Goal: Task Accomplishment & Management: Use online tool/utility

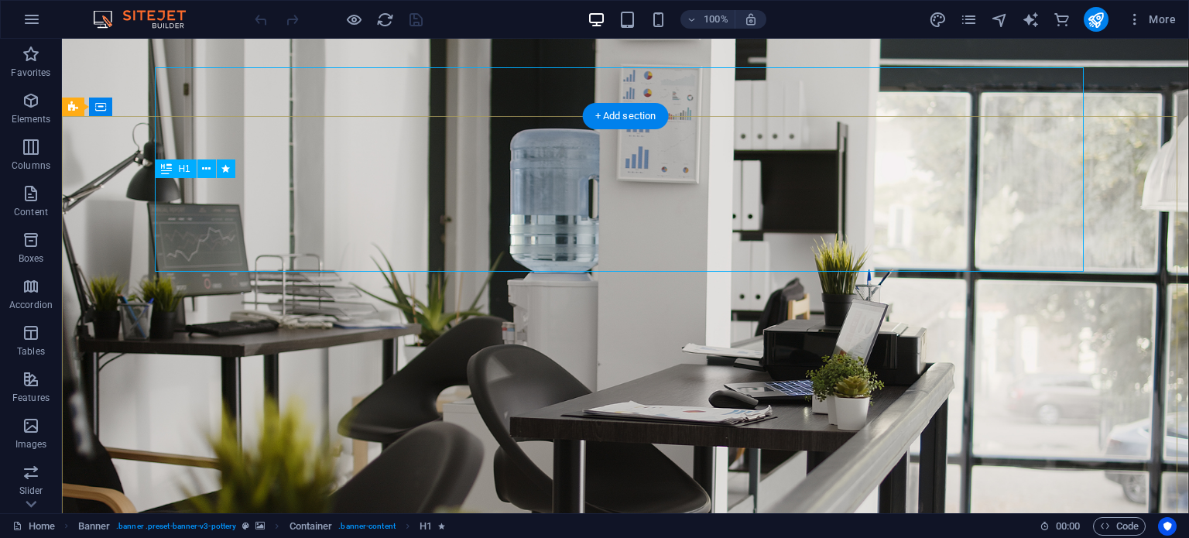
scroll to position [77, 0]
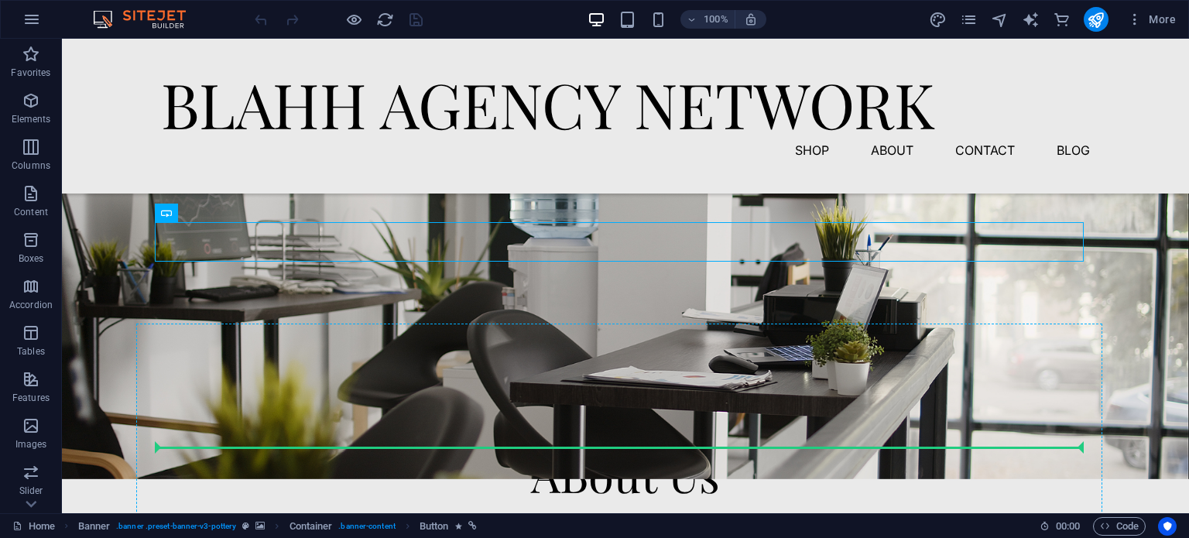
scroll to position [192, 0]
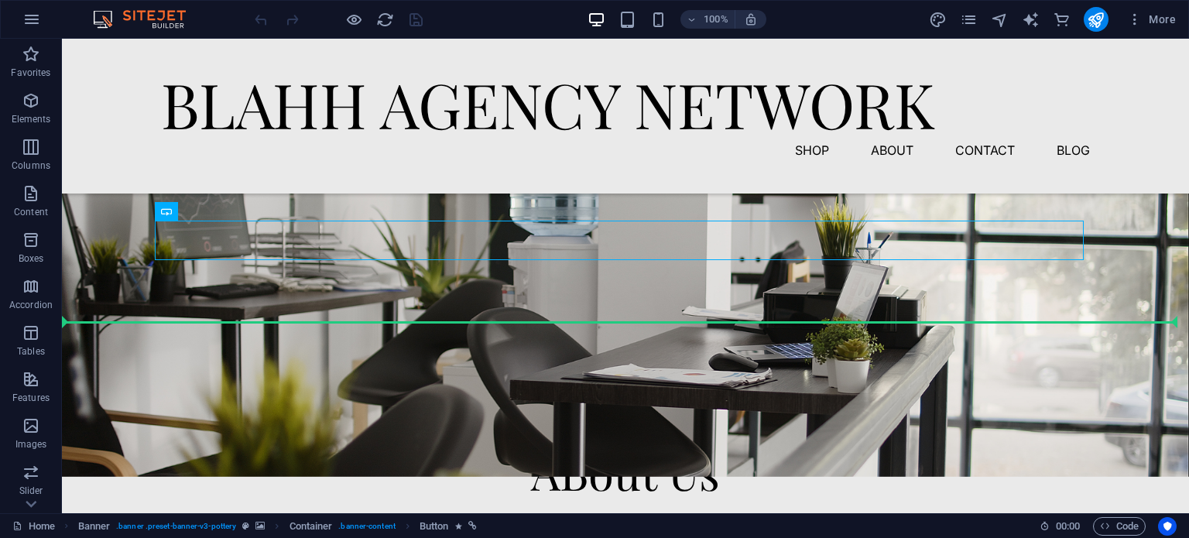
drag, startPoint x: 603, startPoint y: 457, endPoint x: 610, endPoint y: 345, distance: 111.7
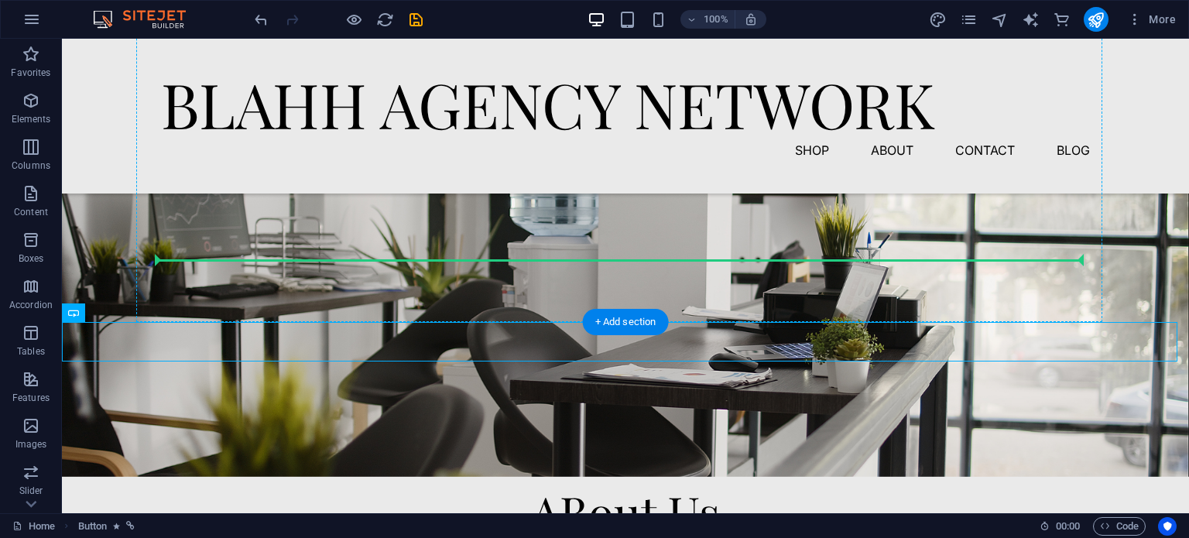
drag, startPoint x: 610, startPoint y: 339, endPoint x: 608, endPoint y: 259, distance: 80.5
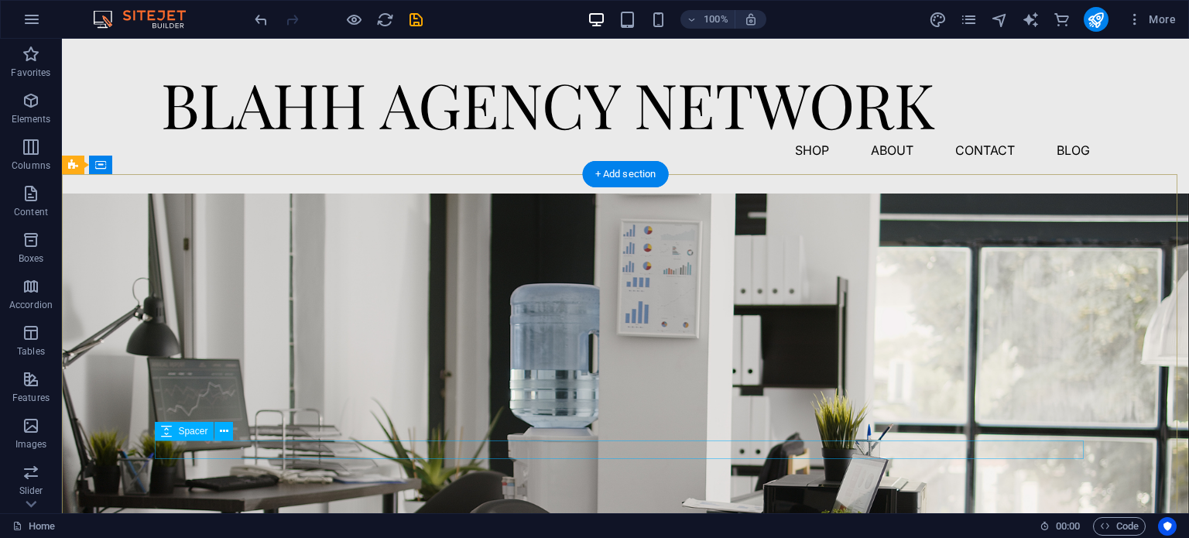
scroll to position [77, 0]
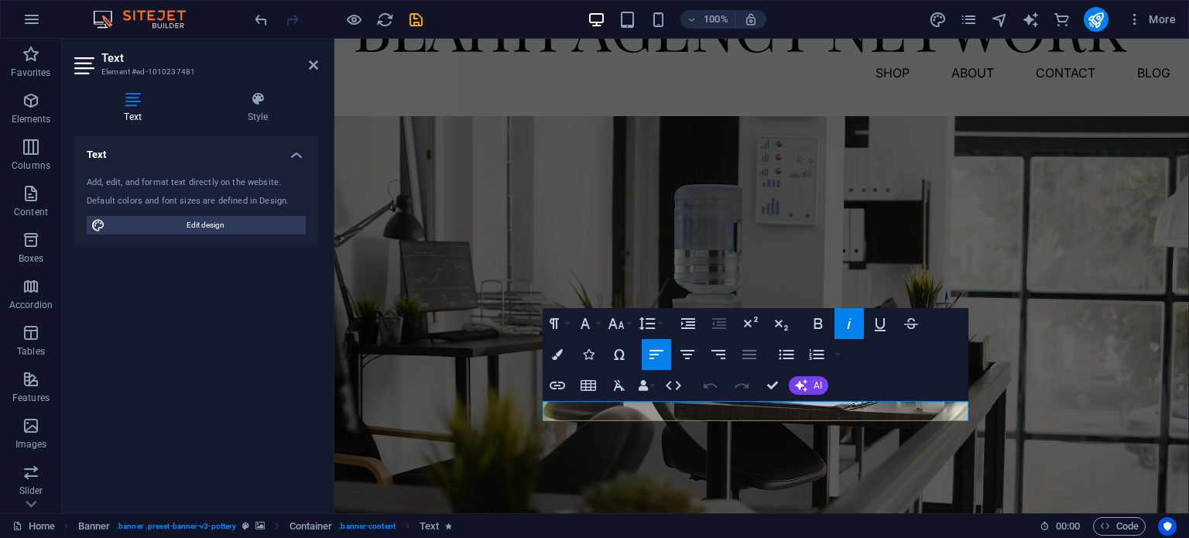
click at [746, 352] on icon "button" at bounding box center [749, 354] width 19 height 19
click at [732, 353] on button "Align Right" at bounding box center [718, 354] width 29 height 31
click at [689, 354] on icon "button" at bounding box center [687, 354] width 14 height 9
click at [647, 352] on icon "button" at bounding box center [656, 354] width 19 height 19
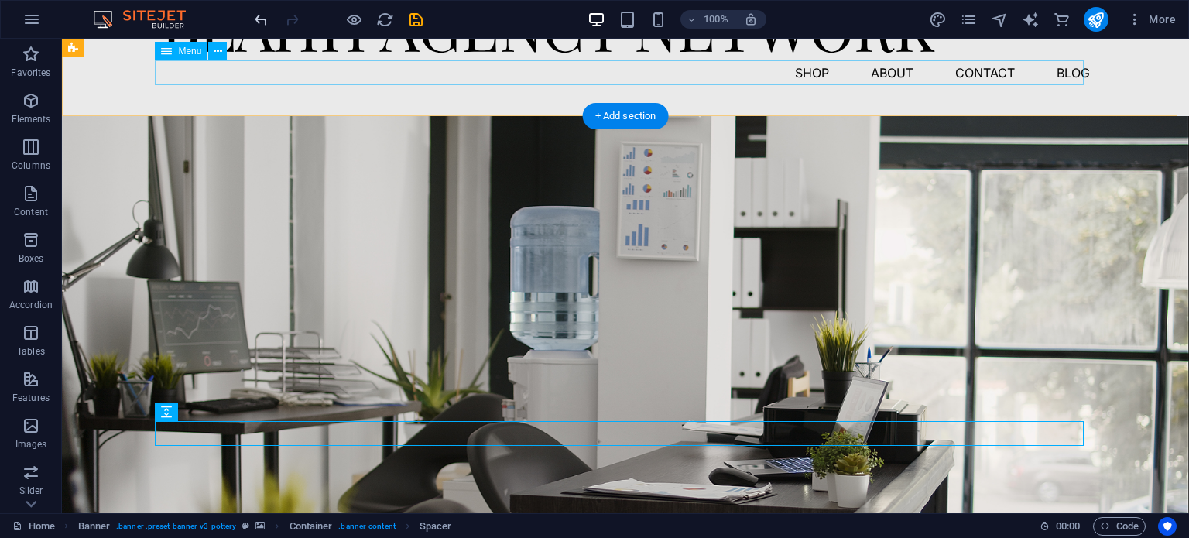
click at [257, 11] on div at bounding box center [338, 19] width 173 height 25
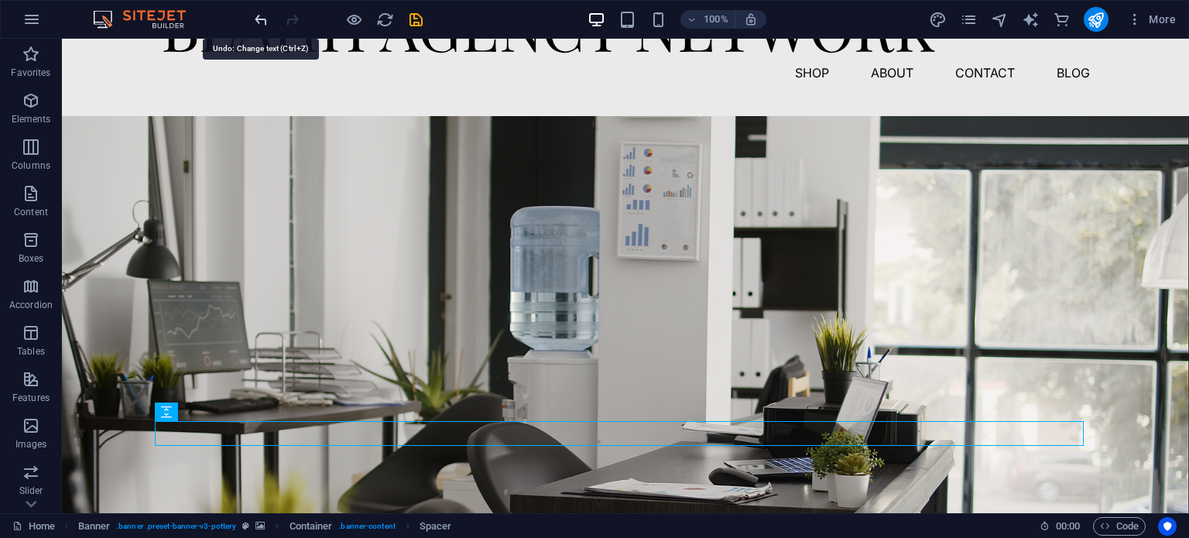
click at [259, 15] on icon "undo" at bounding box center [261, 20] width 18 height 18
click at [261, 18] on icon "undo" at bounding box center [261, 20] width 18 height 18
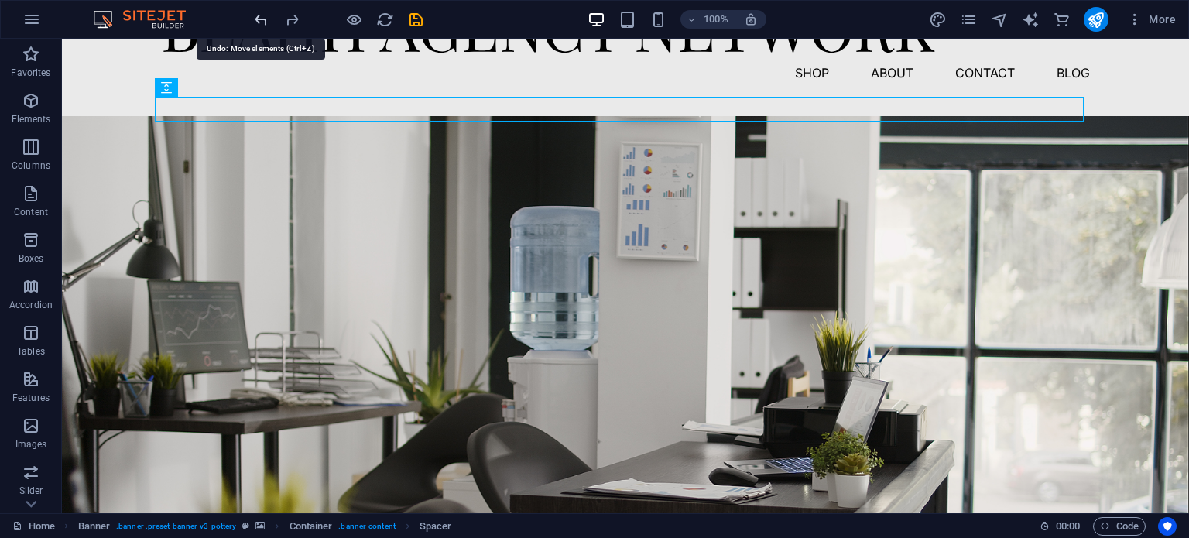
scroll to position [257, 0]
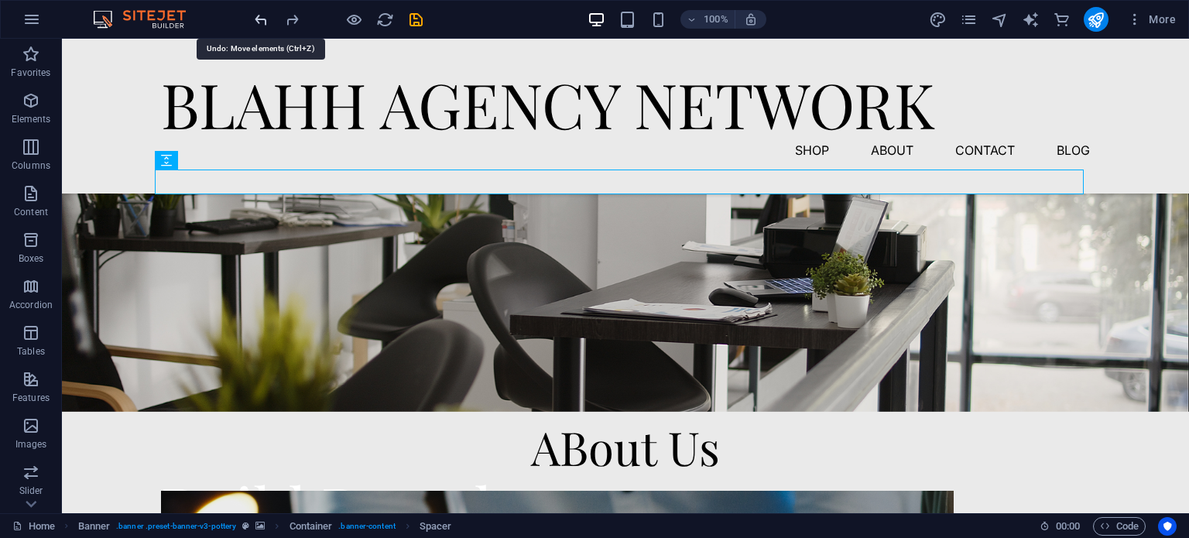
click at [261, 18] on icon "undo" at bounding box center [261, 20] width 18 height 18
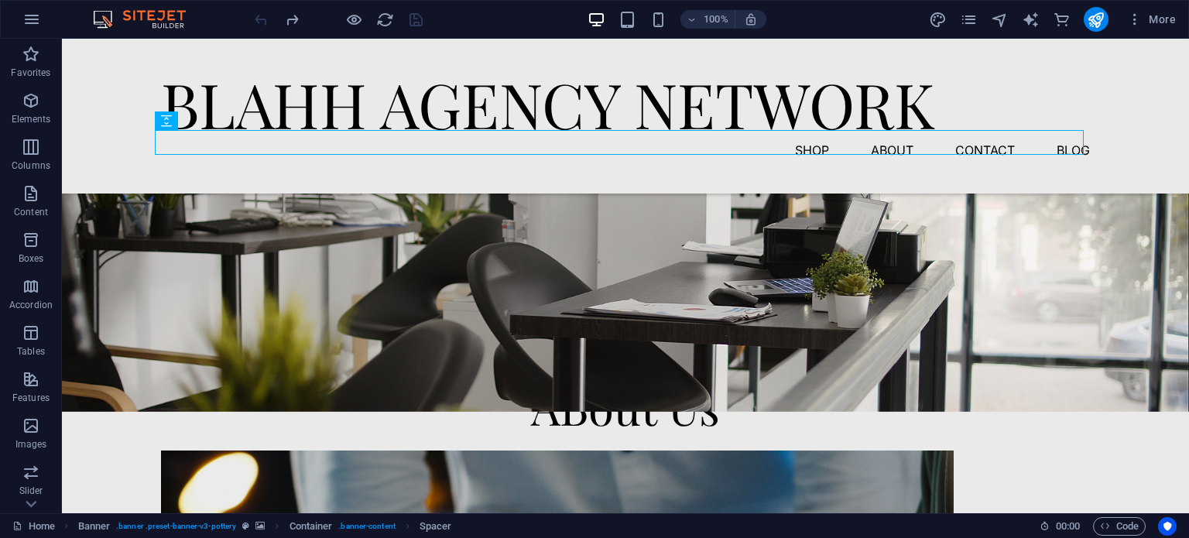
click at [261, 18] on div at bounding box center [338, 19] width 173 height 25
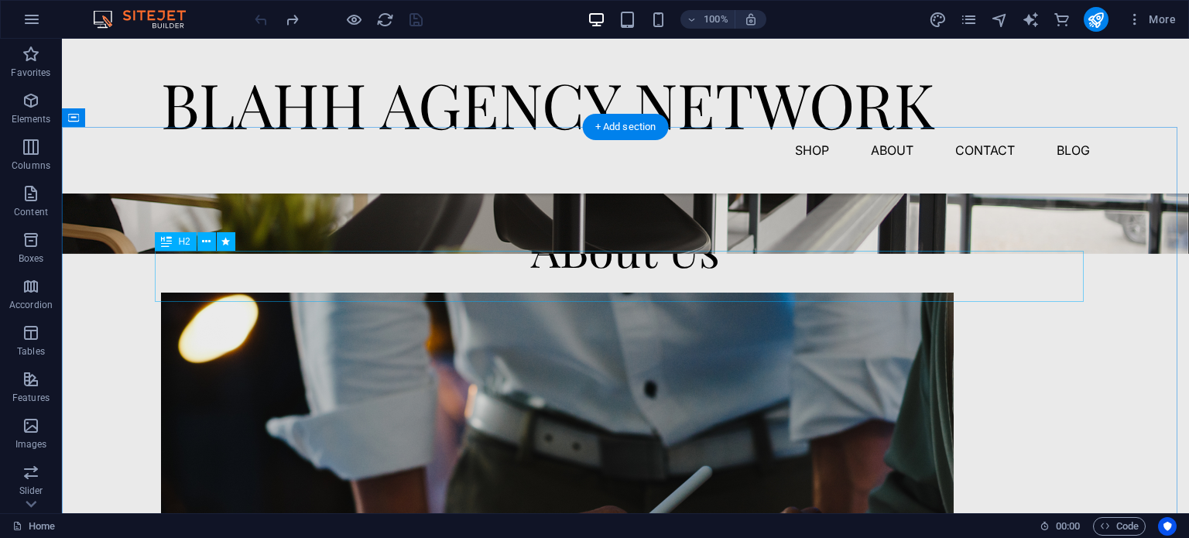
scroll to position [387, 0]
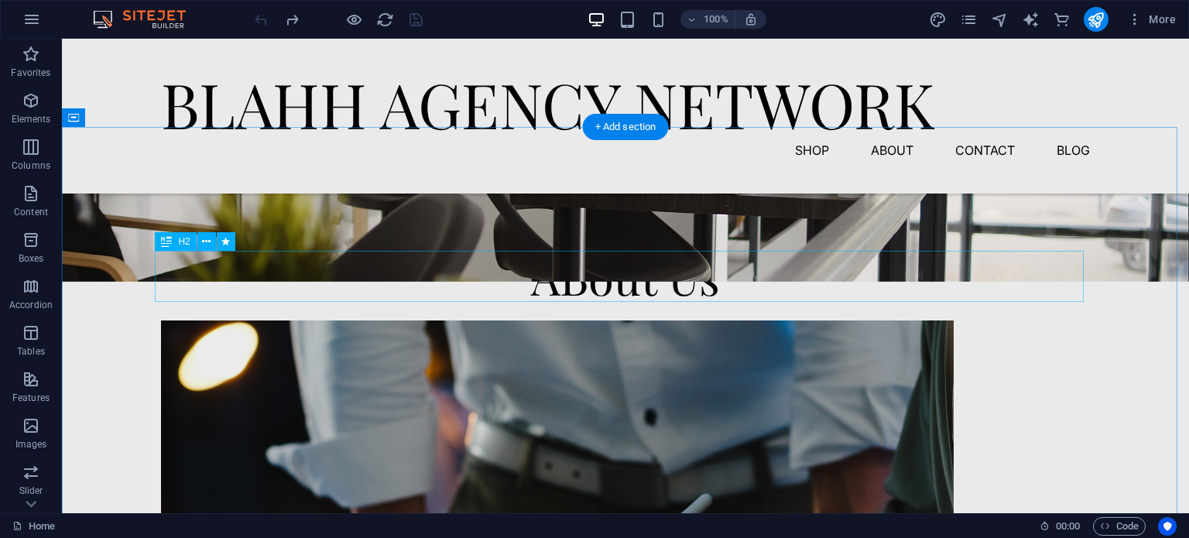
click at [585, 279] on div "ABout Us" at bounding box center [625, 276] width 929 height 51
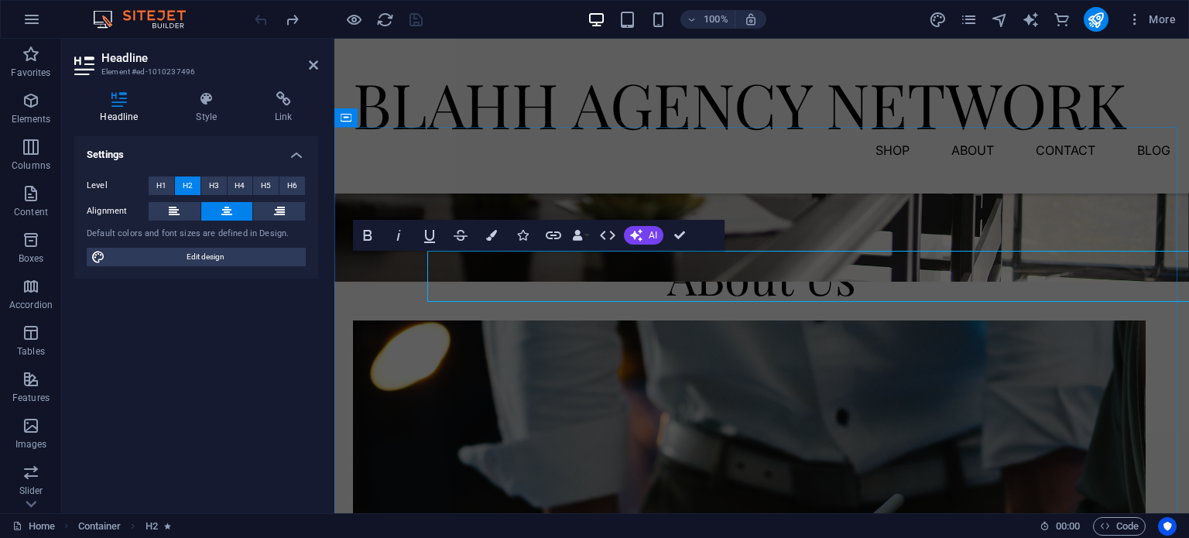
click at [711, 286] on h2 "ABout Us" at bounding box center [761, 276] width 817 height 51
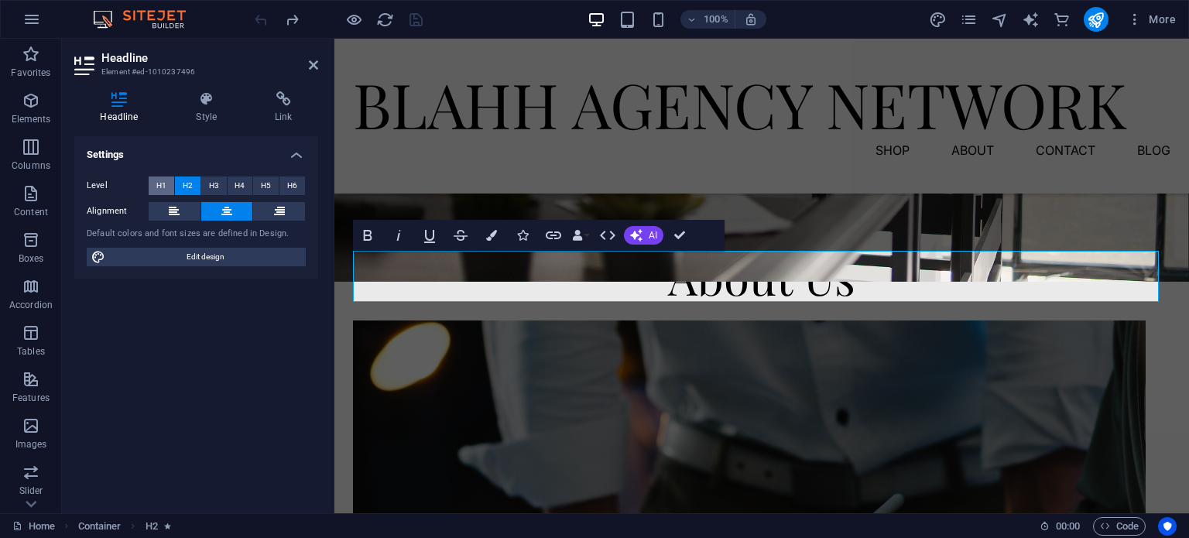
click at [169, 179] on button "H1" at bounding box center [162, 185] width 26 height 19
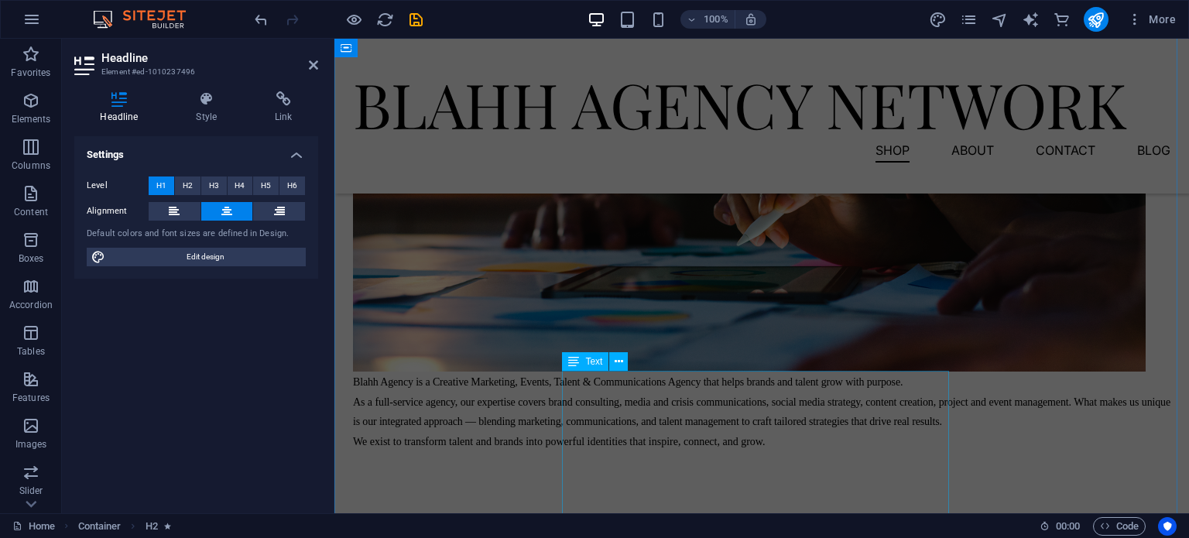
scroll to position [852, 0]
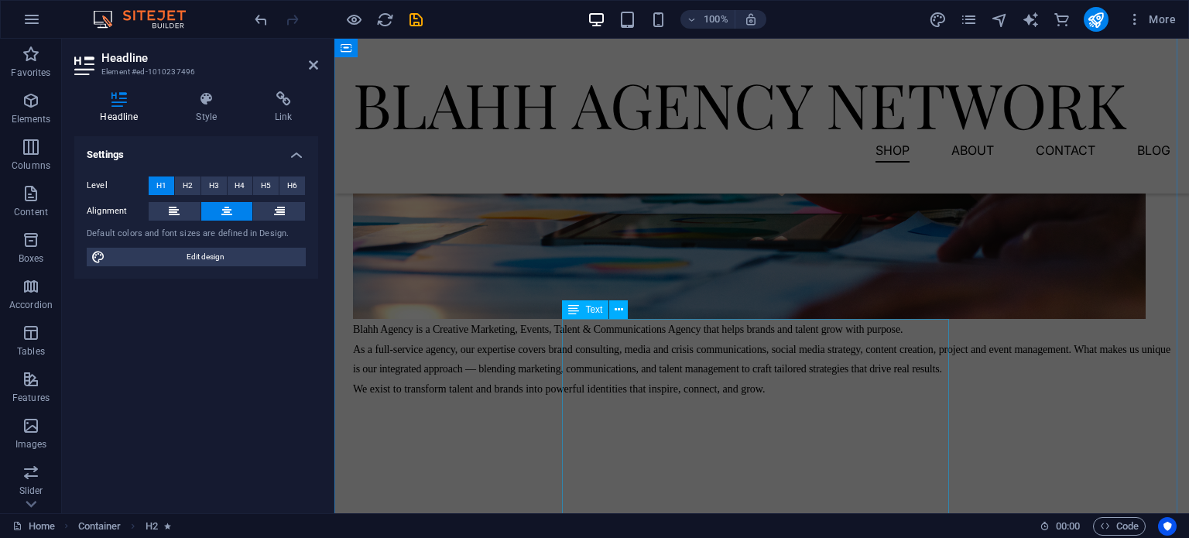
click at [610, 367] on div "Blahh Agency is a Creative Marketing, Events, Talent & Communications Agency th…" at bounding box center [761, 388] width 817 height 139
click at [882, 319] on figure at bounding box center [761, 96] width 817 height 446
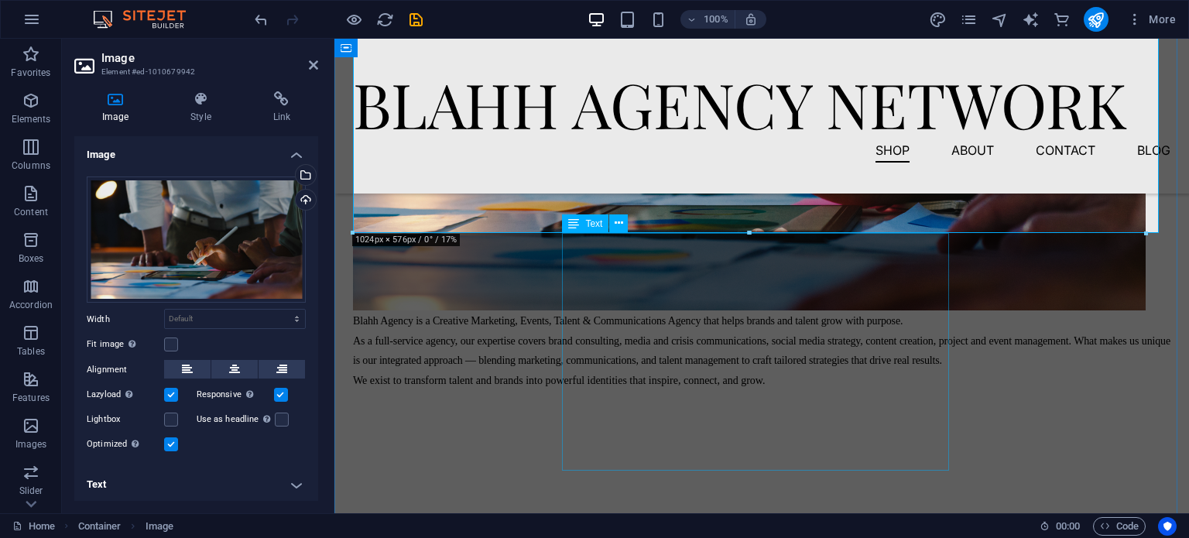
scroll to position [937, 0]
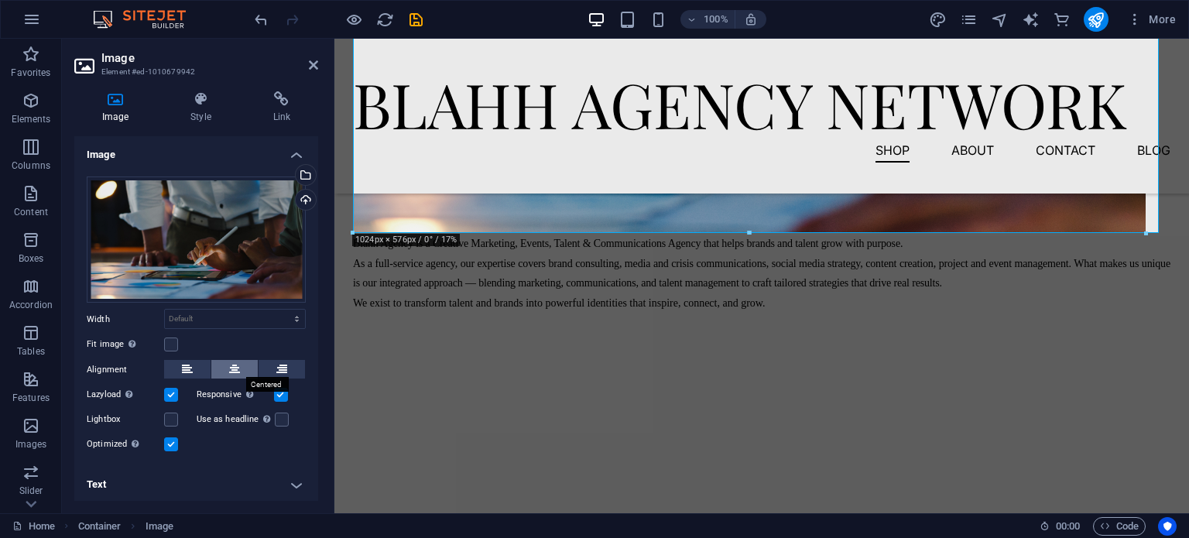
click at [229, 363] on icon at bounding box center [234, 369] width 11 height 19
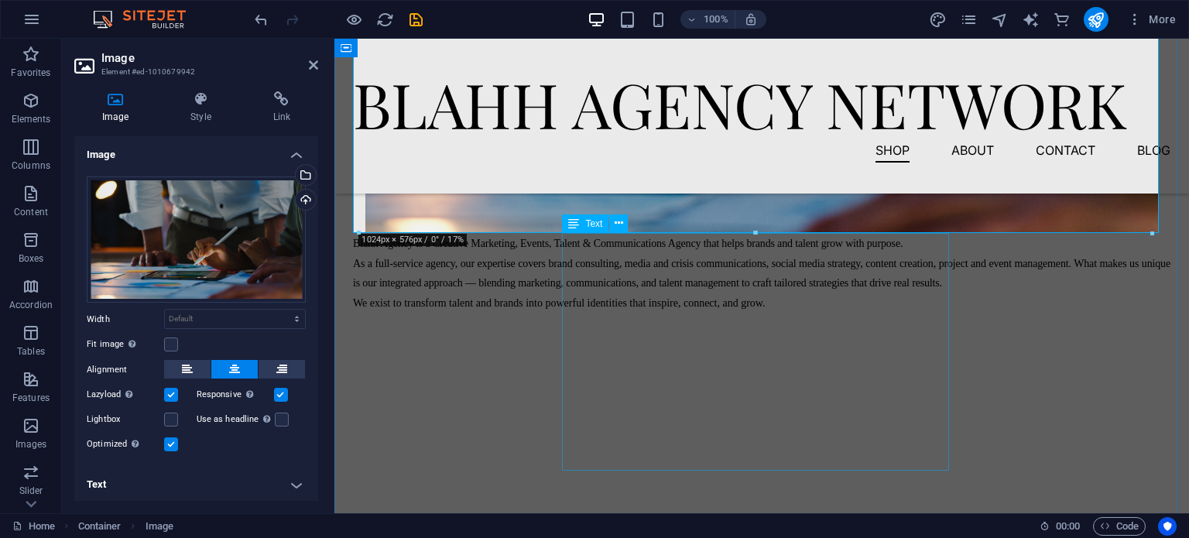
click at [608, 372] on div "Blahh Agency is a Creative Marketing, Events, Talent & Communications Agency th…" at bounding box center [761, 302] width 817 height 139
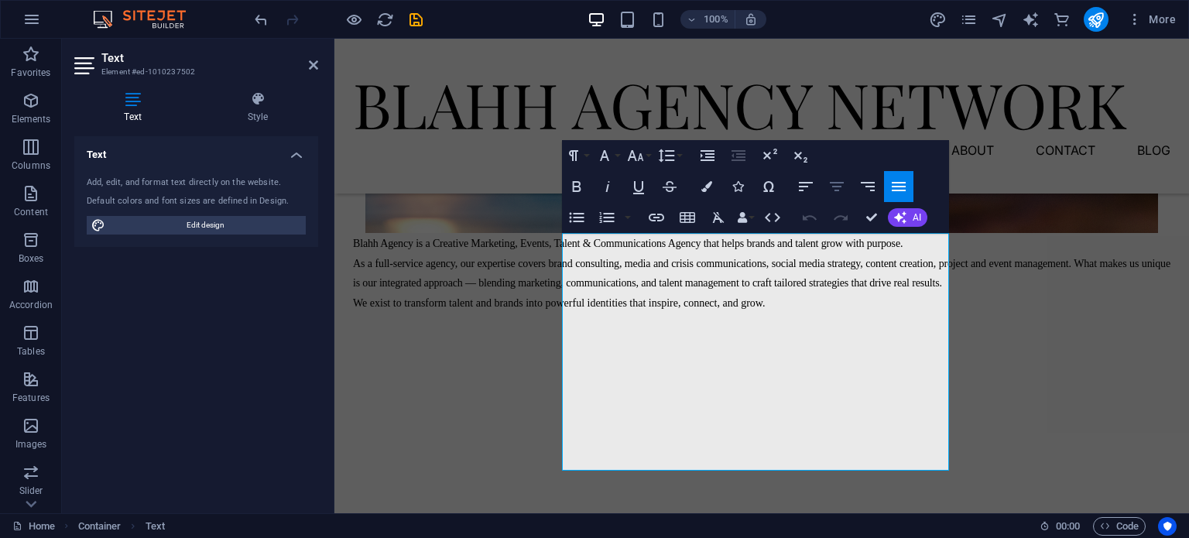
click at [831, 180] on icon "button" at bounding box center [837, 186] width 19 height 19
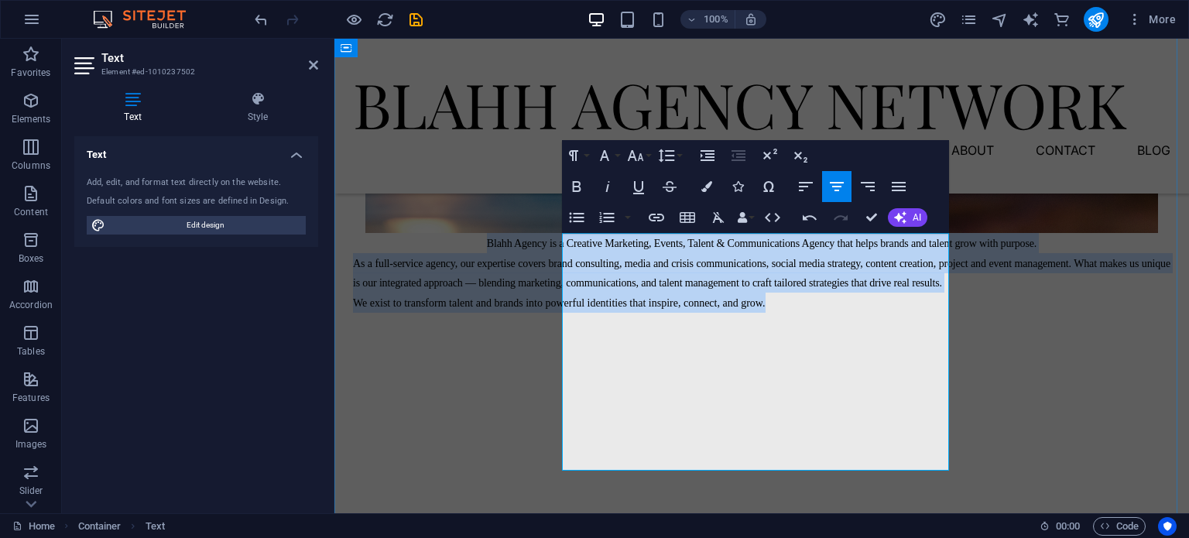
drag, startPoint x: 653, startPoint y: 401, endPoint x: 564, endPoint y: 240, distance: 183.6
click at [564, 240] on div "Blahh Agency is a Creative Marketing, Events, Talent & Communications Agency th…" at bounding box center [761, 302] width 817 height 139
click at [834, 183] on icon "button" at bounding box center [837, 186] width 19 height 19
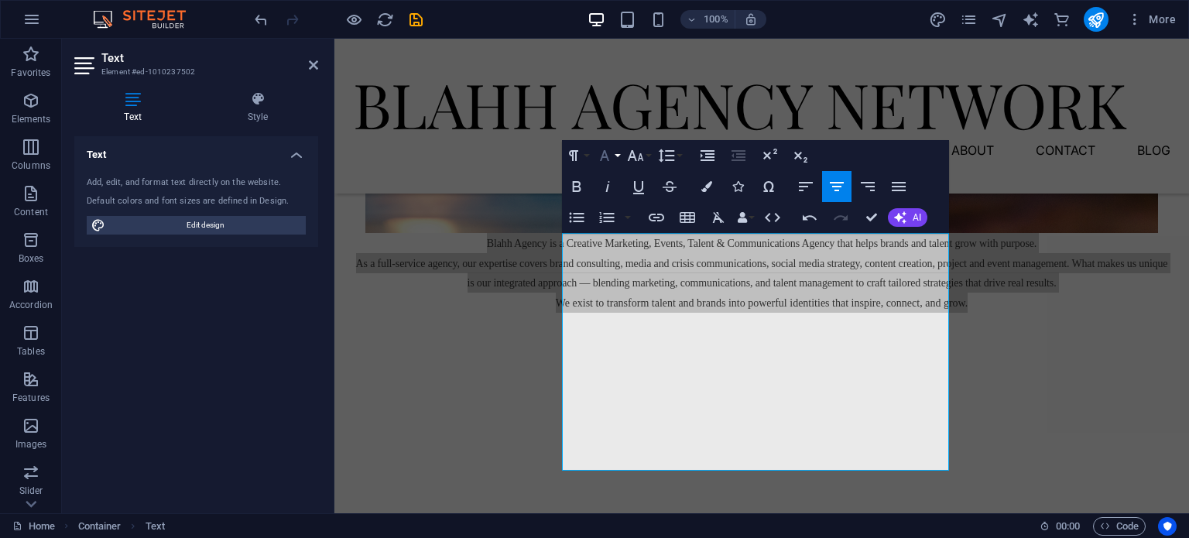
click at [613, 157] on icon "button" at bounding box center [604, 155] width 19 height 19
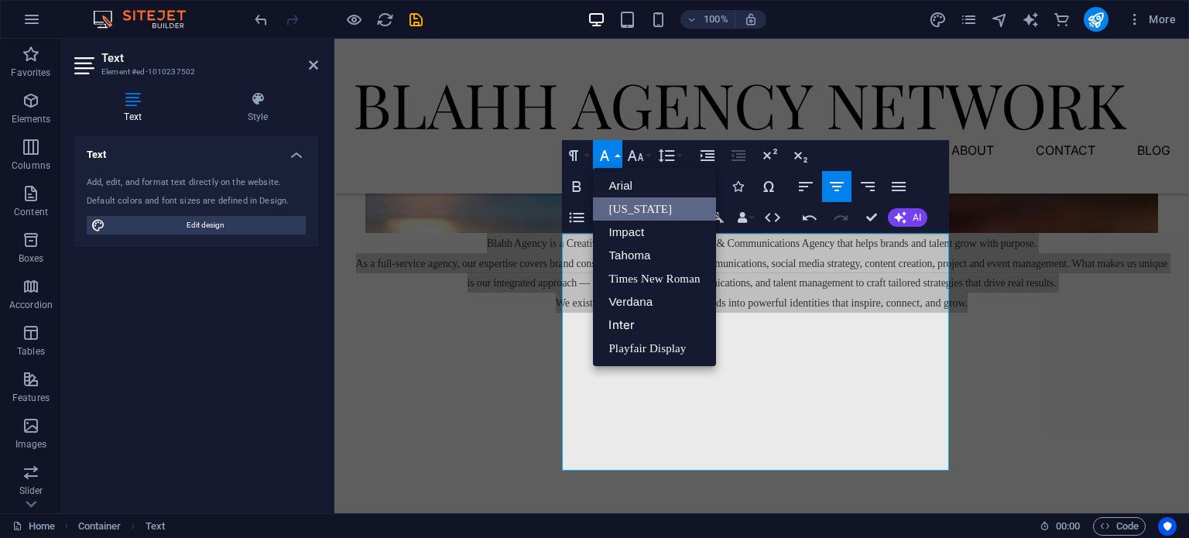
scroll to position [0, 0]
click at [613, 157] on icon "button" at bounding box center [604, 155] width 19 height 19
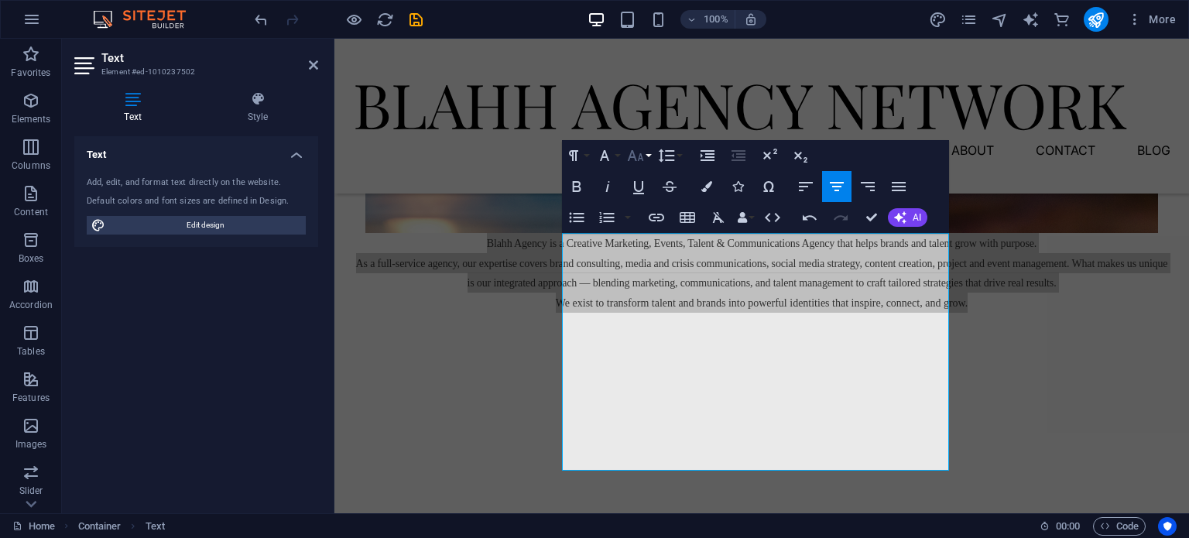
click at [644, 169] on button "Font Size" at bounding box center [638, 155] width 29 height 31
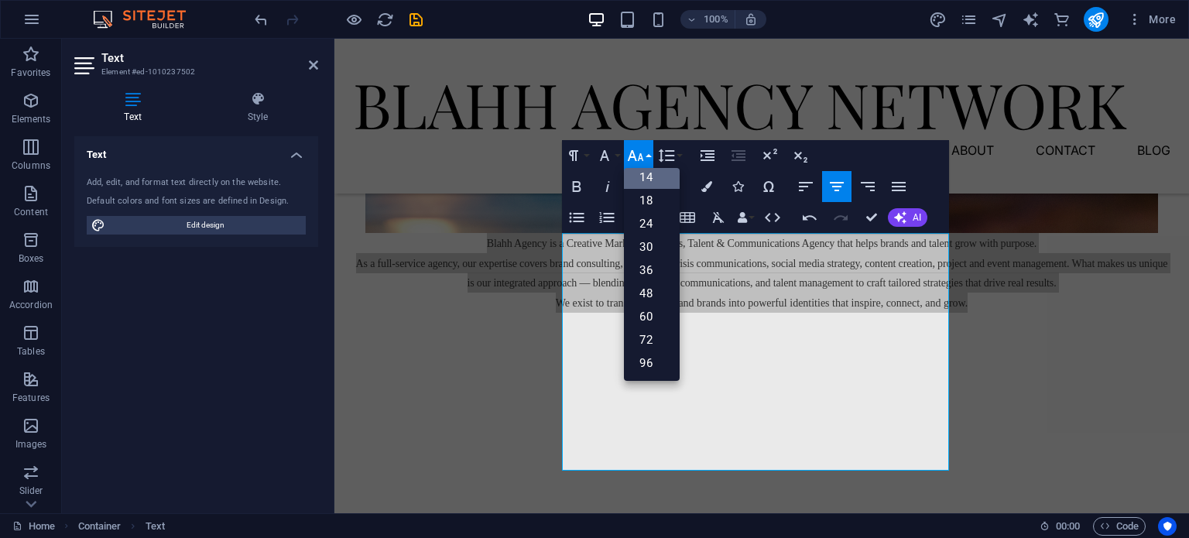
scroll to position [124, 0]
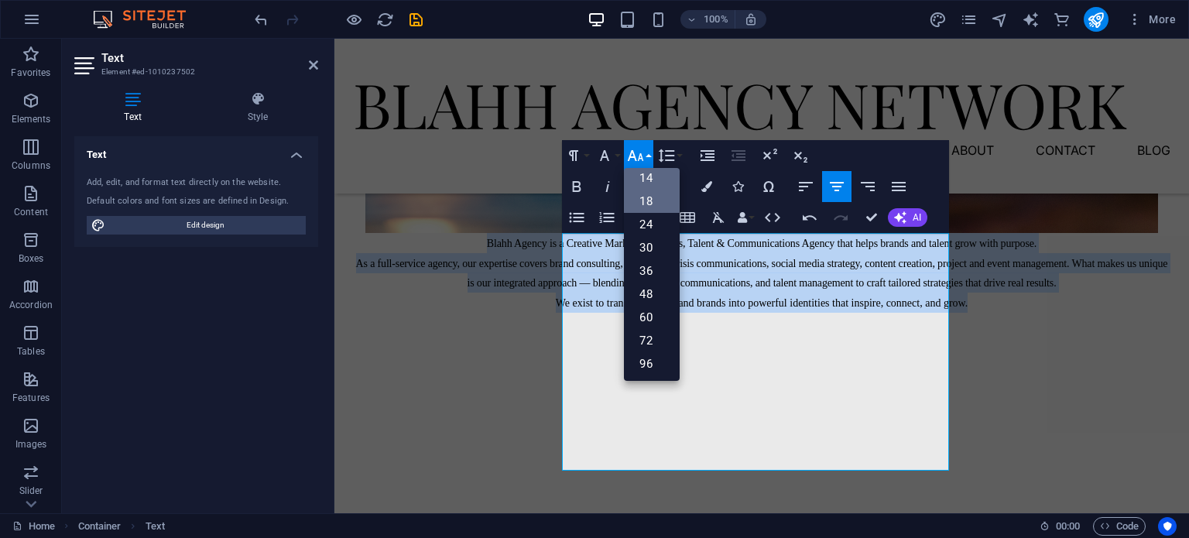
click at [645, 190] on link "18" at bounding box center [652, 201] width 56 height 23
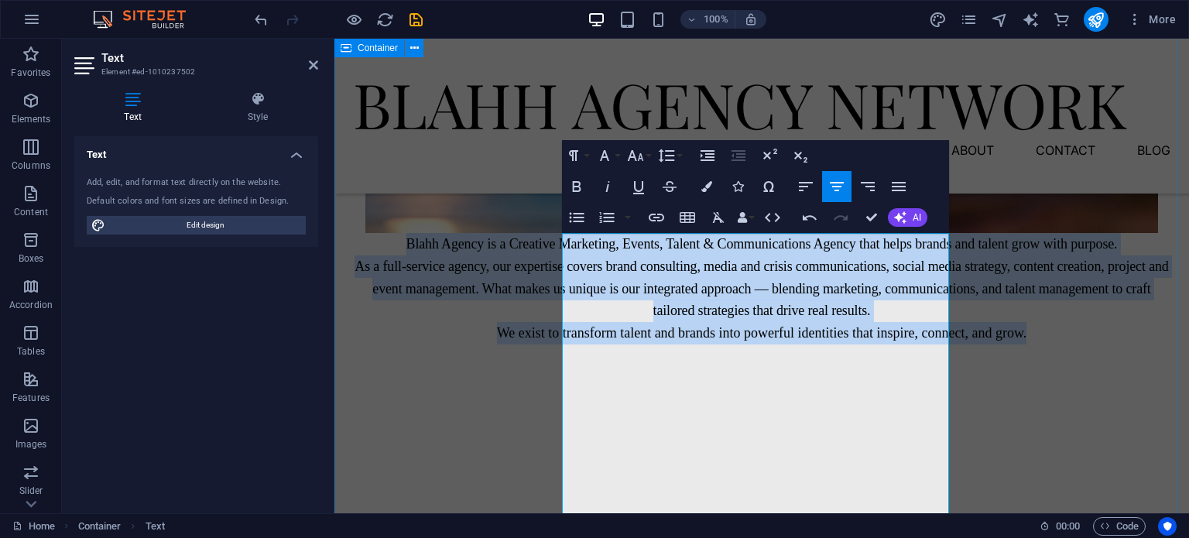
click at [1049, 408] on div "About Us Blahh Agency is a Creative Marketing, Events, Talent & Communications …" at bounding box center [761, 37] width 855 height 920
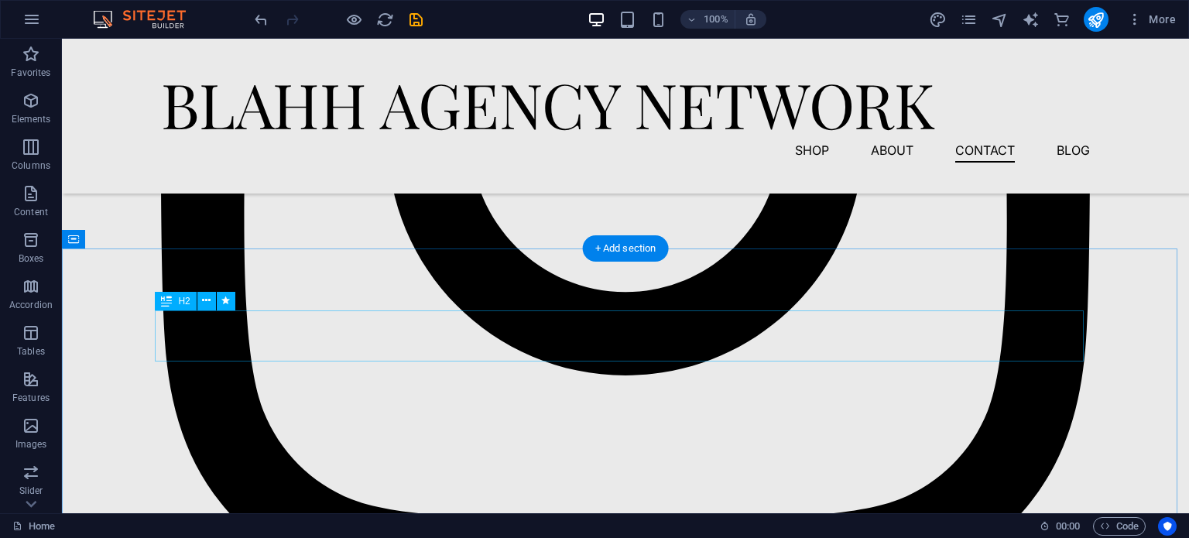
scroll to position [2486, 0]
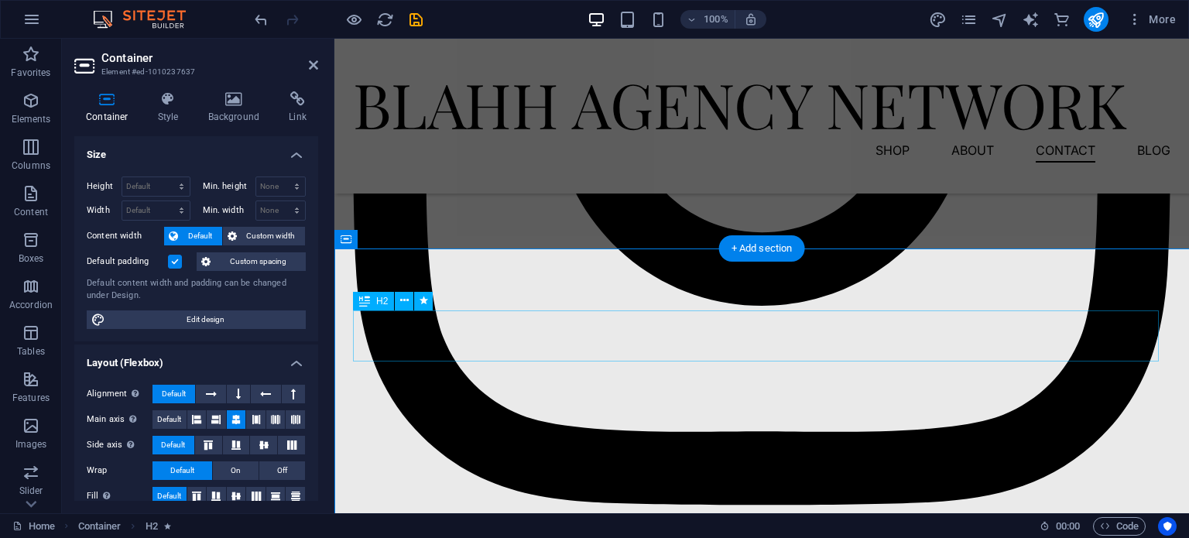
scroll to position [2718, 0]
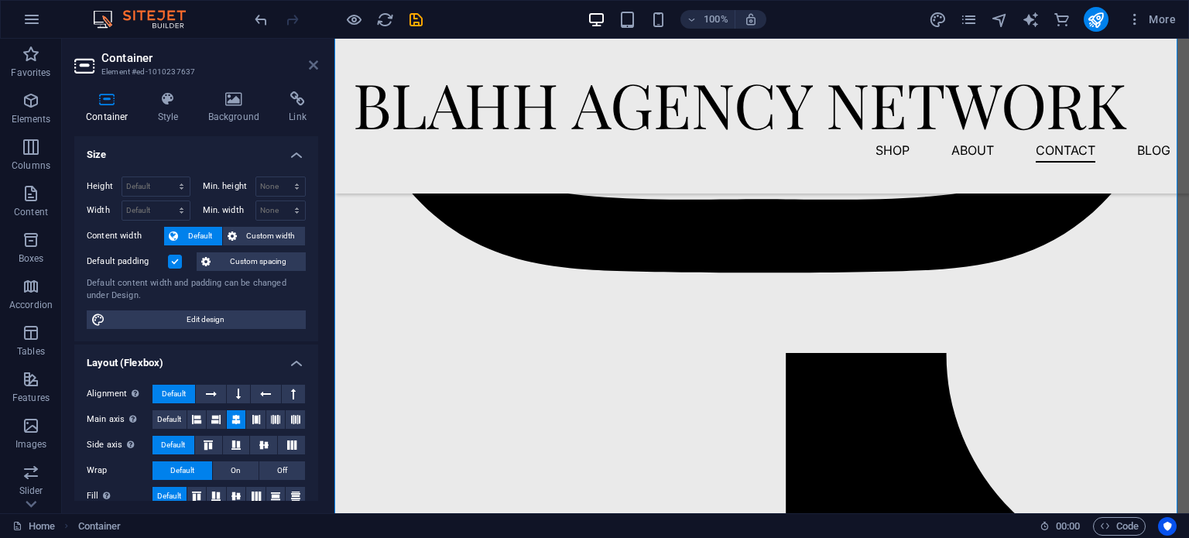
click at [317, 64] on icon at bounding box center [313, 65] width 9 height 12
drag, startPoint x: 652, startPoint y: 95, endPoint x: 585, endPoint y: 283, distance: 198.8
click at [589, 64] on div "BLAHH AGENCY NETWORK Menu Shop About Contact Blog" at bounding box center [761, 116] width 855 height 155
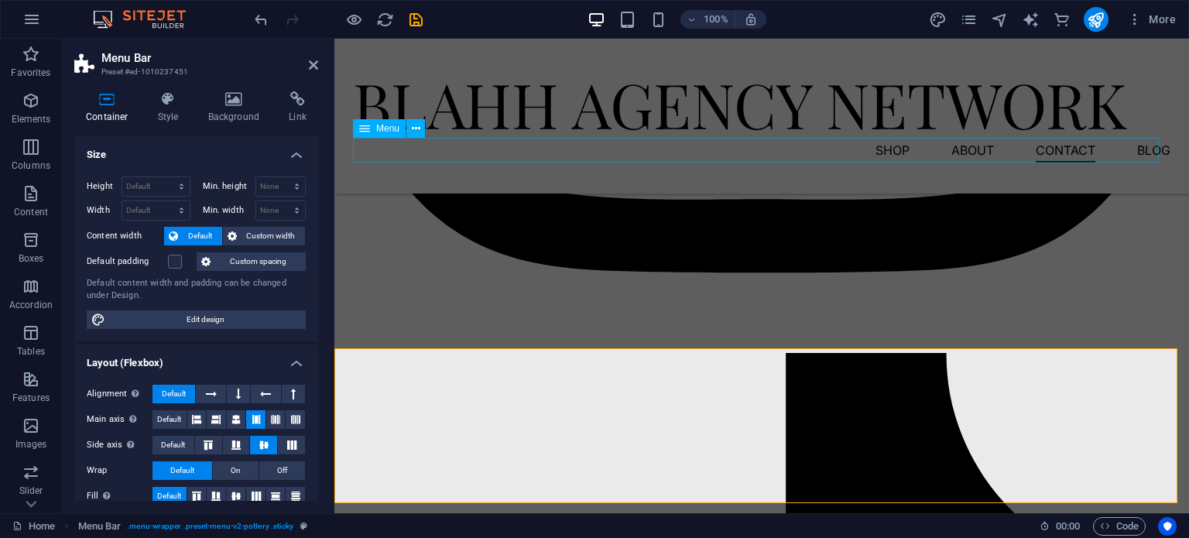
click at [1030, 159] on nav "Shop About Contact Blog" at bounding box center [761, 150] width 817 height 25
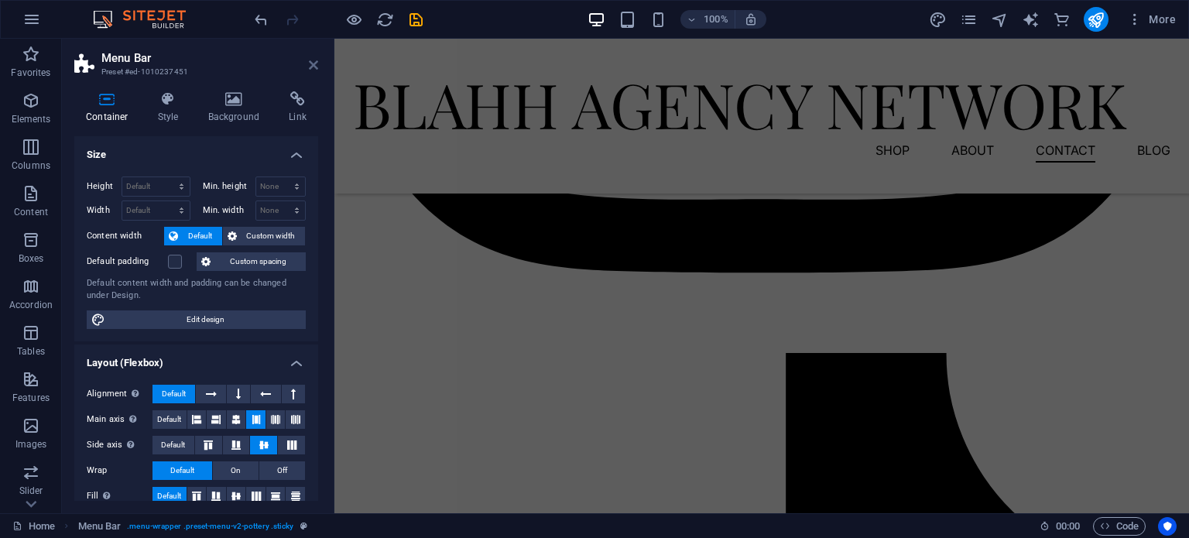
click at [315, 66] on icon at bounding box center [313, 65] width 9 height 12
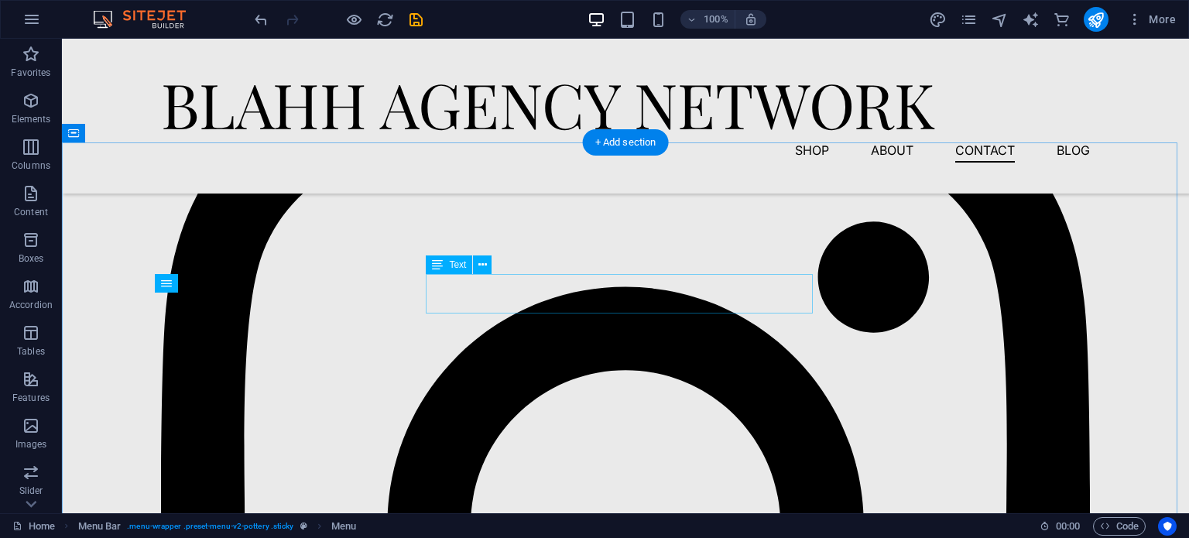
scroll to position [1944, 0]
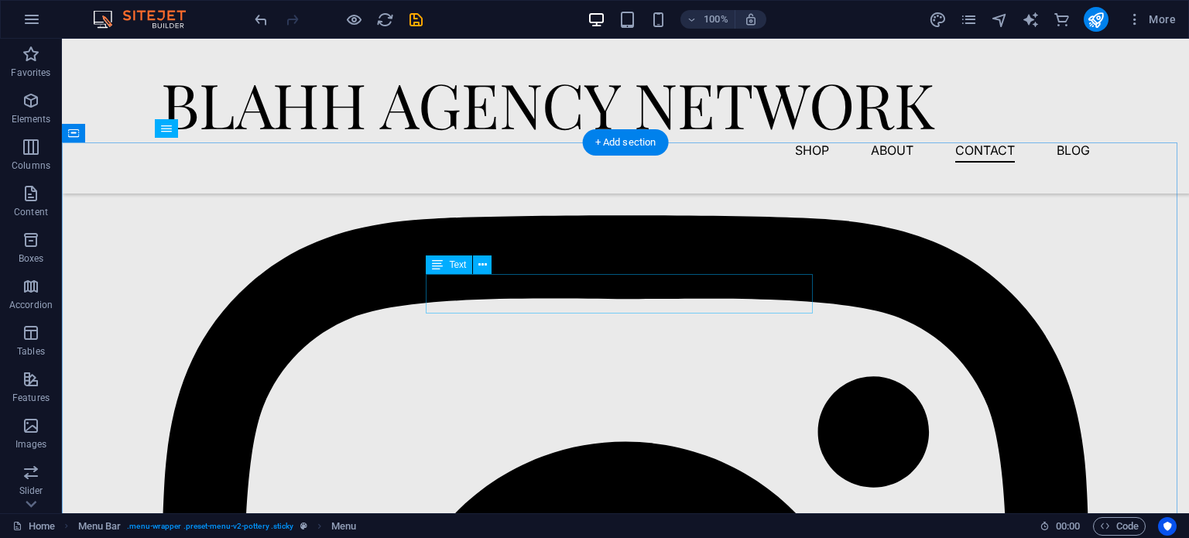
click at [1057, 155] on nav "Shop About Contact Blog" at bounding box center [625, 150] width 929 height 25
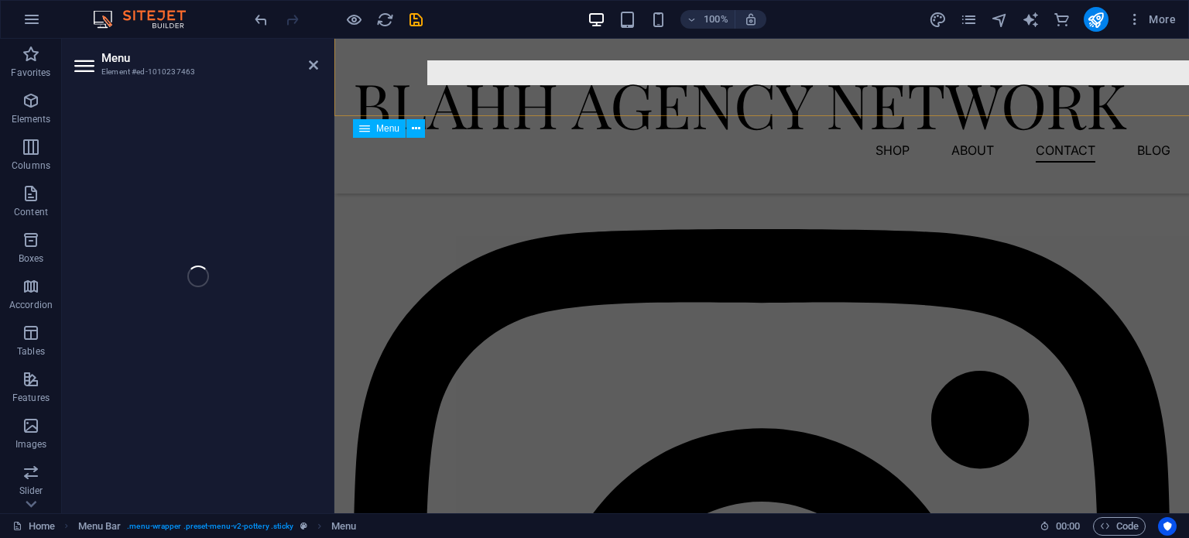
scroll to position [2408, 0]
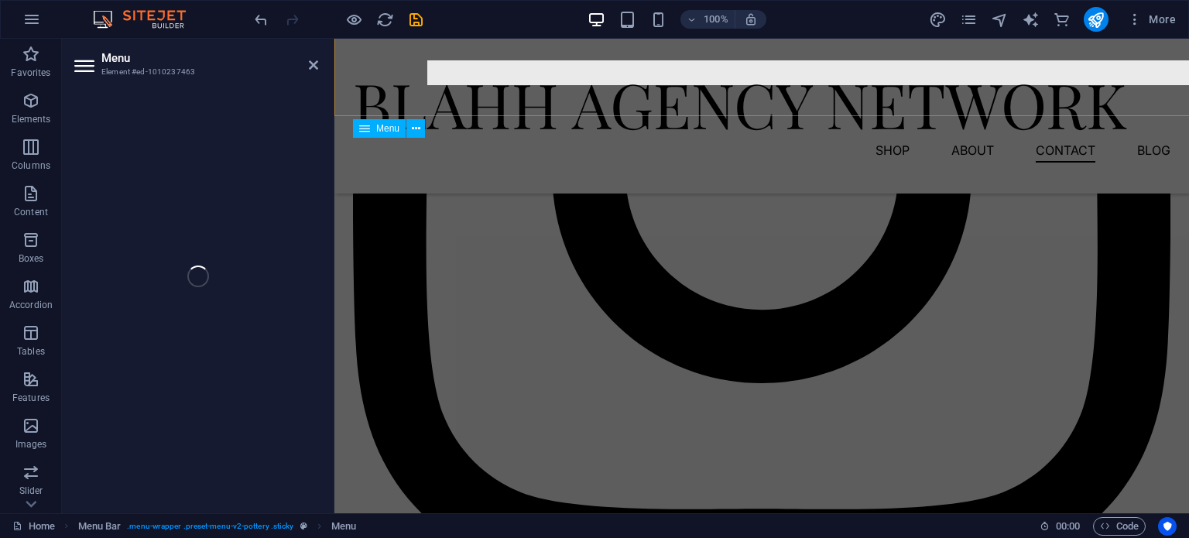
select select "1"
select select
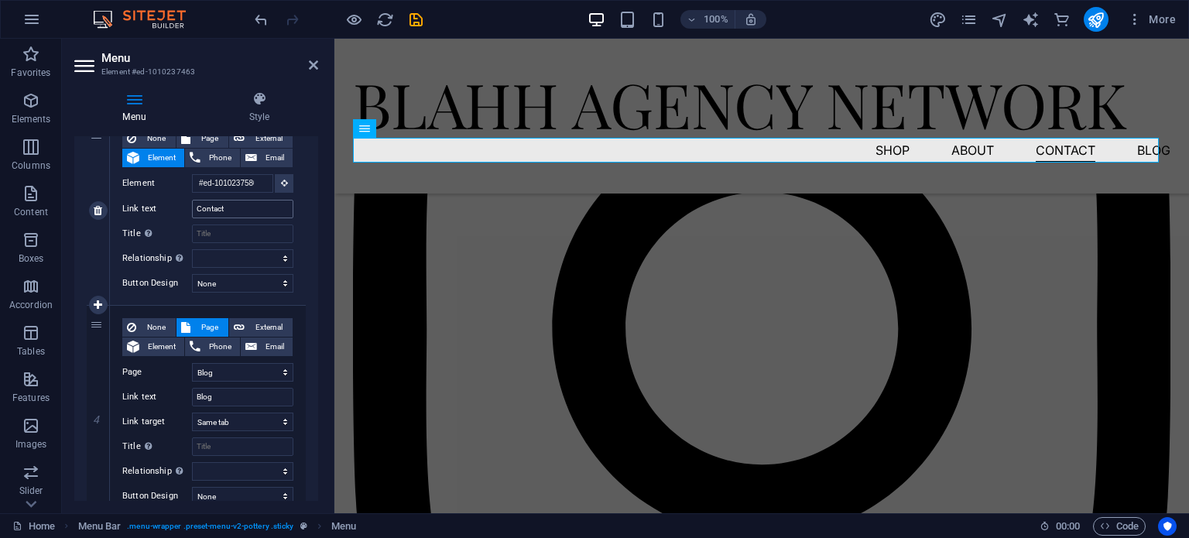
scroll to position [604, 0]
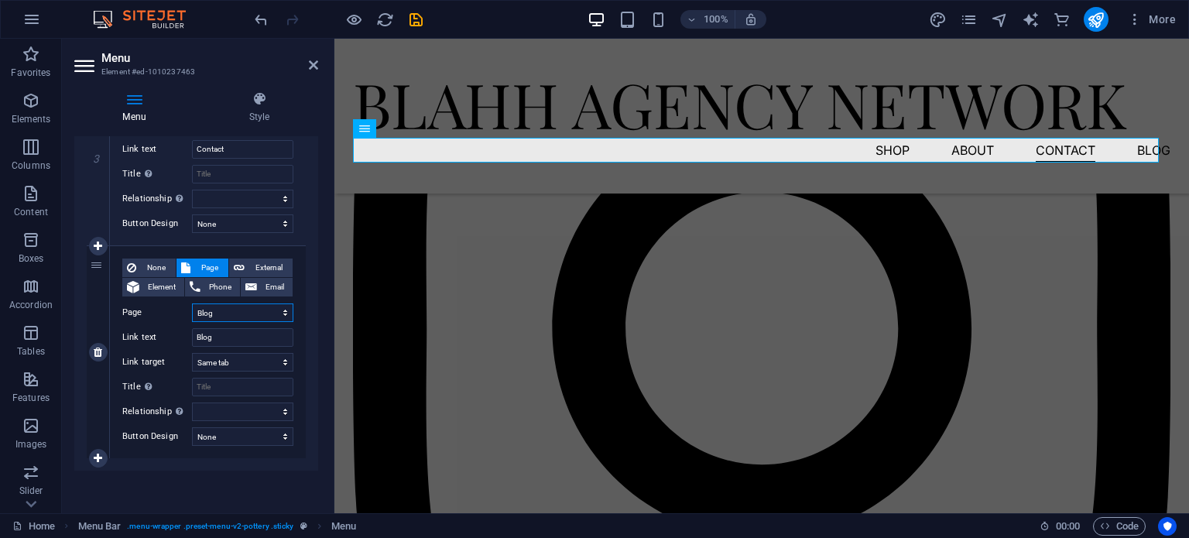
click at [254, 314] on select "Home Blog Subpage Legal Notice Privacy Home Home" at bounding box center [242, 312] width 101 height 19
click at [257, 314] on select "Home Blog Subpage Legal Notice Privacy Home Home" at bounding box center [242, 312] width 101 height 19
click at [260, 315] on select "Home Blog Subpage Legal Notice Privacy Home Home" at bounding box center [242, 312] width 101 height 19
click at [233, 315] on select "Home Blog Subpage Legal Notice Privacy Home Home" at bounding box center [242, 312] width 101 height 19
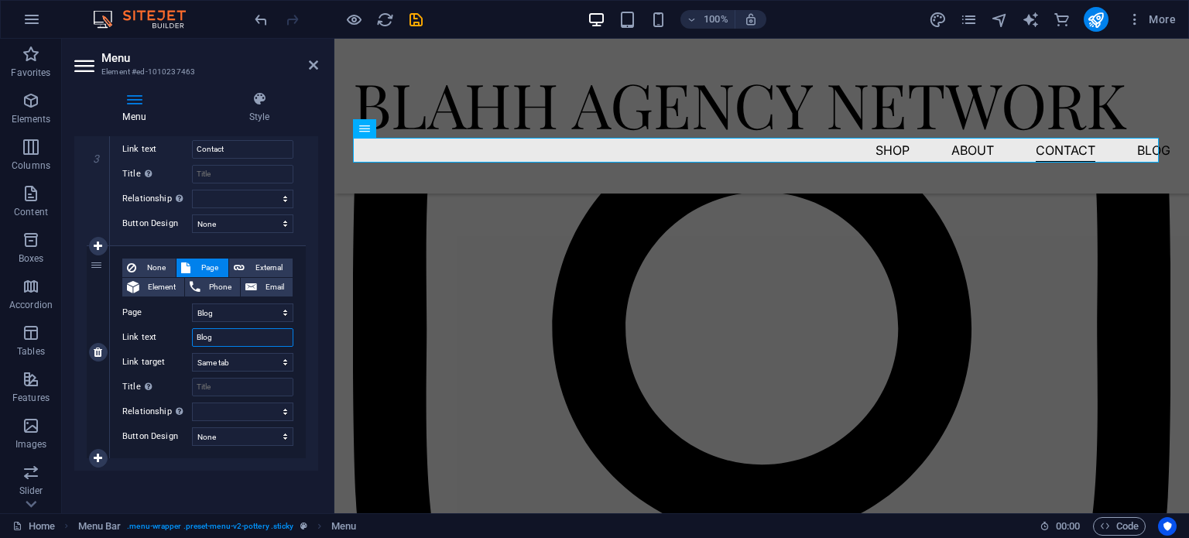
click at [218, 343] on input "Blog" at bounding box center [242, 337] width 101 height 19
select select
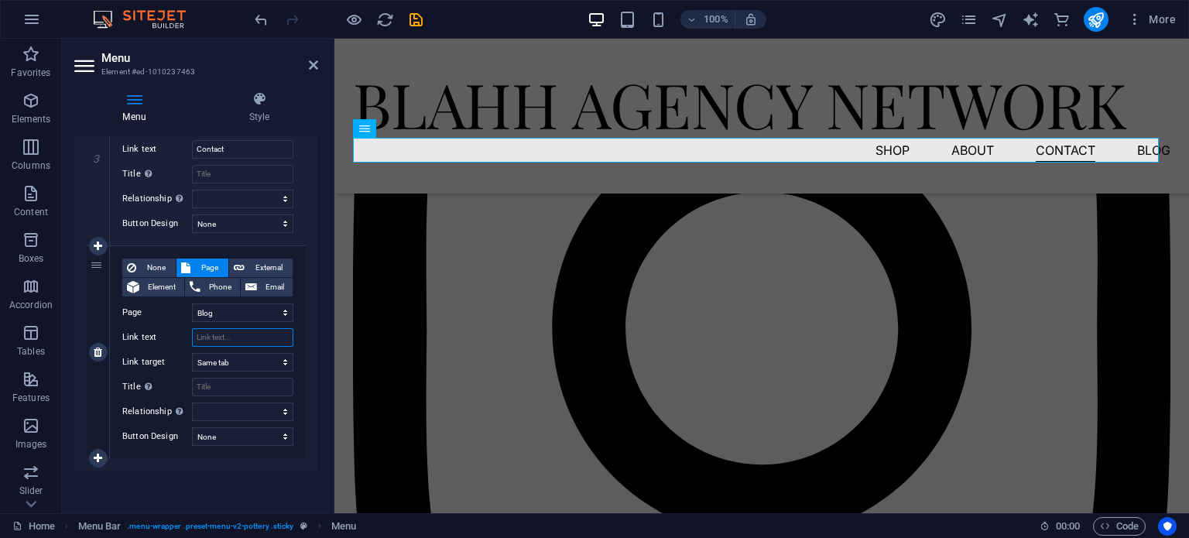
select select
type input "Port"
select select
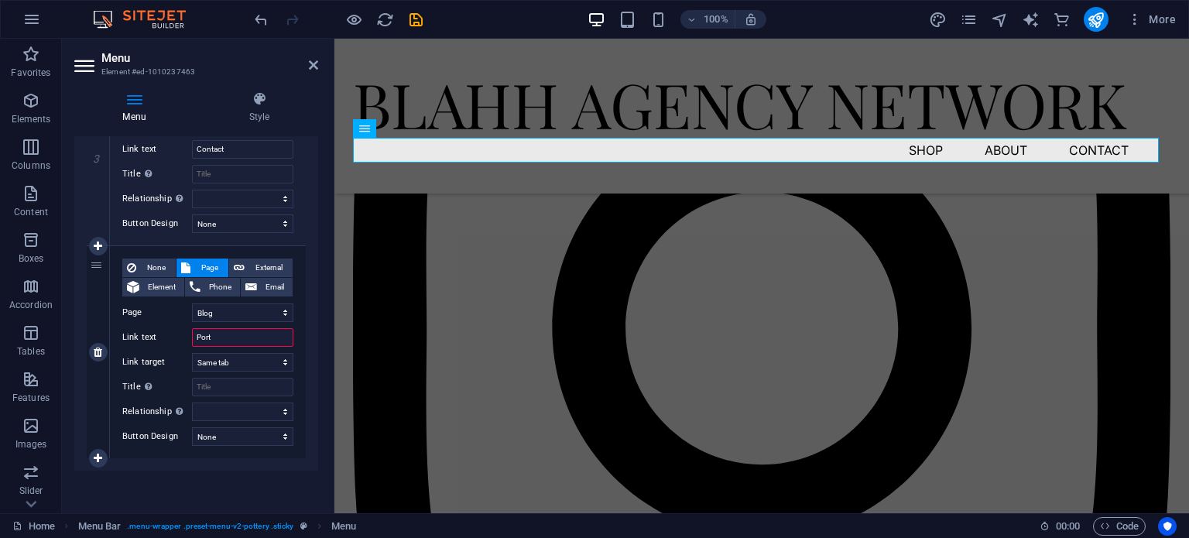
select select
type input "Portfolio"
select select
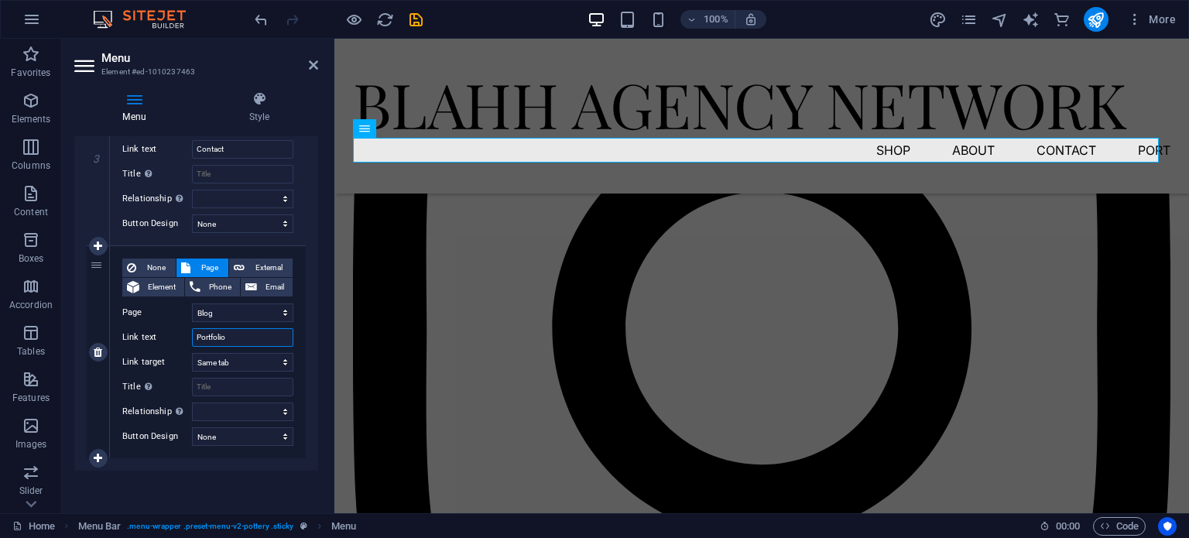
select select
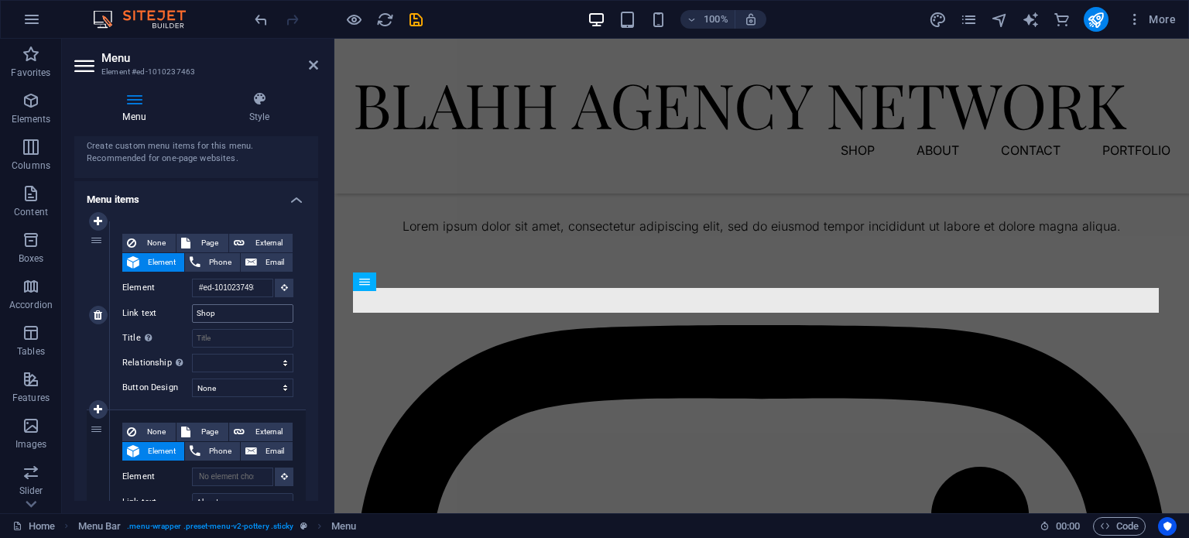
scroll to position [1789, 0]
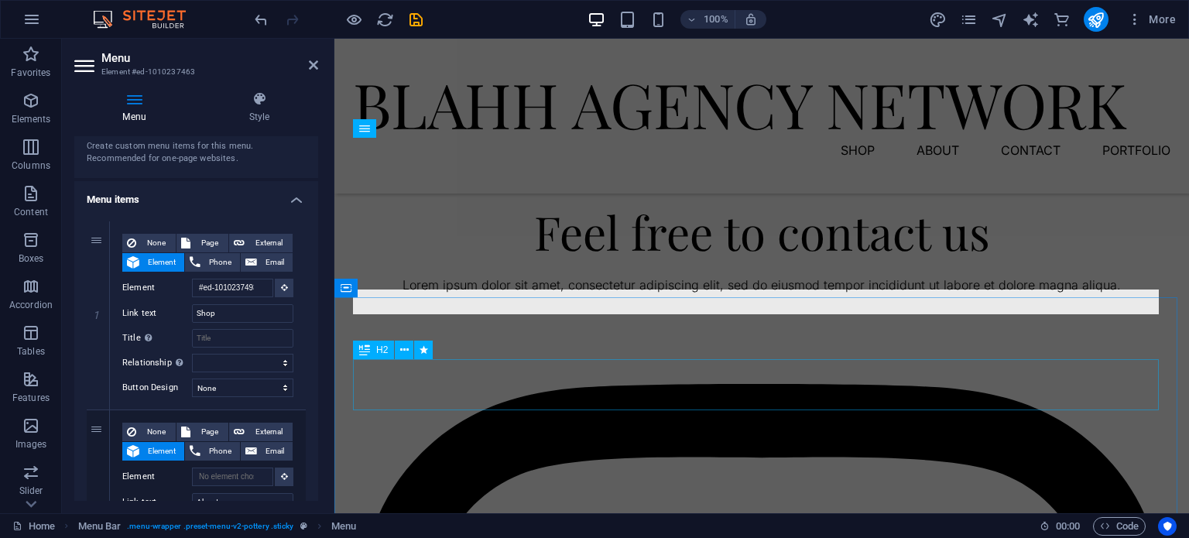
type input "Portfolio"
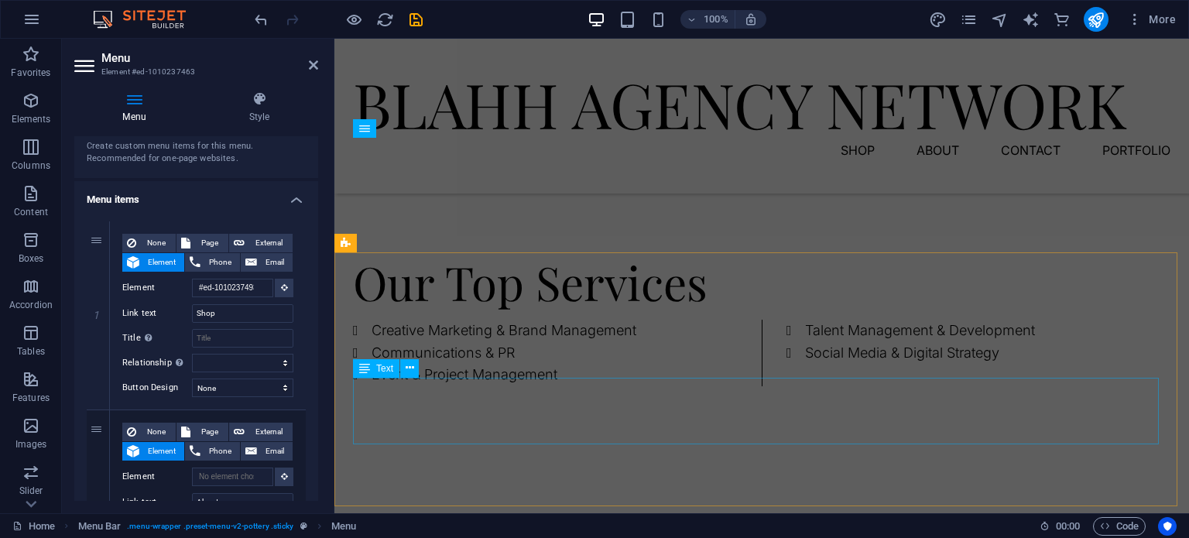
scroll to position [1316, 0]
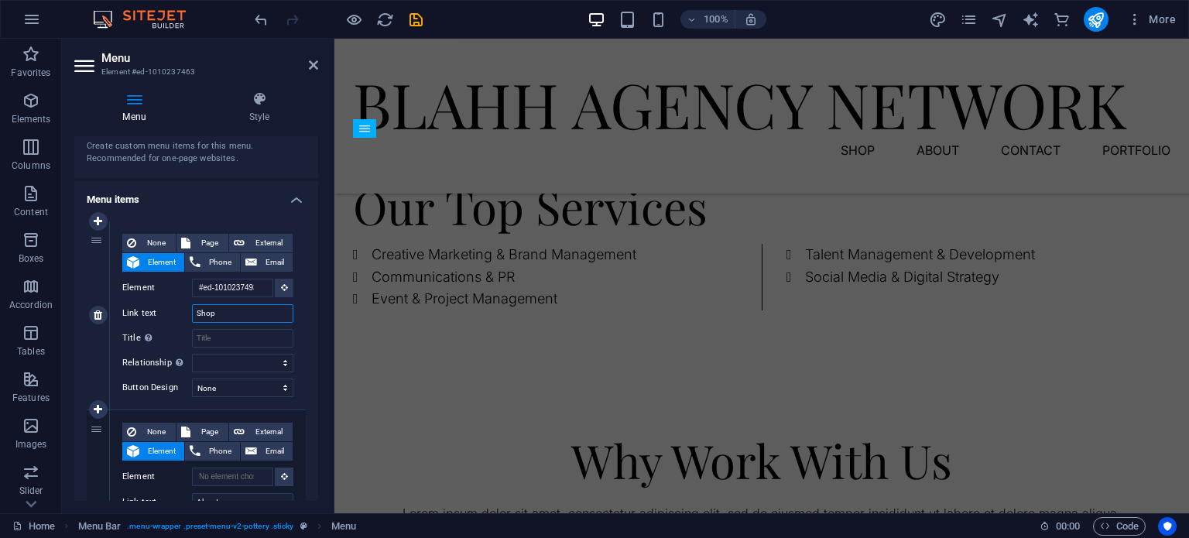
click at [223, 314] on input "Shop" at bounding box center [242, 313] width 101 height 19
type input "S"
select select
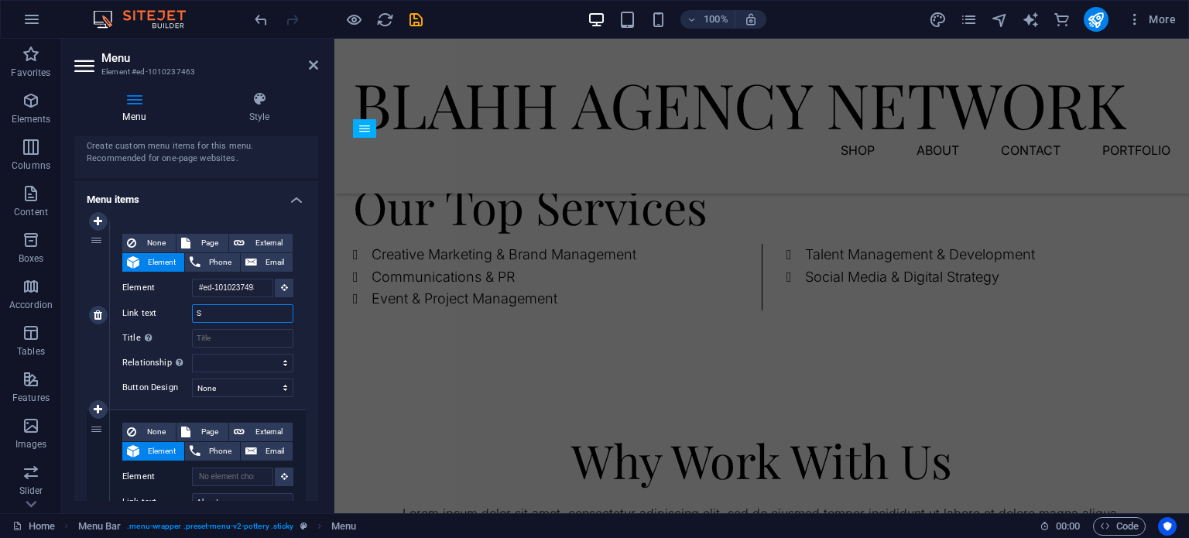
select select
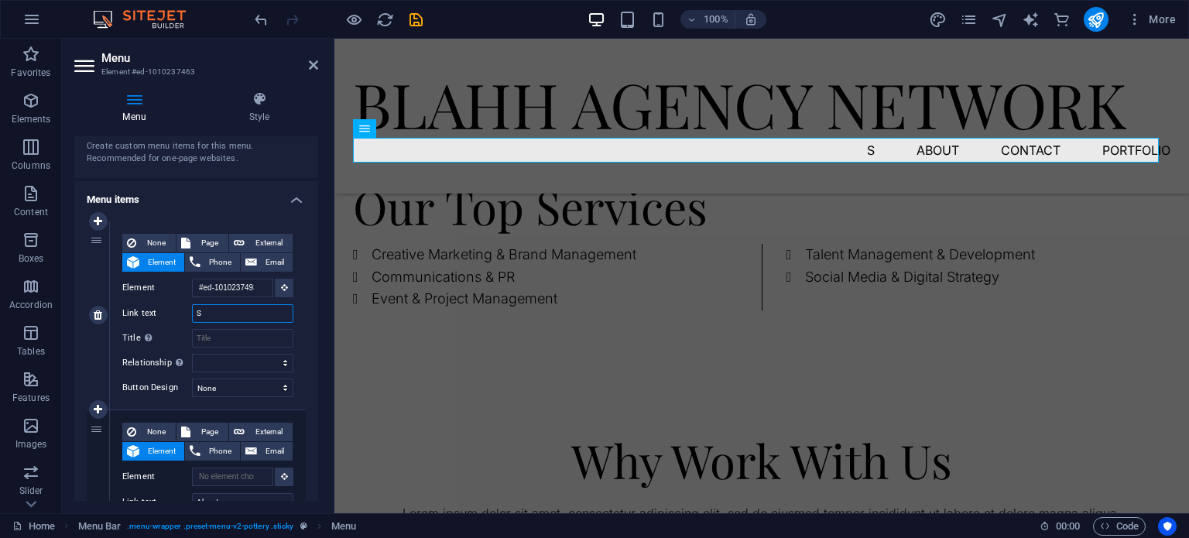
type input "Se"
select select
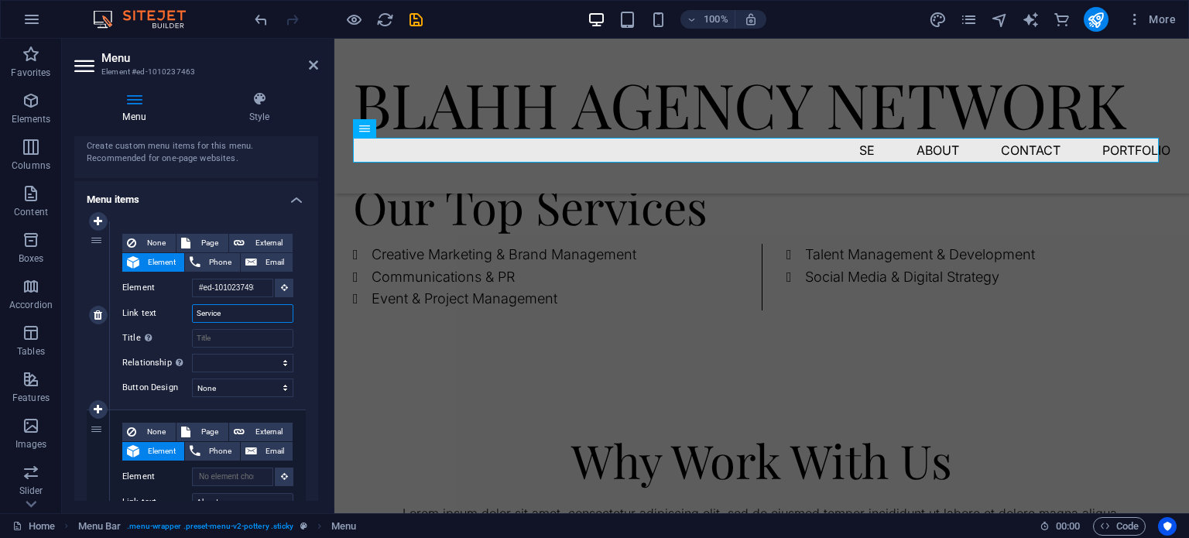
type input "Services"
select select
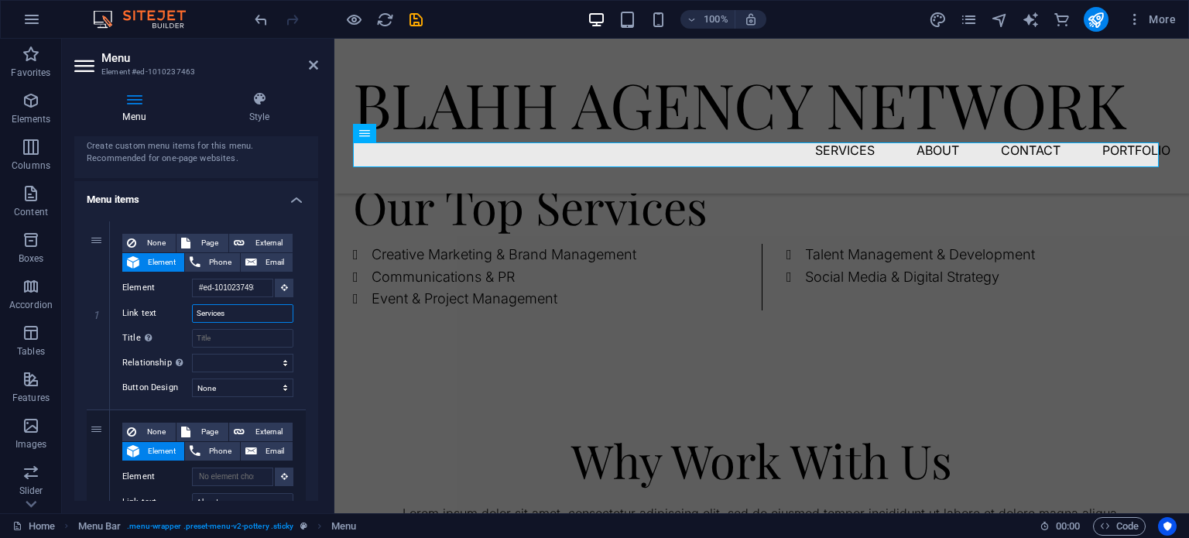
scroll to position [1161, 0]
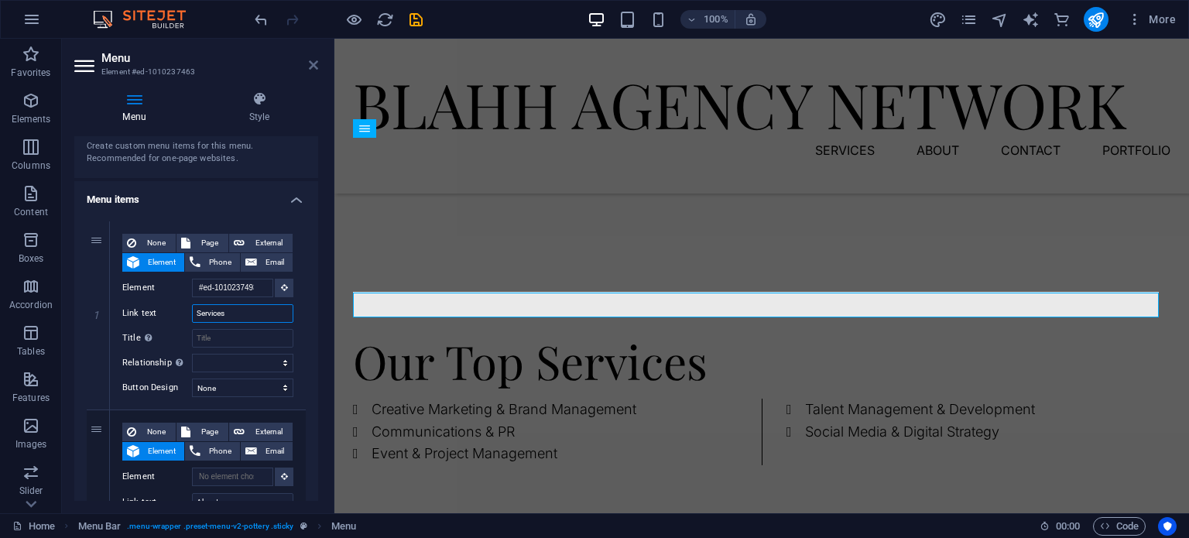
type input "Services"
click at [313, 67] on icon at bounding box center [313, 65] width 9 height 12
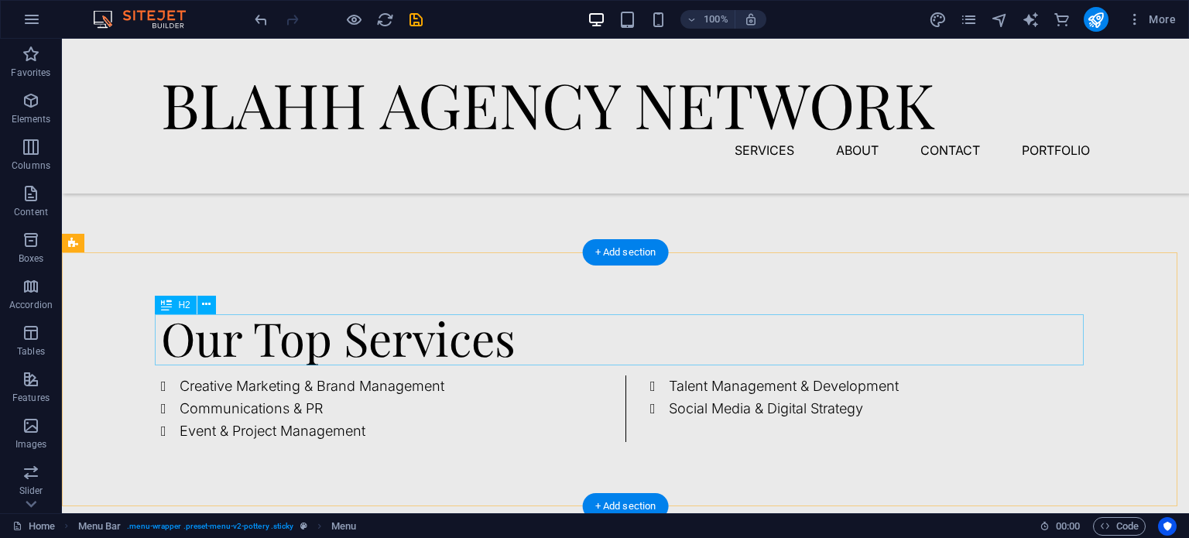
scroll to position [1316, 0]
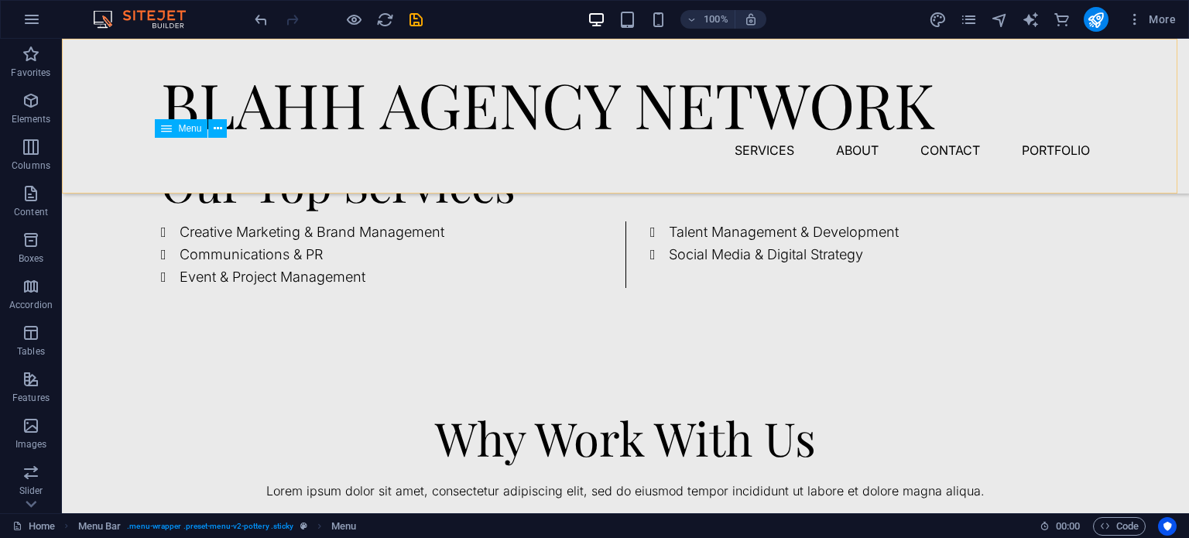
click at [757, 148] on nav "Services About Contact Portfolio" at bounding box center [625, 150] width 929 height 25
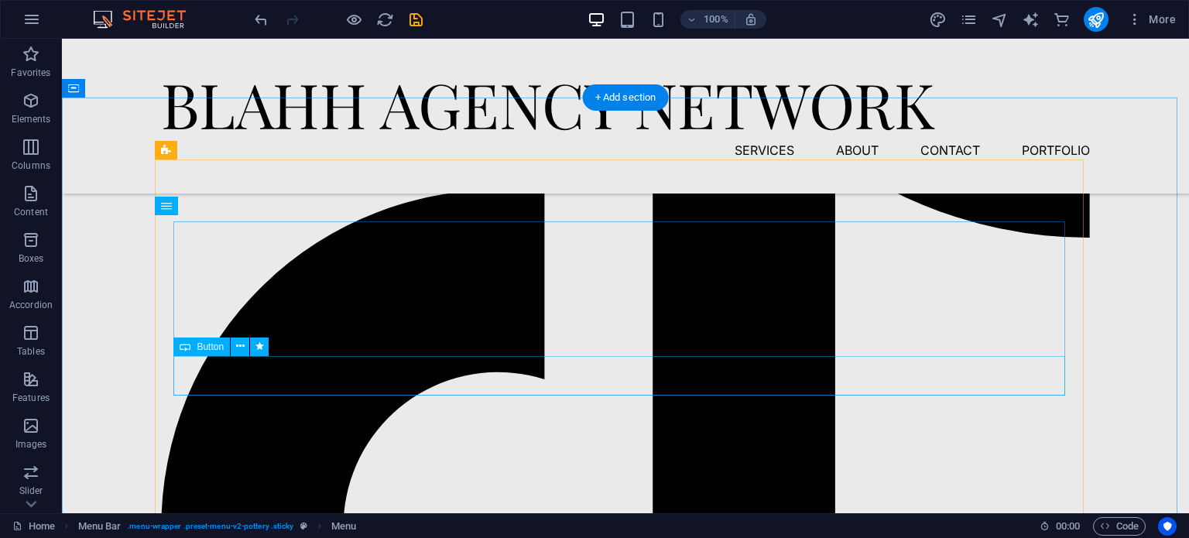
scroll to position [3329, 0]
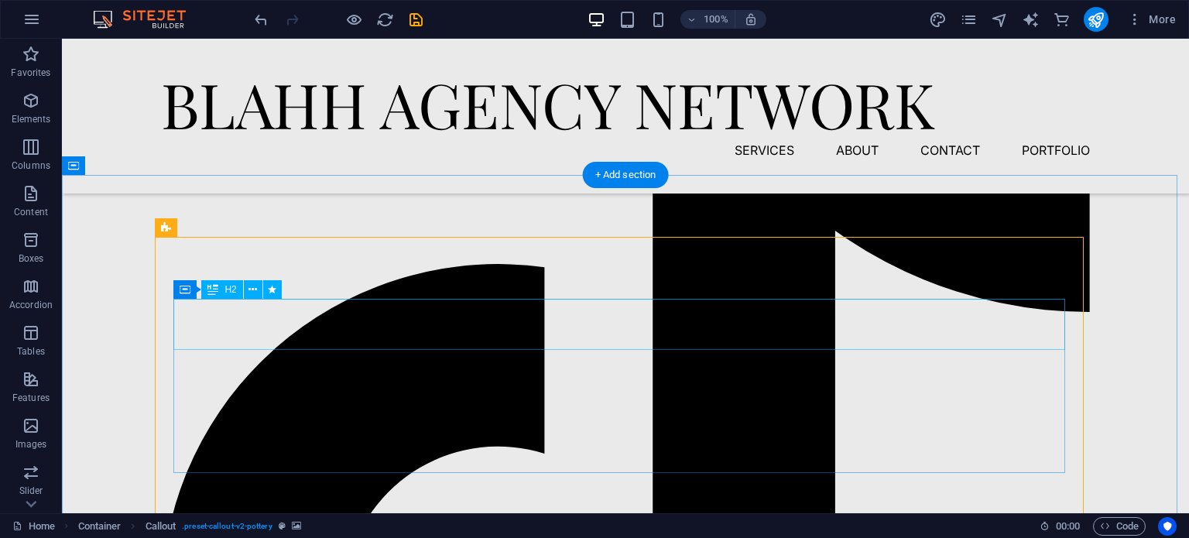
scroll to position [3251, 0]
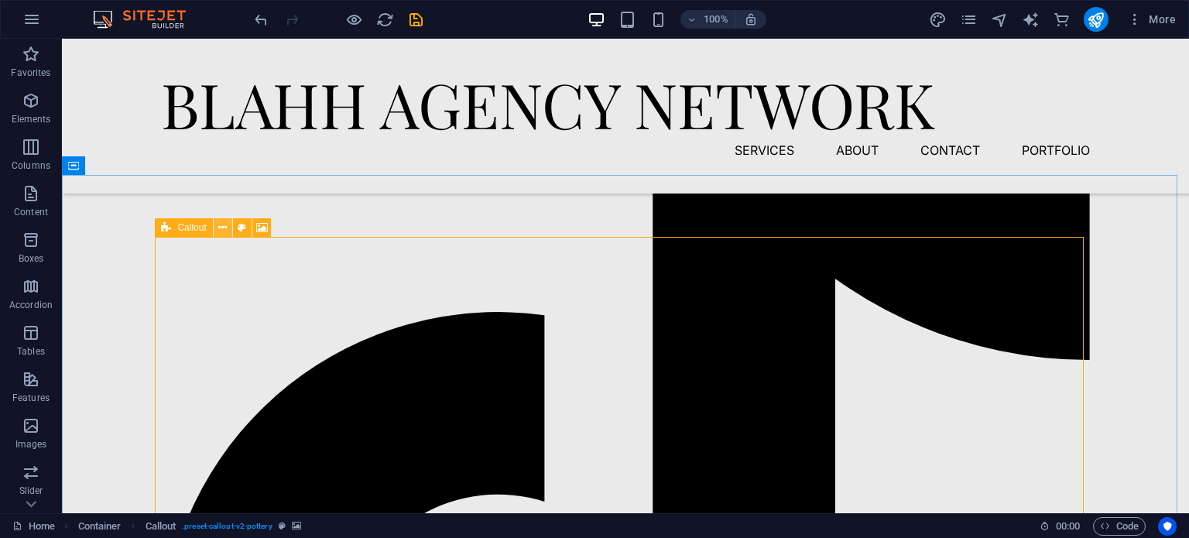
click at [228, 230] on button at bounding box center [223, 227] width 19 height 19
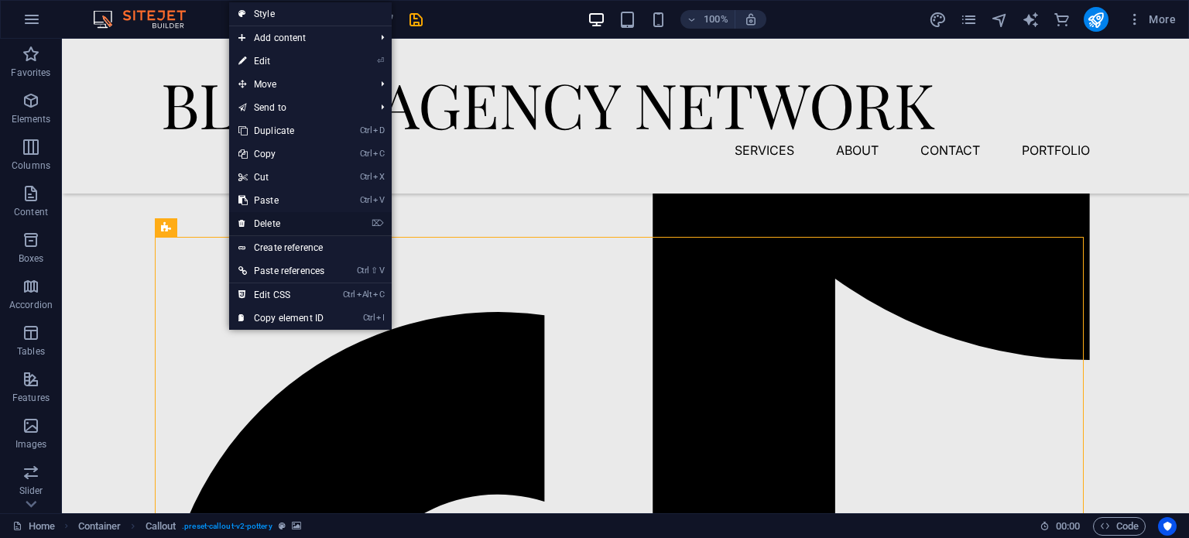
click at [273, 217] on link "⌦ Delete" at bounding box center [281, 223] width 105 height 23
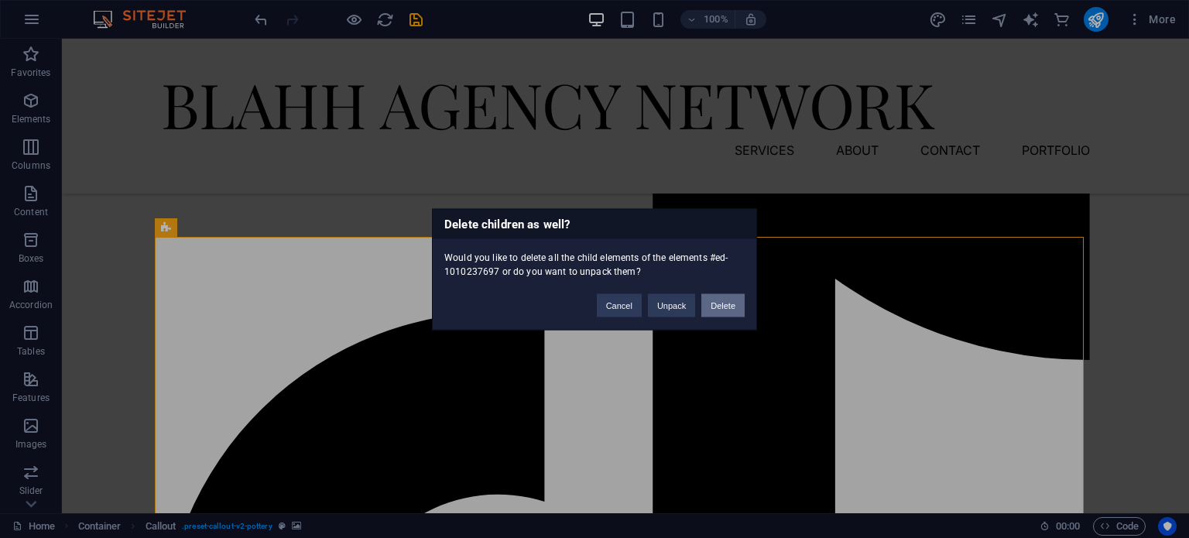
click at [708, 303] on button "Delete" at bounding box center [722, 304] width 43 height 23
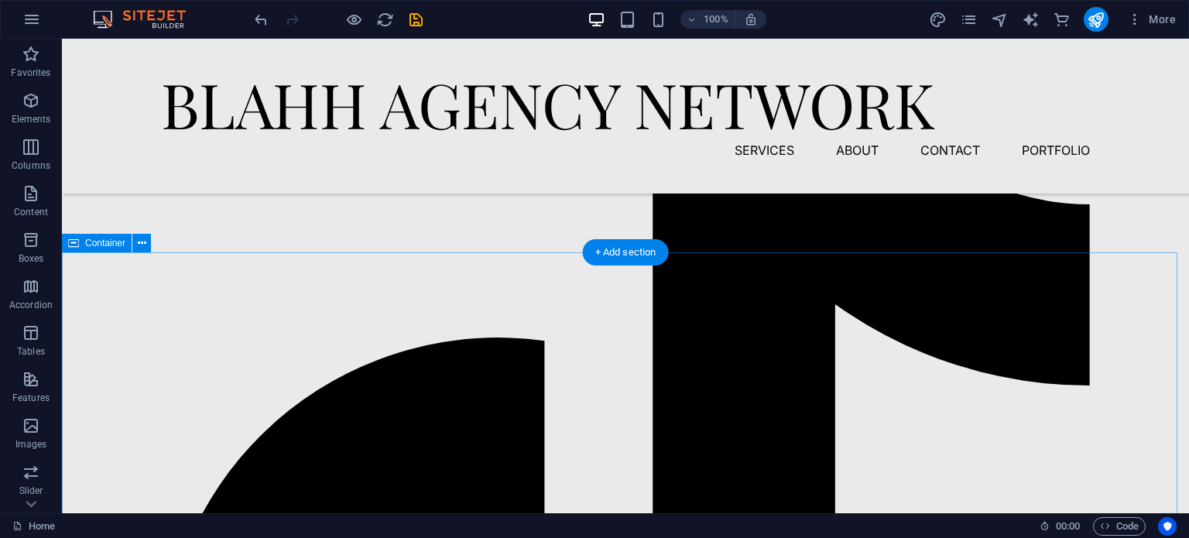
scroll to position [3174, 0]
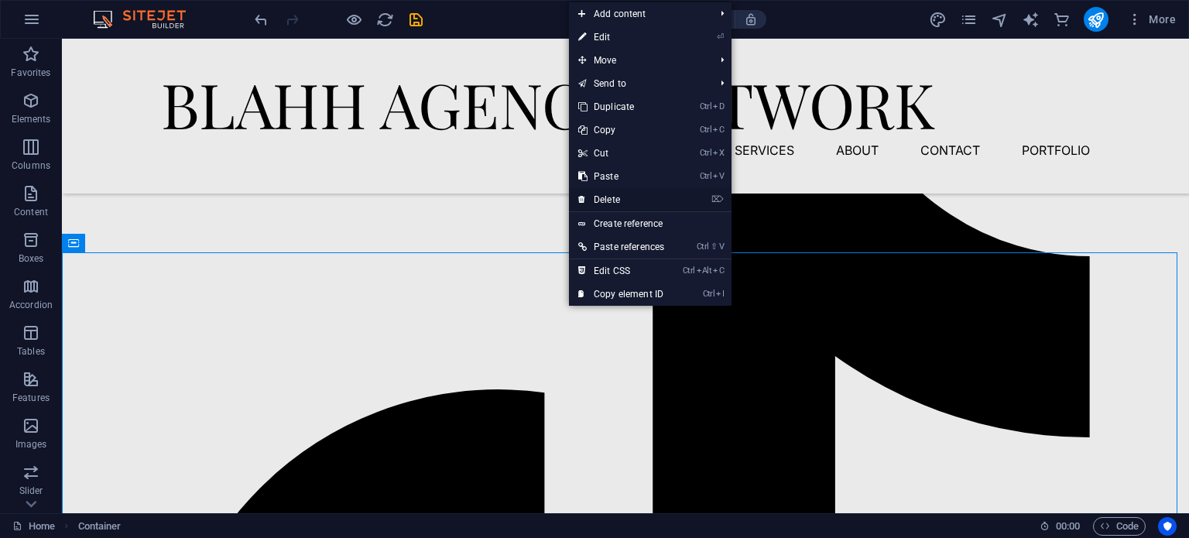
click at [619, 203] on link "⌦ Delete" at bounding box center [621, 199] width 105 height 23
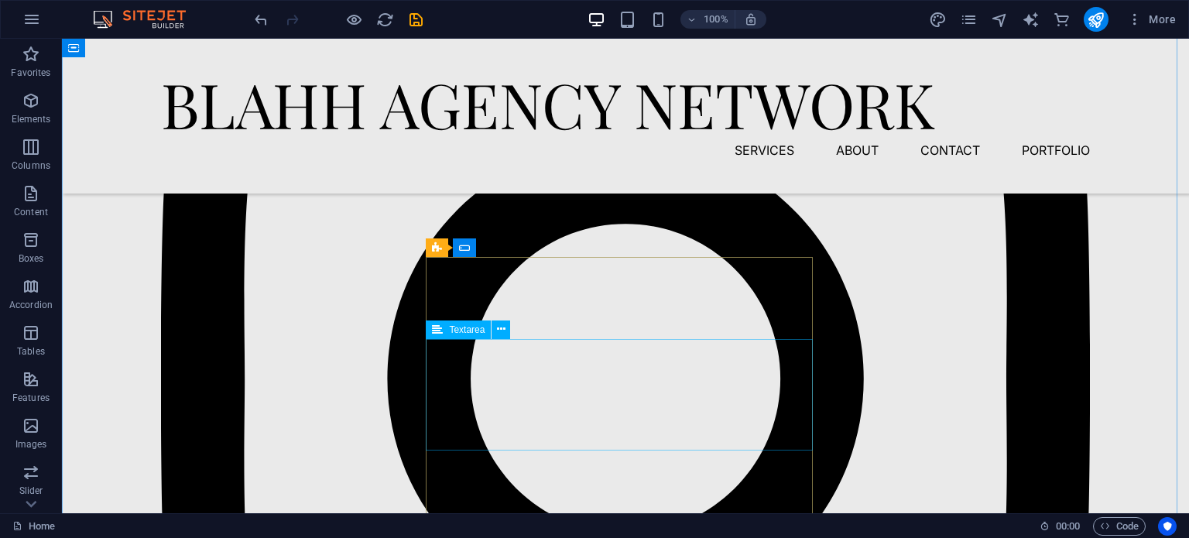
scroll to position [2090, 0]
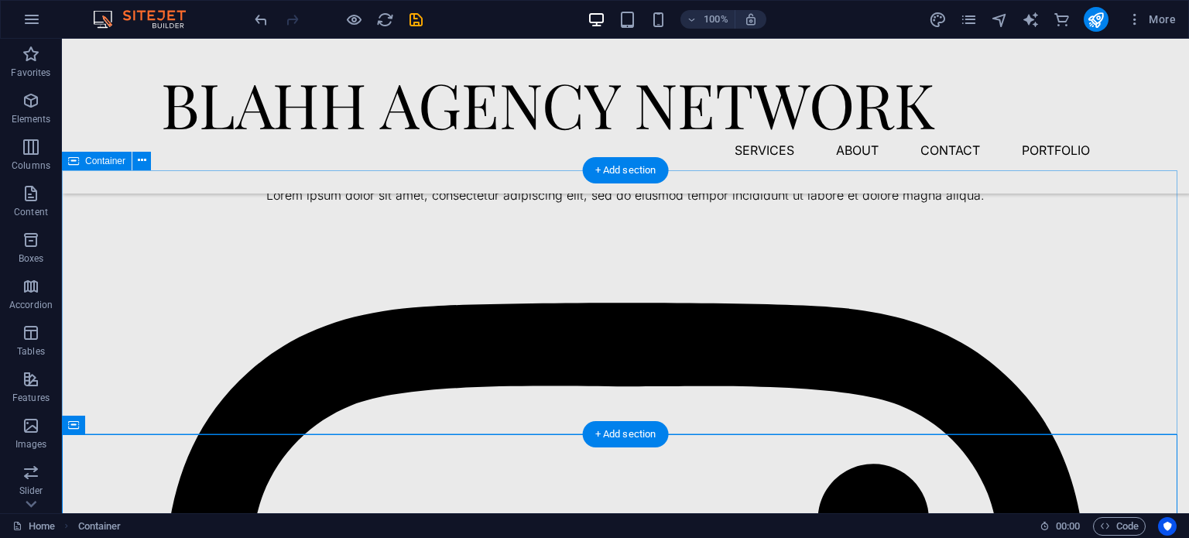
scroll to position [1626, 0]
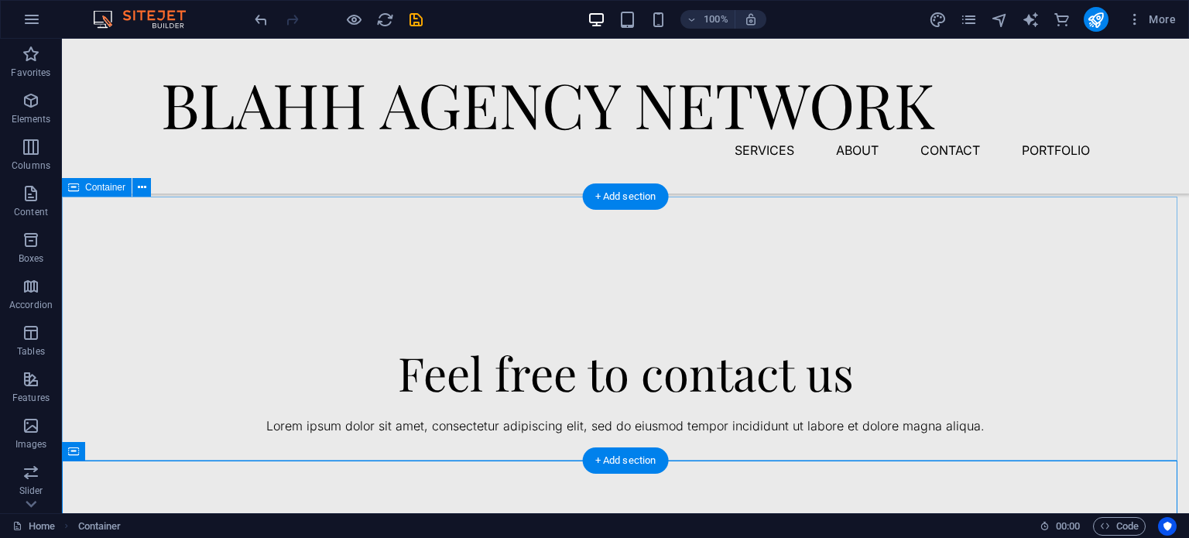
click at [283, 285] on div "Why Work With Us Lorem ipsum dolor sit amet, consectetur adipiscing elit, sed d…" at bounding box center [625, 162] width 1127 height 245
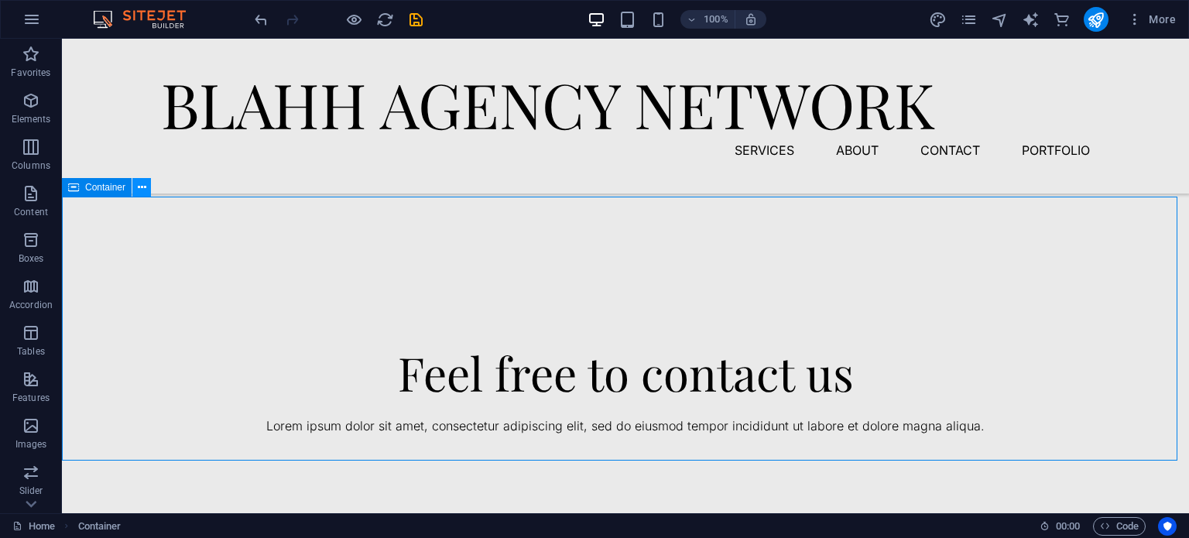
click at [143, 188] on icon at bounding box center [142, 188] width 9 height 16
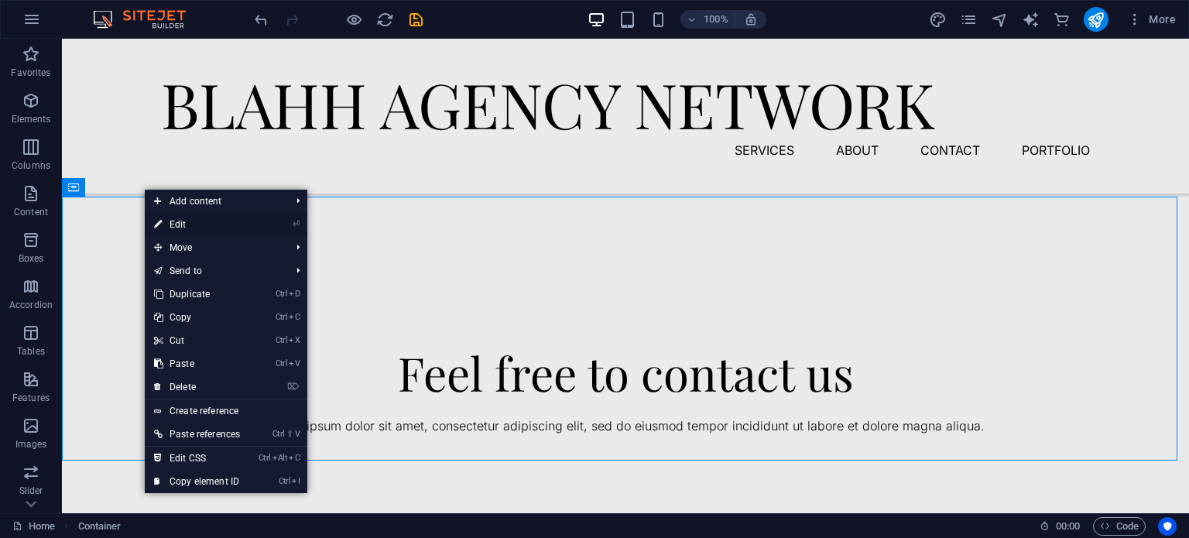
click at [155, 216] on icon at bounding box center [158, 224] width 8 height 23
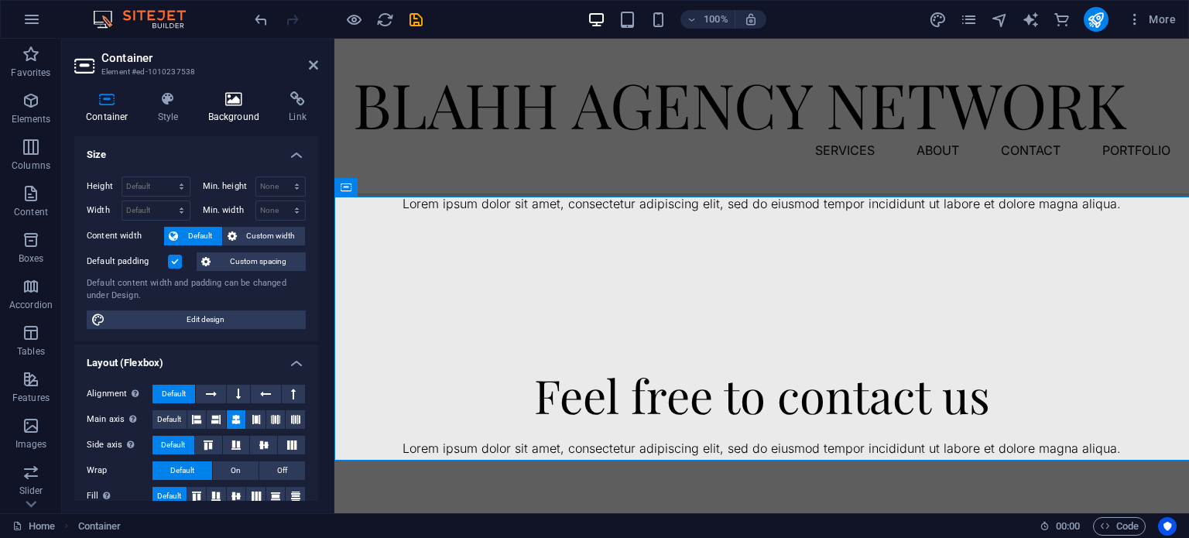
click at [217, 108] on h4 "Background" at bounding box center [237, 107] width 81 height 33
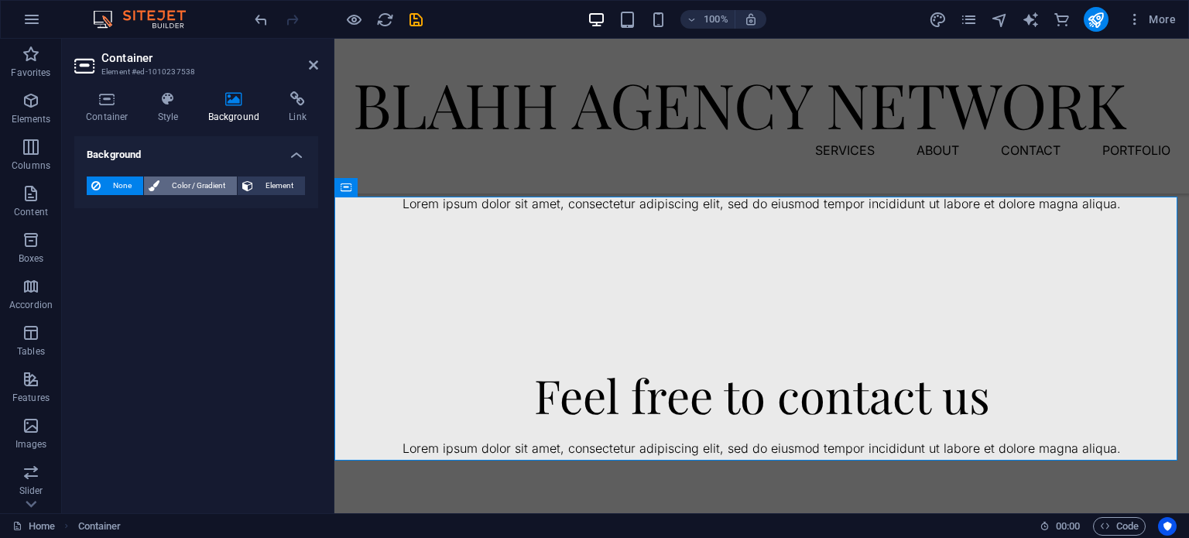
click at [183, 182] on span "Color / Gradient" at bounding box center [198, 185] width 68 height 19
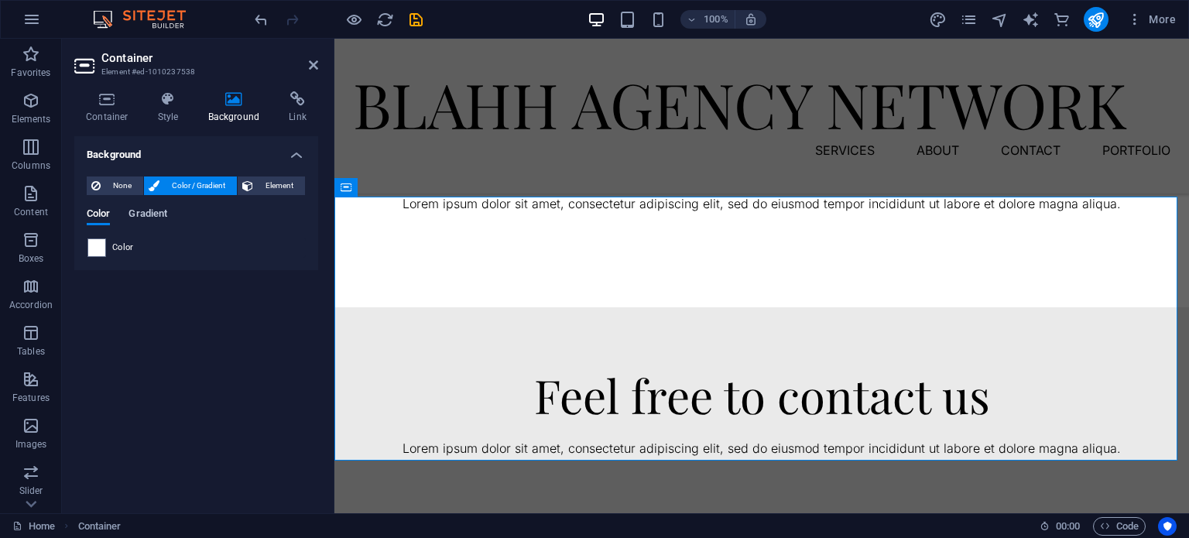
click at [146, 215] on span "Gradient" at bounding box center [148, 215] width 39 height 22
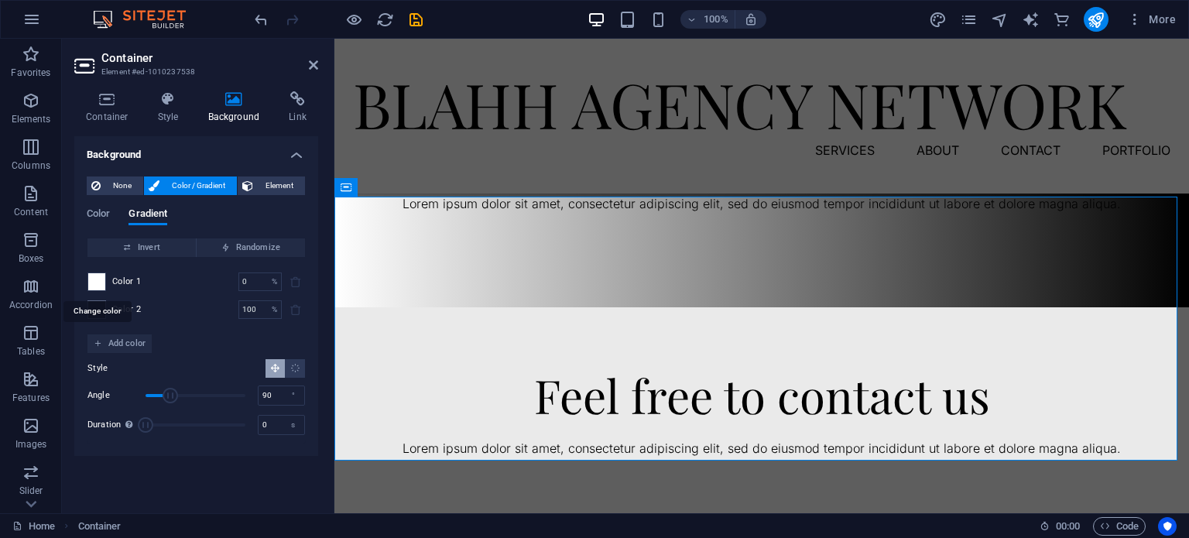
click at [101, 278] on span at bounding box center [96, 281] width 17 height 17
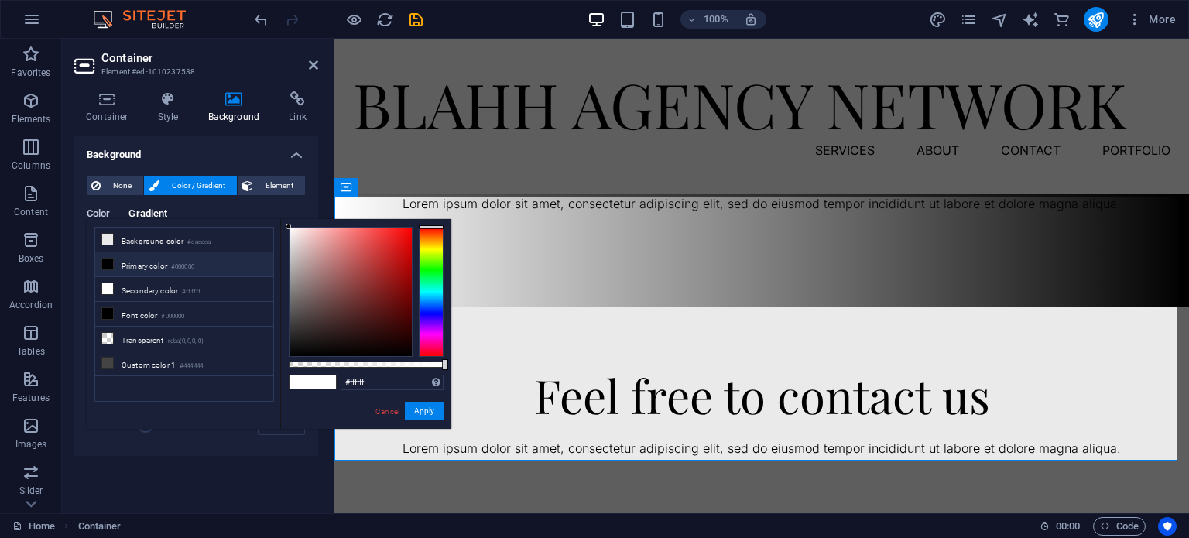
click at [110, 215] on span "Color" at bounding box center [98, 215] width 23 height 22
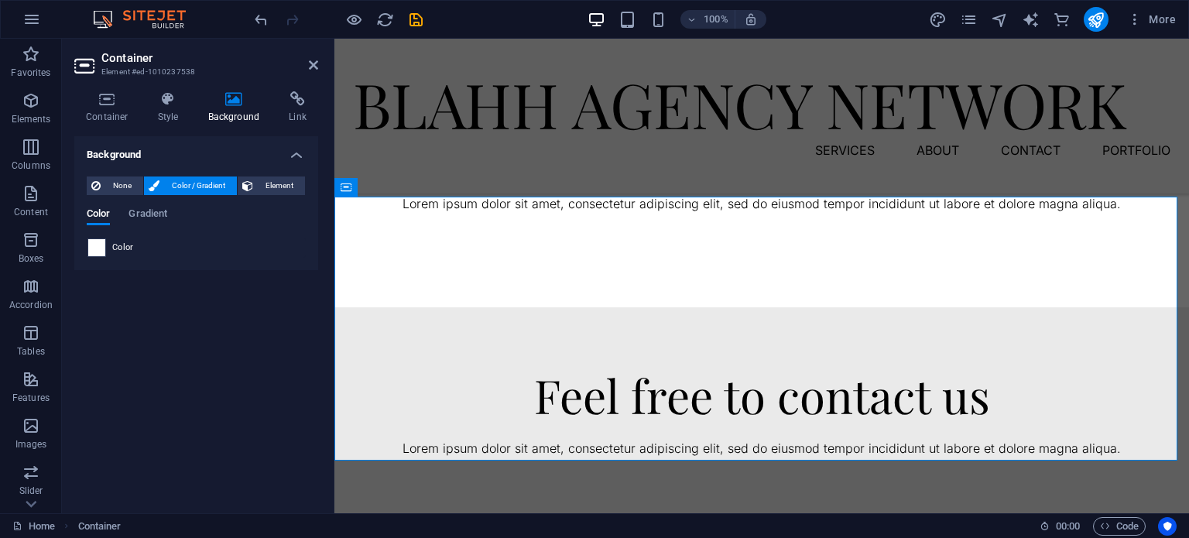
click at [101, 245] on span at bounding box center [96, 247] width 17 height 17
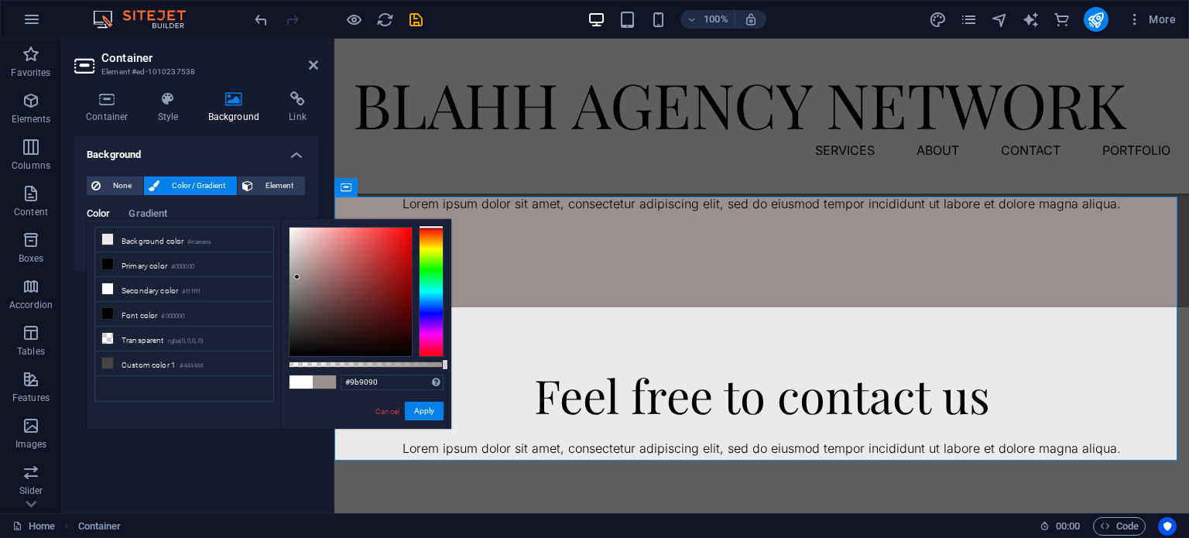
click at [297, 277] on div at bounding box center [351, 292] width 122 height 129
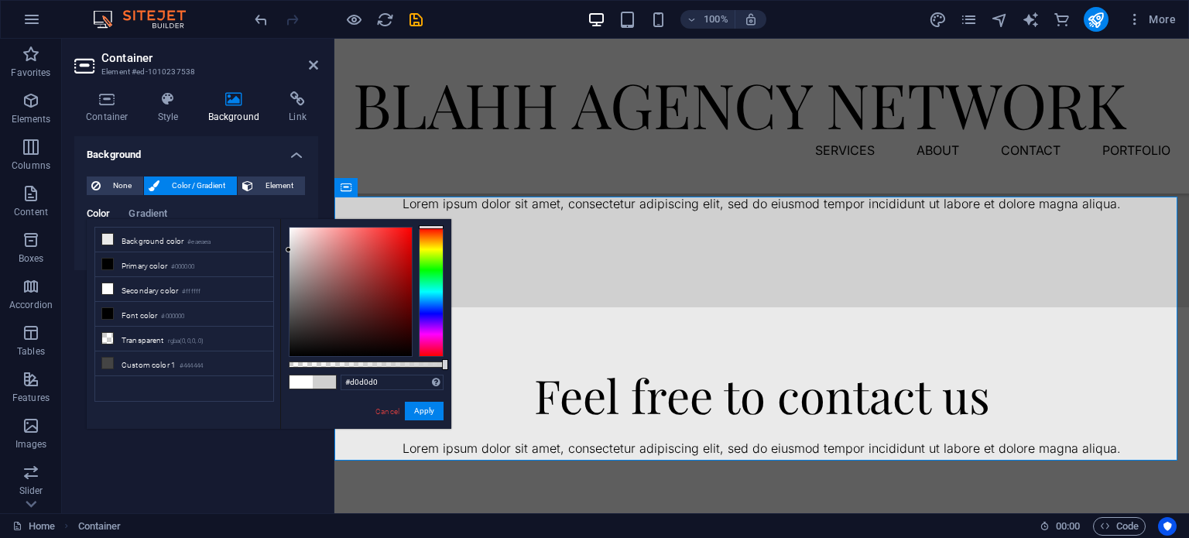
drag, startPoint x: 295, startPoint y: 275, endPoint x: 286, endPoint y: 250, distance: 26.5
click at [286, 250] on div at bounding box center [288, 249] width 5 height 5
click at [426, 410] on button "Apply" at bounding box center [424, 411] width 39 height 19
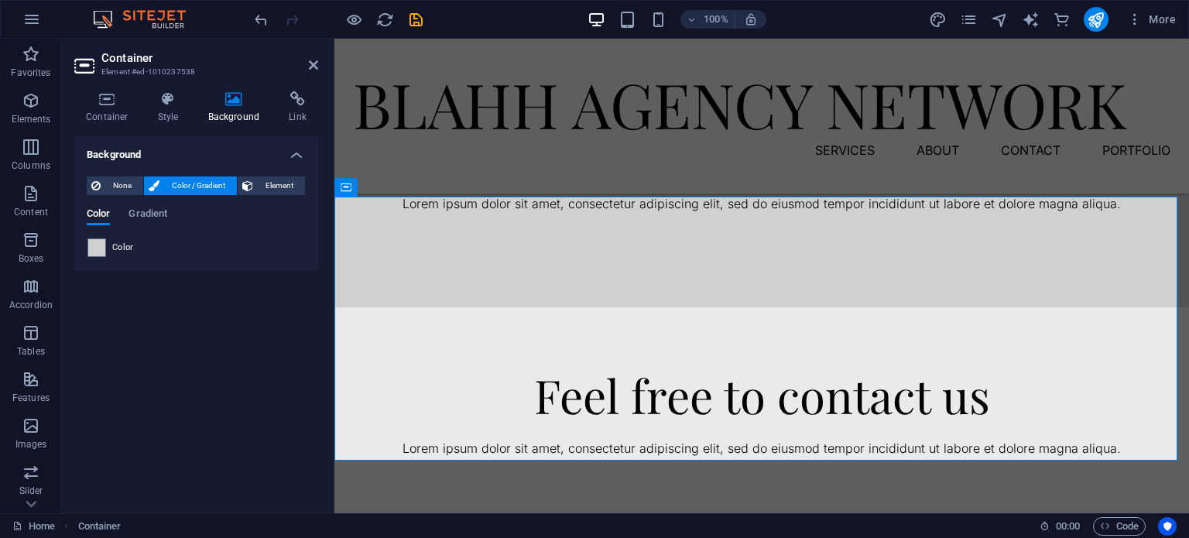
click at [314, 74] on header "Container Element #ed-1010237538" at bounding box center [196, 59] width 244 height 40
drag, startPoint x: 308, startPoint y: 67, endPoint x: 317, endPoint y: 121, distance: 54.1
click at [309, 67] on icon at bounding box center [313, 65] width 9 height 12
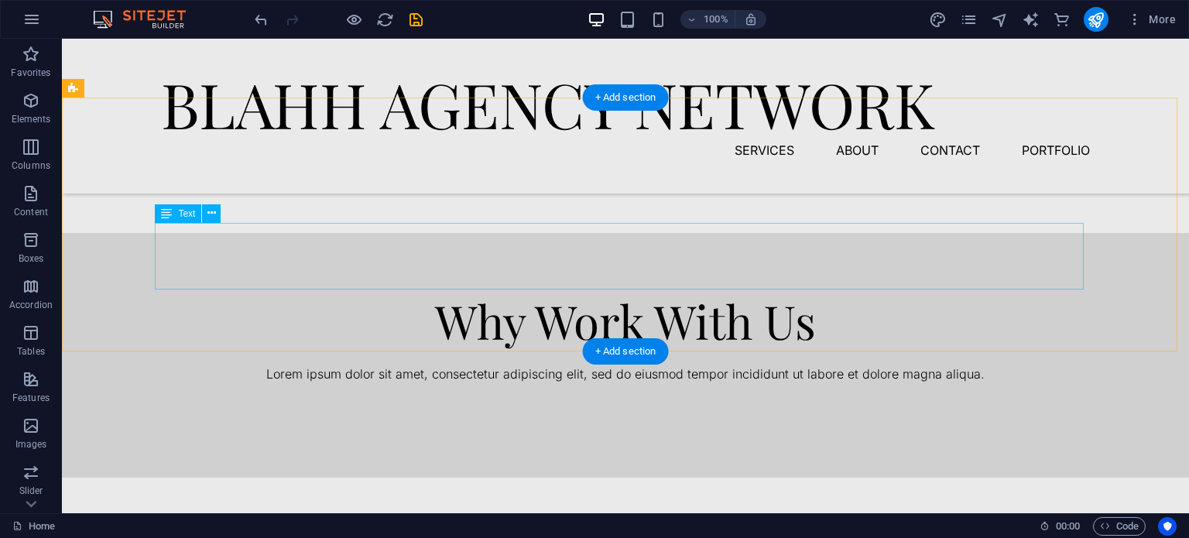
scroll to position [1471, 0]
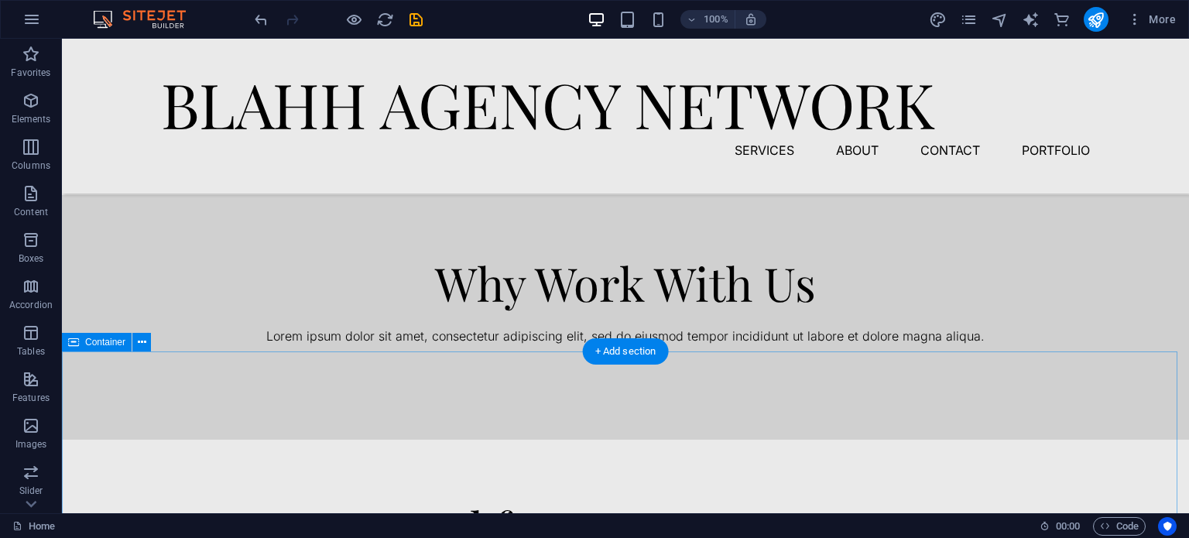
click at [368, 392] on div "Why Work With Us Lorem ipsum dolor sit amet, consectetur adipiscing elit, sed d…" at bounding box center [625, 317] width 1127 height 245
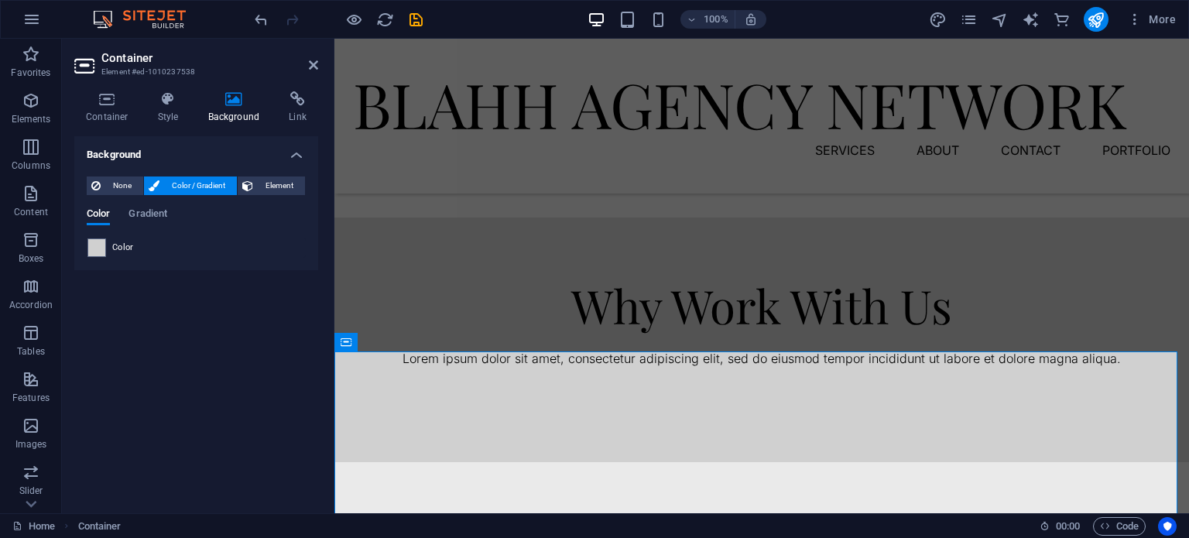
click at [153, 244] on div "Color" at bounding box center [196, 247] width 218 height 19
drag, startPoint x: 153, startPoint y: 244, endPoint x: 146, endPoint y: 247, distance: 8.3
click at [152, 246] on div "Color" at bounding box center [196, 247] width 218 height 19
click at [133, 247] on div "Color" at bounding box center [196, 247] width 218 height 19
click at [128, 246] on span "Color" at bounding box center [123, 248] width 22 height 12
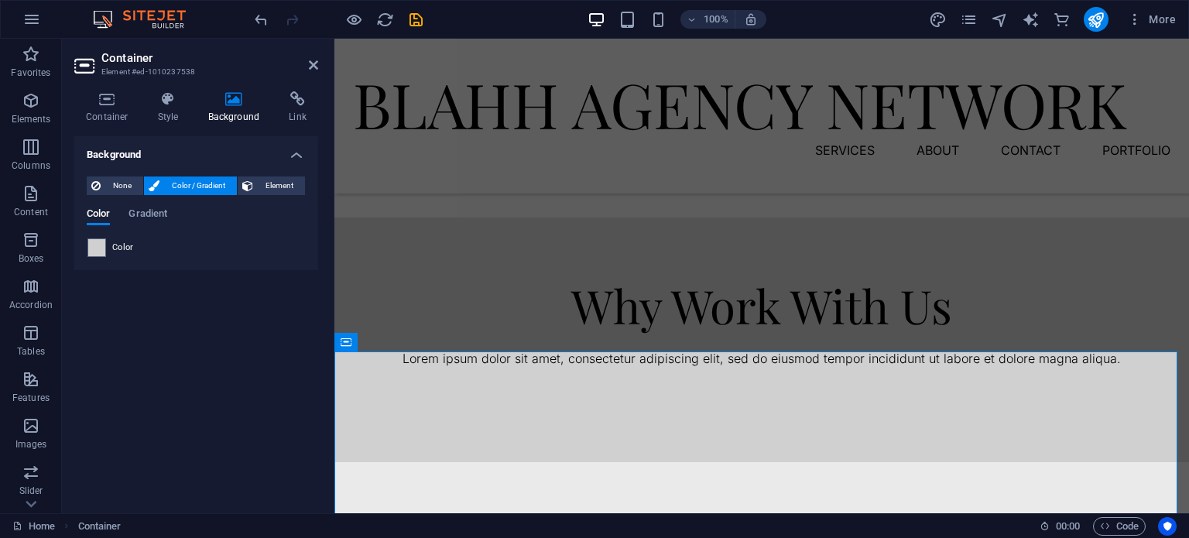
click at [125, 245] on span "Color" at bounding box center [123, 248] width 22 height 12
click at [102, 247] on span at bounding box center [96, 247] width 17 height 17
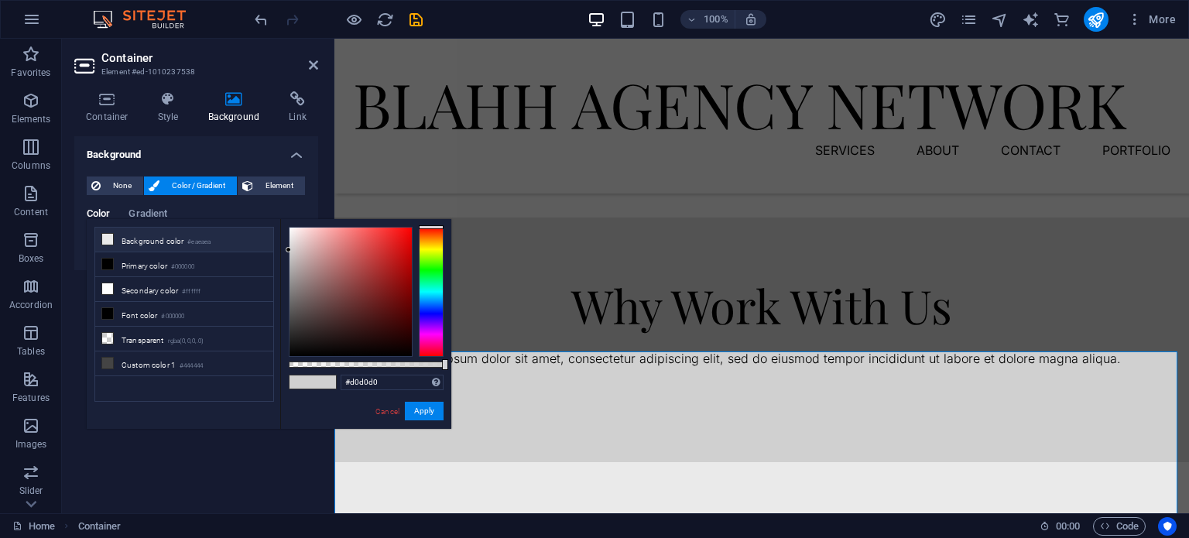
click at [99, 245] on li "Background color #eaeaea" at bounding box center [184, 240] width 178 height 25
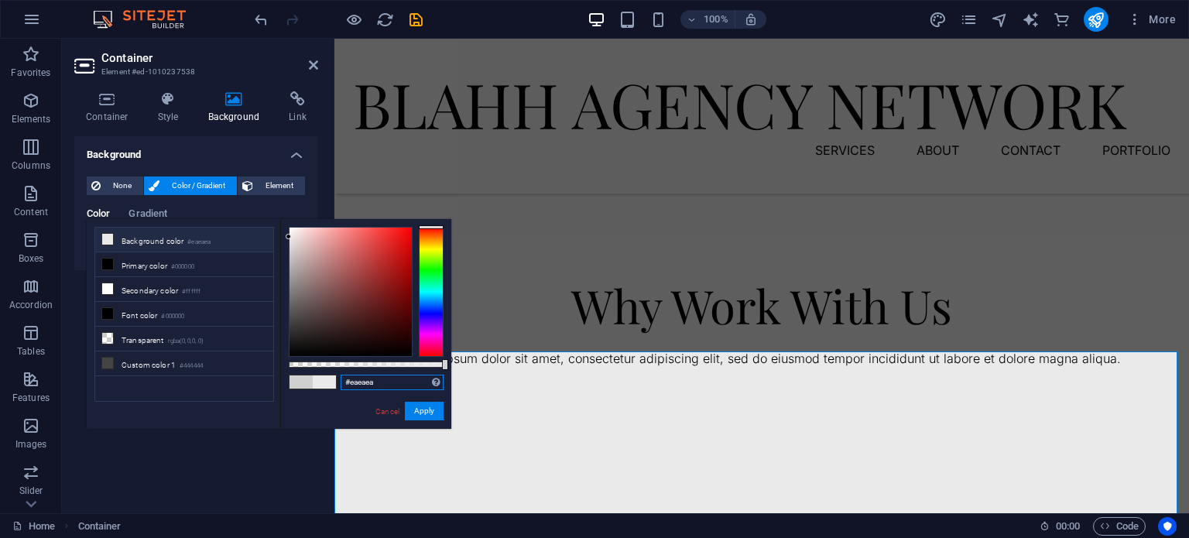
click at [387, 381] on input "#eaeaea" at bounding box center [392, 382] width 103 height 15
drag, startPoint x: 382, startPoint y: 380, endPoint x: 364, endPoint y: 381, distance: 18.6
click at [364, 381] on input "#eaeaea" at bounding box center [392, 382] width 103 height 15
drag, startPoint x: 347, startPoint y: 379, endPoint x: 403, endPoint y: 390, distance: 57.5
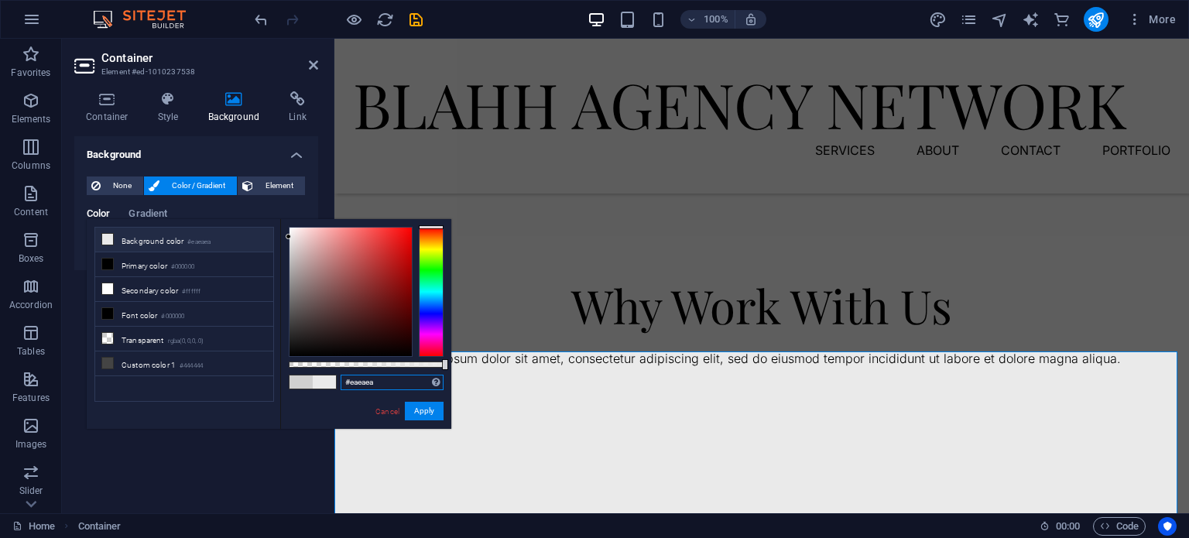
click at [403, 390] on div "#eaeaea Supported formats #0852ed rgb(8, 82, 237) rgba(8, 82, 237, 90%) hsv(221…" at bounding box center [392, 383] width 103 height 16
click at [396, 382] on input "#eaeaea" at bounding box center [392, 382] width 103 height 15
click at [183, 361] on small "#444444" at bounding box center [191, 366] width 23 height 11
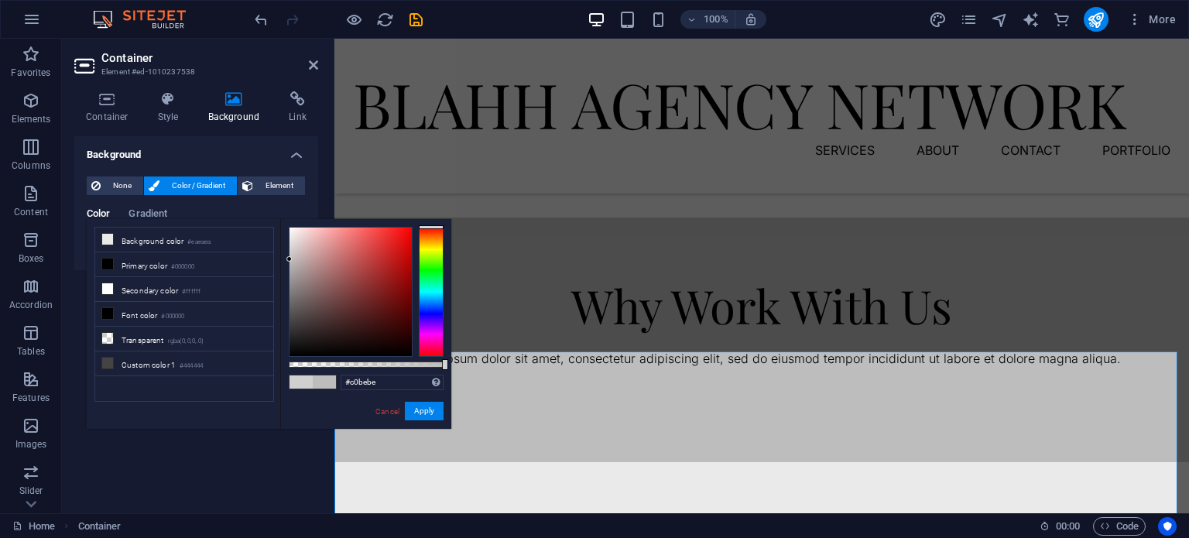
type input "#c1c0c0"
drag, startPoint x: 291, startPoint y: 318, endPoint x: 290, endPoint y: 258, distance: 60.4
click at [290, 258] on div at bounding box center [351, 292] width 122 height 129
click at [382, 381] on input "#c1c0c0" at bounding box center [392, 382] width 103 height 15
drag, startPoint x: 381, startPoint y: 381, endPoint x: 332, endPoint y: 375, distance: 49.2
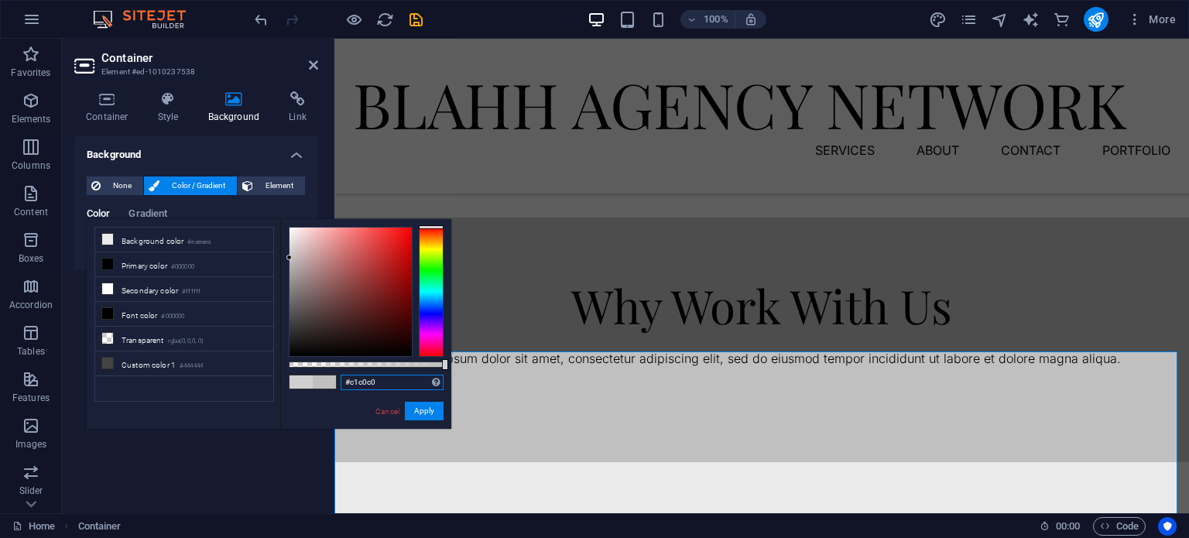
click at [332, 375] on div "#c1c0c0 Supported formats #0852ed rgb(8, 82, 237) rgba(8, 82, 237, 90%) hsv(221…" at bounding box center [365, 436] width 171 height 434
click at [415, 413] on button "Apply" at bounding box center [424, 411] width 39 height 19
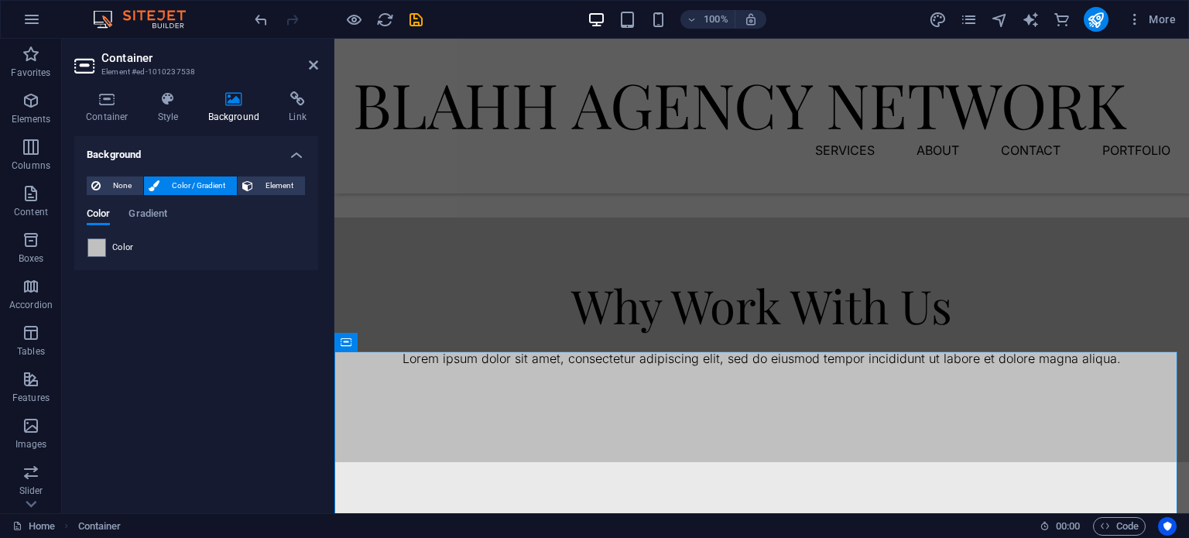
click at [307, 66] on header "Container Element #ed-1010237538" at bounding box center [196, 59] width 244 height 40
click at [310, 65] on icon at bounding box center [313, 65] width 9 height 12
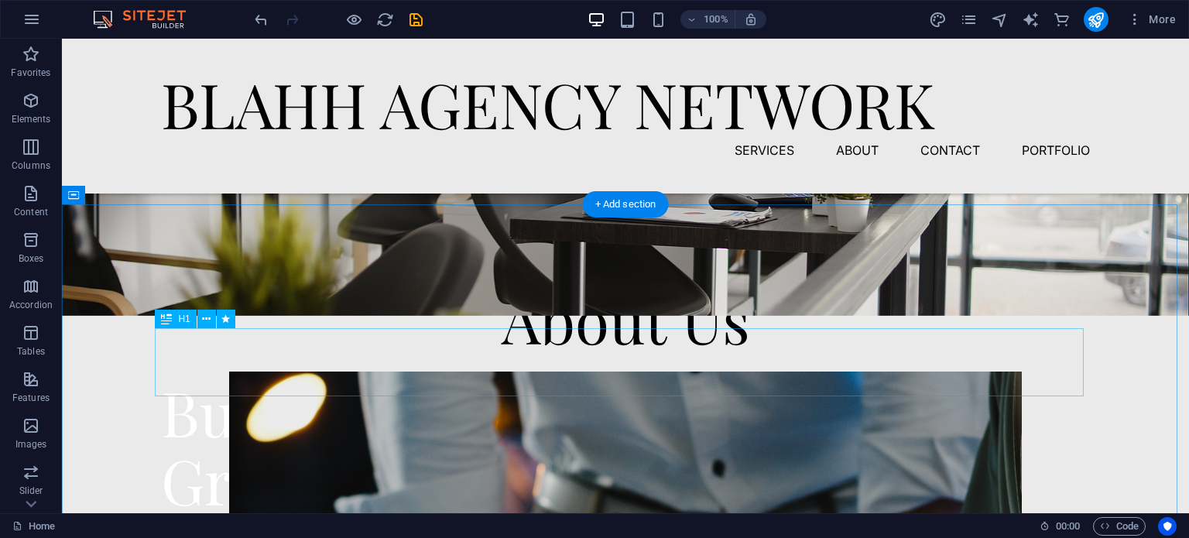
scroll to position [310, 0]
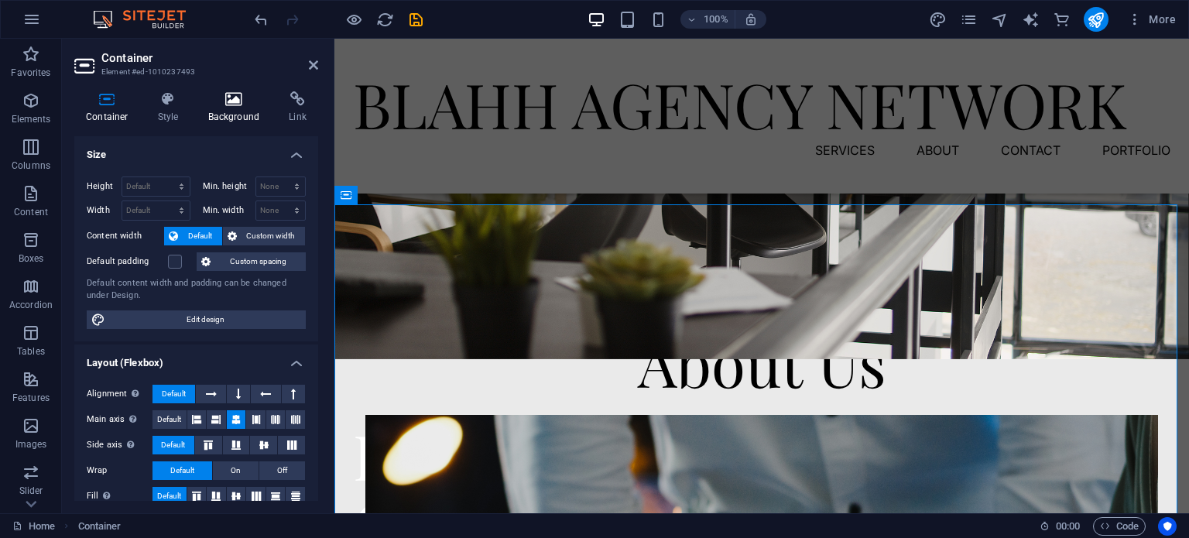
click at [229, 120] on h4 "Background" at bounding box center [237, 107] width 81 height 33
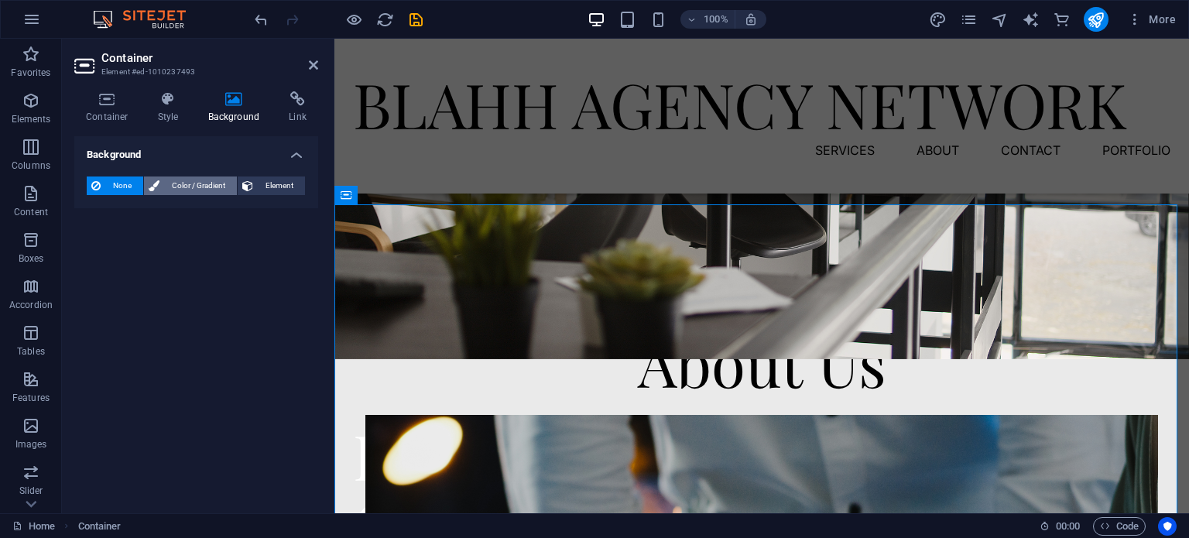
click at [184, 185] on span "Color / Gradient" at bounding box center [198, 185] width 68 height 19
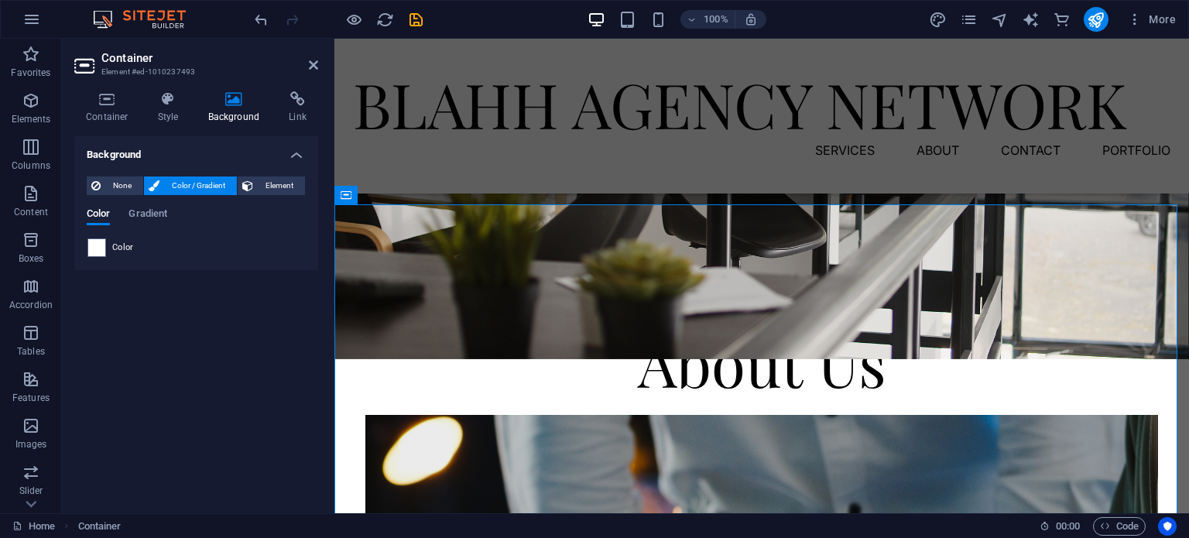
drag, startPoint x: 138, startPoint y: 244, endPoint x: 127, endPoint y: 244, distance: 10.8
click at [135, 244] on div "Color" at bounding box center [196, 247] width 218 height 19
click at [127, 244] on span "Color" at bounding box center [123, 248] width 22 height 12
click at [122, 244] on span "Color" at bounding box center [123, 248] width 22 height 12
click at [98, 248] on div "Color" at bounding box center [196, 247] width 218 height 19
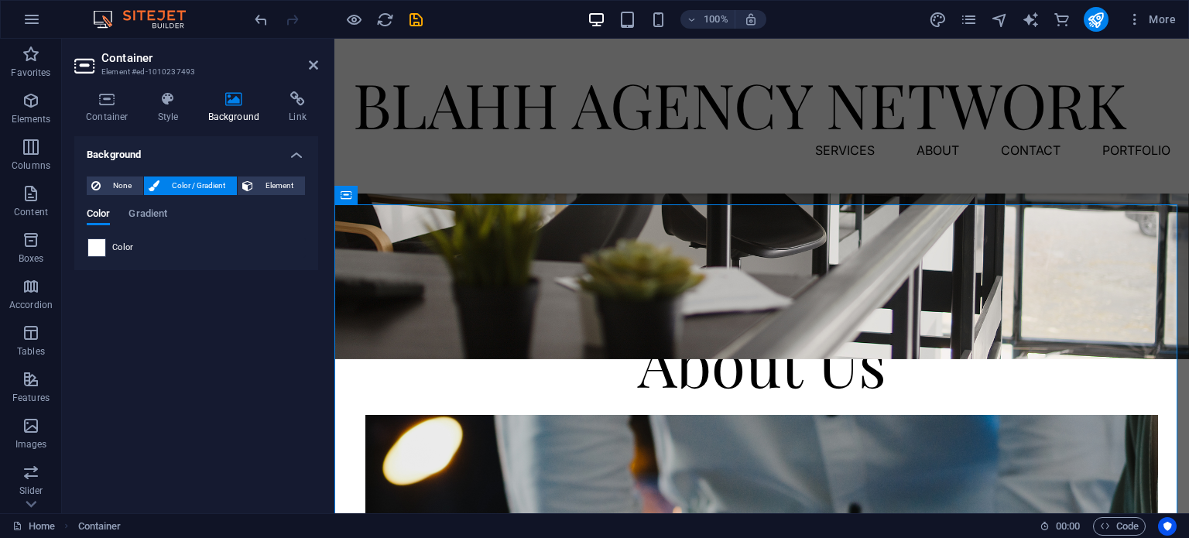
click at [95, 248] on span at bounding box center [96, 247] width 17 height 17
type input "#ffffff"
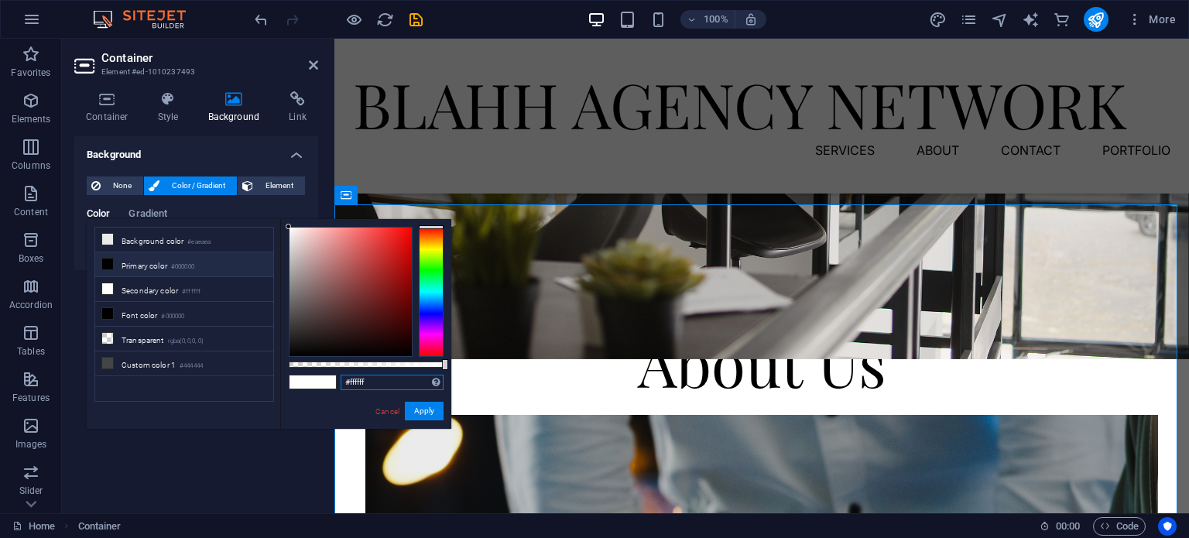
drag, startPoint x: 409, startPoint y: 377, endPoint x: 310, endPoint y: 379, distance: 99.1
click at [310, 379] on div "#ffffff Supported formats #0852ed rgb(8, 82, 237) rgba(8, 82, 237, 90%) hsv(221…" at bounding box center [365, 436] width 171 height 434
click at [310, 379] on span at bounding box center [301, 381] width 23 height 13
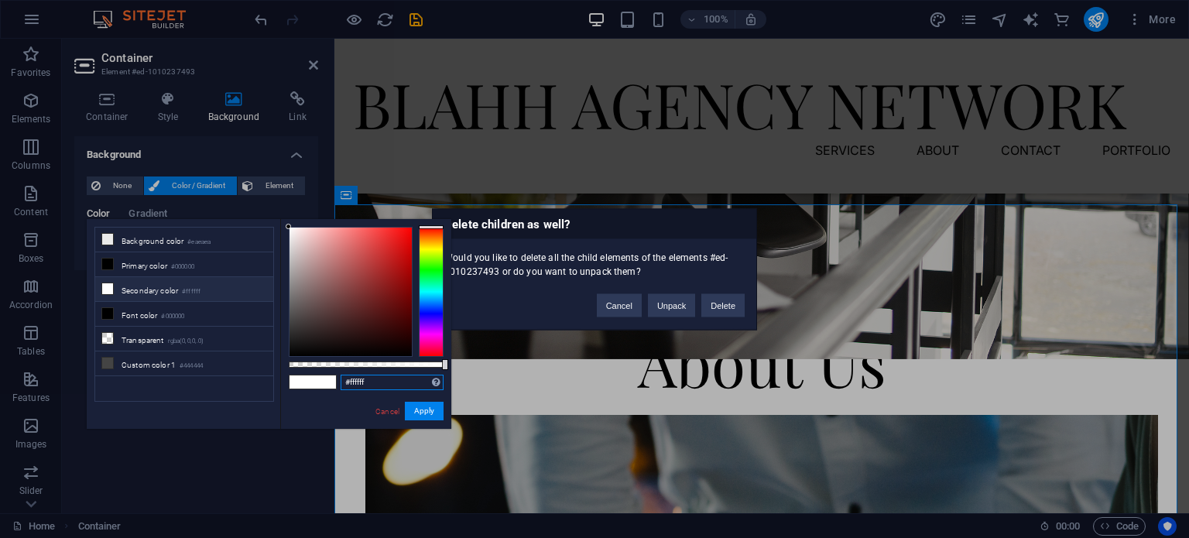
click at [384, 382] on input "#ffffff" at bounding box center [392, 382] width 103 height 15
drag, startPoint x: 384, startPoint y: 382, endPoint x: 341, endPoint y: 383, distance: 43.4
click at [341, 383] on input "#ffffff" at bounding box center [392, 382] width 103 height 15
type input "\"
paste input "#c1c0c0"
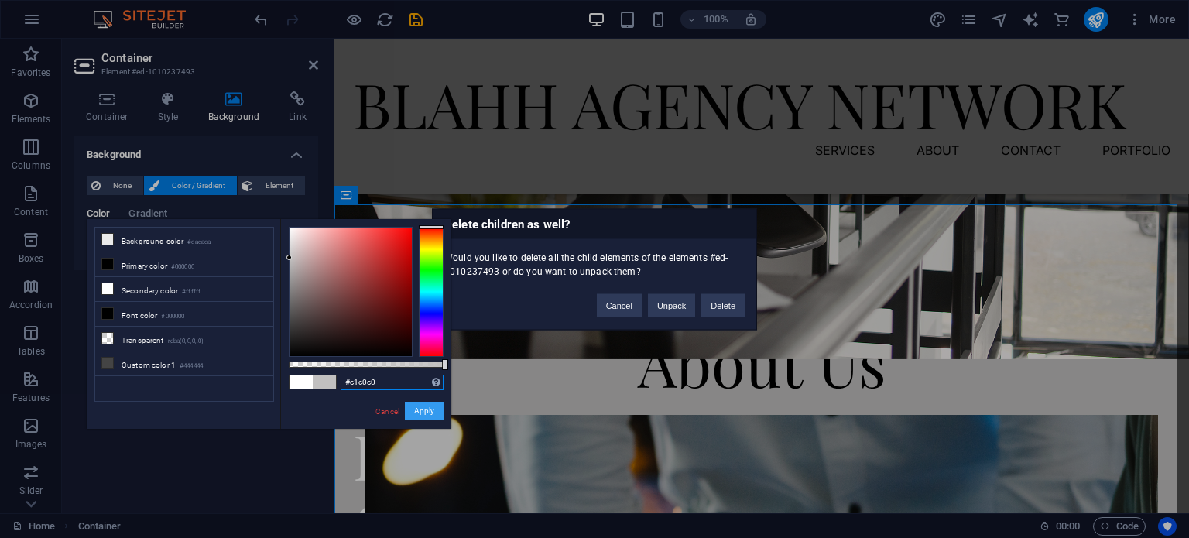
type input "#c1c0c0"
click at [427, 414] on button "Apply" at bounding box center [424, 411] width 39 height 19
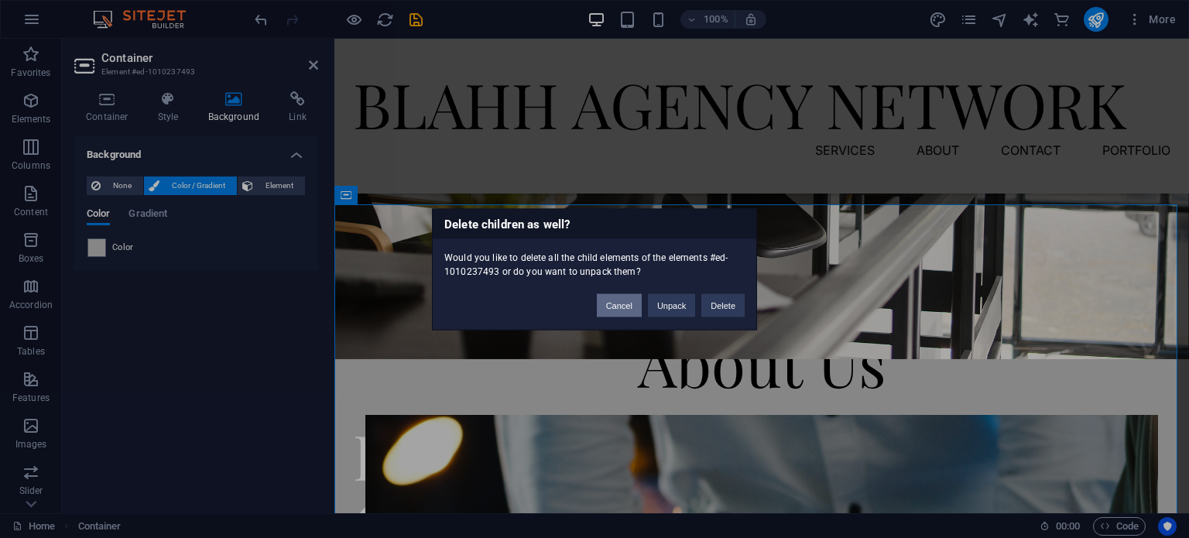
click at [619, 303] on button "Cancel" at bounding box center [619, 304] width 45 height 23
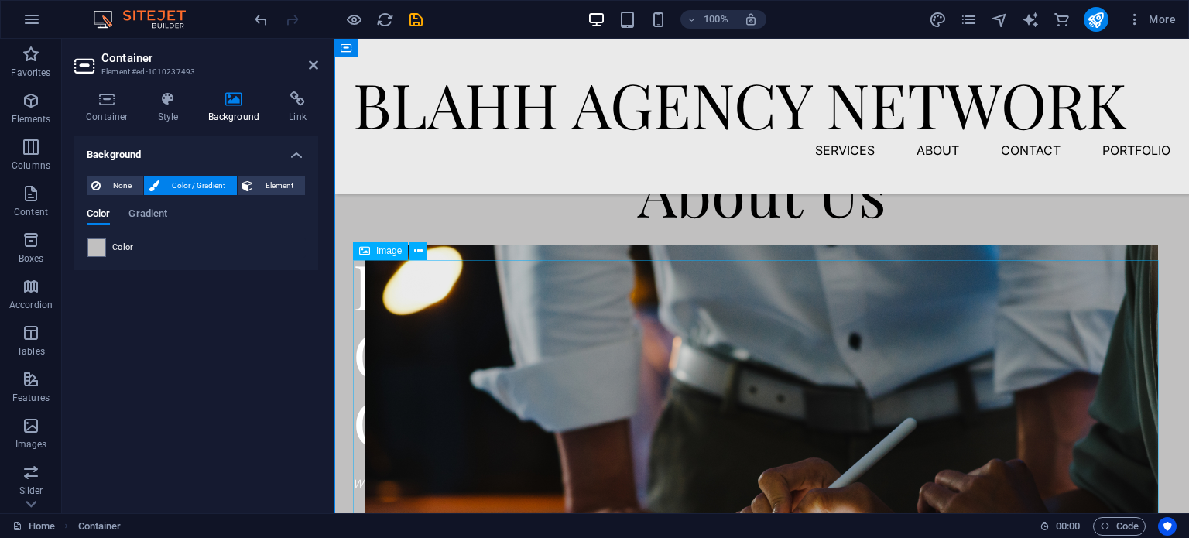
scroll to position [464, 0]
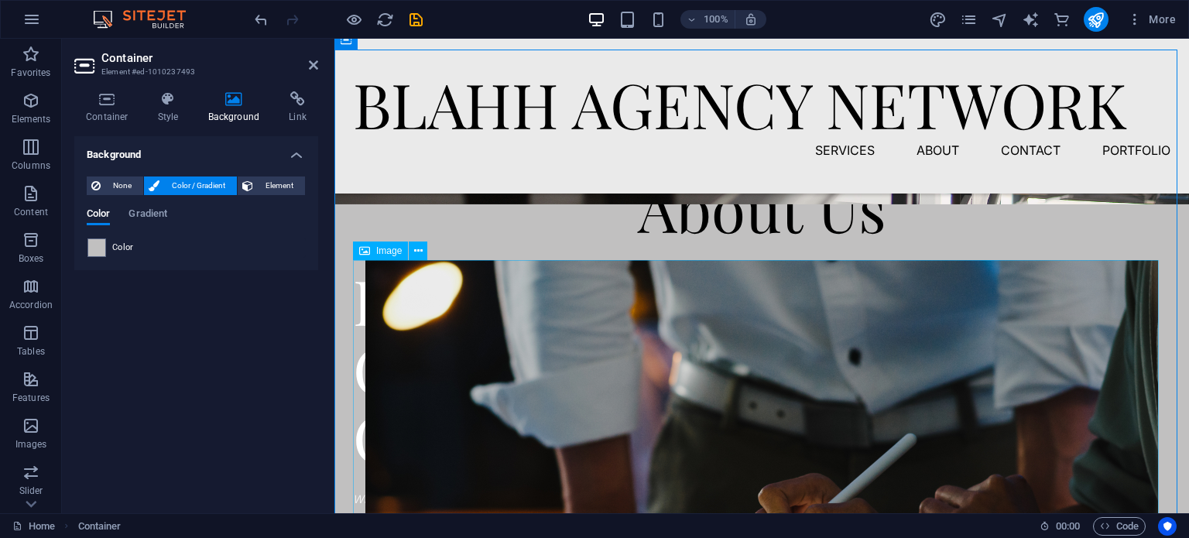
click at [649, 368] on figure at bounding box center [761, 483] width 817 height 446
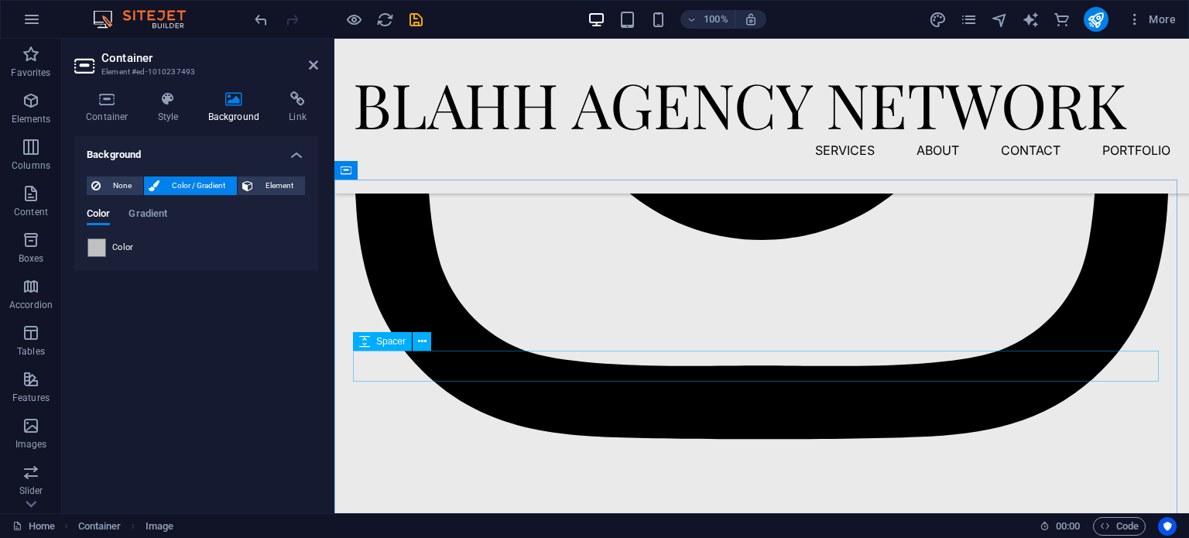
scroll to position [2555, 0]
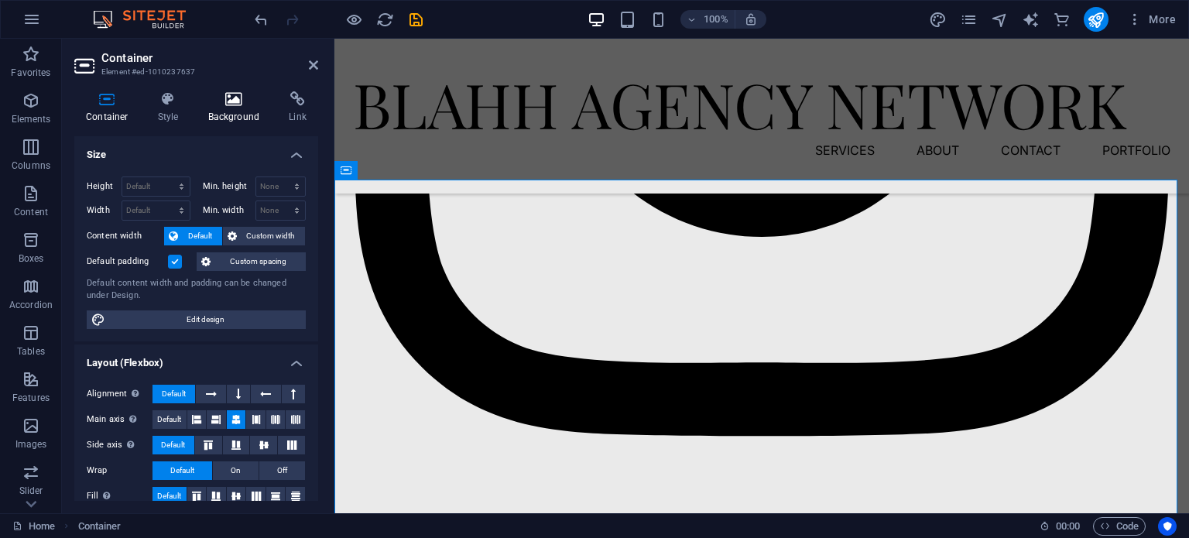
click at [253, 103] on icon at bounding box center [234, 98] width 75 height 15
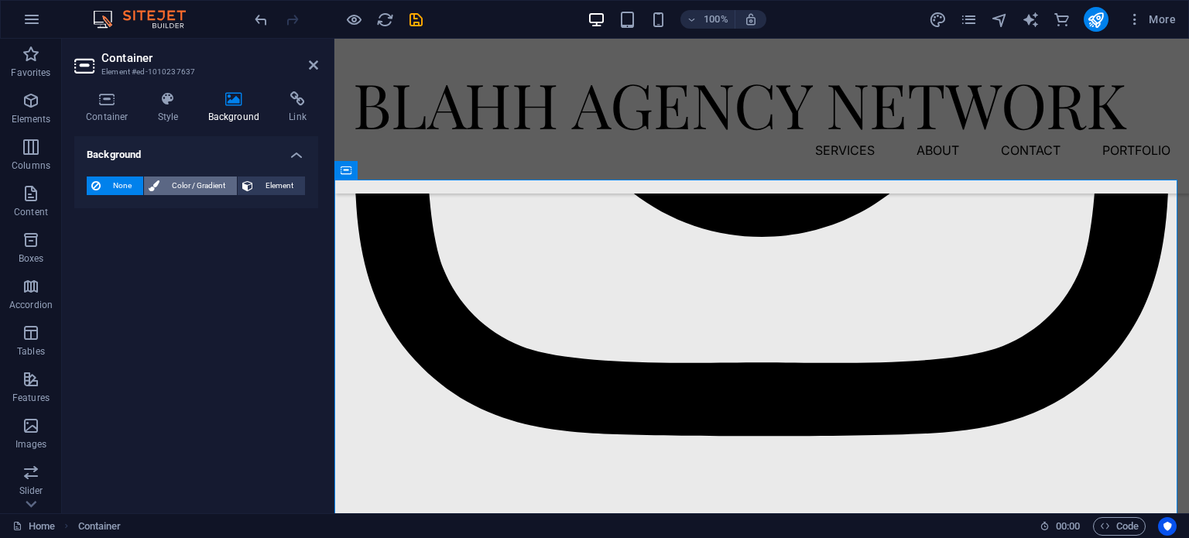
click at [171, 191] on span "Color / Gradient" at bounding box center [198, 185] width 68 height 19
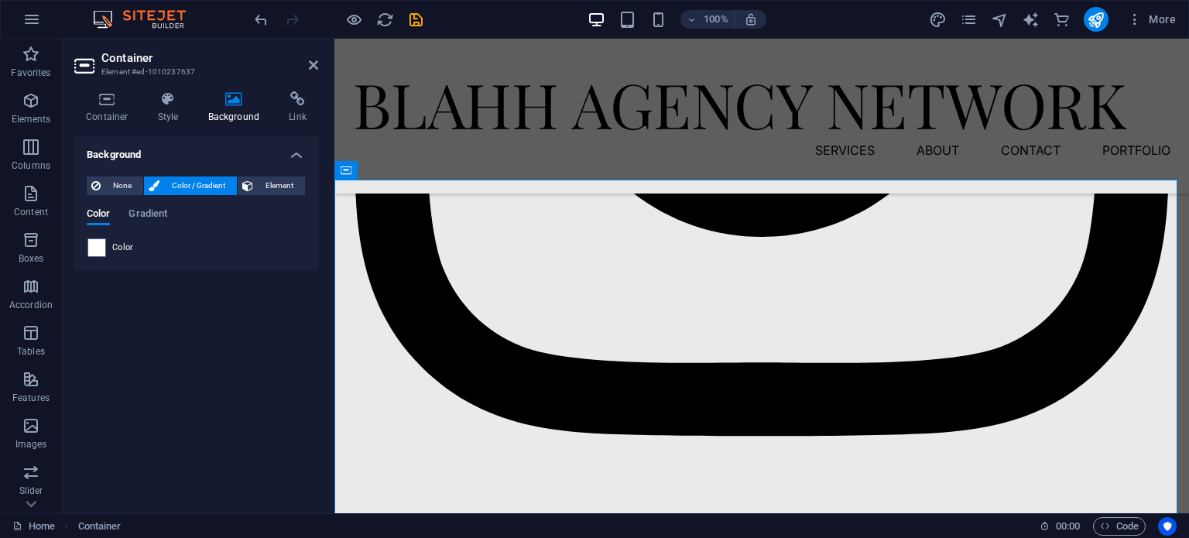
click at [115, 246] on span "Color" at bounding box center [123, 248] width 22 height 12
click at [90, 244] on span at bounding box center [96, 247] width 17 height 17
click at [0, 0] on div "less Background color #eaeaea Primary color #000000 Secondary color #ffffff Fon…" at bounding box center [0, 0] width 0 height 0
type input "#ffffff"
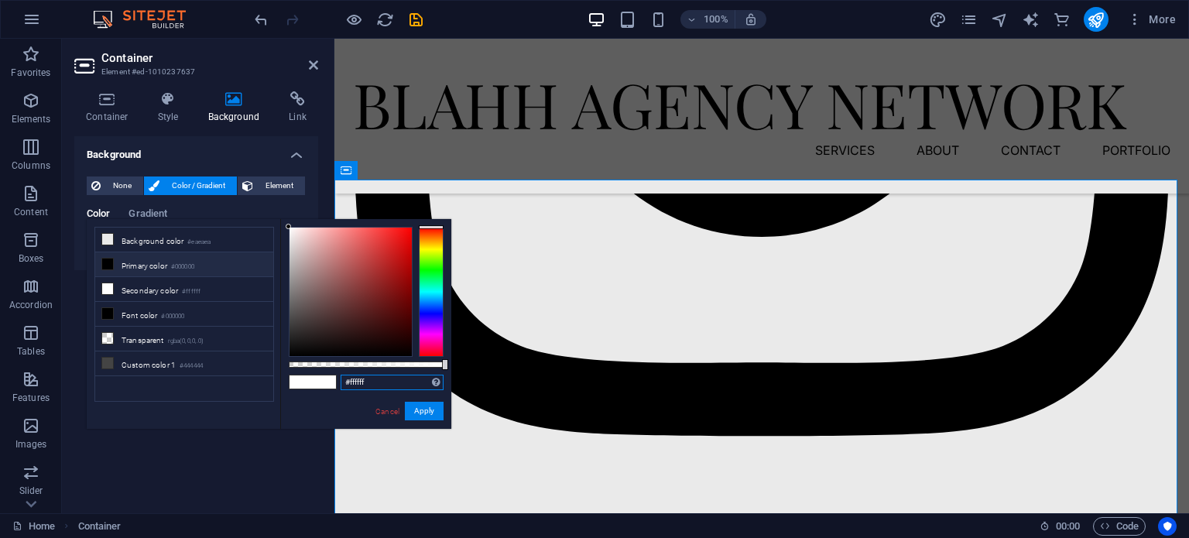
drag, startPoint x: 420, startPoint y: 383, endPoint x: 325, endPoint y: 380, distance: 94.5
click at [325, 380] on div "#ffffff Supported formats #0852ed rgb(8, 82, 237) rgba(8, 82, 237, 90%) hsv(221…" at bounding box center [365, 436] width 171 height 434
paste input "#c1c0c0"
type input "#c1c0c0"
click at [414, 403] on button "Apply" at bounding box center [424, 411] width 39 height 19
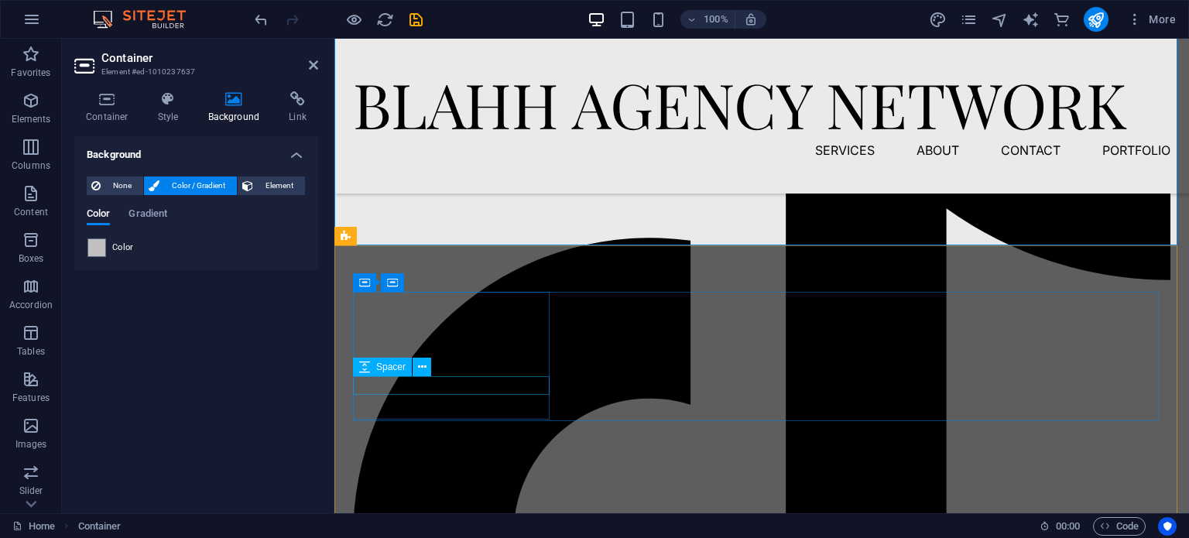
scroll to position [3183, 0]
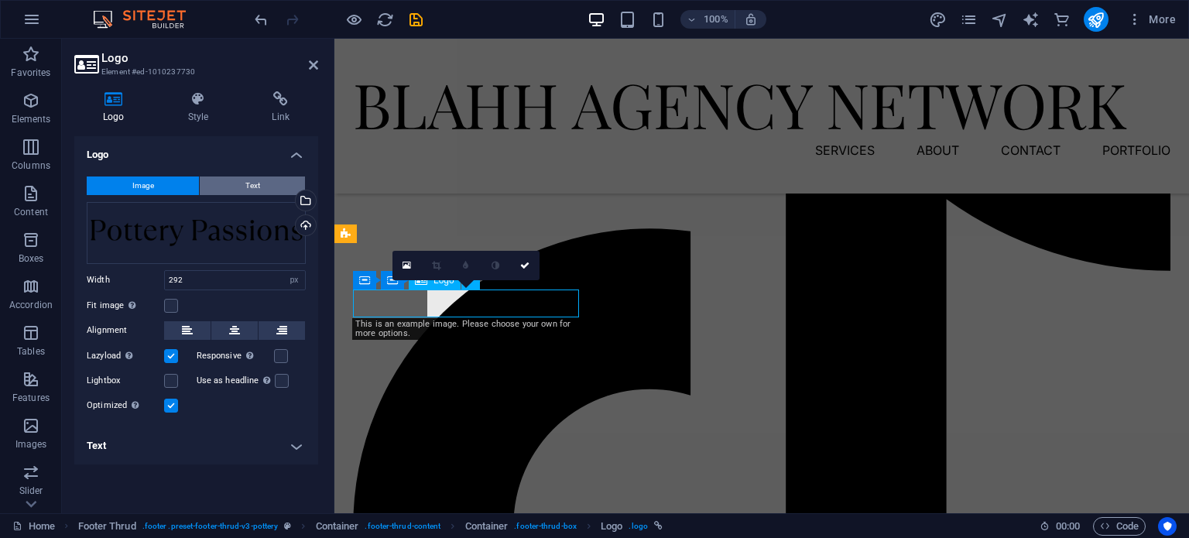
click at [257, 183] on span "Text" at bounding box center [252, 185] width 15 height 19
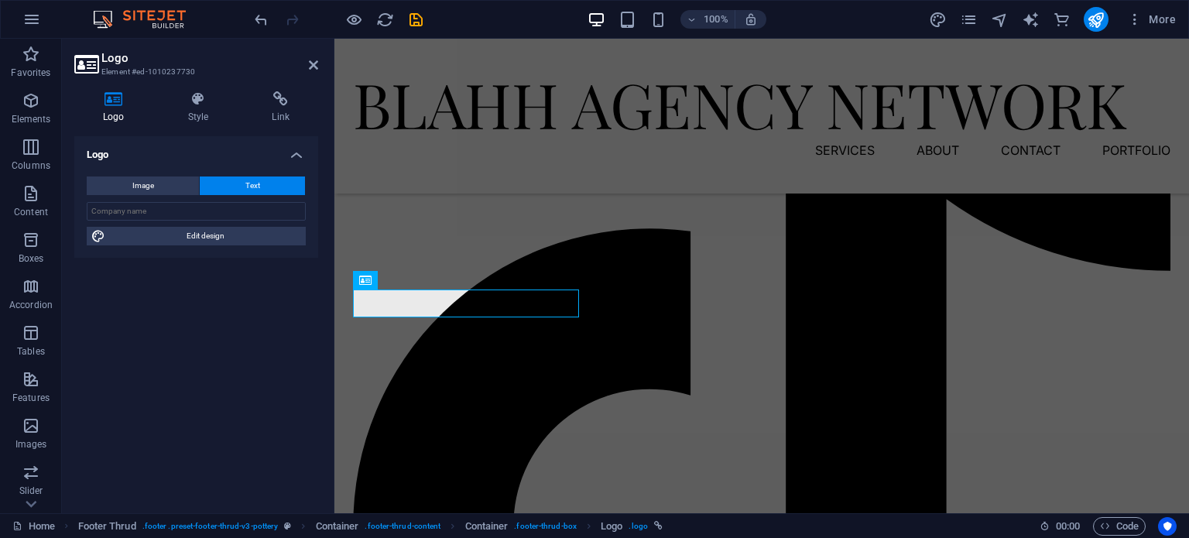
click at [255, 187] on span "Text" at bounding box center [252, 185] width 15 height 19
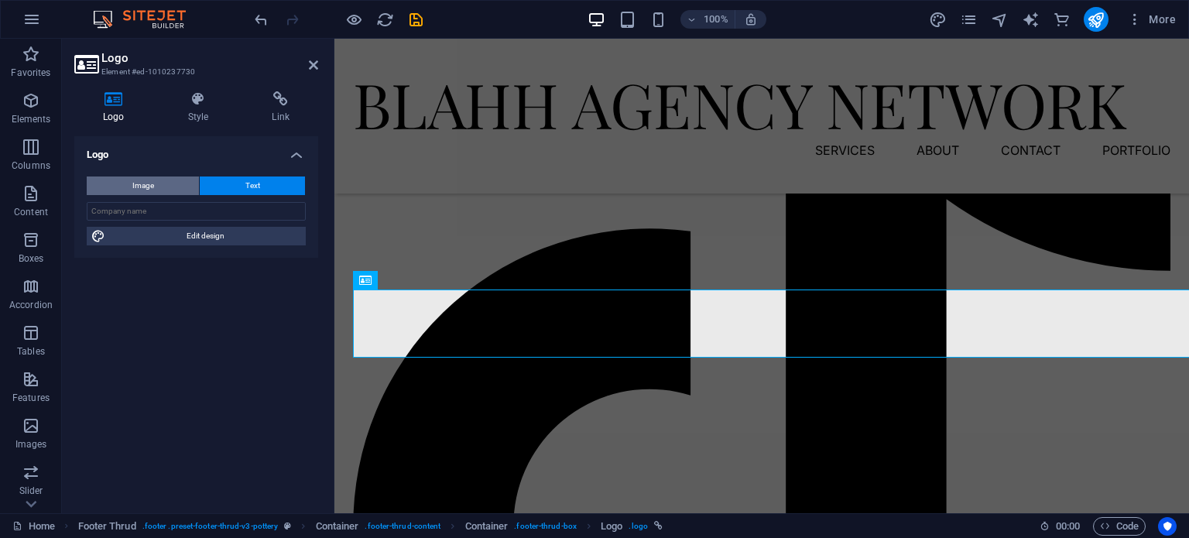
click at [180, 191] on button "Image" at bounding box center [143, 185] width 112 height 19
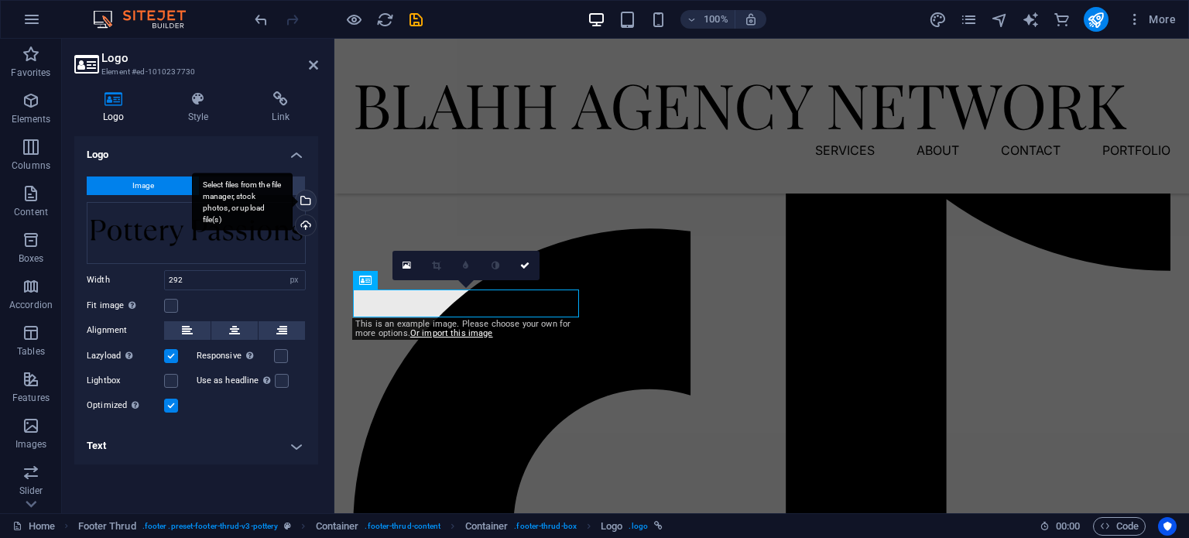
click at [293, 200] on div "Select files from the file manager, stock photos, or upload file(s)" at bounding box center [242, 202] width 101 height 58
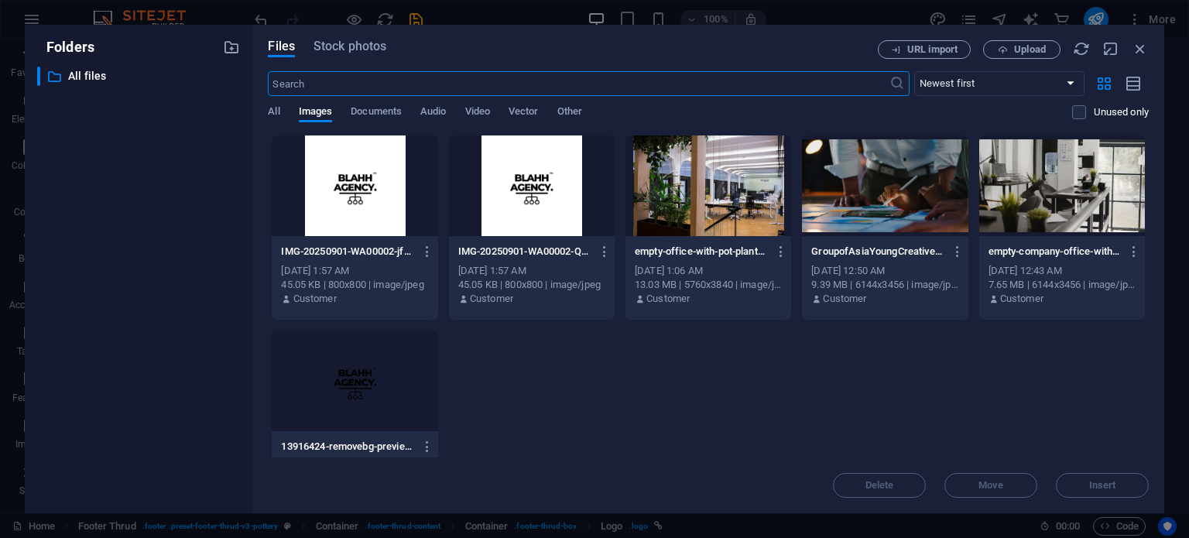
scroll to position [2839, 0]
click at [313, 406] on div at bounding box center [355, 381] width 166 height 101
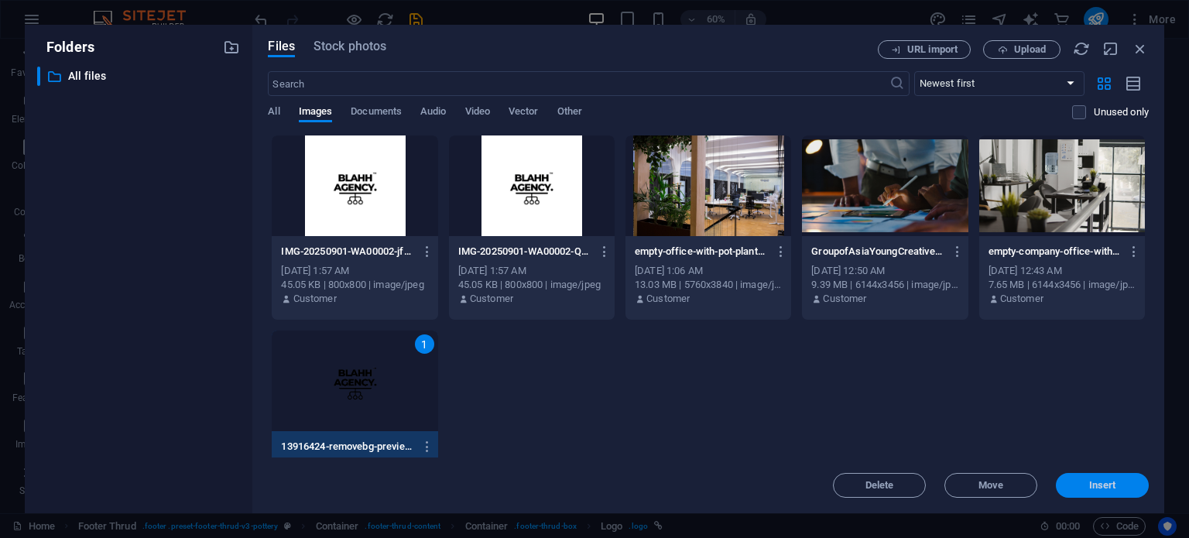
click at [1095, 476] on button "Insert" at bounding box center [1102, 485] width 93 height 25
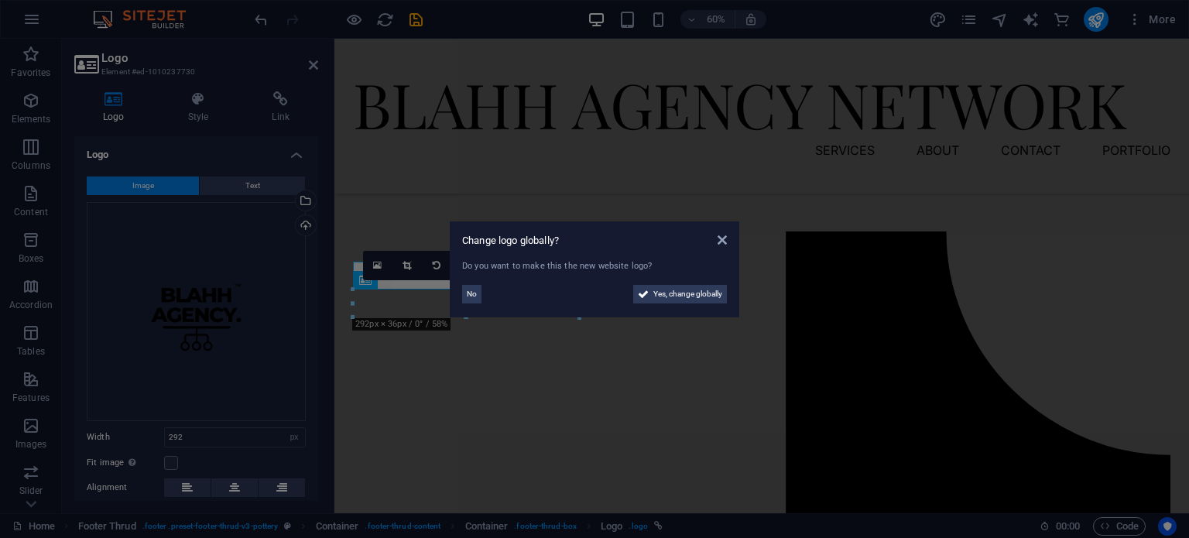
scroll to position [3183, 0]
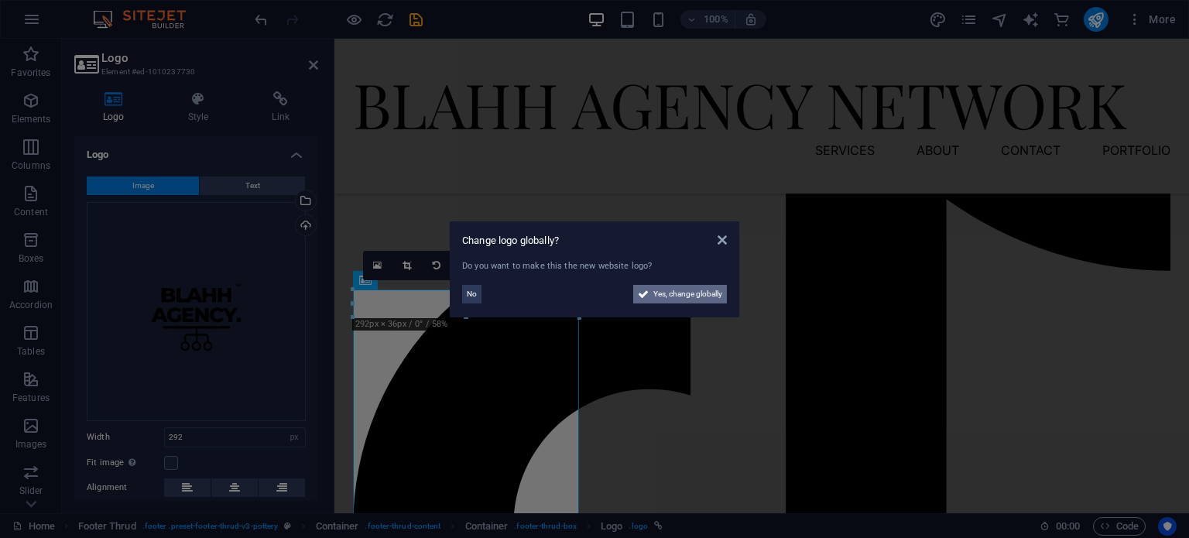
drag, startPoint x: 660, startPoint y: 296, endPoint x: 532, endPoint y: 427, distance: 182.8
click at [660, 296] on span "Yes, change globally" at bounding box center [687, 294] width 69 height 19
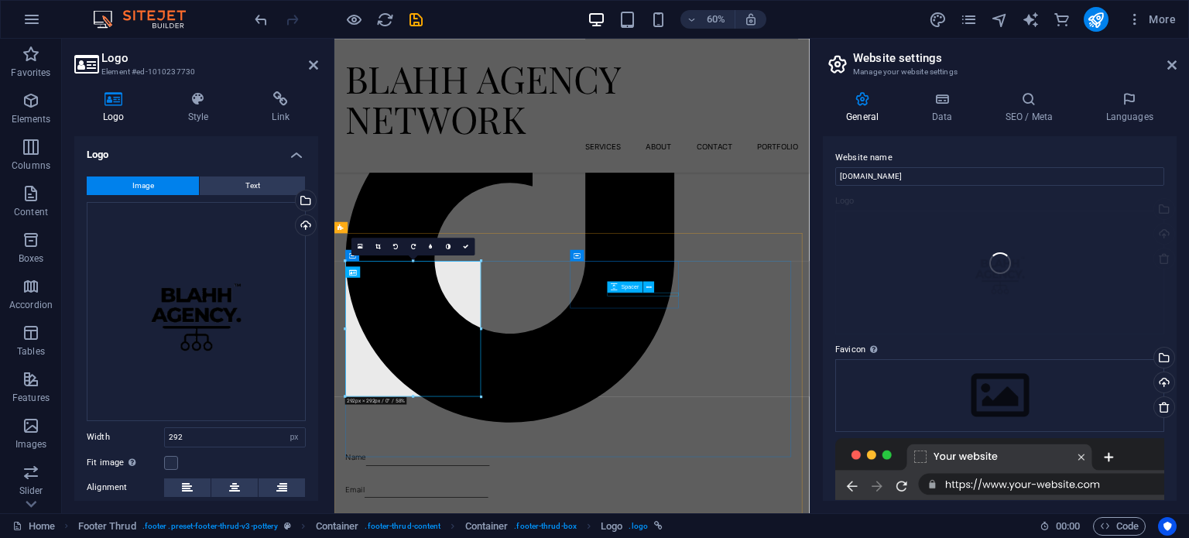
scroll to position [3036, 0]
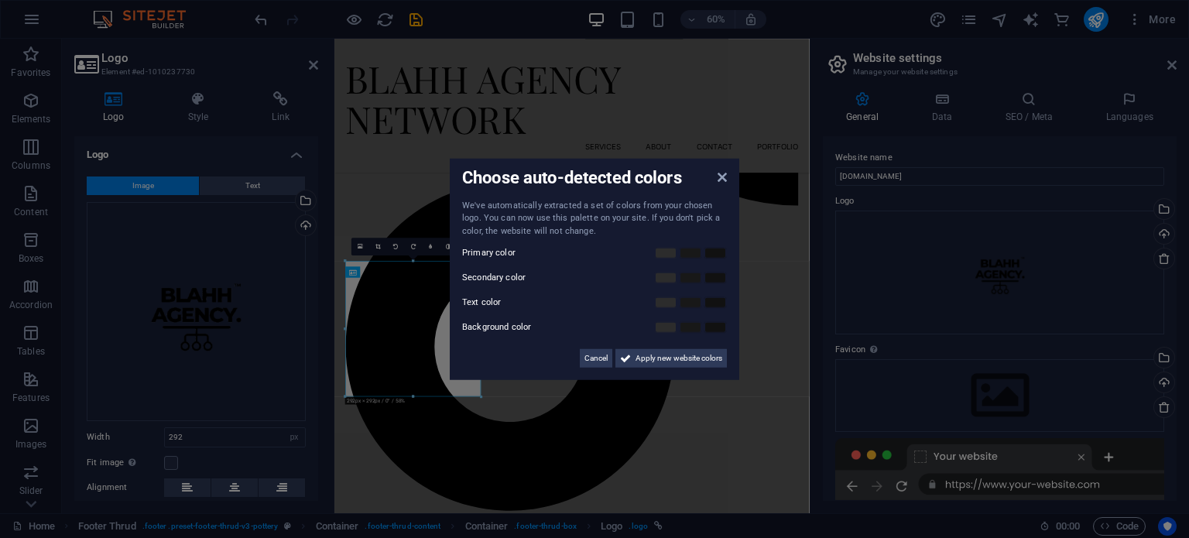
click at [725, 179] on div "Choose auto-detected colors We've automatically extracted a set of colors from …" at bounding box center [595, 269] width 290 height 222
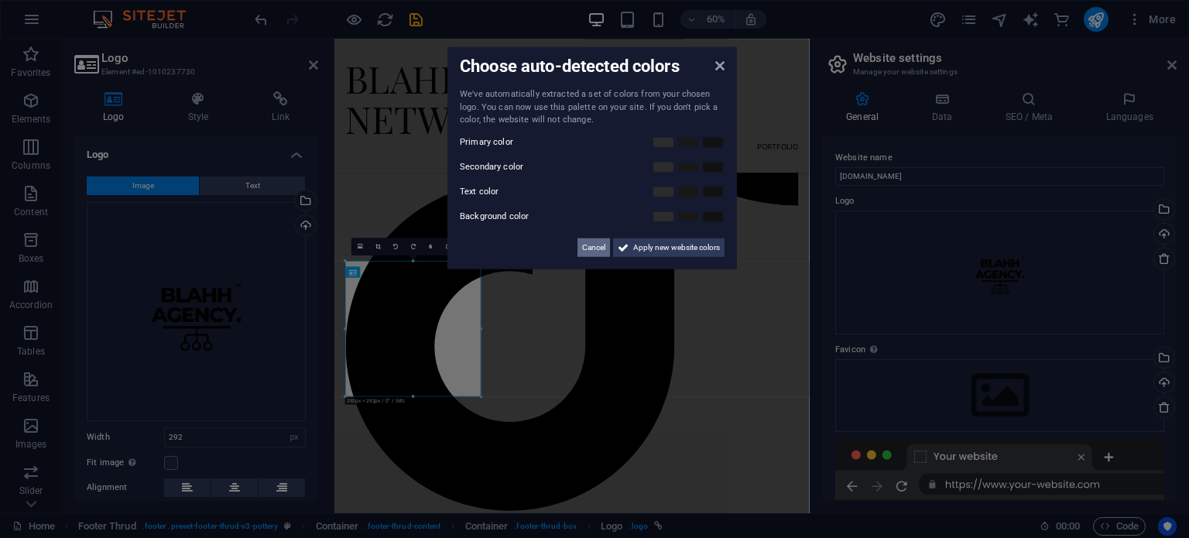
click at [597, 244] on span "Cancel" at bounding box center [593, 247] width 23 height 19
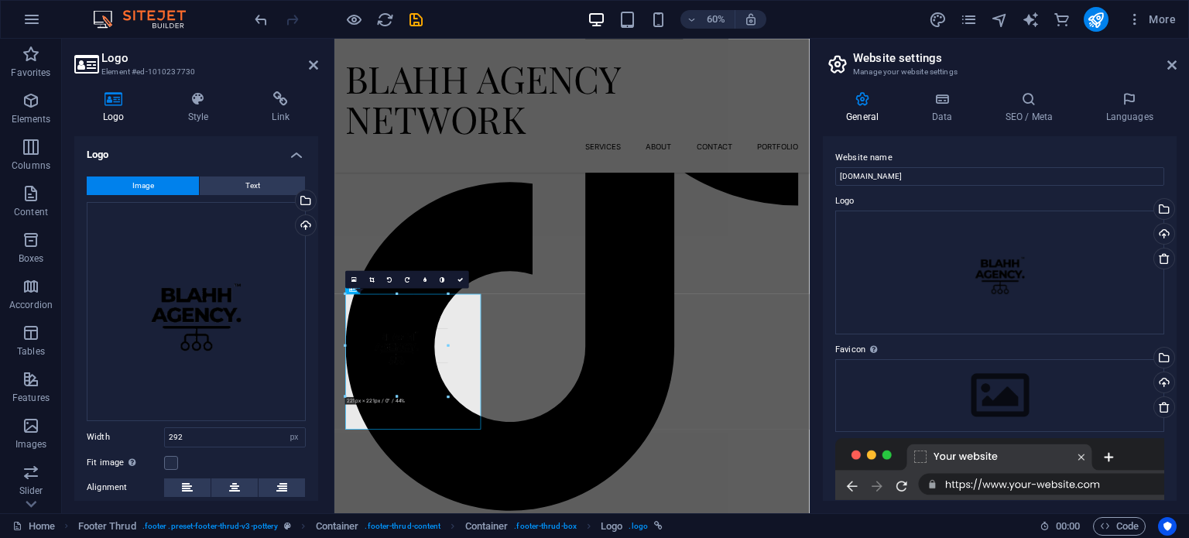
scroll to position [2975, 0]
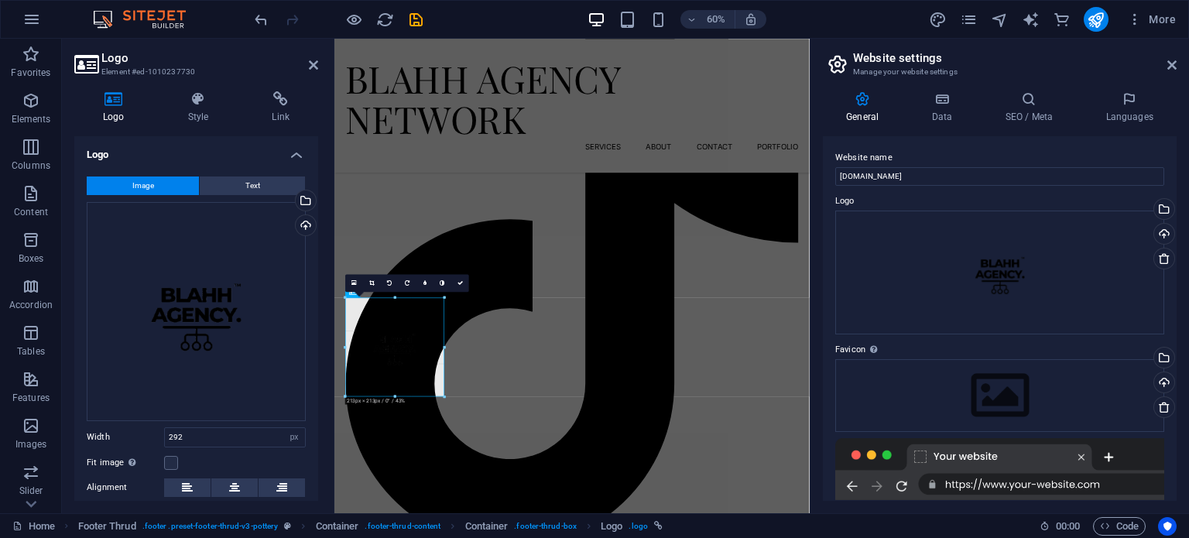
drag, startPoint x: 478, startPoint y: 396, endPoint x: 177, endPoint y: 576, distance: 351.0
drag, startPoint x: 776, startPoint y: 434, endPoint x: 420, endPoint y: 504, distance: 363.0
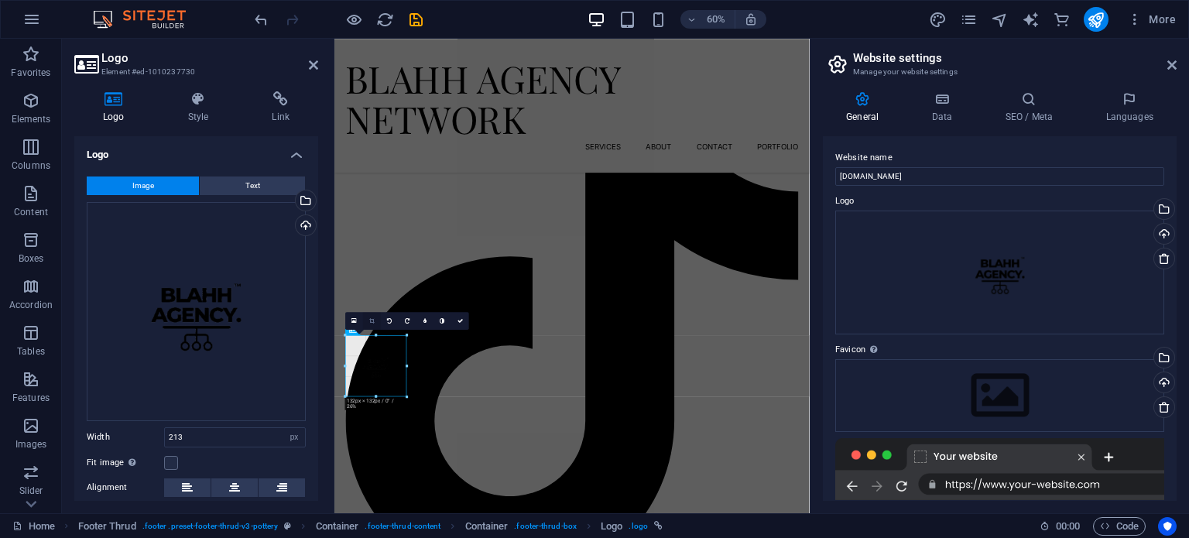
scroll to position [2907, 0]
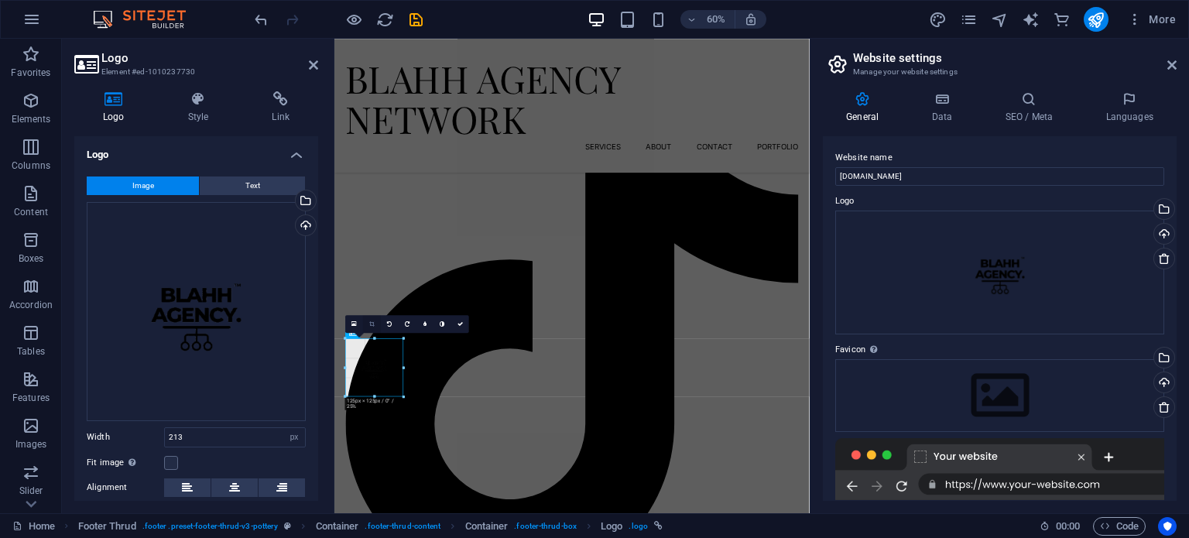
type input "125"
click at [372, 320] on link at bounding box center [372, 324] width 18 height 18
click at [372, 324] on icon at bounding box center [371, 323] width 5 height 5
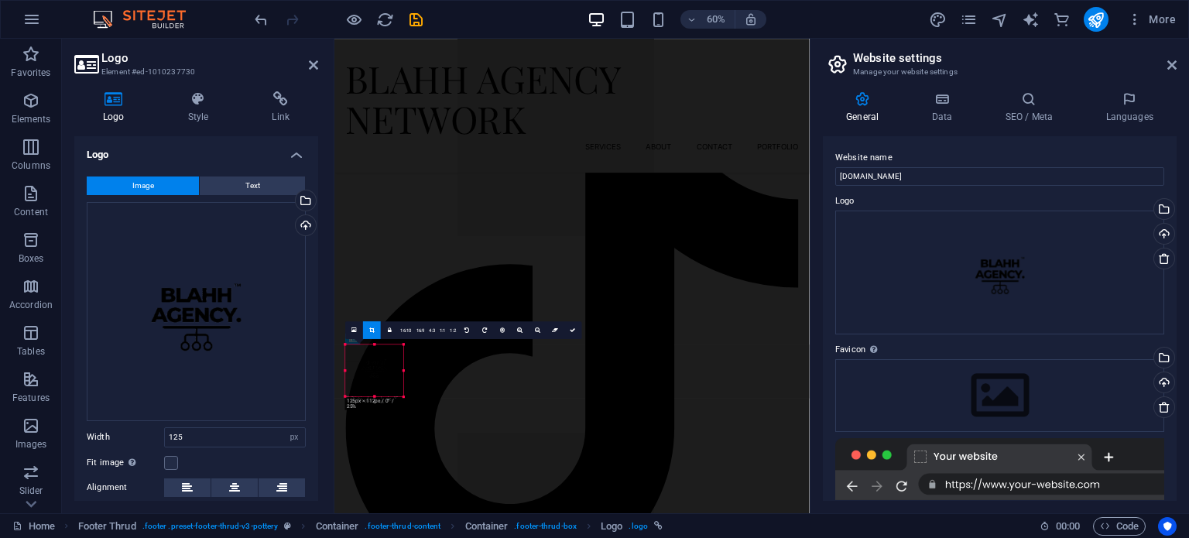
scroll to position [2897, 0]
drag, startPoint x: 376, startPoint y: 337, endPoint x: 375, endPoint y: 351, distance: 14.7
click at [375, 351] on div "180 170 160 150 140 130 120 110 100 90 80 70 60 50 40 30 20 10 0 -10 -20 -30 -4…" at bounding box center [374, 370] width 58 height 52
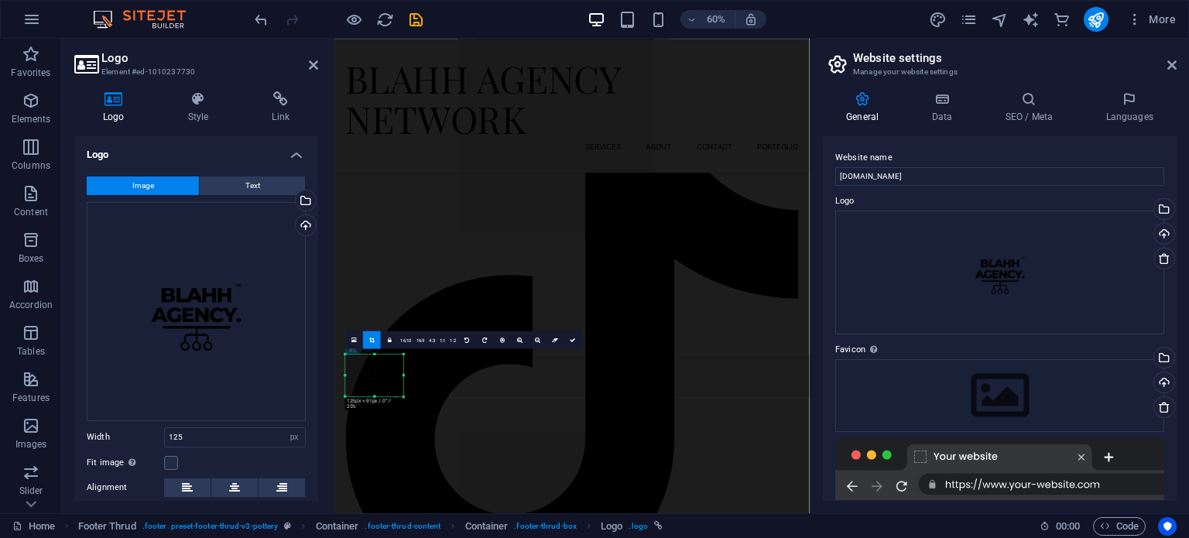
scroll to position [2880, 0]
drag, startPoint x: 375, startPoint y: 396, endPoint x: 375, endPoint y: 384, distance: 11.6
click at [375, 384] on div "180 170 160 150 140 130 120 110 100 90 80 70 60 50 40 30 20 10 0 -10 -20 -30 -4…" at bounding box center [374, 375] width 58 height 43
drag, startPoint x: 375, startPoint y: 395, endPoint x: 374, endPoint y: 387, distance: 7.8
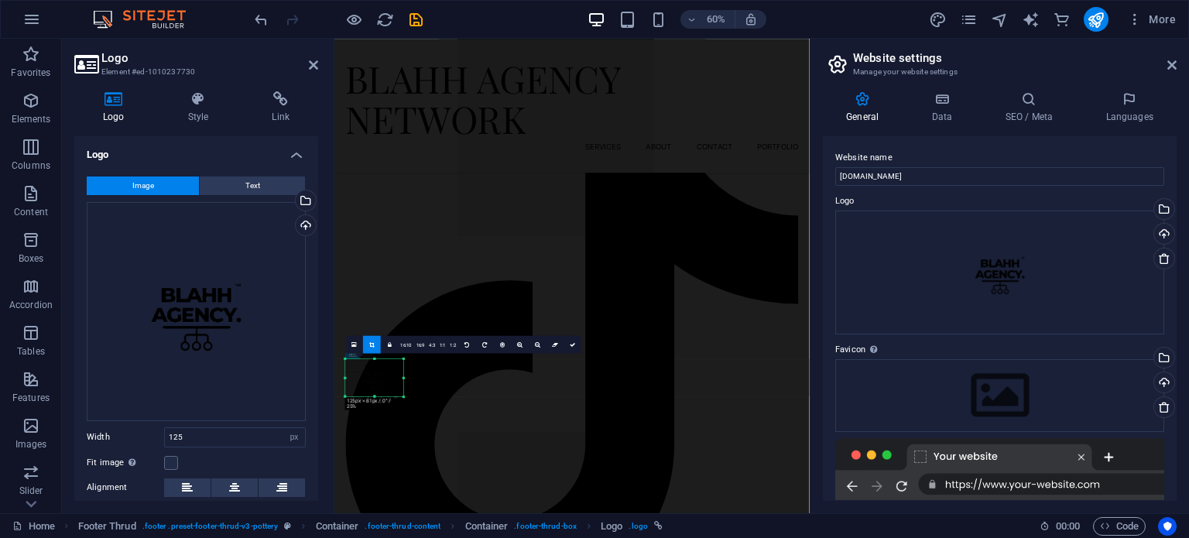
click at [374, 387] on div "180 170 160 150 140 130 120 110 100 90 80 70 60 50 40 30 20 10 0 -10 -20 -30 -4…" at bounding box center [374, 378] width 58 height 38
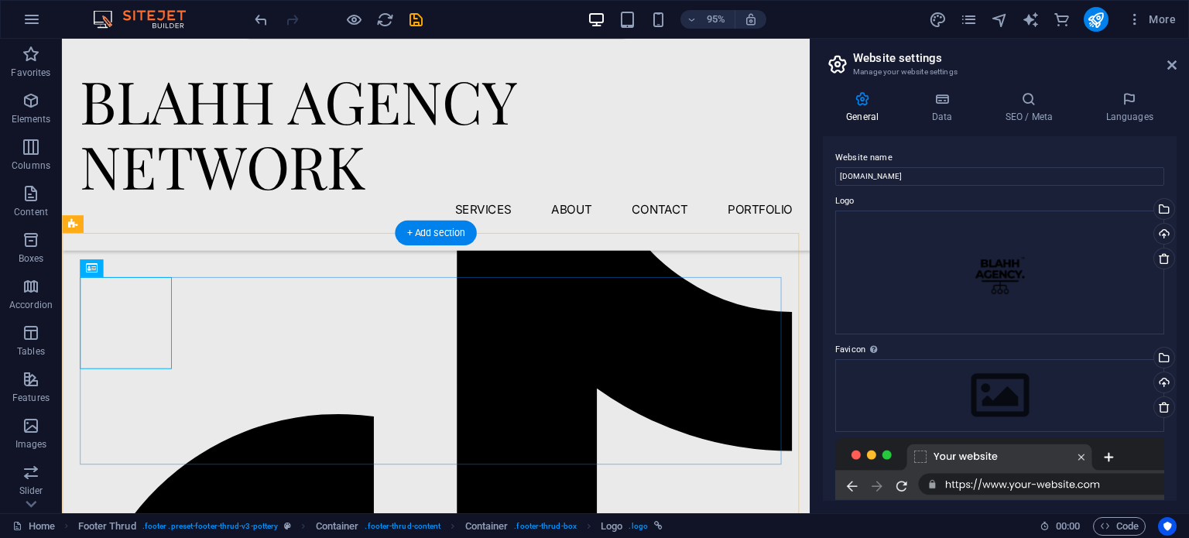
scroll to position [3152, 0]
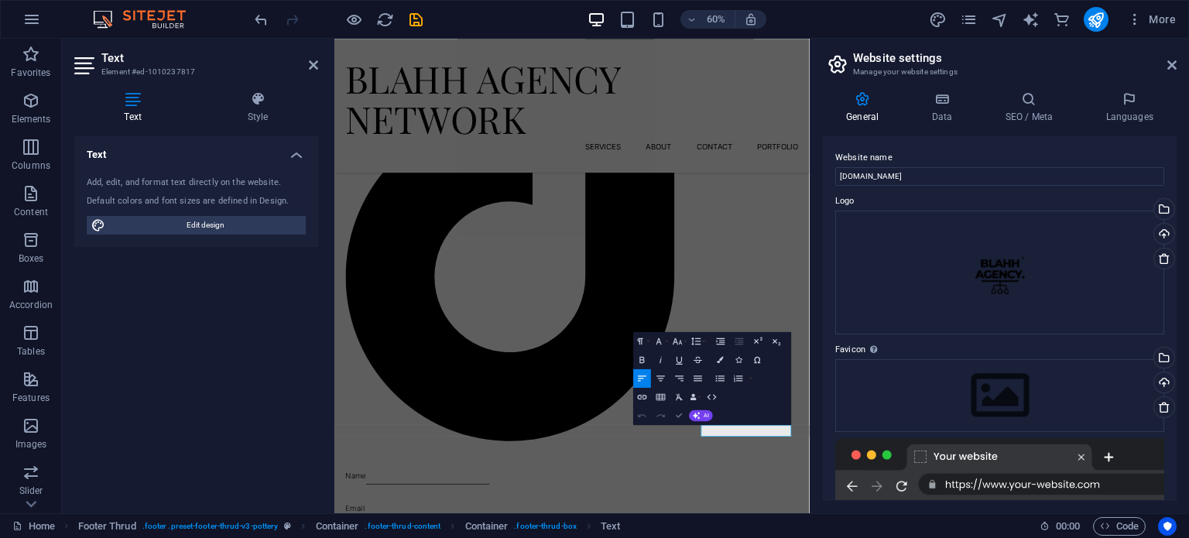
scroll to position [2873, 0]
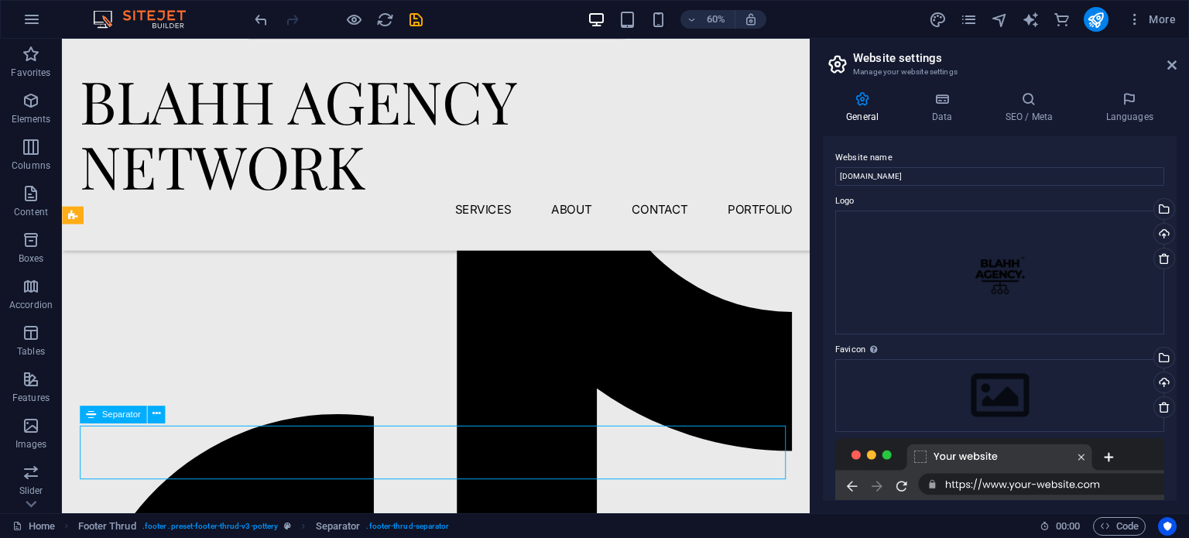
scroll to position [3161, 0]
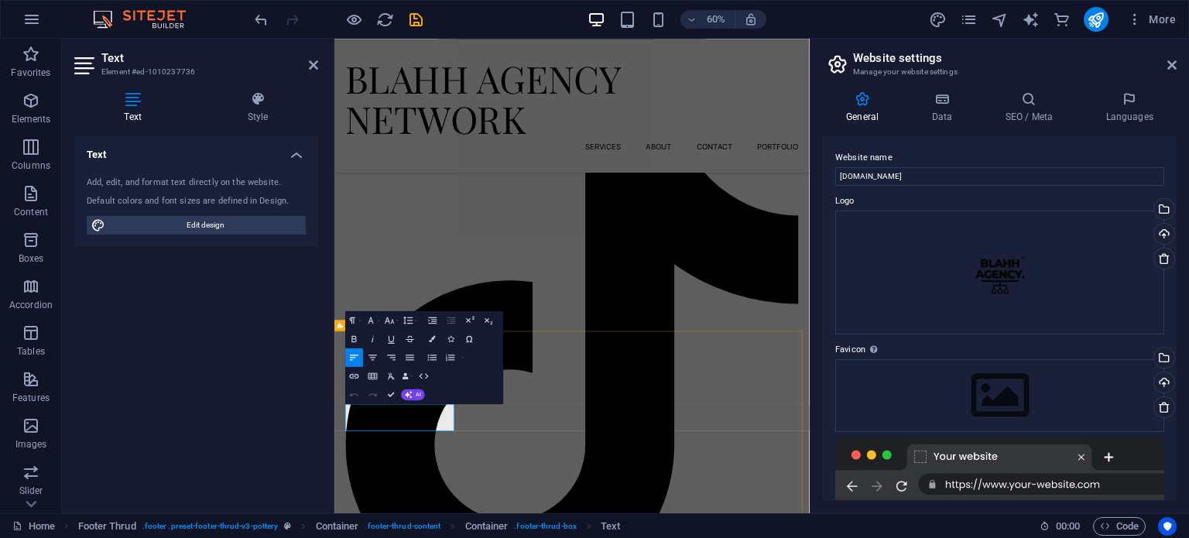
drag, startPoint x: 392, startPoint y: 679, endPoint x: 346, endPoint y: 673, distance: 46.8
drag, startPoint x: 392, startPoint y: 657, endPoint x: 349, endPoint y: 657, distance: 43.4
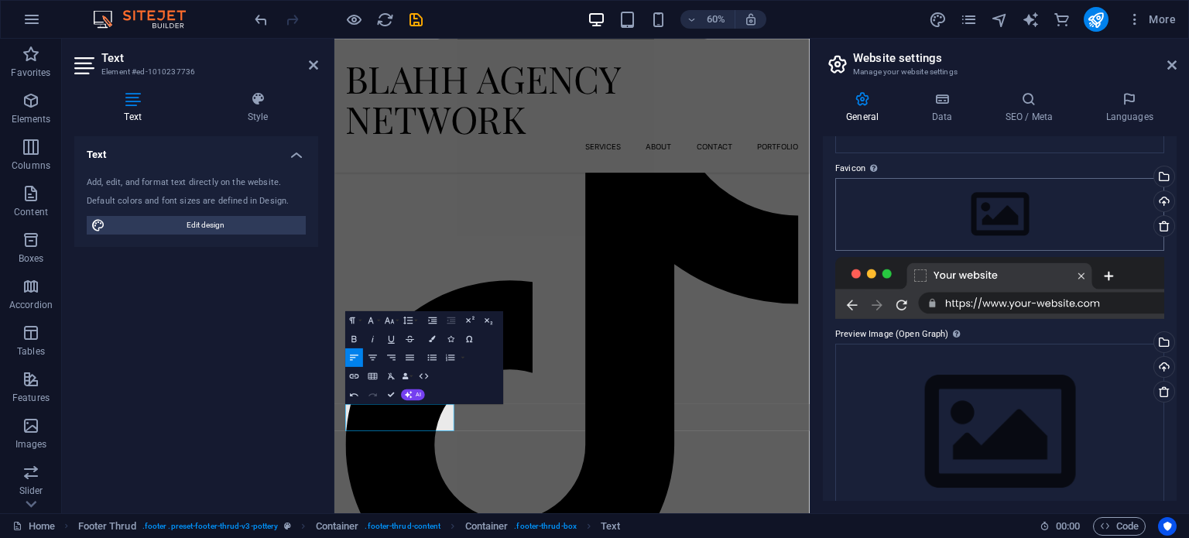
scroll to position [214, 0]
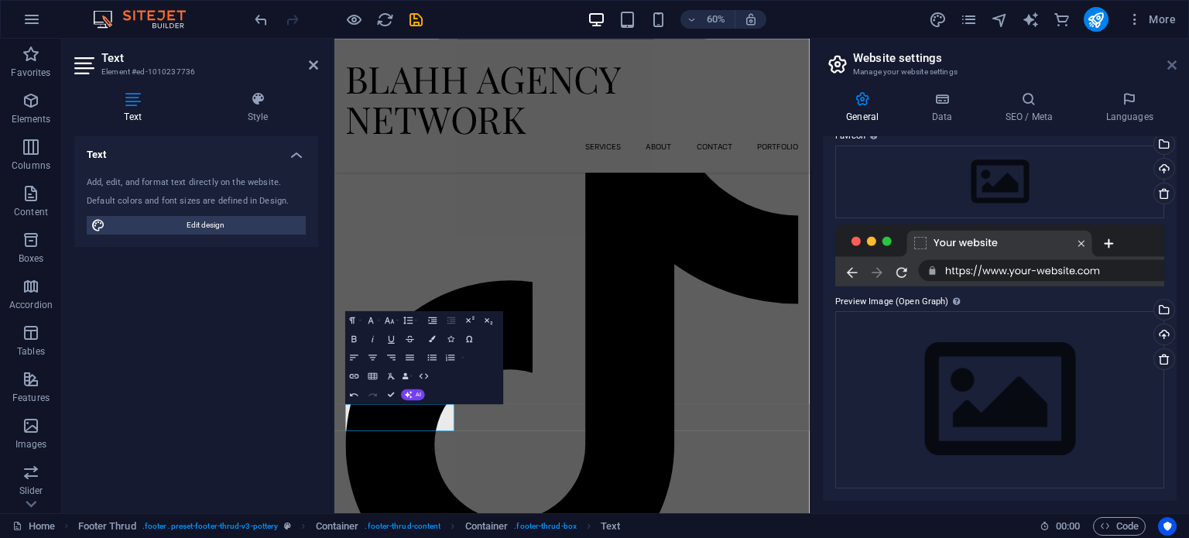
click at [1170, 67] on icon at bounding box center [1171, 65] width 9 height 12
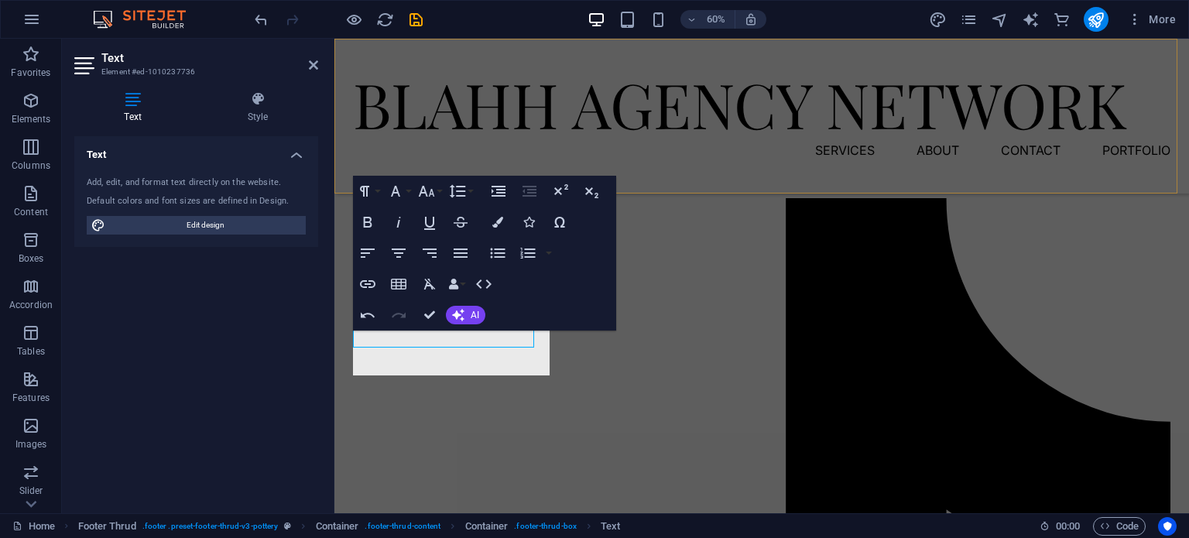
scroll to position [3217, 0]
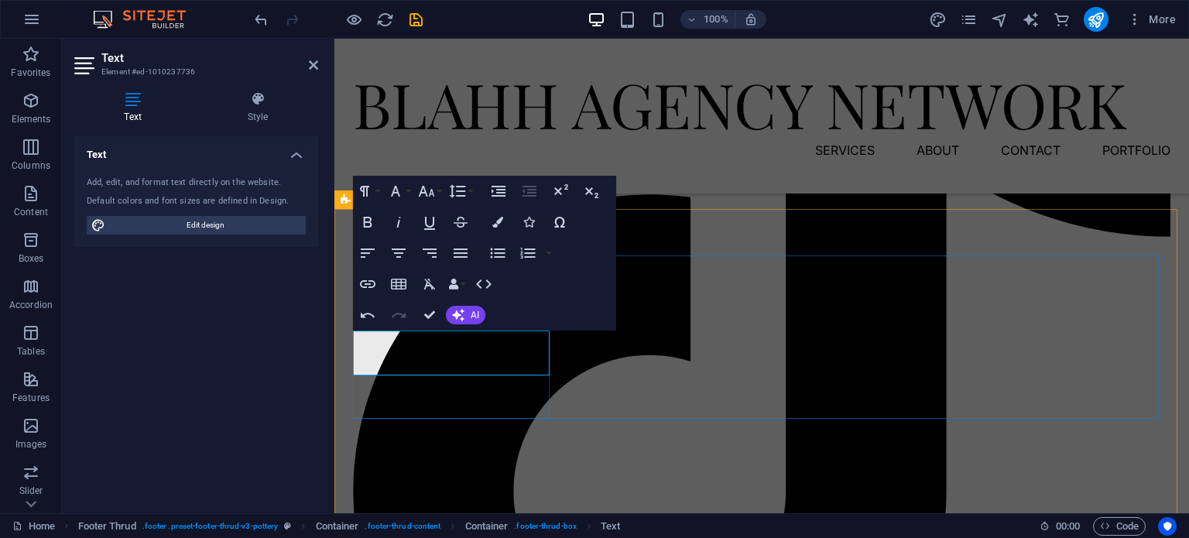
drag, startPoint x: 721, startPoint y: 406, endPoint x: 387, endPoint y: 367, distance: 336.7
click at [415, 269] on button "Align Right" at bounding box center [429, 253] width 29 height 31
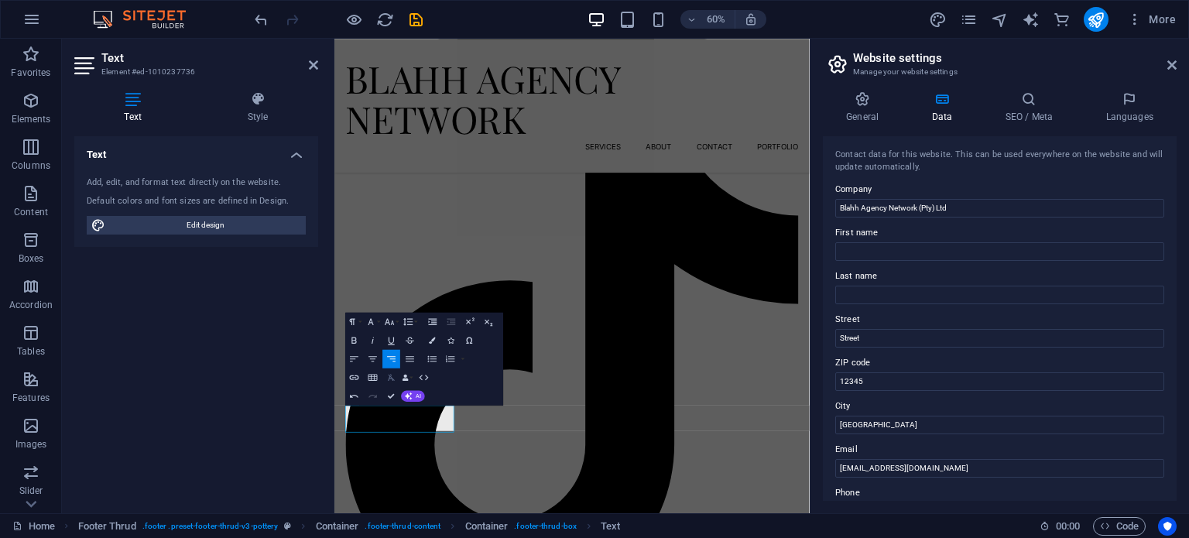
scroll to position [2870, 0]
drag, startPoint x: 1202, startPoint y: 421, endPoint x: 1054, endPoint y: 691, distance: 308.0
click at [868, 331] on input "Street" at bounding box center [999, 338] width 329 height 19
type input "S"
click at [853, 386] on input "ZIP code" at bounding box center [999, 381] width 329 height 19
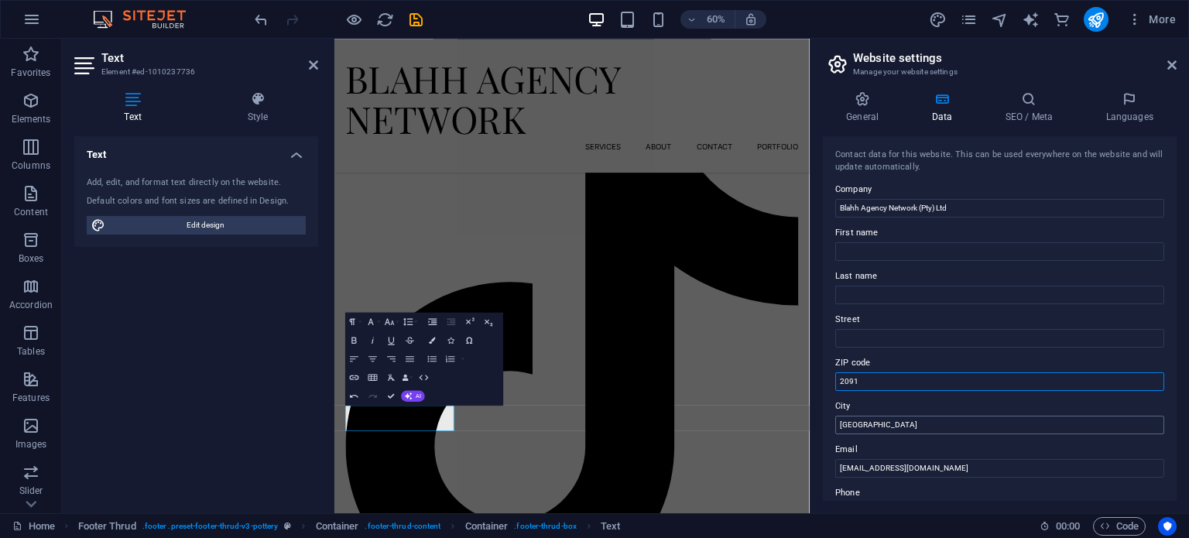
type input "2091"
click at [893, 420] on input "[GEOGRAPHIC_DATA]" at bounding box center [999, 425] width 329 height 19
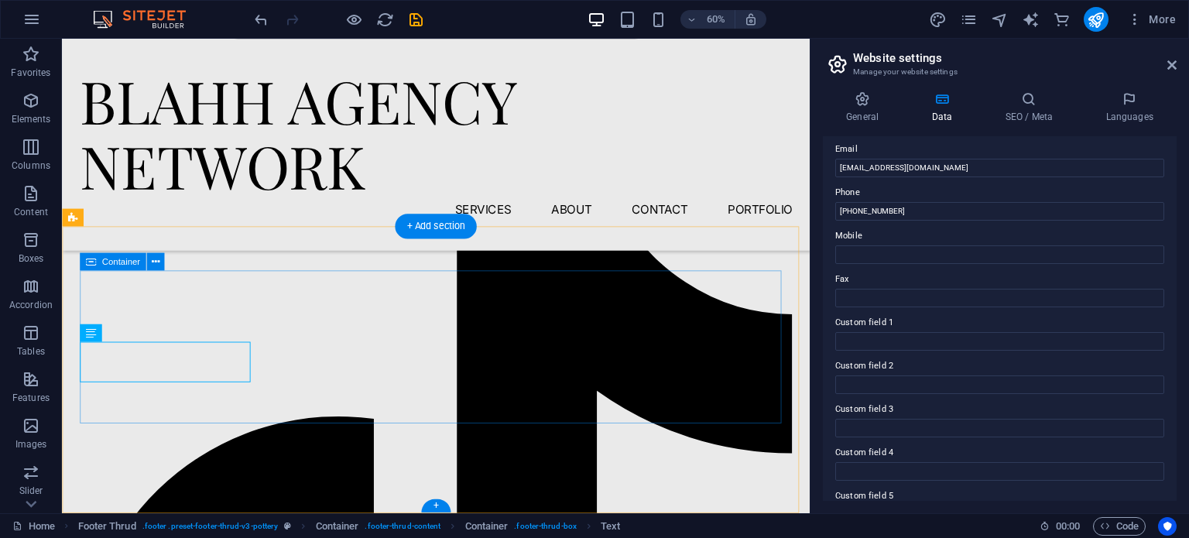
scroll to position [3159, 0]
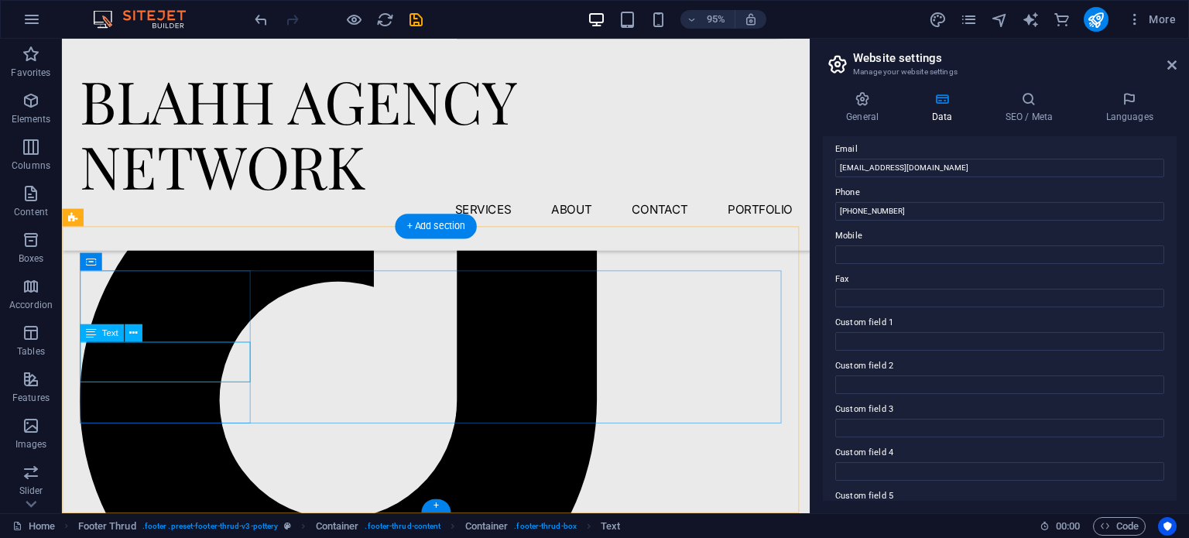
drag, startPoint x: 198, startPoint y: 375, endPoint x: 176, endPoint y: 368, distance: 22.5
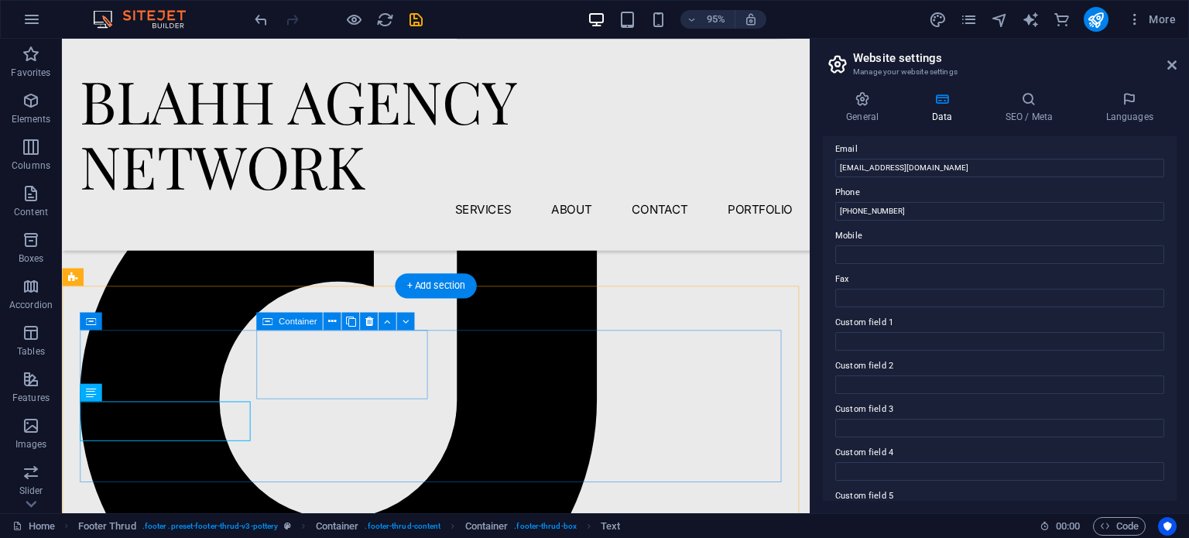
scroll to position [3082, 0]
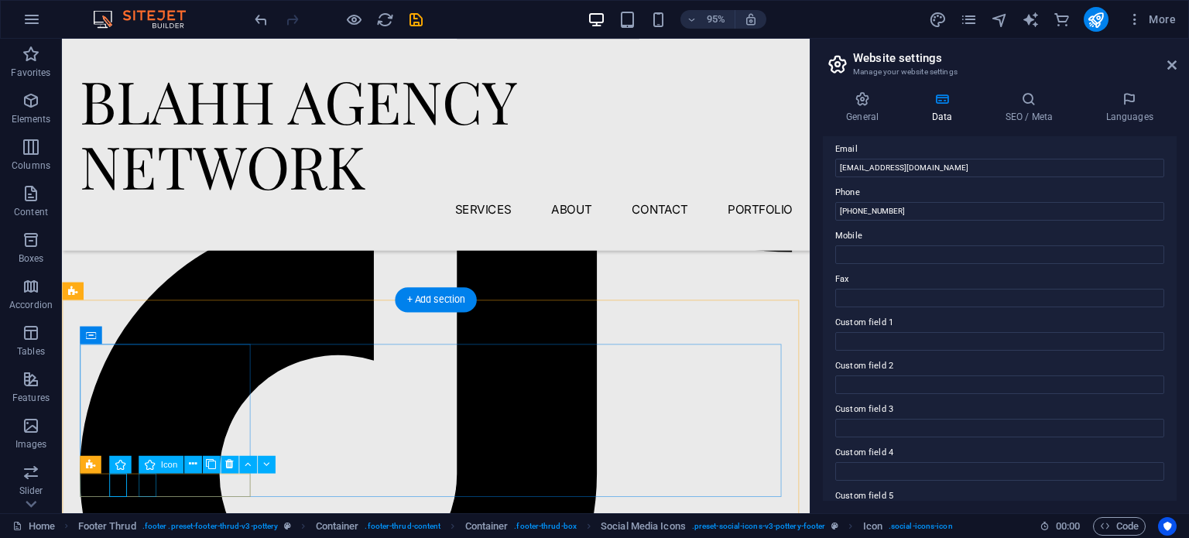
click at [218, 464] on icon at bounding box center [222, 464] width 8 height 15
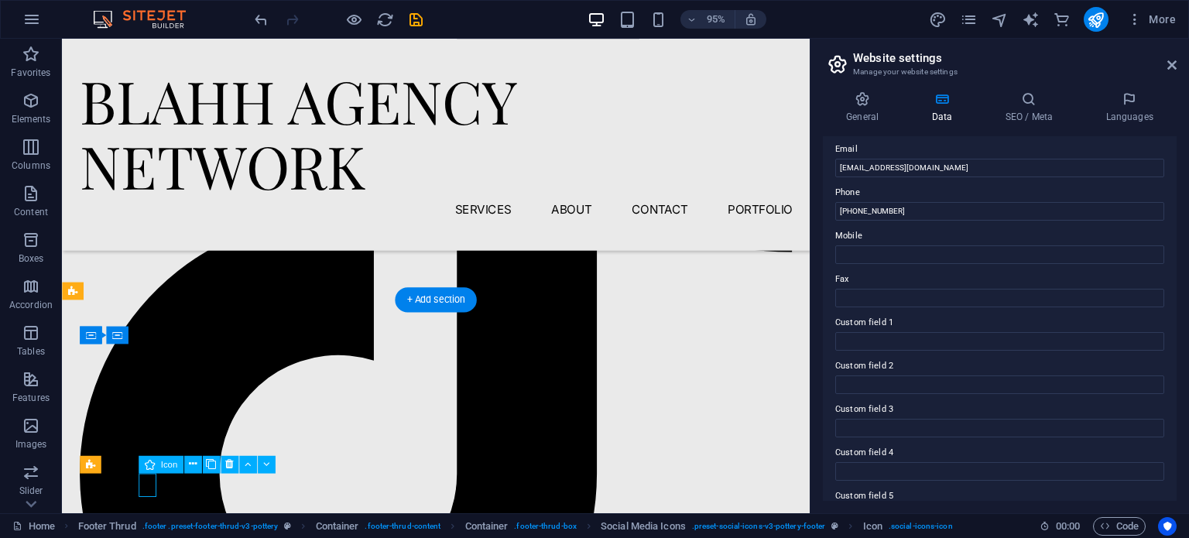
select select "xMidYMid"
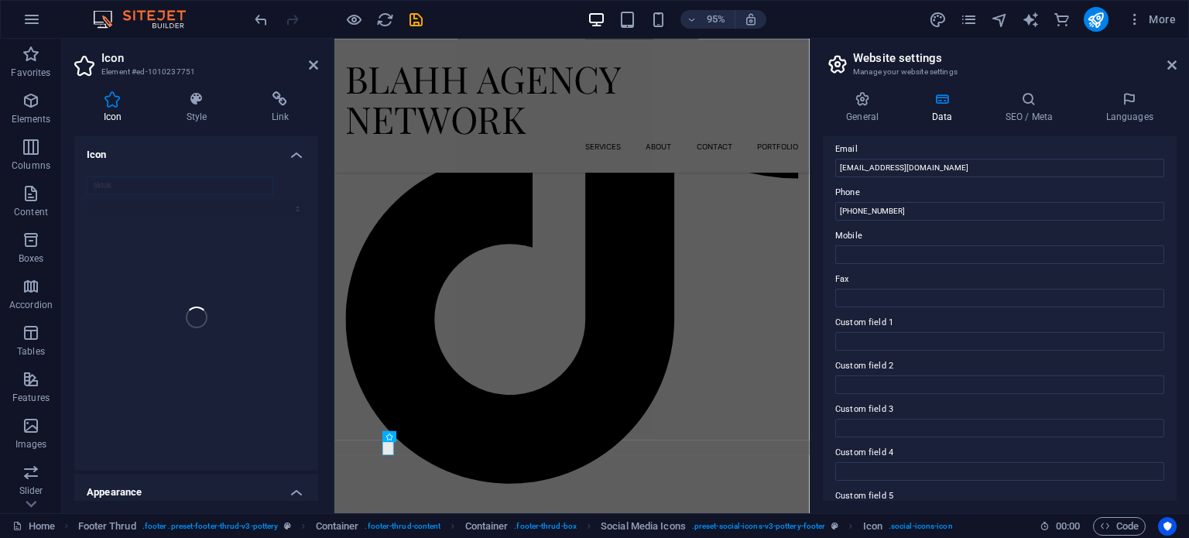
scroll to position [2870, 0]
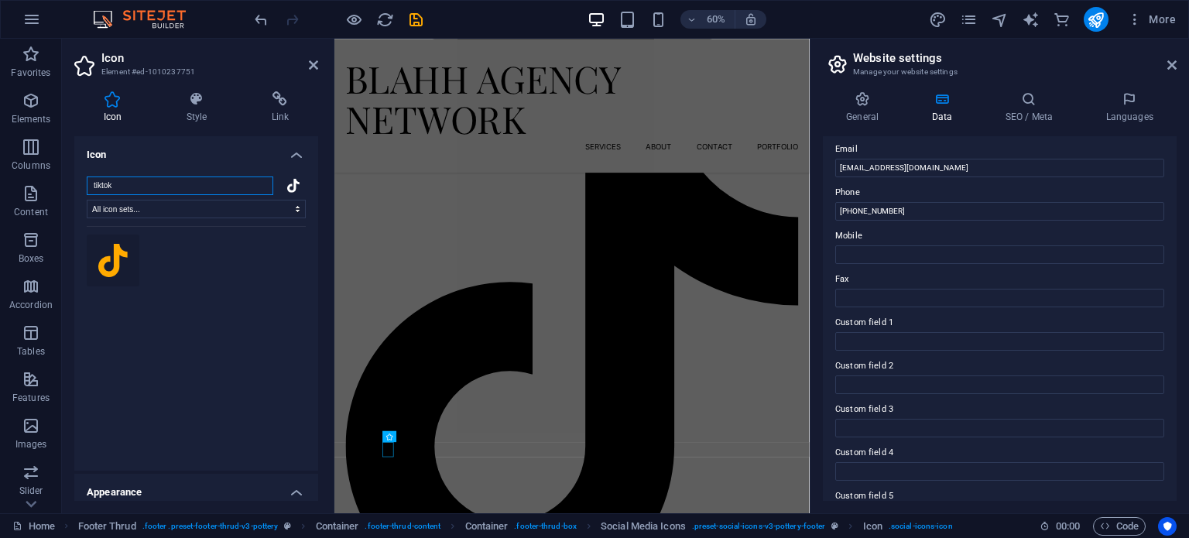
click at [260, 186] on input "tiktok" at bounding box center [180, 185] width 187 height 19
type input "X"
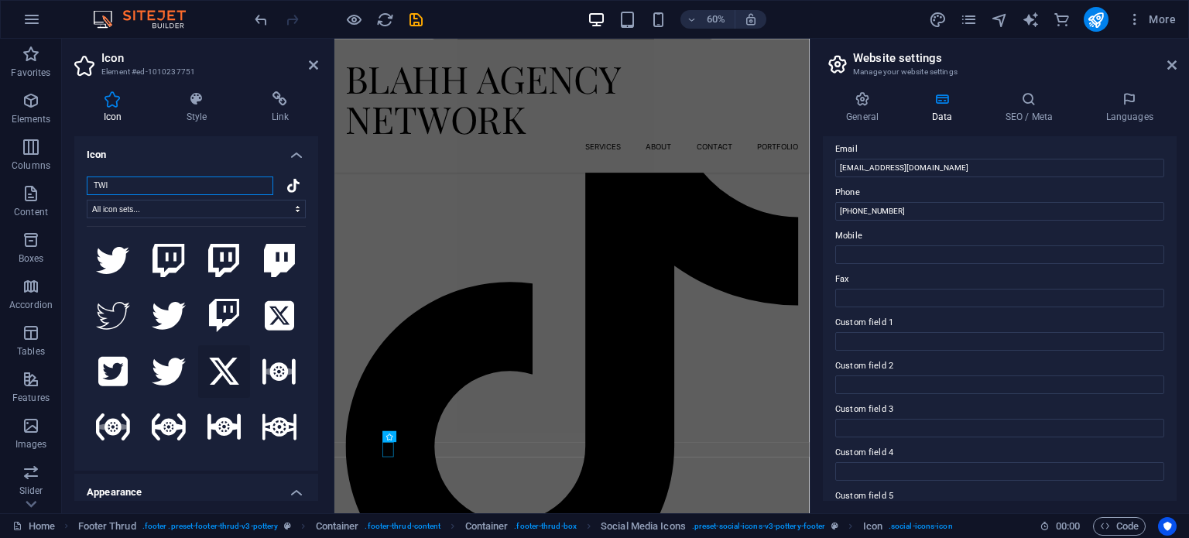
type input "TWI"
click at [214, 358] on icon at bounding box center [224, 372] width 34 height 34
click at [313, 61] on icon at bounding box center [313, 65] width 9 height 12
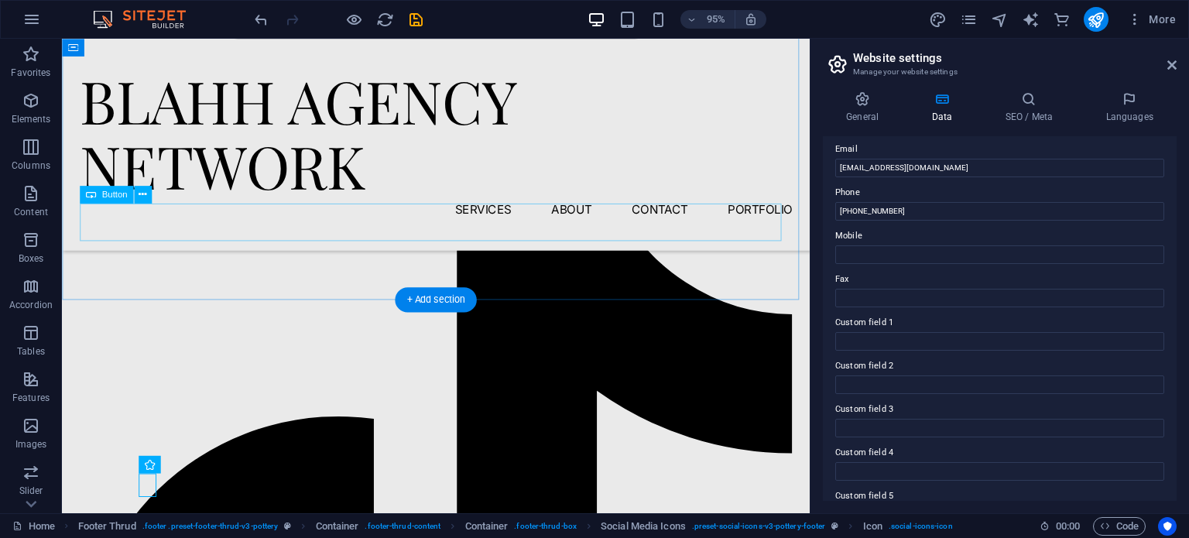
scroll to position [3082, 0]
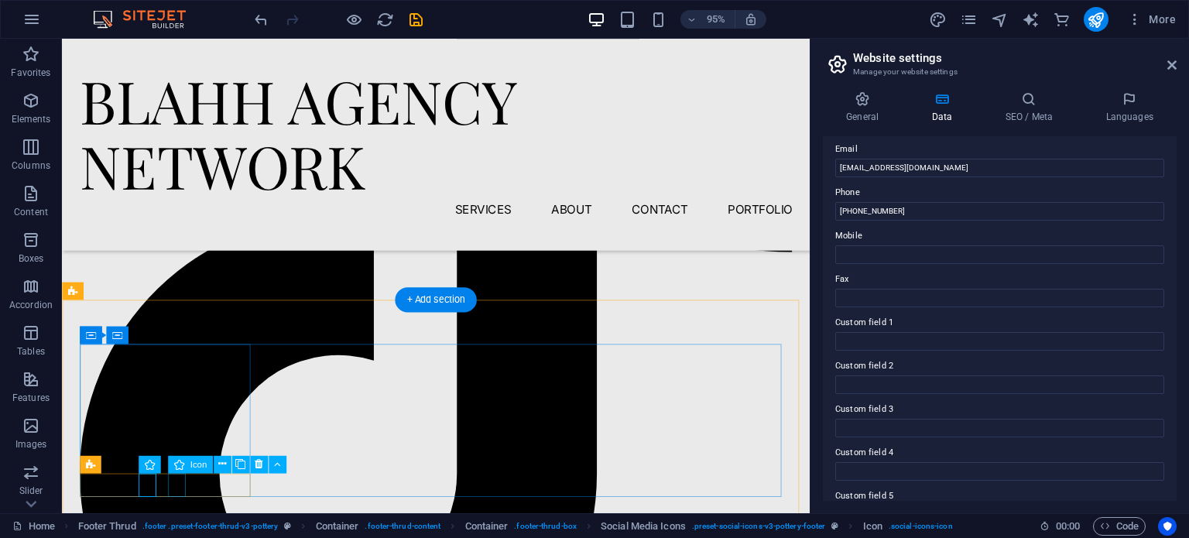
drag, startPoint x: 179, startPoint y: 507, endPoint x: 233, endPoint y: 523, distance: 56.4
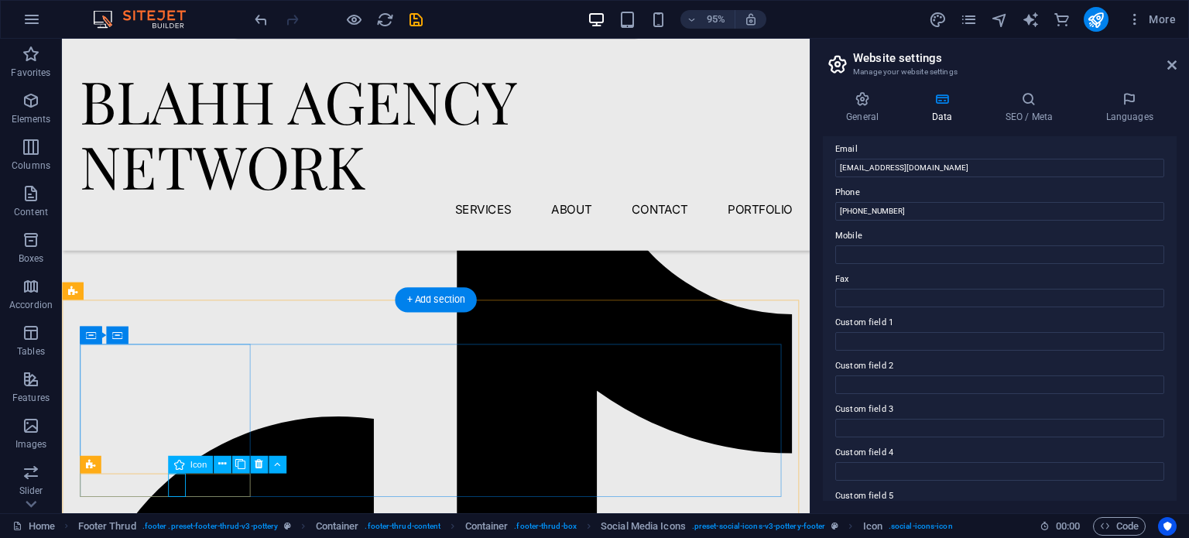
select select "xMidYMid"
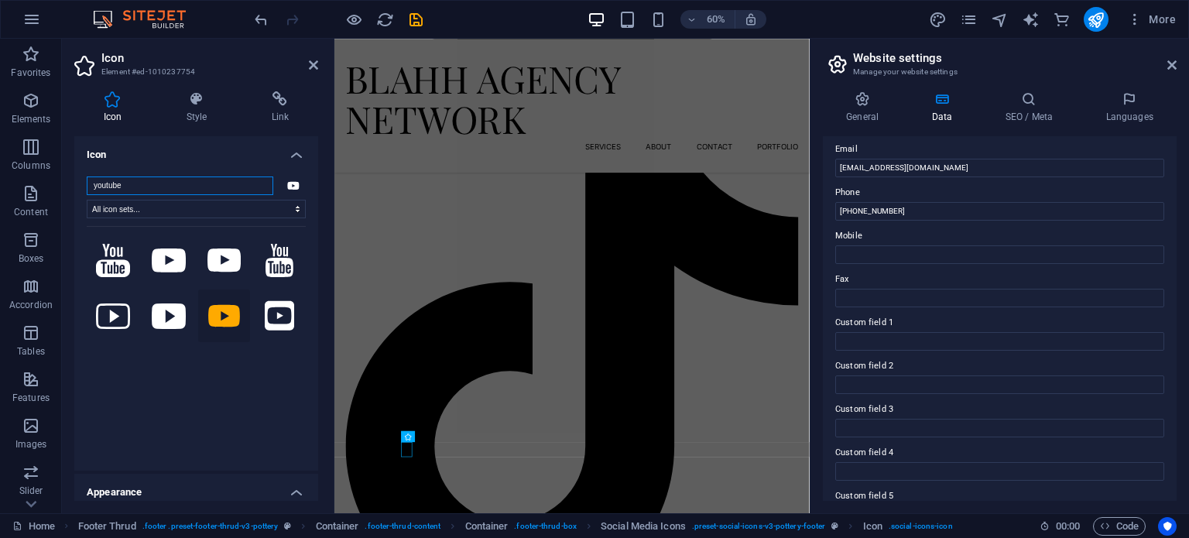
click at [167, 187] on input "youtube" at bounding box center [180, 185] width 187 height 19
type input "y"
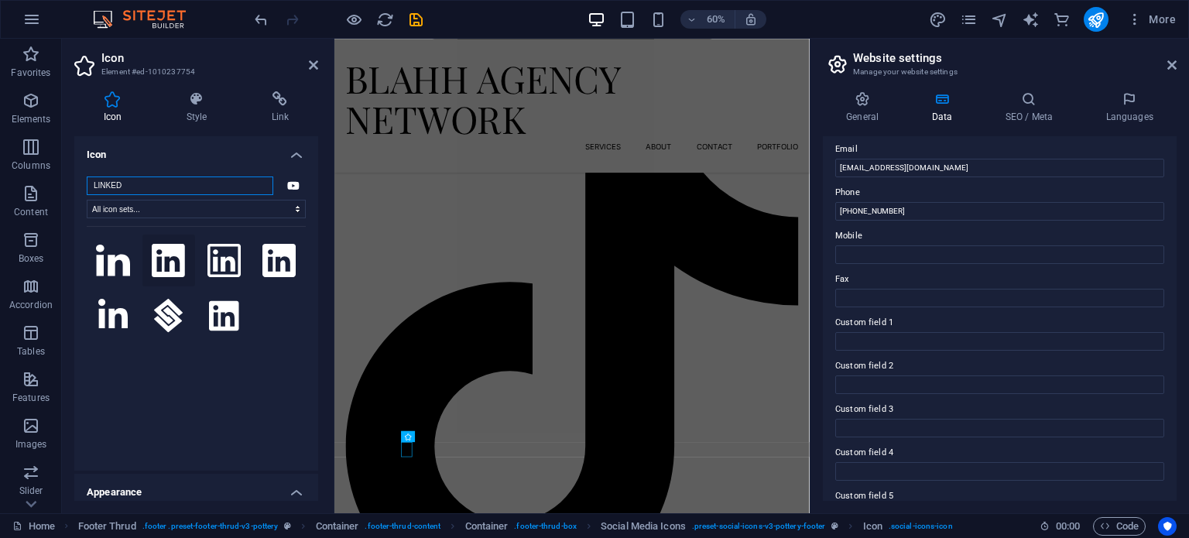
type input "LINKED"
click at [163, 271] on icon at bounding box center [168, 261] width 33 height 34
click at [314, 64] on icon at bounding box center [313, 65] width 9 height 12
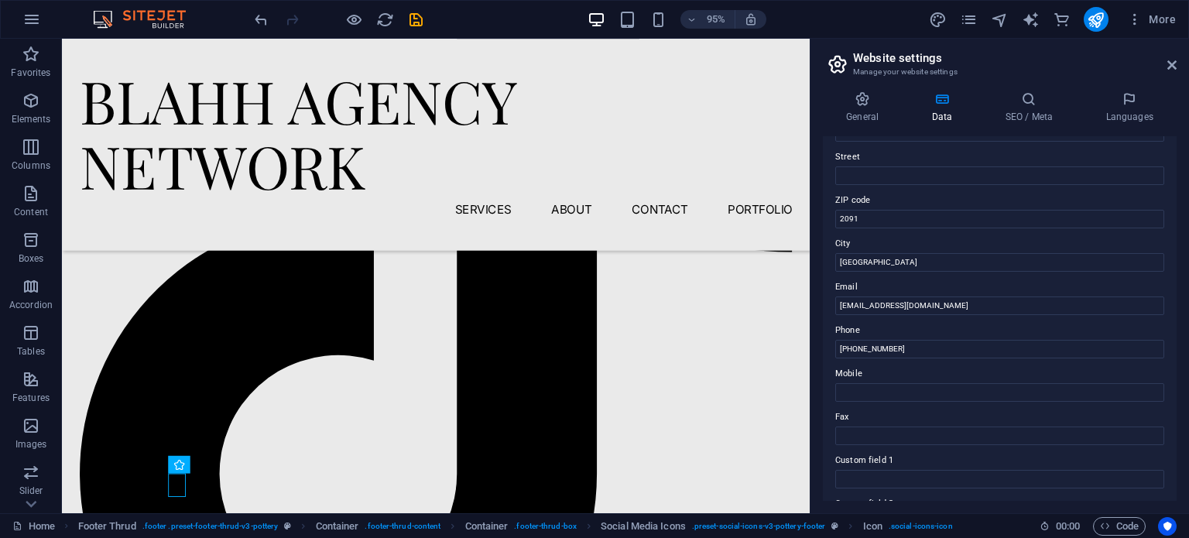
scroll to position [146, 0]
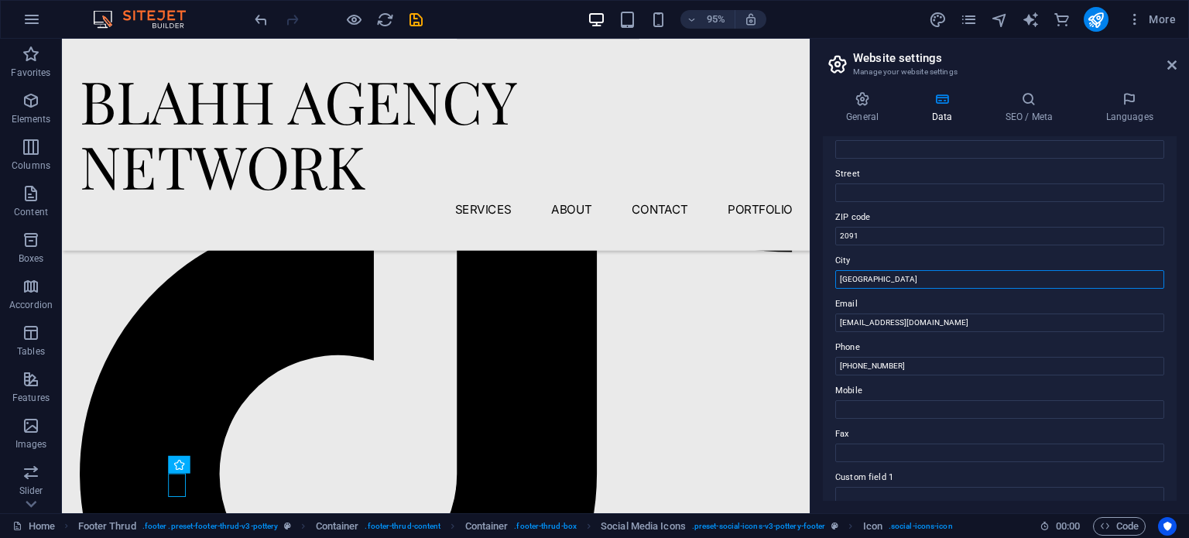
drag, startPoint x: 892, startPoint y: 273, endPoint x: 809, endPoint y: 277, distance: 82.9
click at [811, 277] on aside "Website settings Manage your website settings General Data SEO / Meta Languages…" at bounding box center [999, 276] width 379 height 475
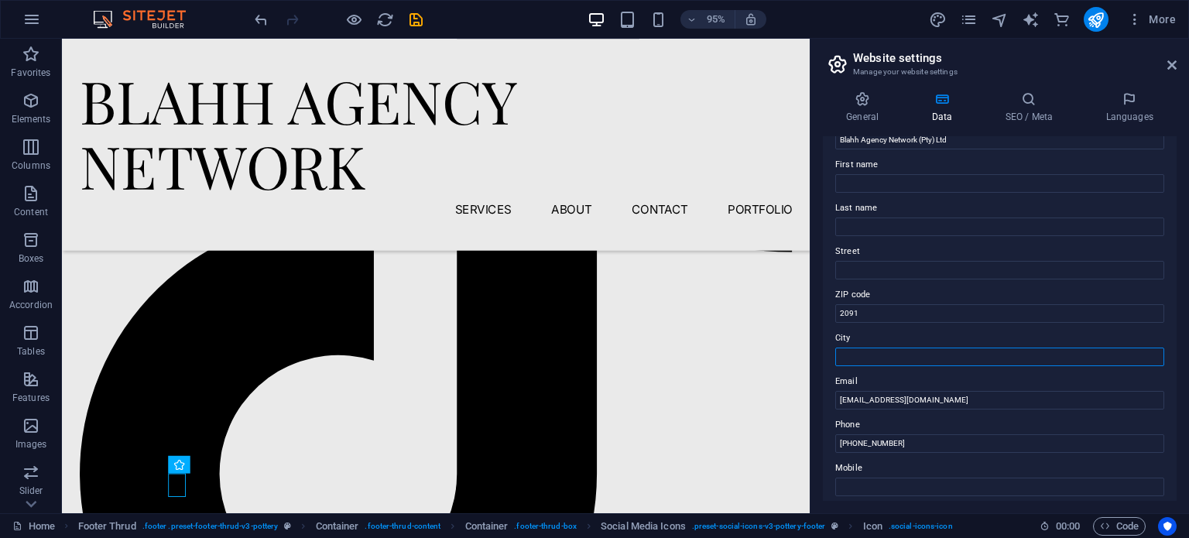
scroll to position [0, 0]
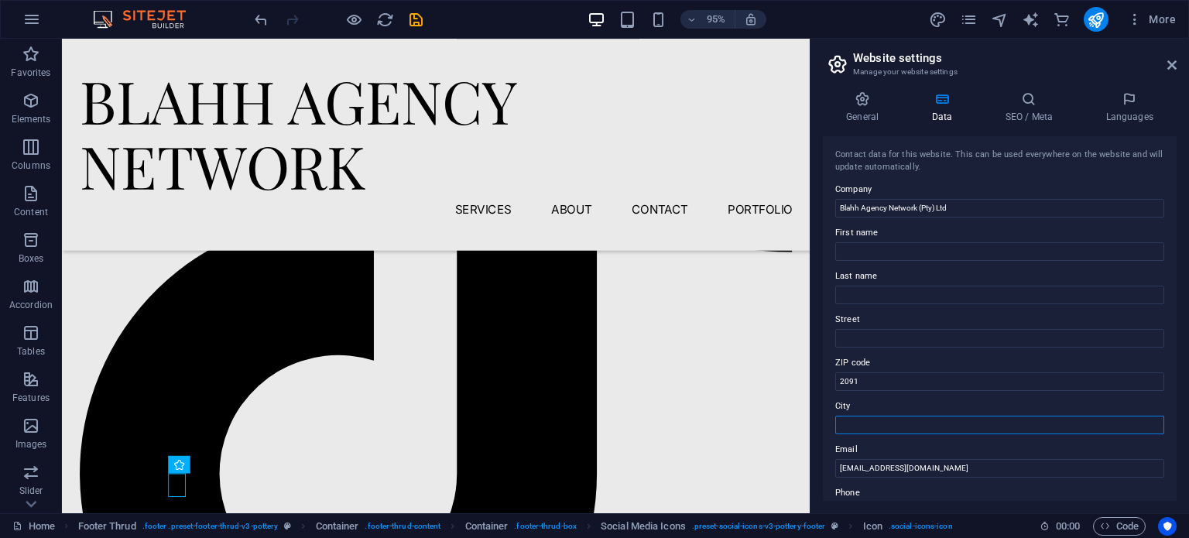
click at [861, 427] on input "City" at bounding box center [999, 425] width 329 height 19
click at [855, 379] on input "2091" at bounding box center [999, 381] width 329 height 19
type input "2"
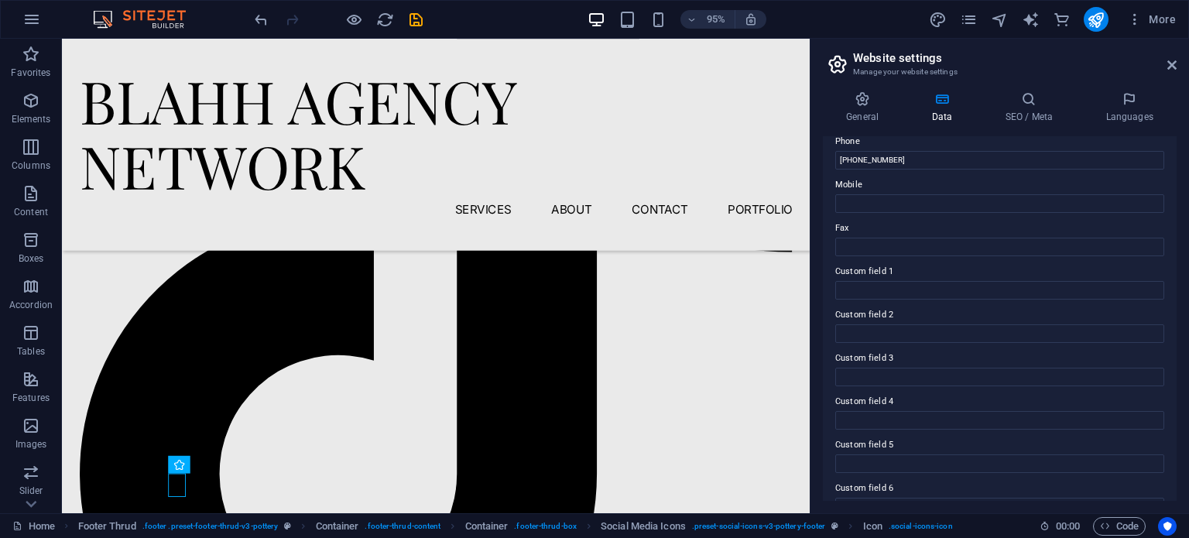
scroll to position [378, 0]
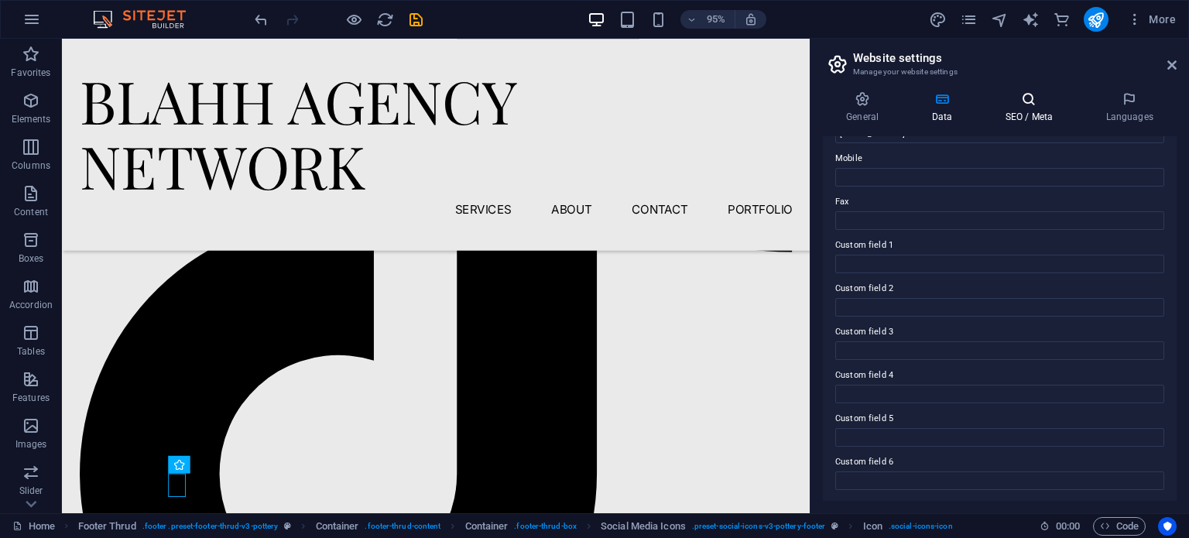
click at [1023, 101] on icon at bounding box center [1029, 98] width 94 height 15
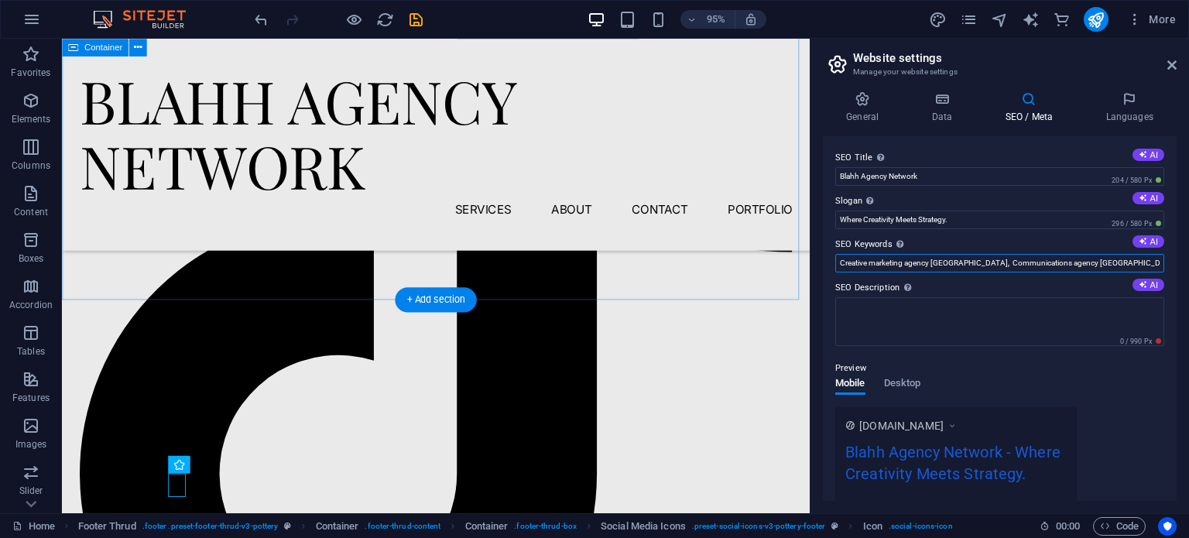
drag, startPoint x: 926, startPoint y: 304, endPoint x: 845, endPoint y: 273, distance: 87.0
click at [841, 263] on input "Creative marketing agency [GEOGRAPHIC_DATA], Communications agency [GEOGRAPHIC_…" at bounding box center [999, 263] width 329 height 19
type input "Blahh Agency, Creative marketing agency [GEOGRAPHIC_DATA], Communications agenc…"
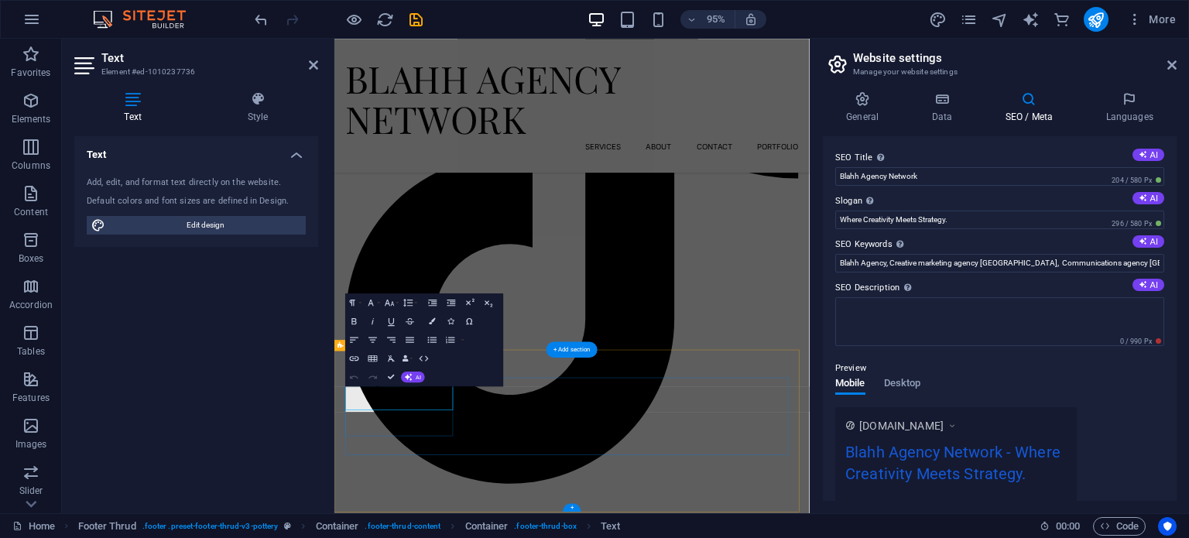
click at [91, 369] on div "Text Add, edit, and format text directly on the website. Default colors and fon…" at bounding box center [196, 318] width 244 height 365
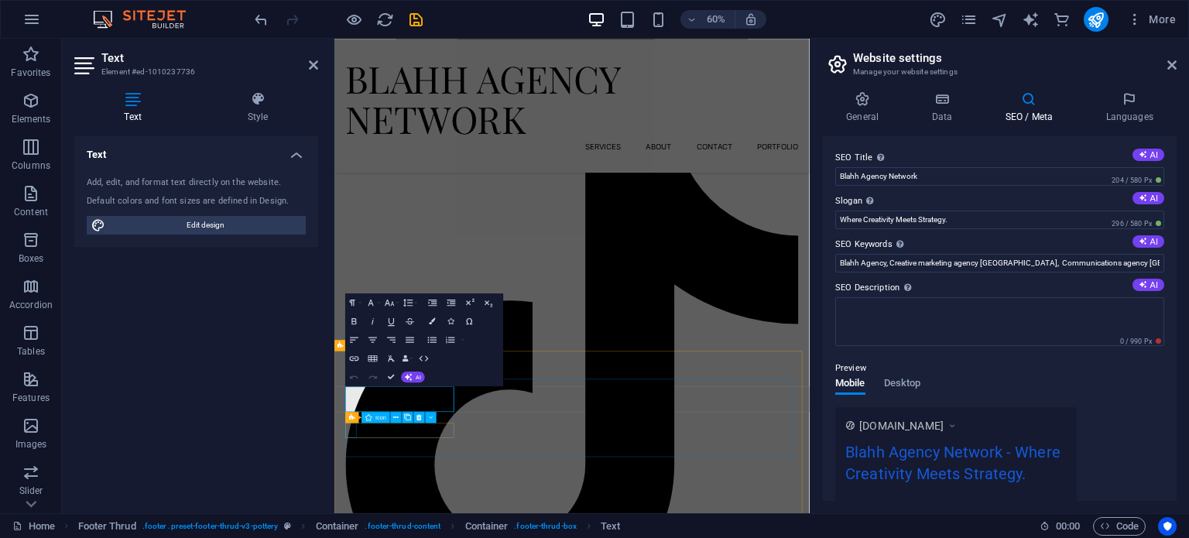
scroll to position [2762, 0]
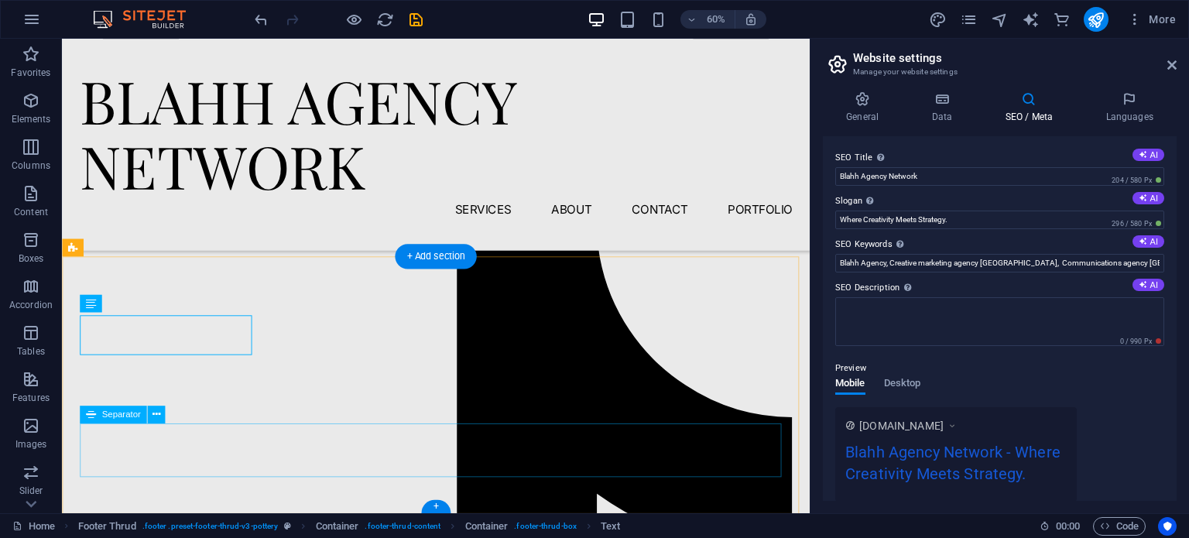
scroll to position [3127, 0]
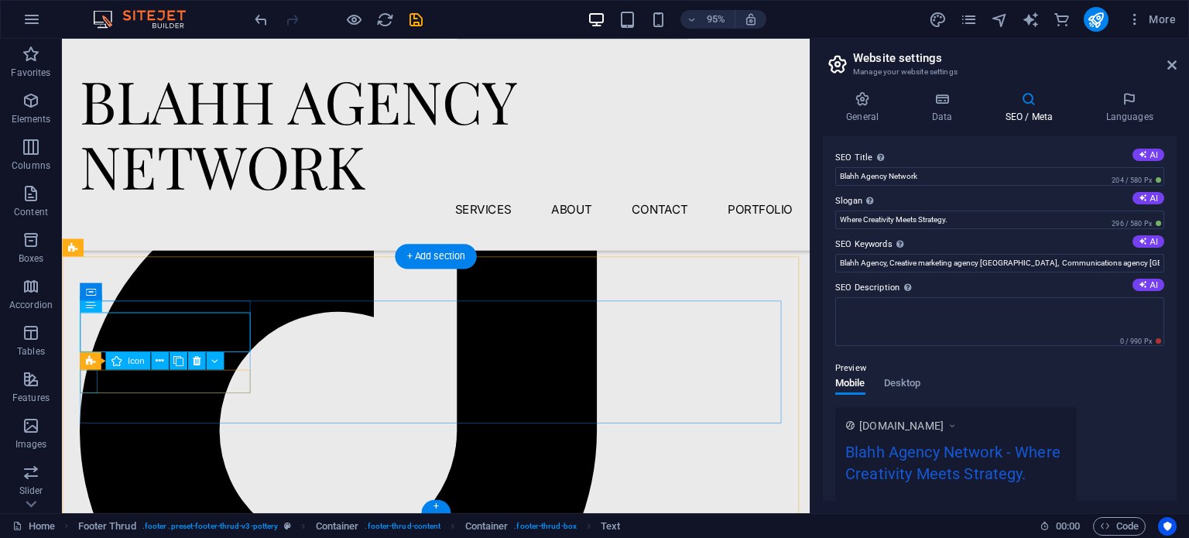
click at [87, 377] on div "H1 Banner Banner Container Menu Menu Bar Spacer Text Spacer Button Logo Spacer …" at bounding box center [436, 276] width 748 height 475
drag, startPoint x: 27, startPoint y: 355, endPoint x: 87, endPoint y: 377, distance: 64.2
click at [87, 377] on div "H1 Banner Banner Container Menu Menu Bar Spacer Text Spacer Button Logo Spacer …" at bounding box center [436, 276] width 748 height 475
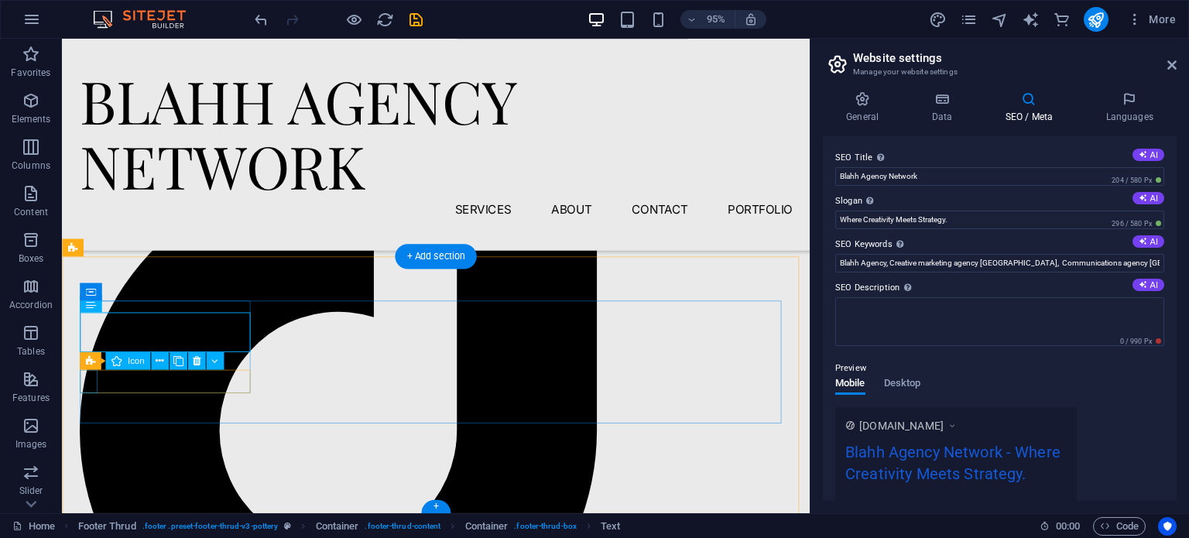
select select "xMidYMid"
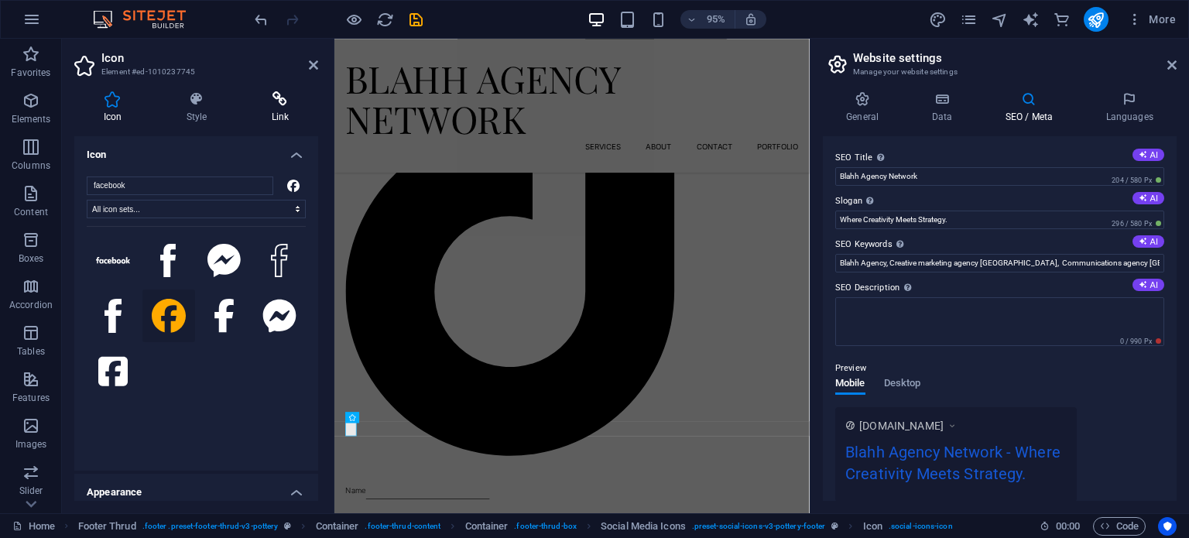
click at [269, 103] on icon at bounding box center [280, 98] width 76 height 15
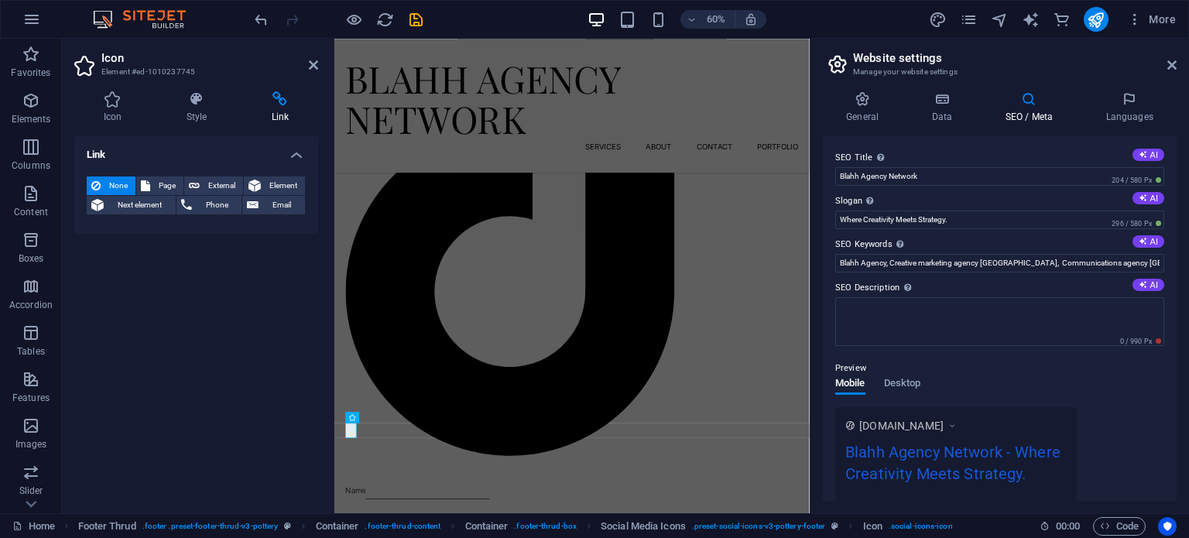
scroll to position [2839, 0]
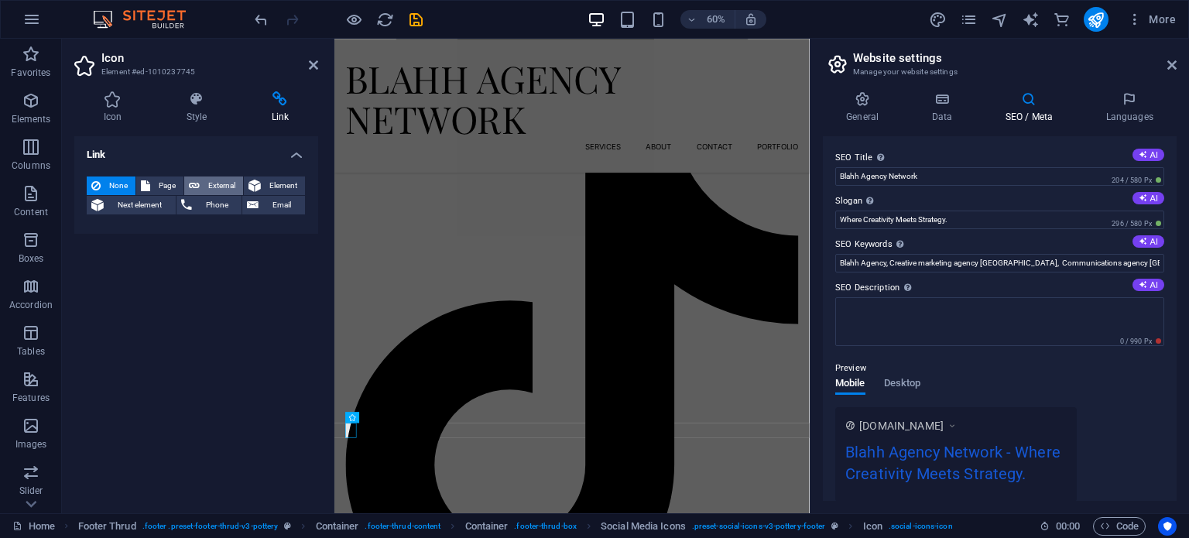
click at [199, 188] on button "External" at bounding box center [213, 185] width 59 height 19
select select "blank"
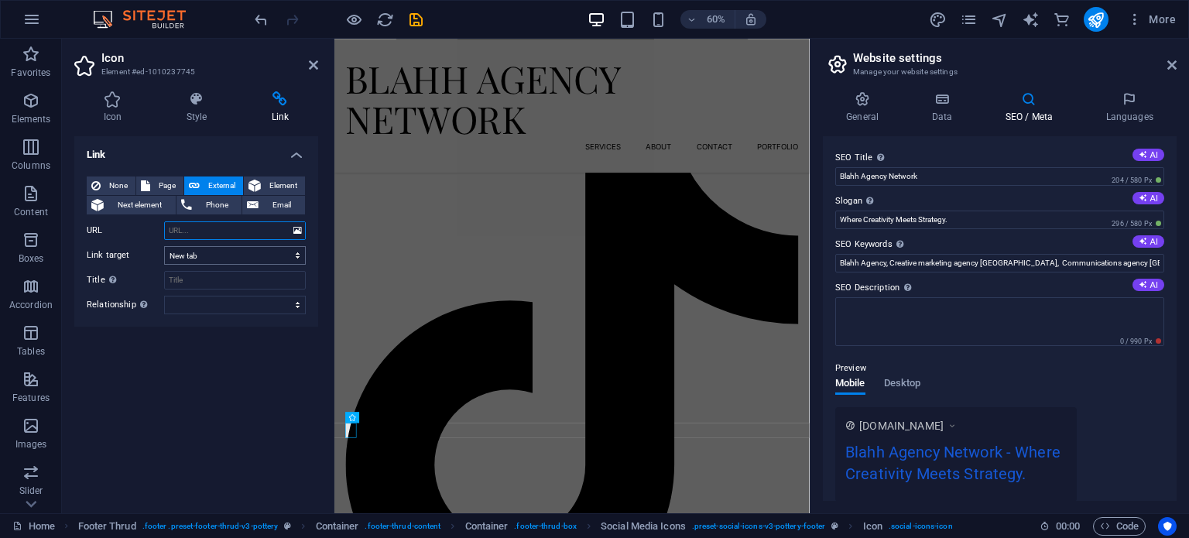
paste input "[URL][DOMAIN_NAME]"
type input "[URL][DOMAIN_NAME]"
click at [314, 67] on icon at bounding box center [313, 65] width 9 height 12
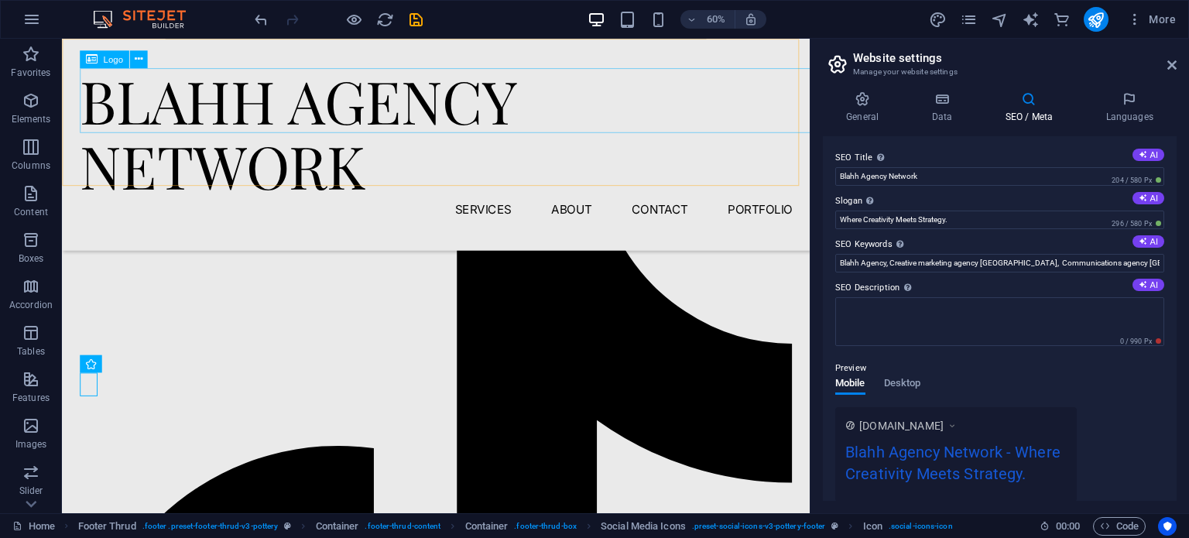
scroll to position [3127, 0]
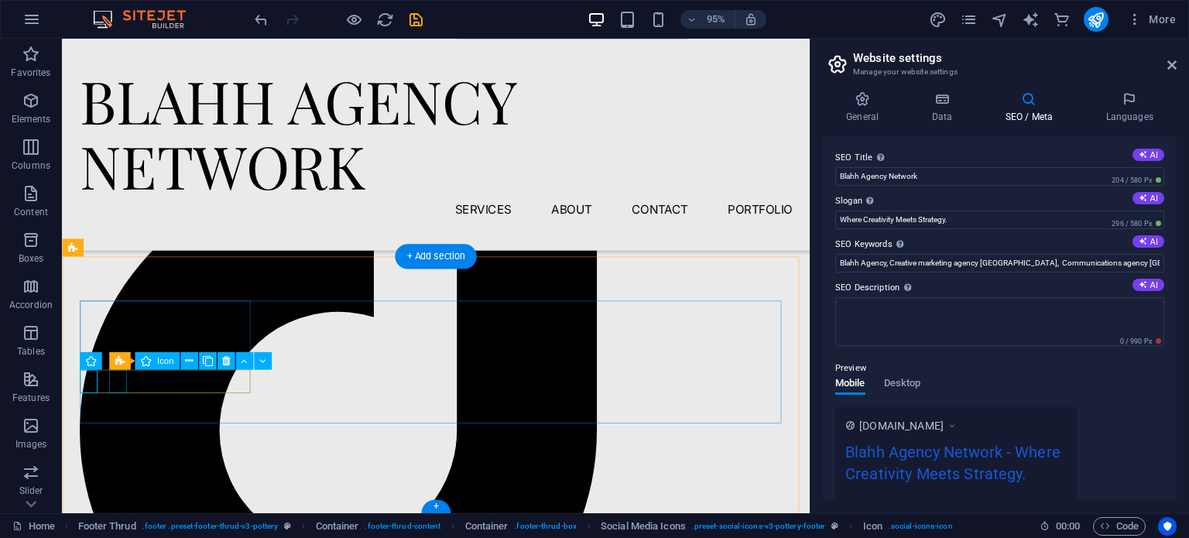
select select "xMidYMid"
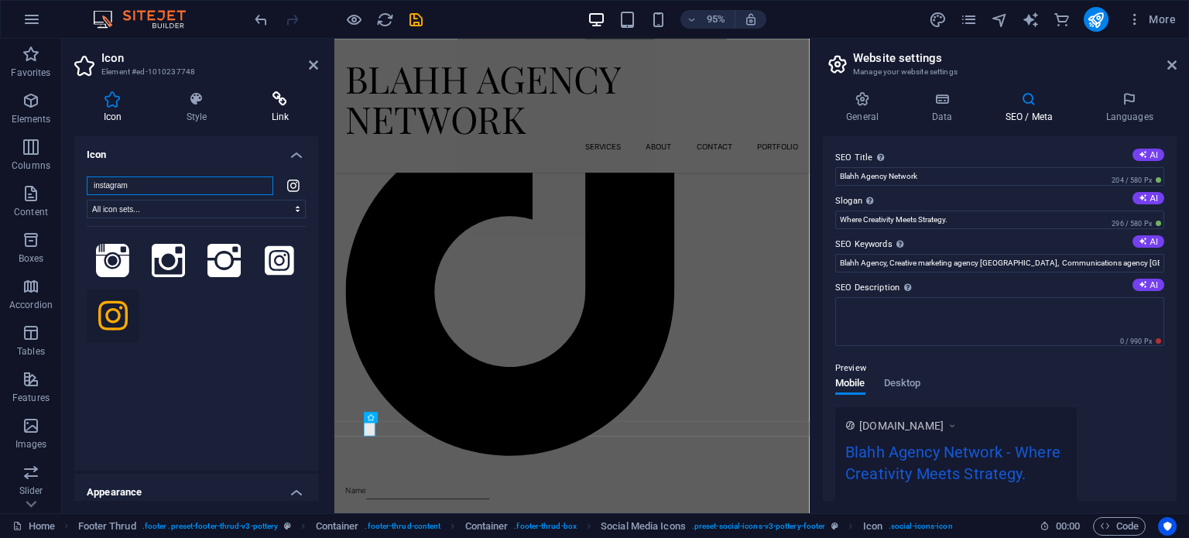
scroll to position [2839, 0]
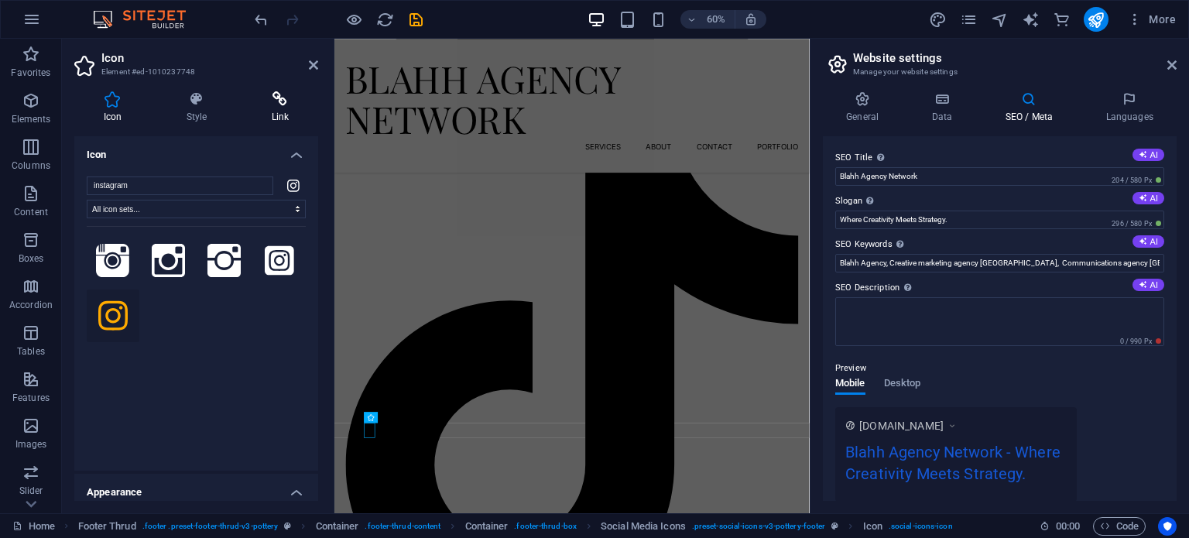
click at [266, 105] on icon at bounding box center [280, 98] width 76 height 15
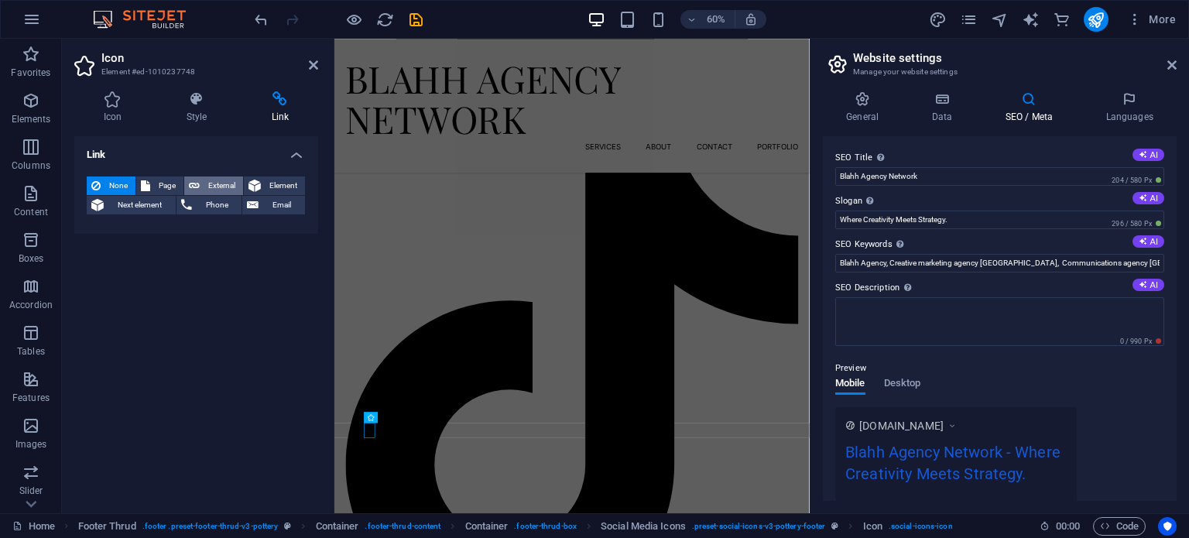
click at [201, 184] on button "External" at bounding box center [213, 185] width 59 height 19
select select "blank"
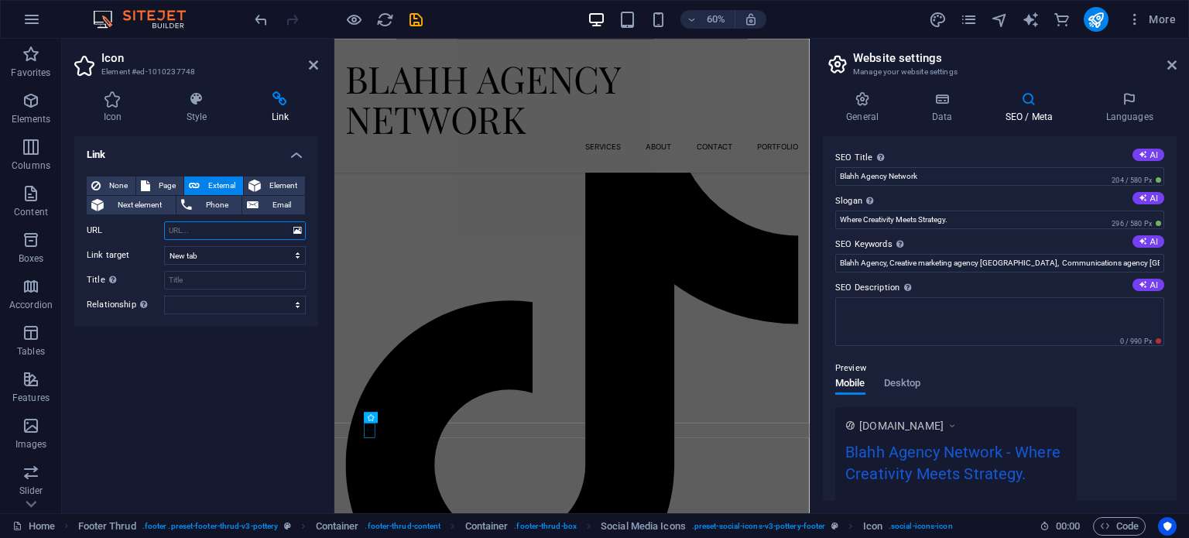
paste input "[URL][DOMAIN_NAME]"
type input "[URL][DOMAIN_NAME]"
click at [314, 64] on icon at bounding box center [313, 65] width 9 height 12
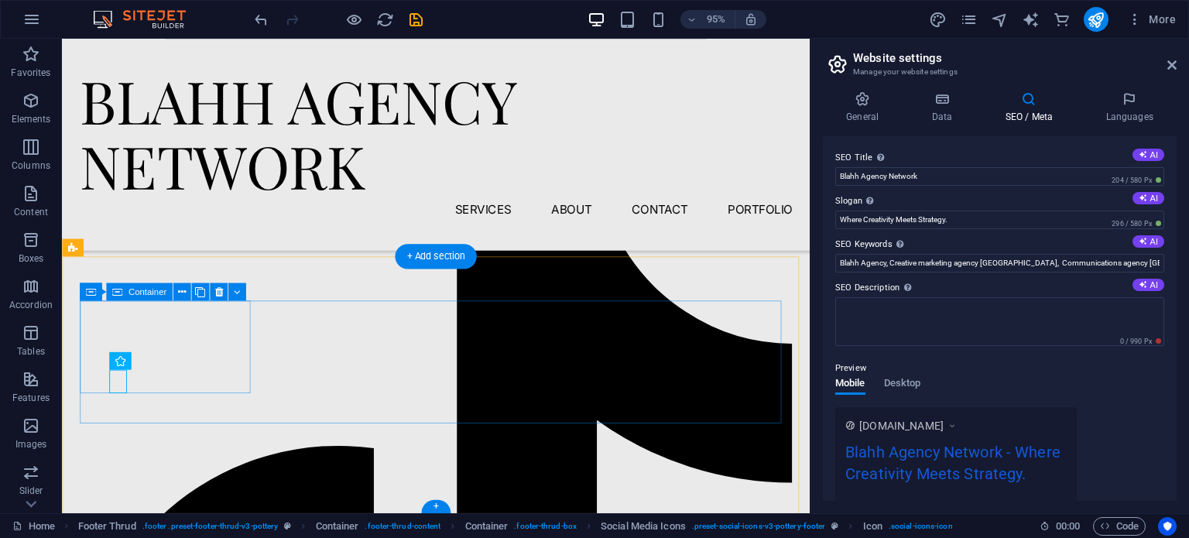
scroll to position [3127, 0]
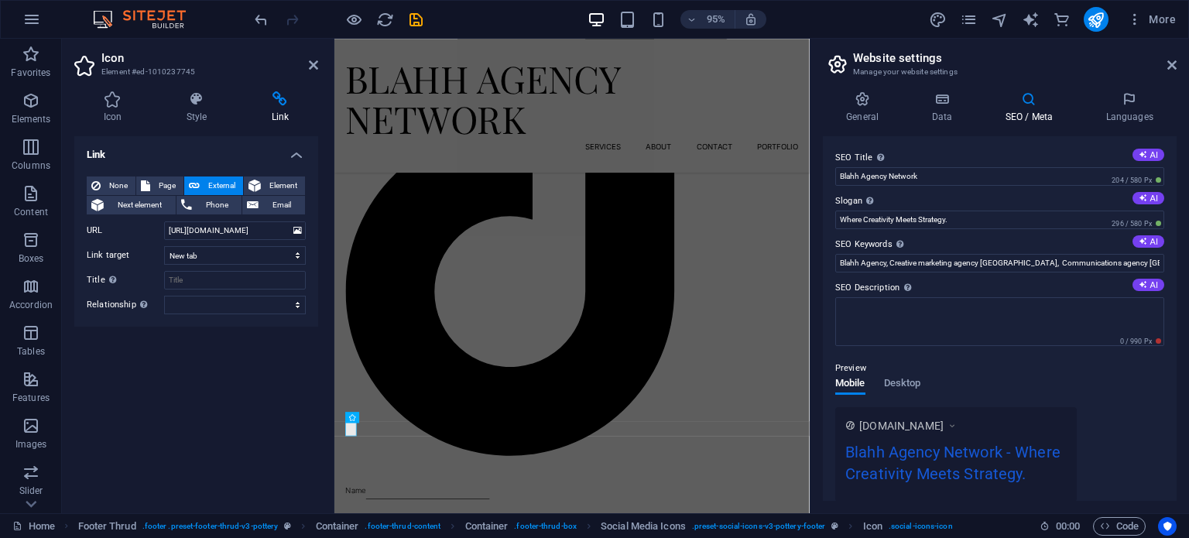
scroll to position [2839, 0]
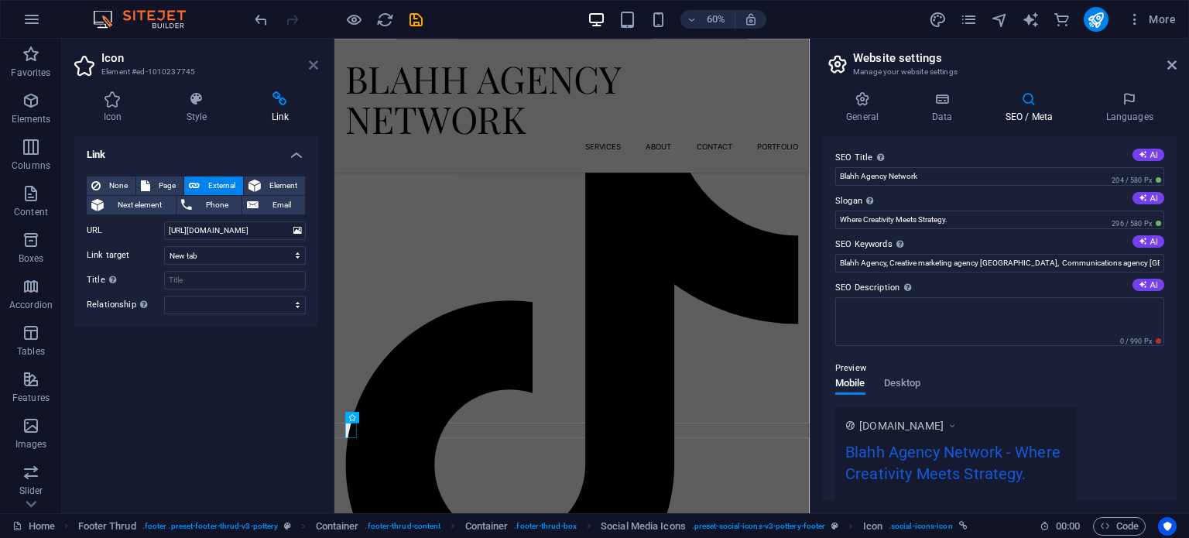
click at [313, 66] on icon at bounding box center [313, 65] width 9 height 12
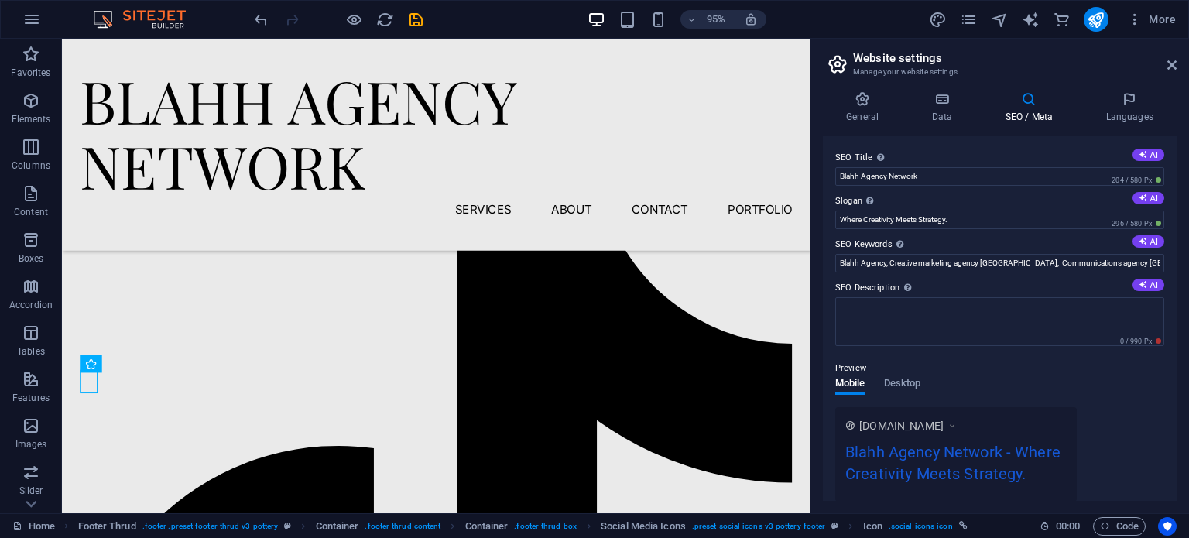
scroll to position [3127, 0]
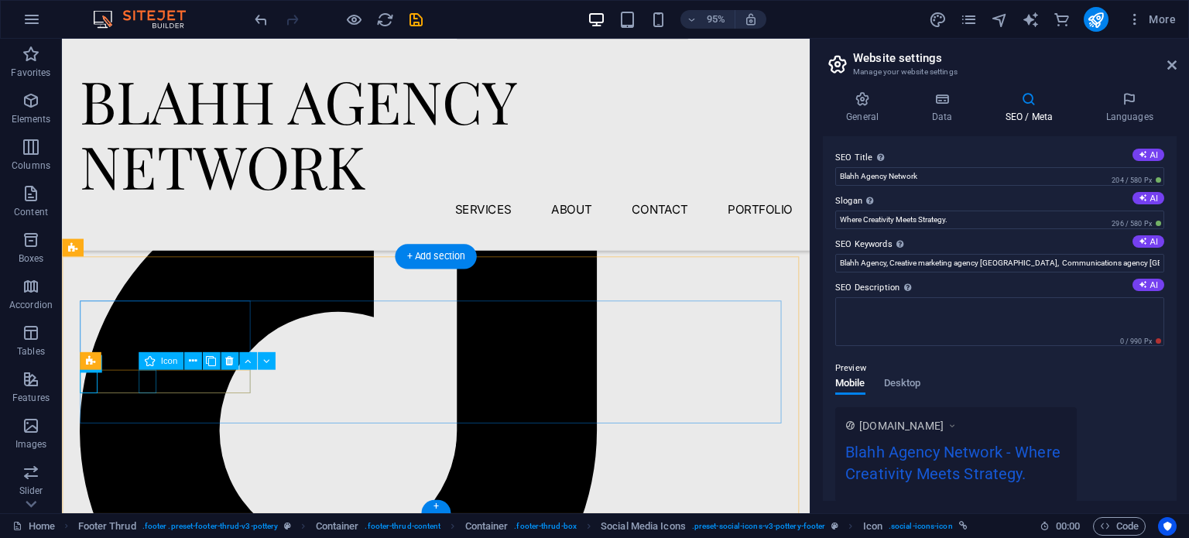
select select "xMidYMid"
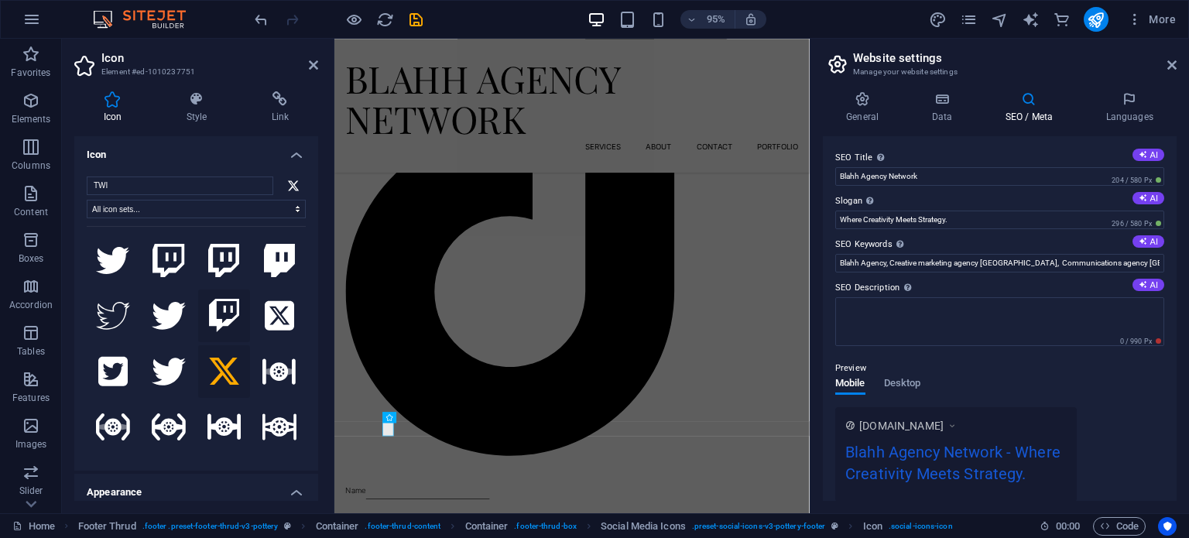
scroll to position [2839, 0]
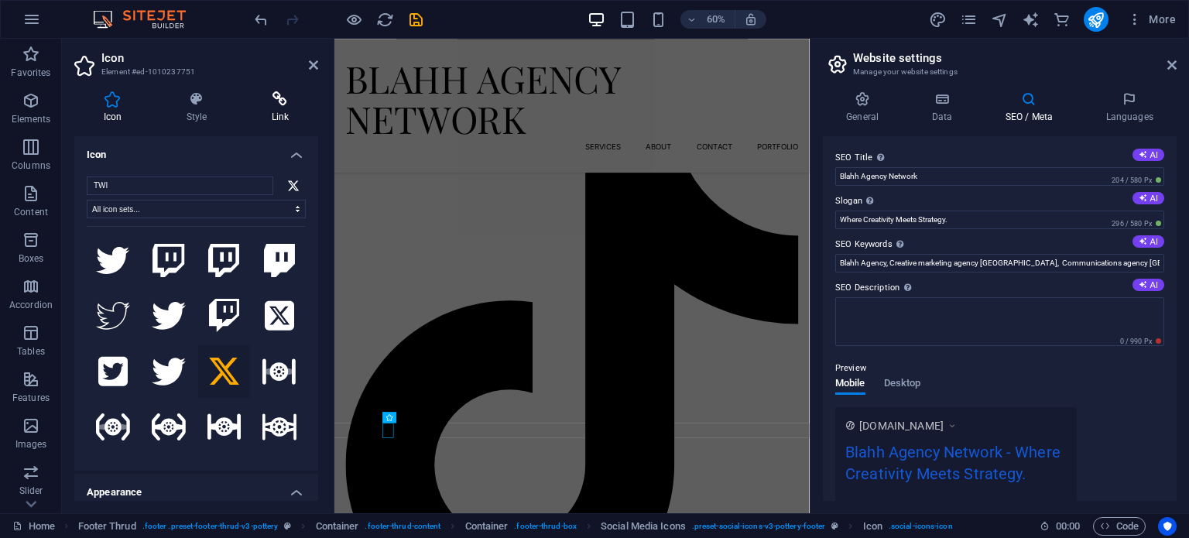
click at [282, 98] on icon at bounding box center [280, 98] width 76 height 15
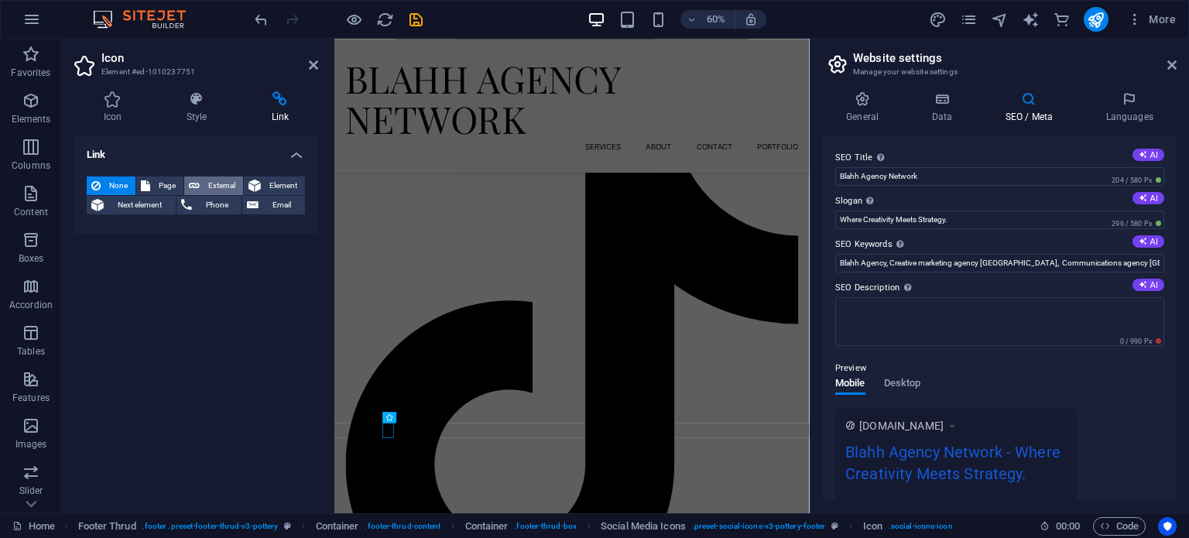
click at [218, 187] on span "External" at bounding box center [221, 185] width 34 height 19
select select "blank"
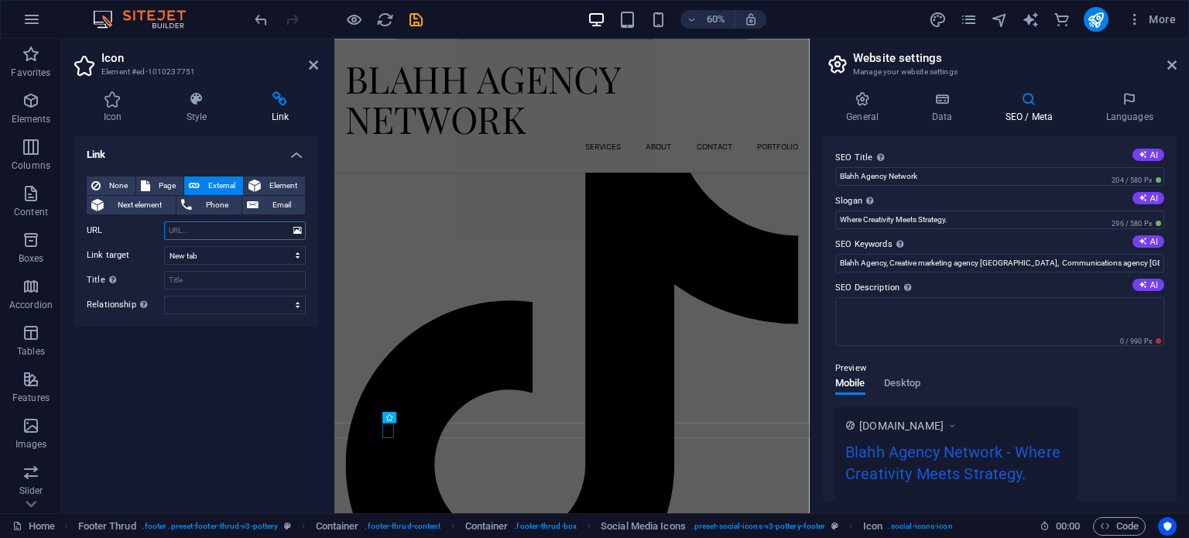
paste input "[URL][DOMAIN_NAME]"
type input "[URL][DOMAIN_NAME]"
click at [311, 61] on icon at bounding box center [313, 65] width 9 height 12
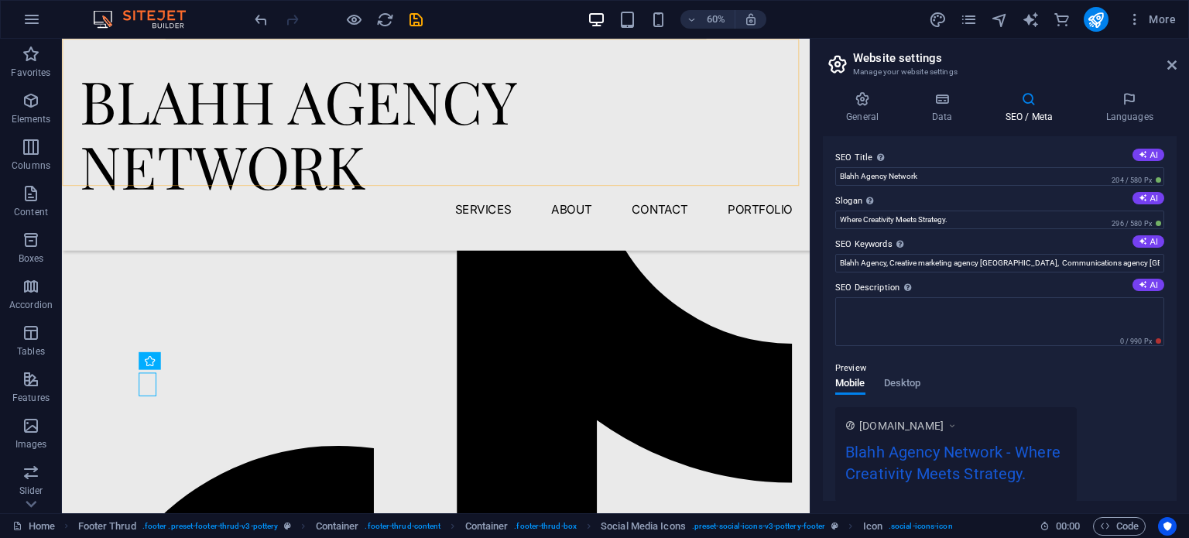
scroll to position [3127, 0]
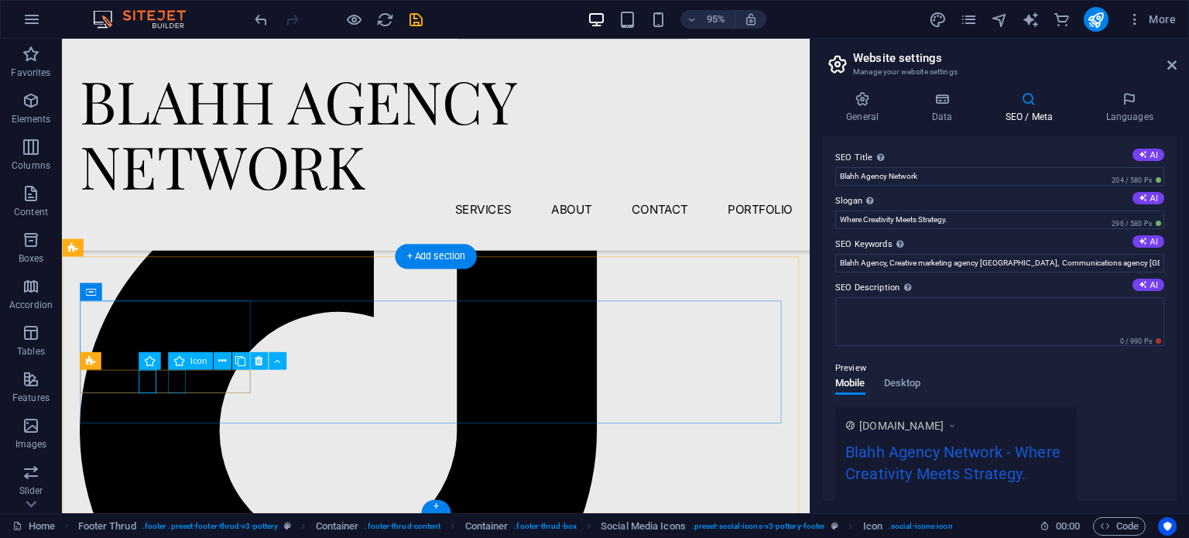
click at [223, 363] on icon at bounding box center [222, 361] width 8 height 15
select select "xMidYMid"
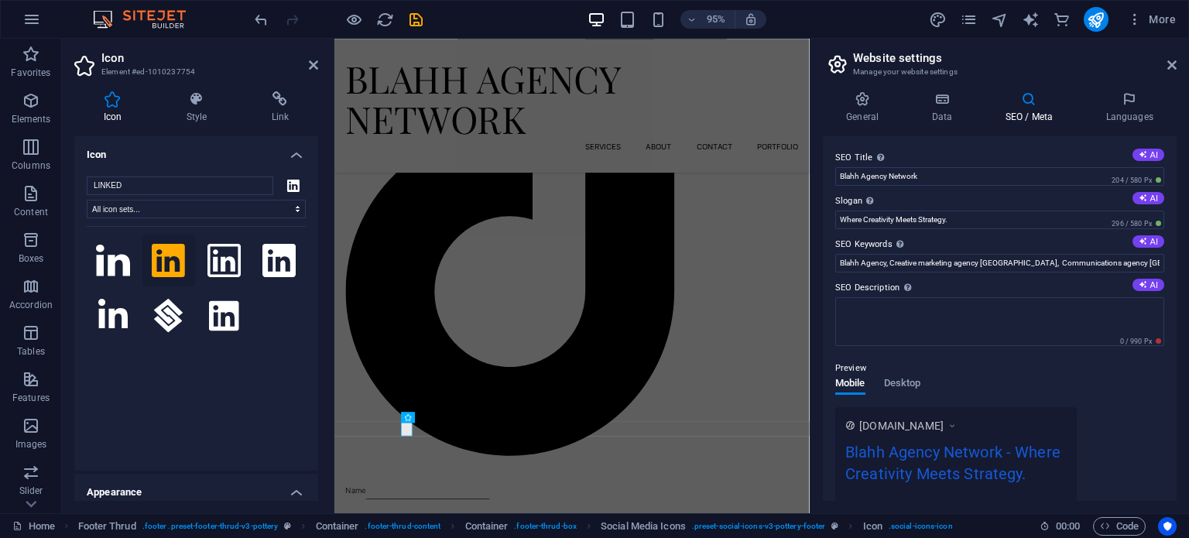
scroll to position [2839, 0]
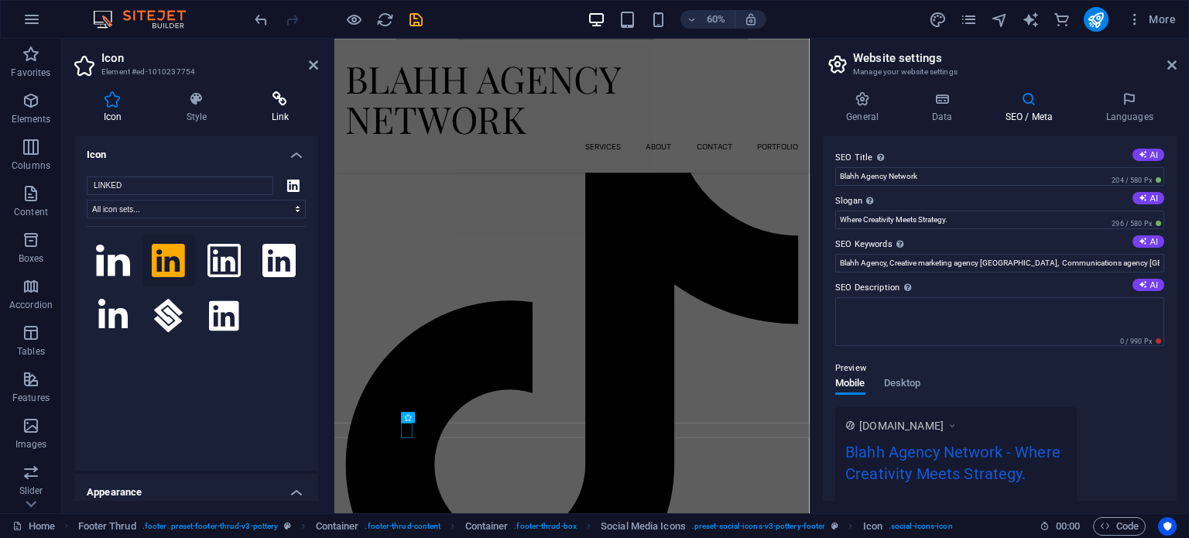
click at [285, 107] on h4 "Link" at bounding box center [280, 107] width 76 height 33
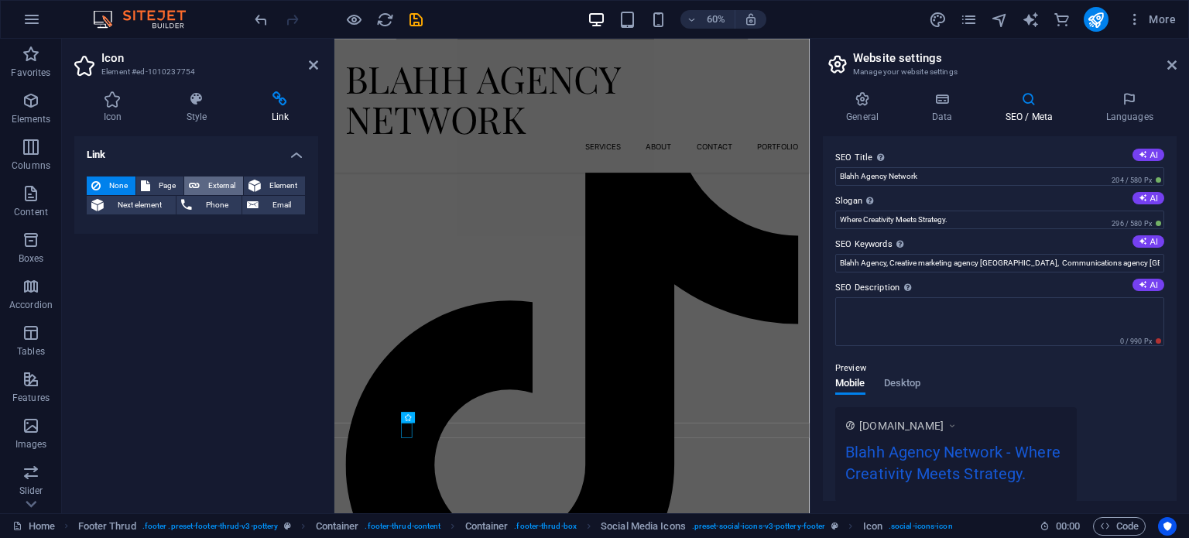
click at [201, 183] on button "External" at bounding box center [213, 185] width 59 height 19
select select "blank"
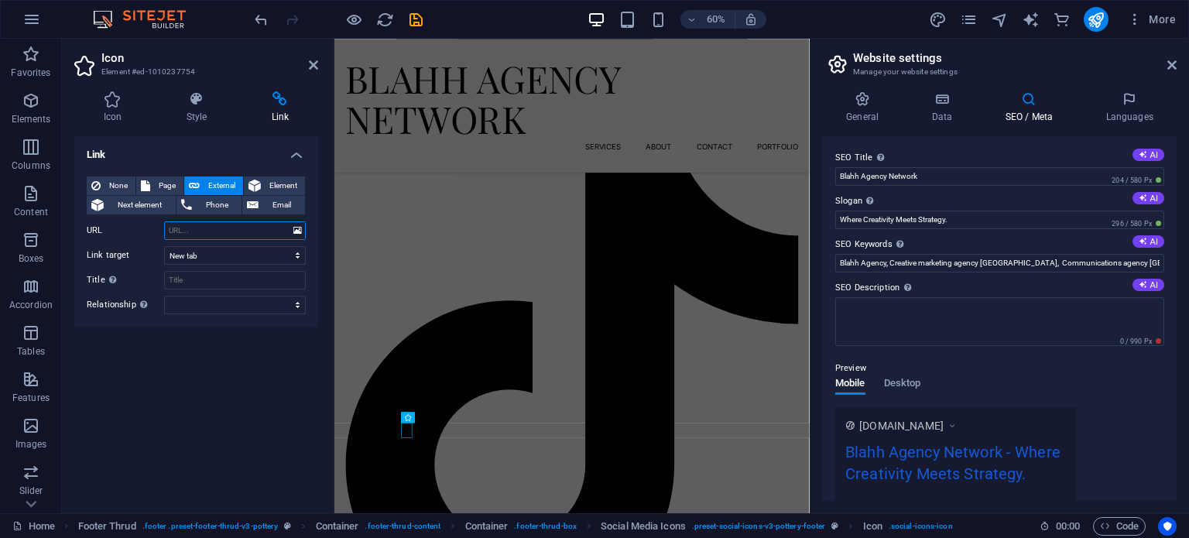
paste input "[URL][DOMAIN_NAME]"
type input "[URL][DOMAIN_NAME]"
click at [310, 63] on icon at bounding box center [313, 65] width 9 height 12
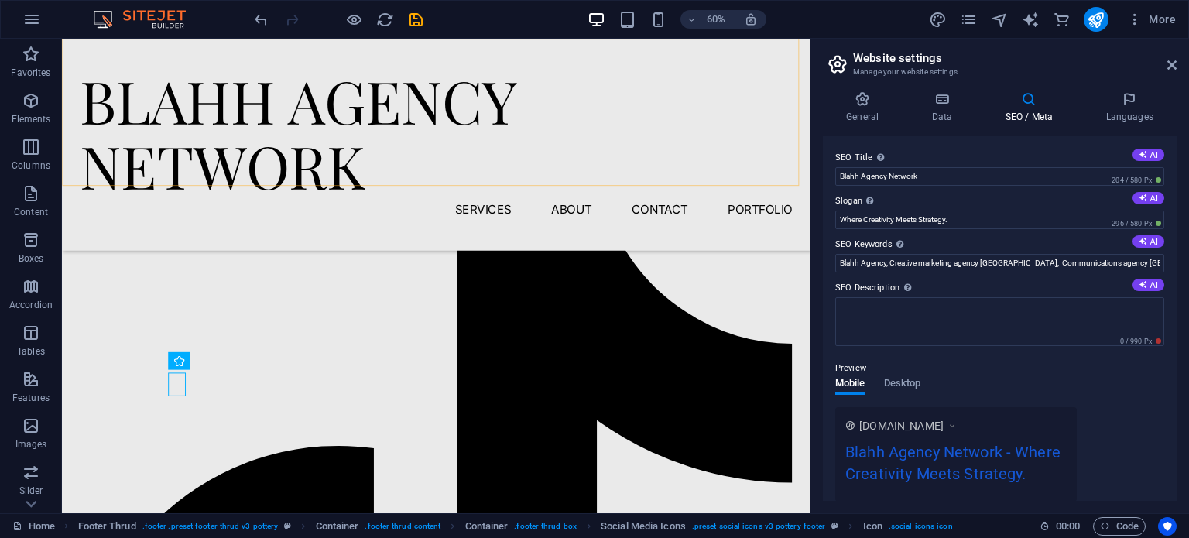
scroll to position [3127, 0]
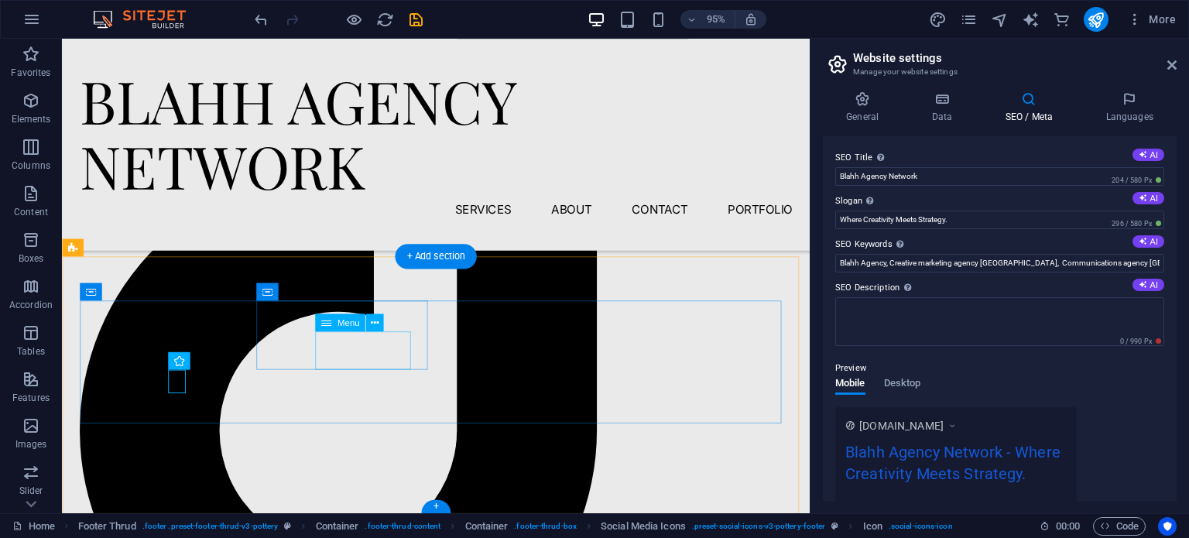
select select "1"
select select
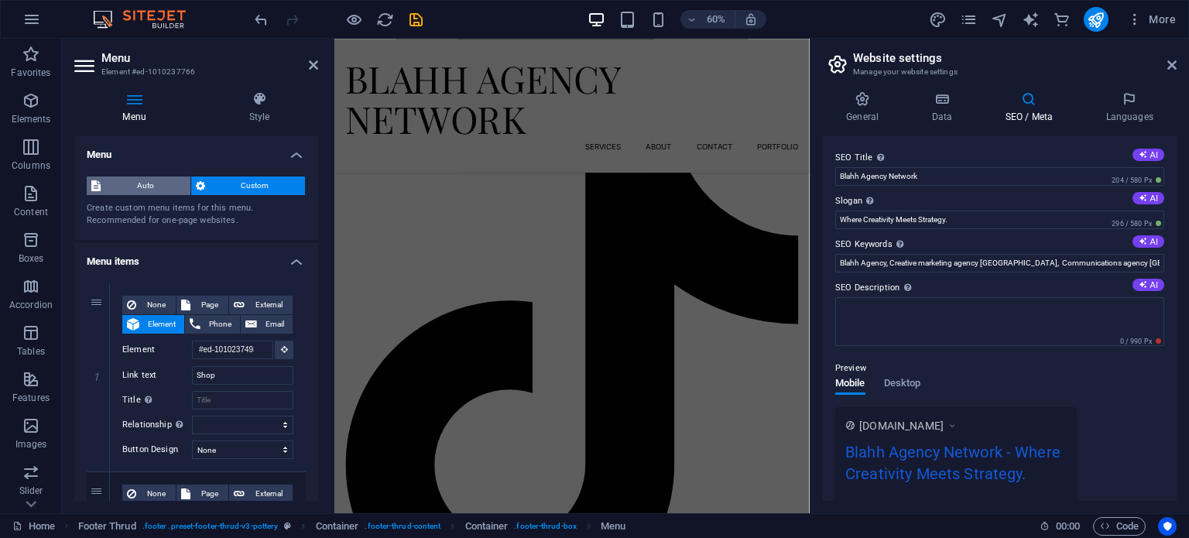
scroll to position [2685, 0]
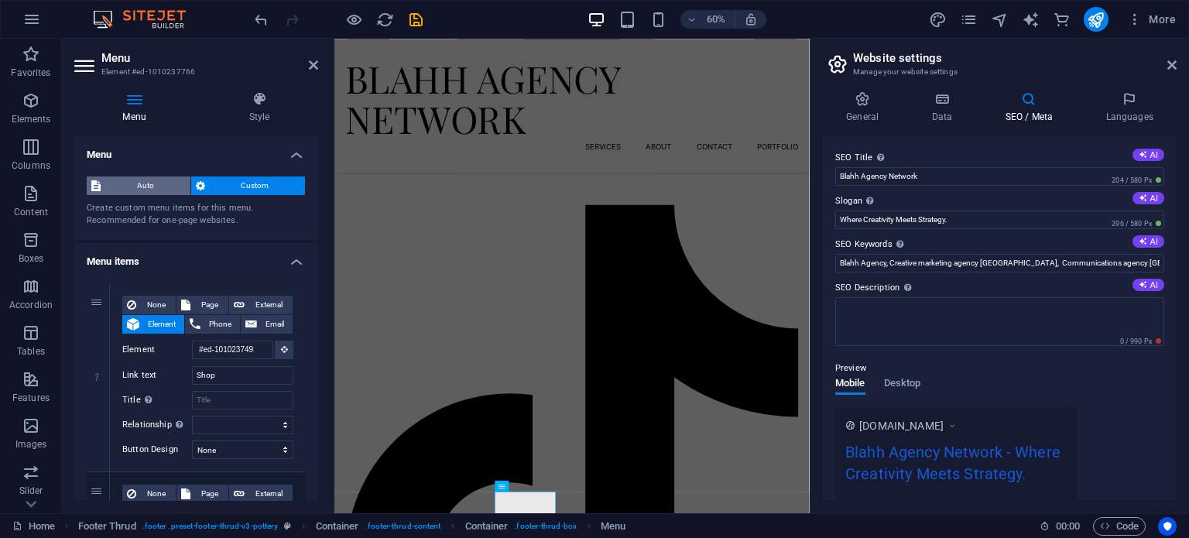
click at [156, 191] on span "Auto" at bounding box center [145, 185] width 81 height 19
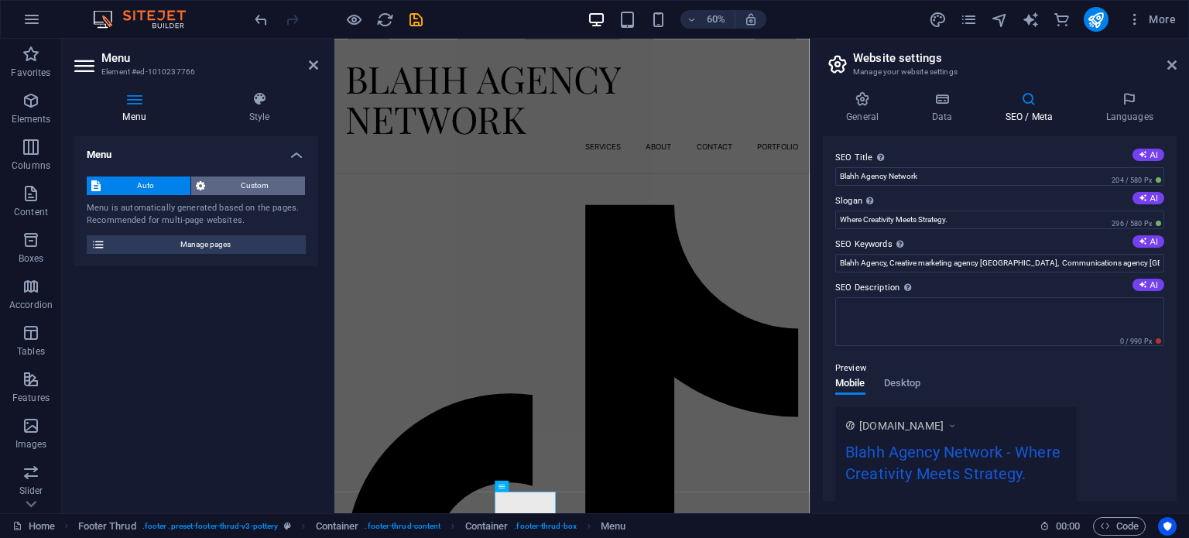
click at [237, 187] on span "Custom" at bounding box center [255, 185] width 91 height 19
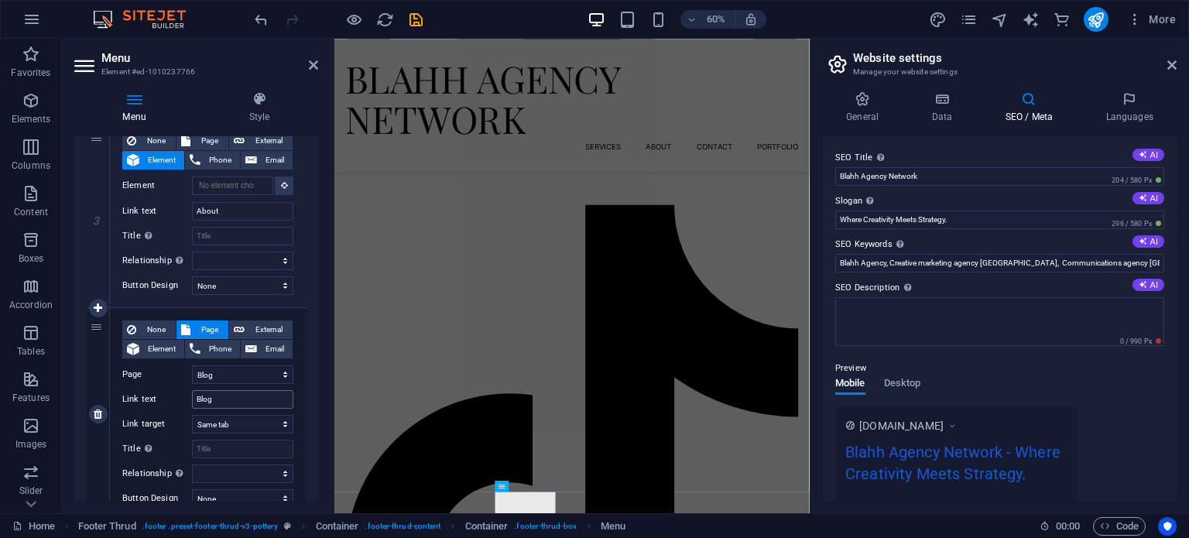
scroll to position [604, 0]
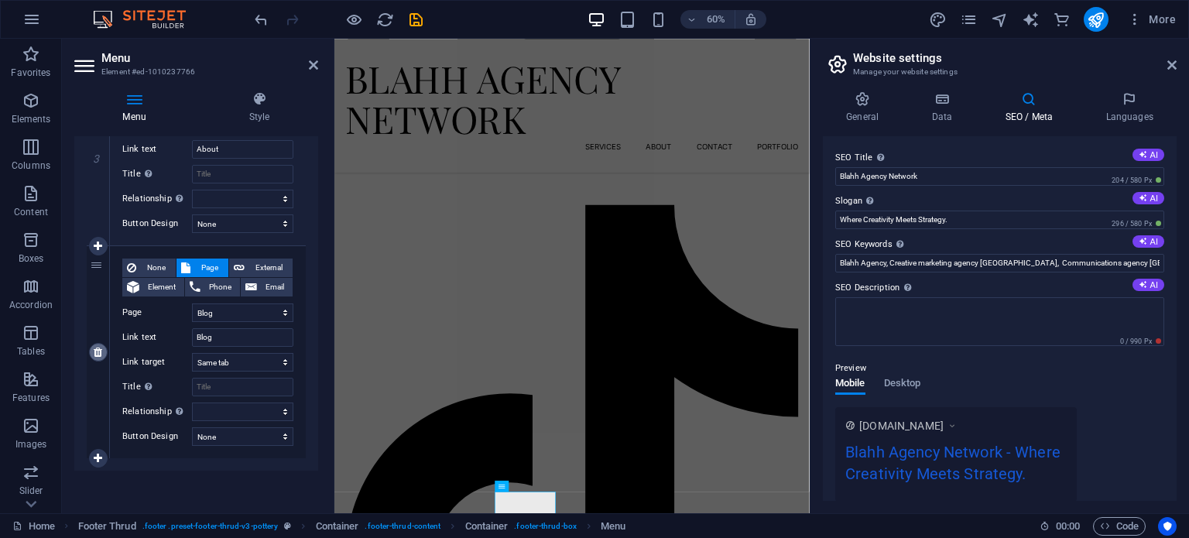
click at [100, 349] on icon at bounding box center [98, 352] width 9 height 11
select select
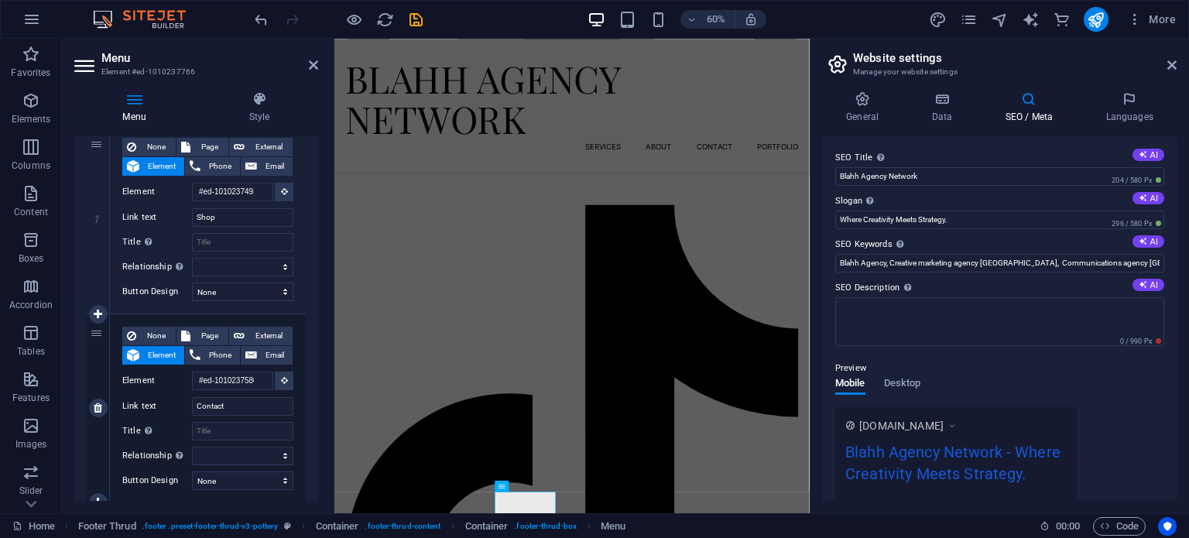
scroll to position [81, 0]
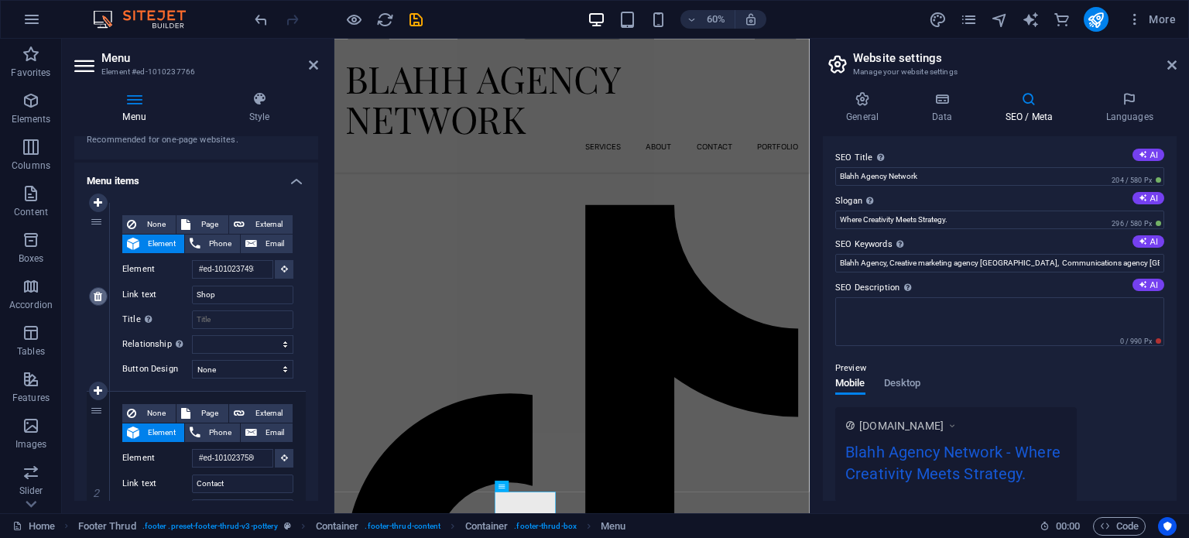
click at [99, 291] on icon at bounding box center [98, 296] width 9 height 11
type input "About"
select select
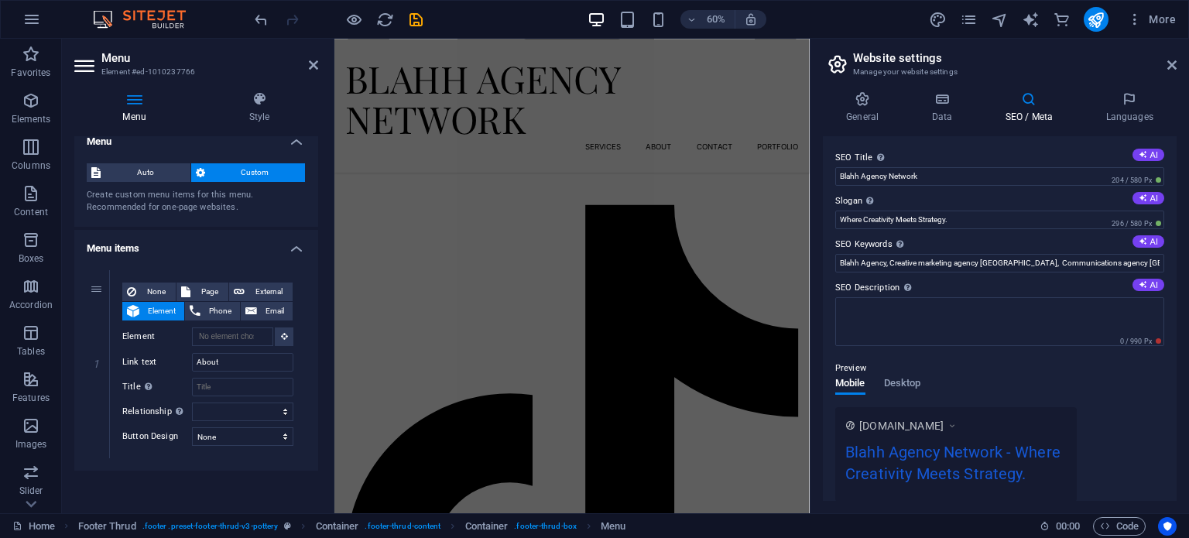
scroll to position [2530, 0]
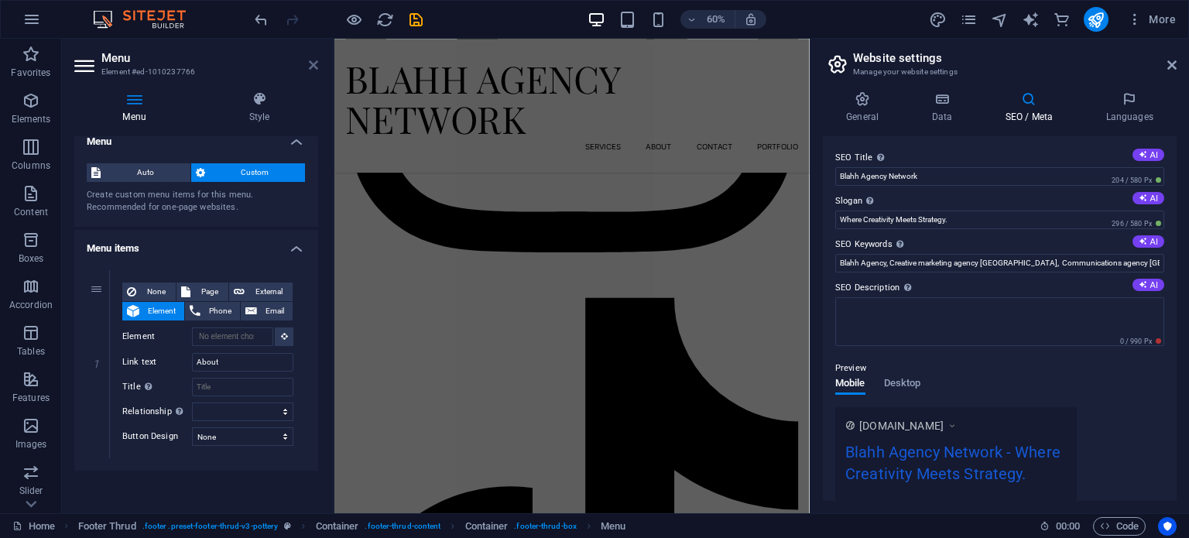
click at [311, 67] on icon at bounding box center [313, 65] width 9 height 12
drag, startPoint x: 646, startPoint y: 105, endPoint x: 767, endPoint y: 561, distance: 471.9
click at [597, 68] on div "BLAHH AGENCY NETWORK Menu Services About Contact Portfolio" at bounding box center [730, 150] width 792 height 223
select select "header"
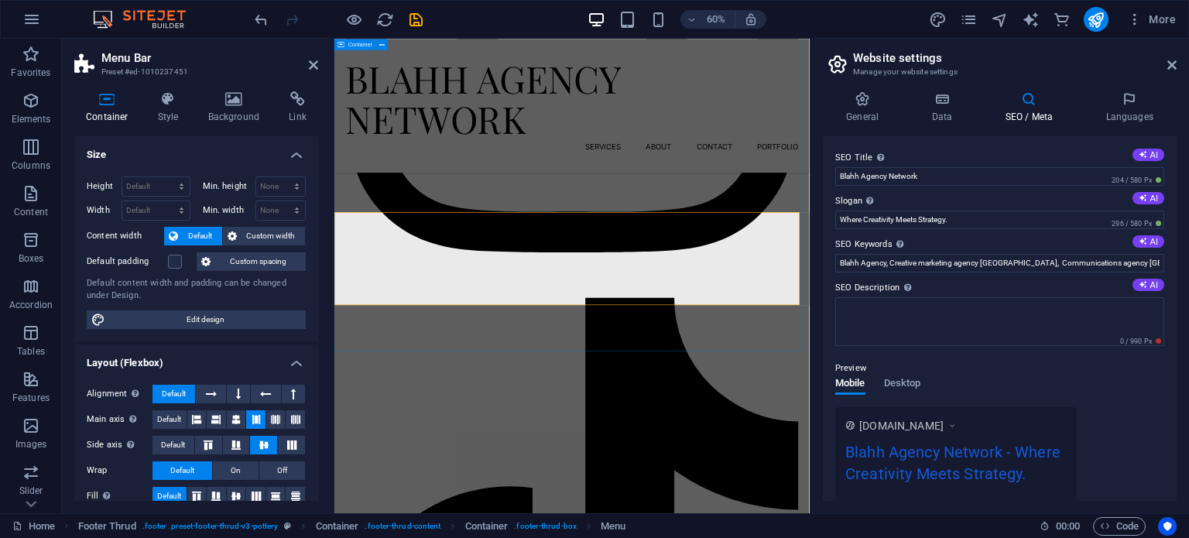
scroll to position [2839, 0]
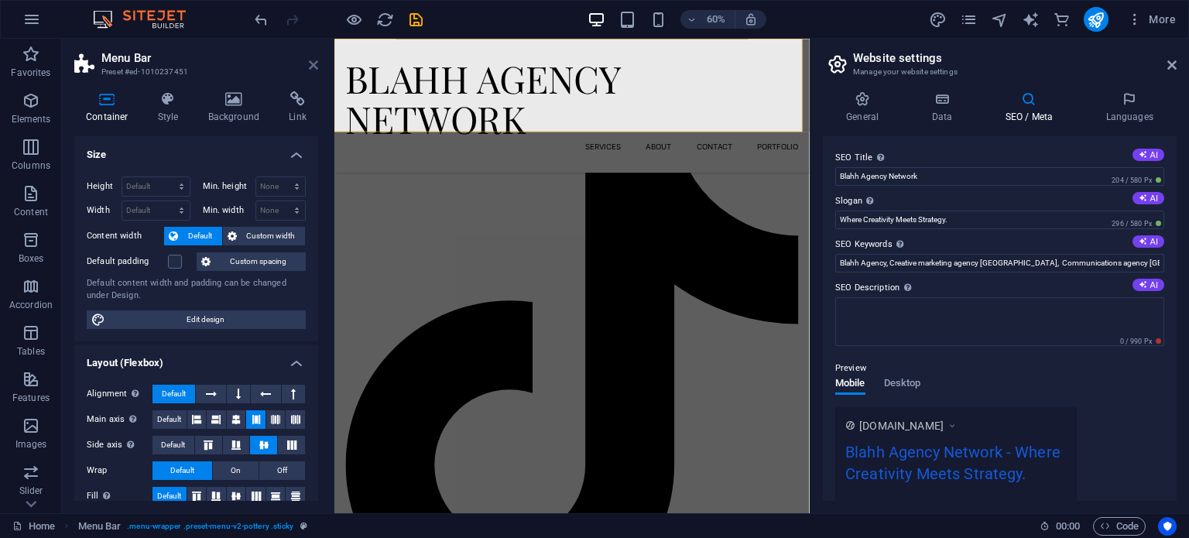
click at [314, 70] on icon at bounding box center [313, 65] width 9 height 12
drag, startPoint x: 648, startPoint y: 109, endPoint x: 599, endPoint y: 72, distance: 61.3
click at [599, 72] on div "BLAHH AGENCY NETWORK" at bounding box center [730, 138] width 755 height 136
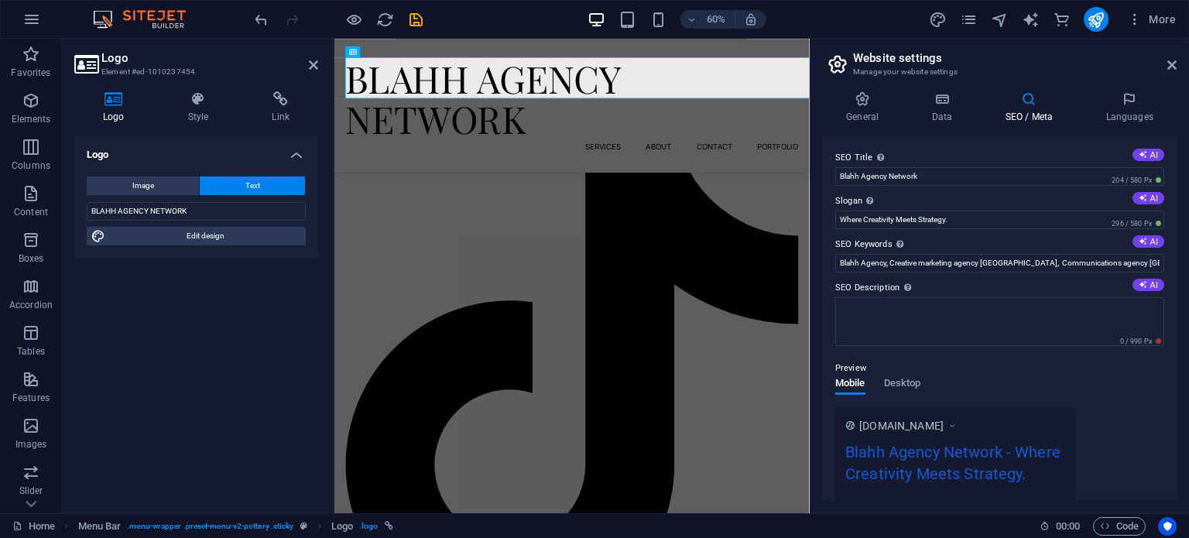
click at [315, 67] on icon at bounding box center [313, 65] width 9 height 12
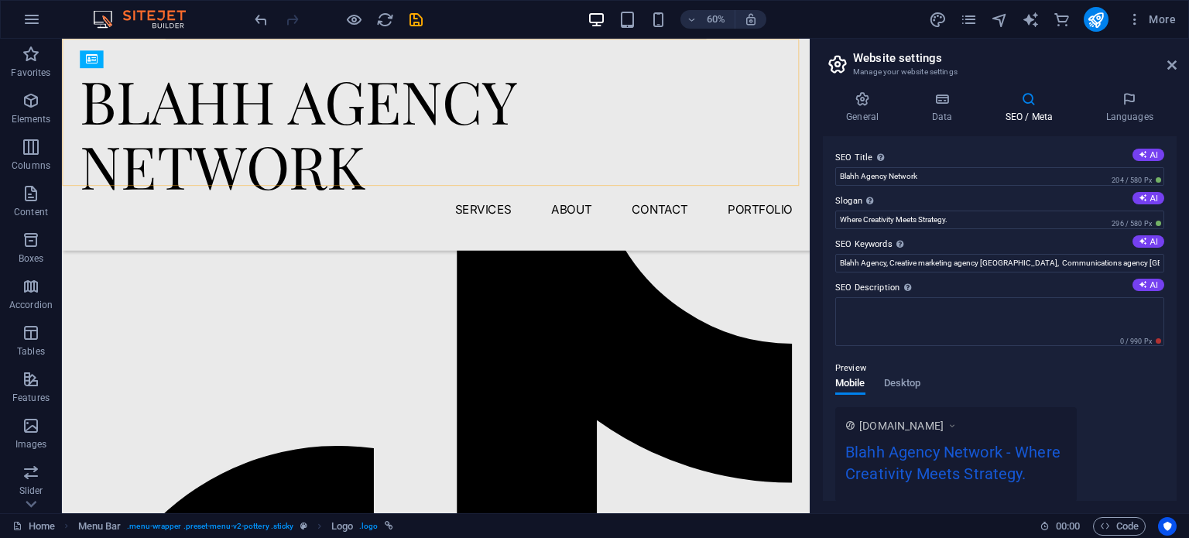
scroll to position [3127, 0]
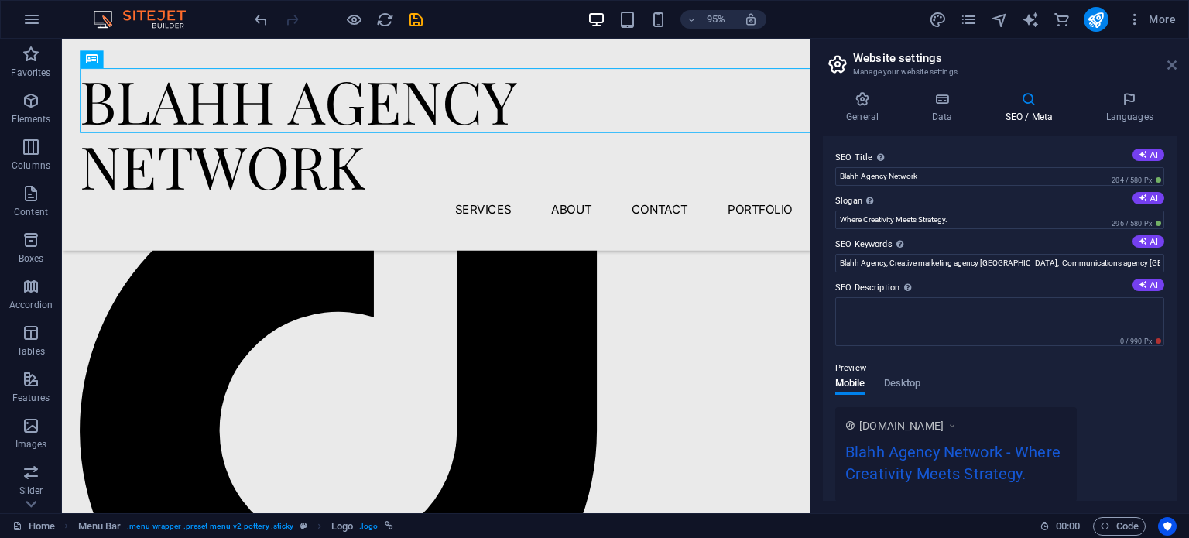
click at [1172, 67] on icon at bounding box center [1171, 65] width 9 height 12
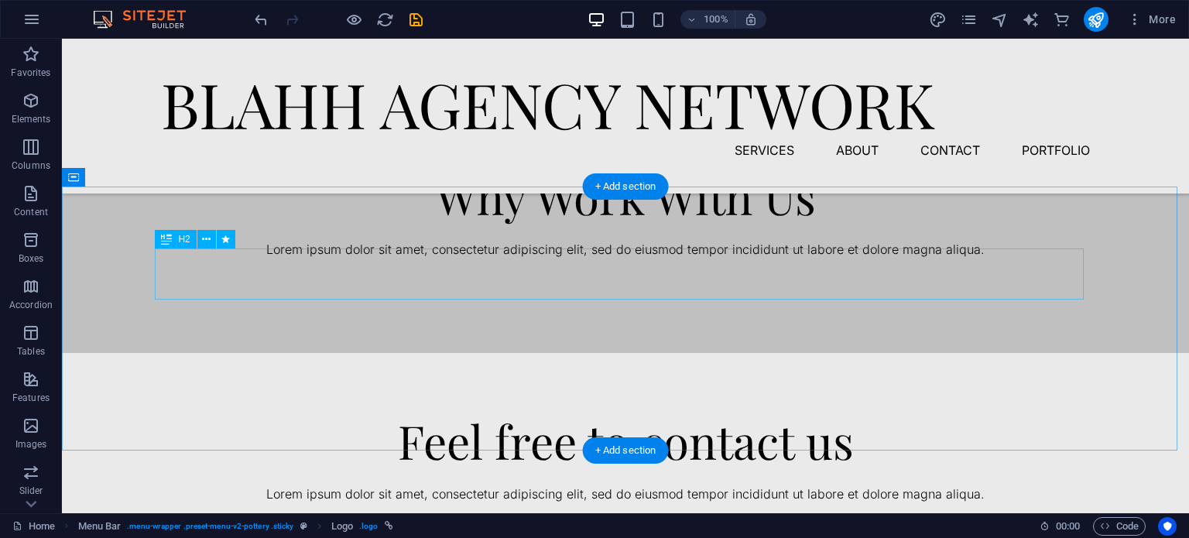
scroll to position [1635, 0]
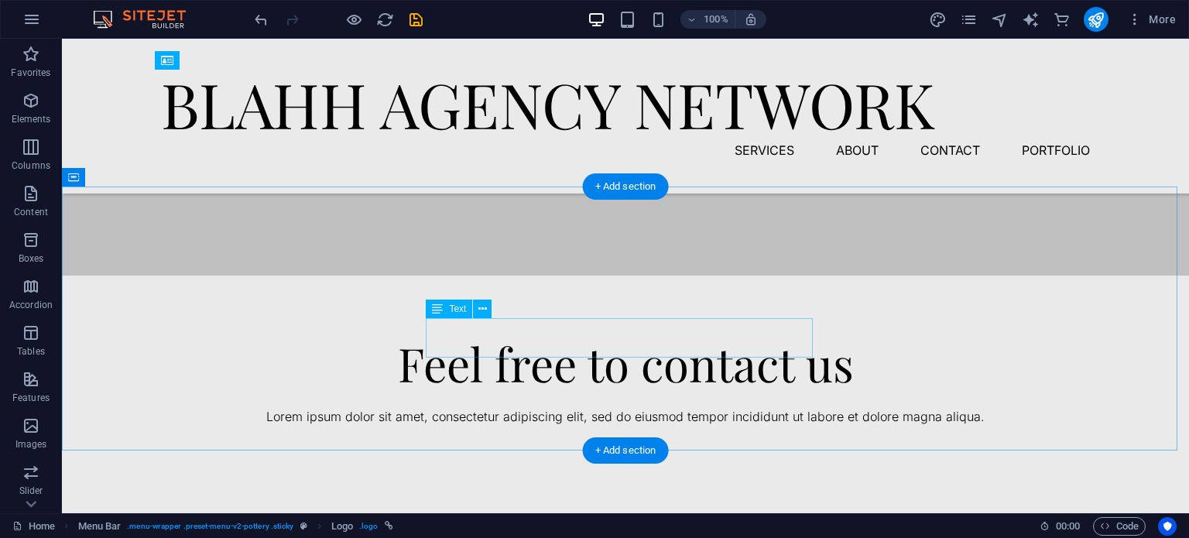
click at [672, 183] on div "Lorem ipsum dolor sit amet, consectetur adipiscing elit, sed do eiusmod tempor …" at bounding box center [625, 173] width 929 height 20
click at [669, 183] on div "Lorem ipsum dolor sit amet, consectetur adipiscing elit, sed do eiusmod tempor …" at bounding box center [625, 173] width 929 height 20
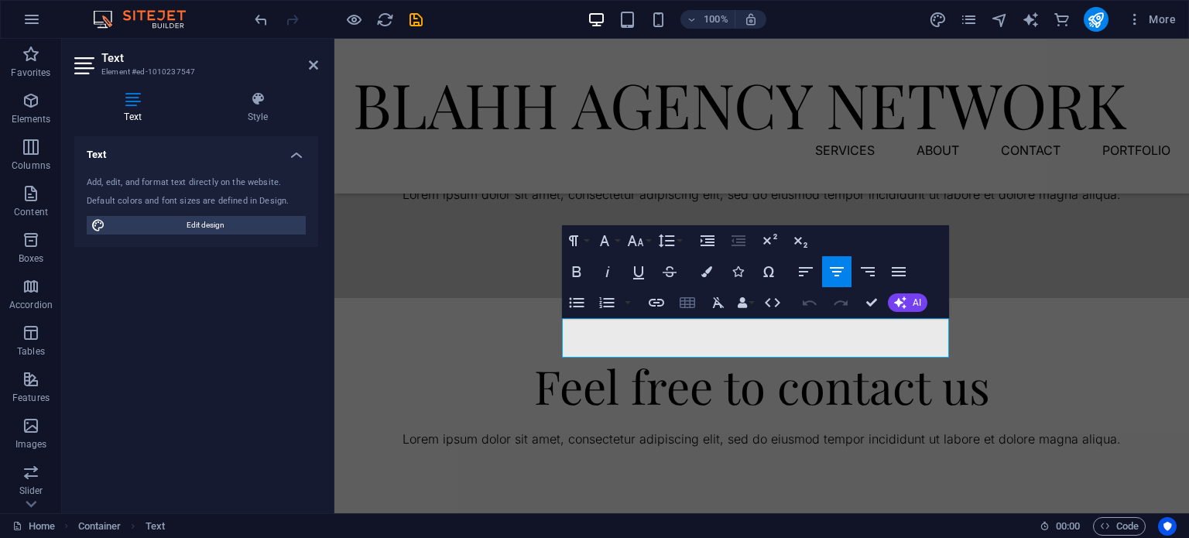
click at [691, 300] on icon "button" at bounding box center [687, 302] width 15 height 11
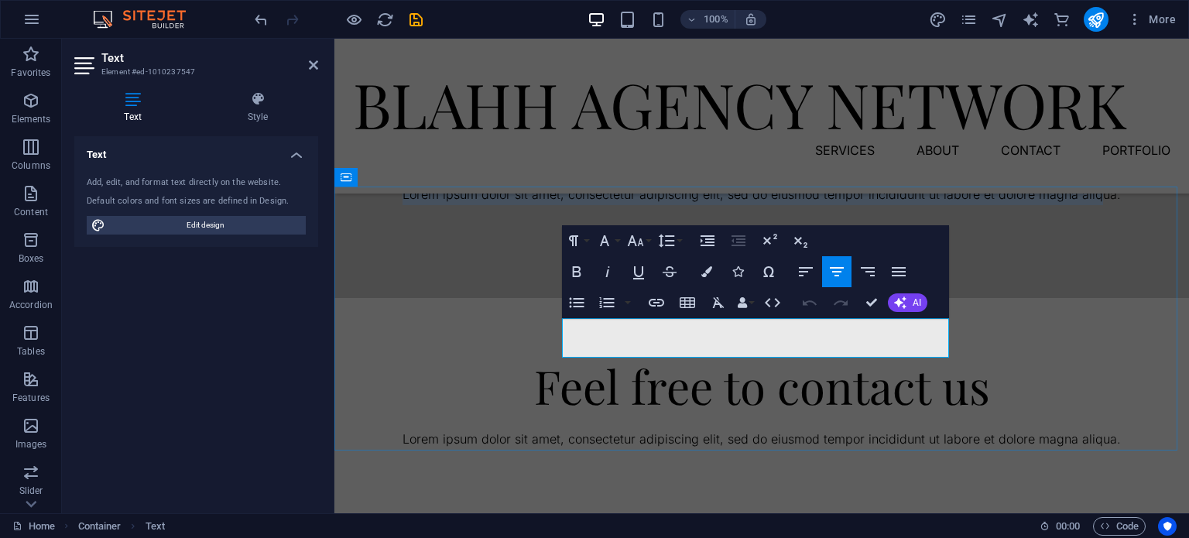
drag, startPoint x: 573, startPoint y: 324, endPoint x: 951, endPoint y: 351, distance: 378.7
click at [951, 298] on div "Why Work With Us Lorem ipsum dolor sit amet, consectetur adipiscing elit, sed d…" at bounding box center [761, 175] width 855 height 245
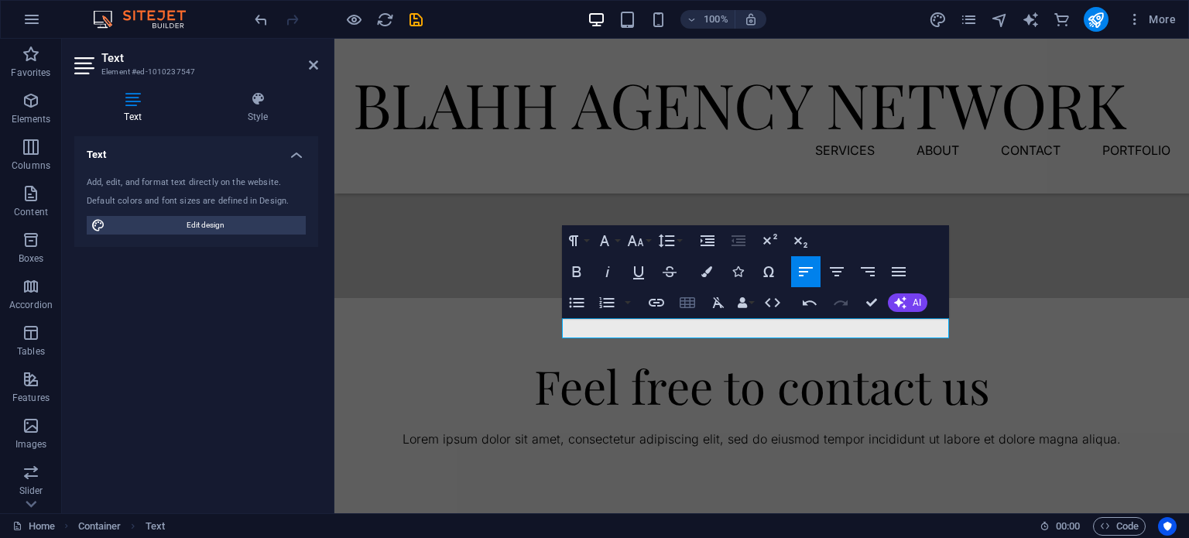
click at [680, 296] on icon "button" at bounding box center [687, 302] width 19 height 19
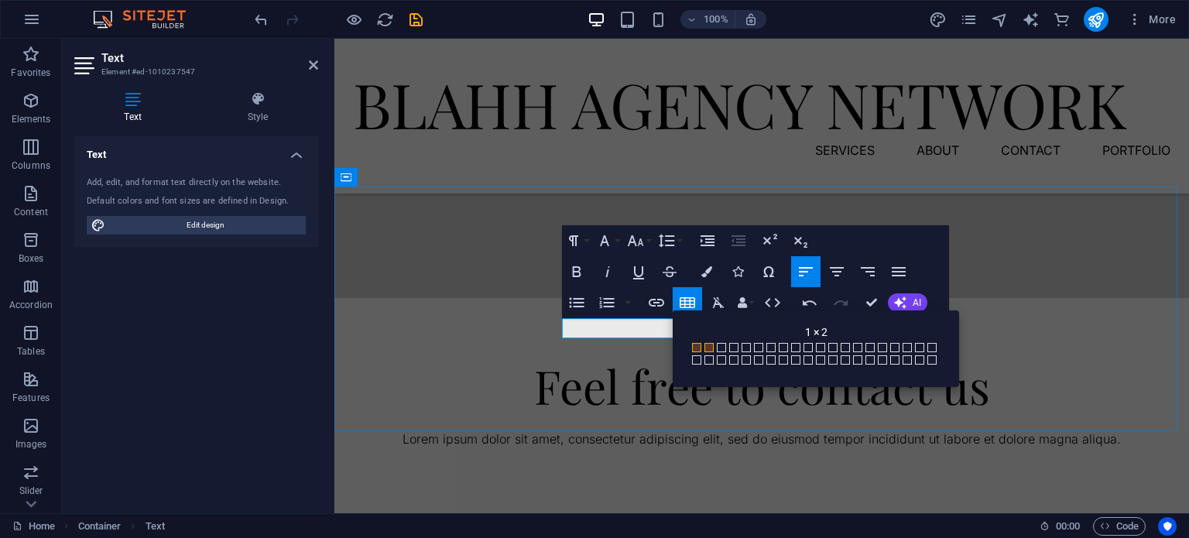
drag, startPoint x: 639, startPoint y: 322, endPoint x: 629, endPoint y: 325, distance: 11.3
click at [638, 205] on p at bounding box center [761, 195] width 817 height 20
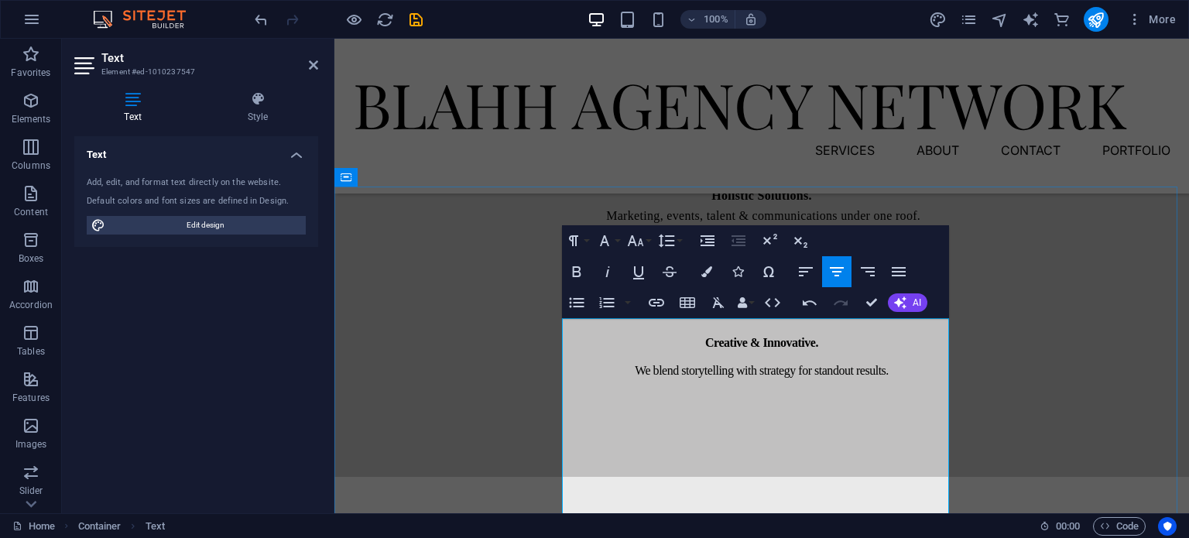
click at [746, 327] on p "​" at bounding box center [761, 313] width 817 height 29
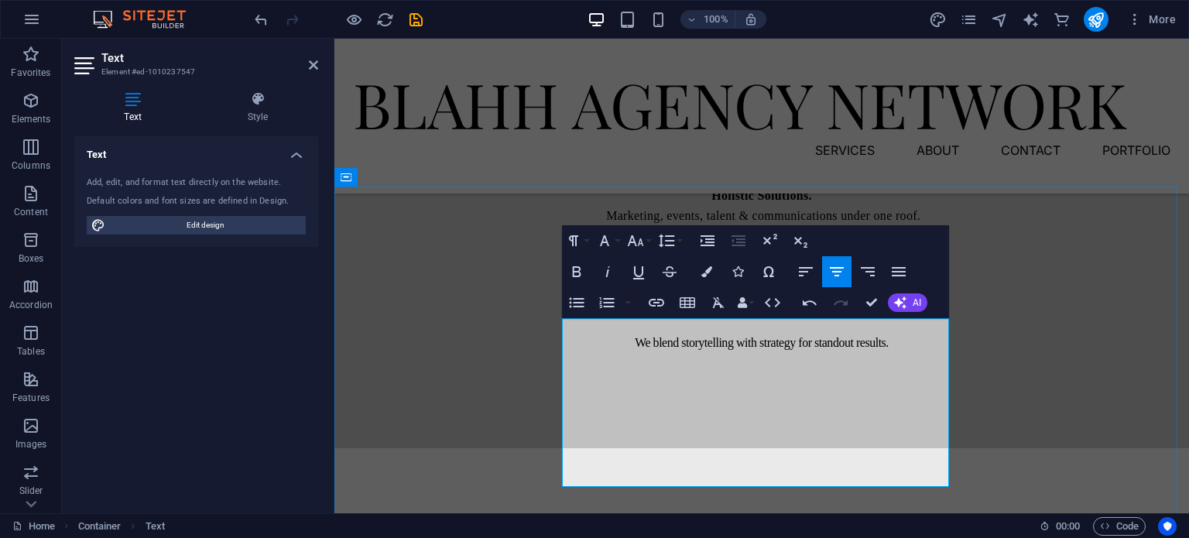
click at [756, 242] on p "​" at bounding box center [761, 232] width 817 height 17
click at [762, 327] on p "Creative & Innovative." at bounding box center [761, 313] width 817 height 29
click at [705, 320] on span "Creative & Innovative." at bounding box center [761, 313] width 113 height 13
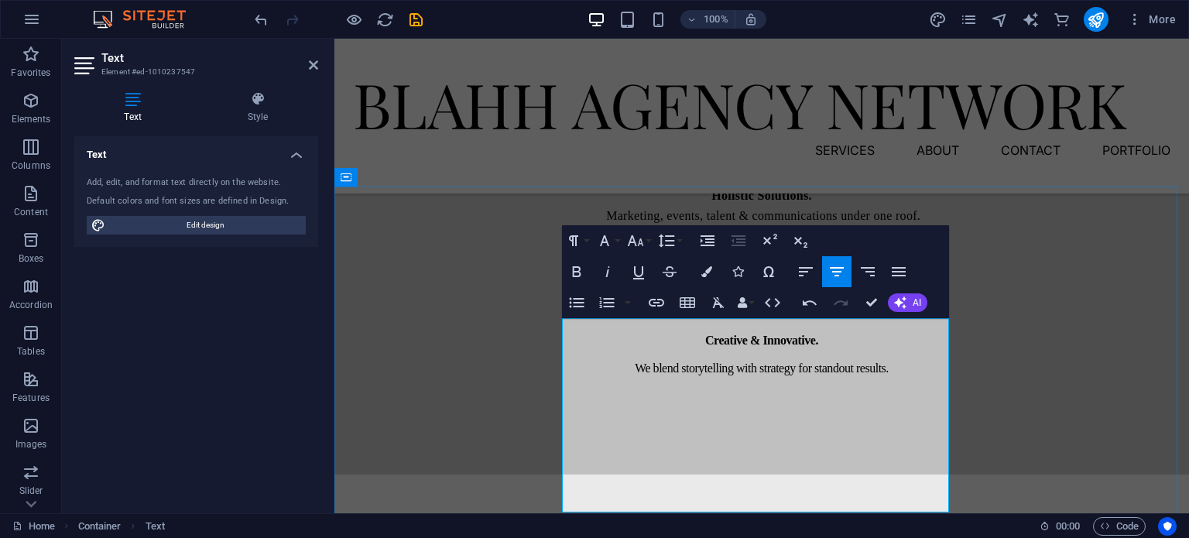
click at [774, 325] on p at bounding box center [761, 312] width 817 height 26
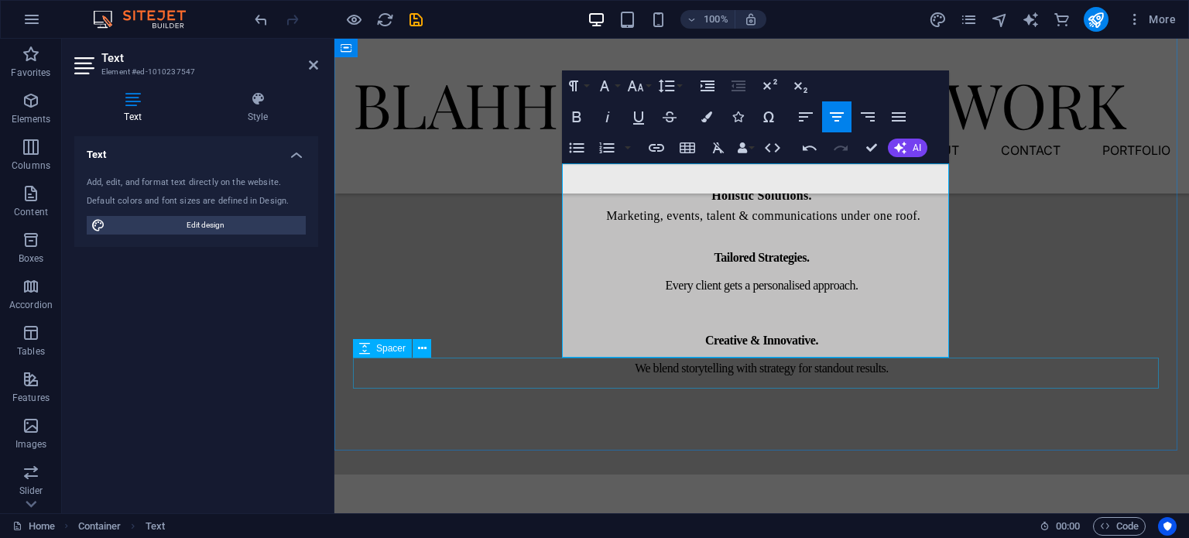
scroll to position [1790, 0]
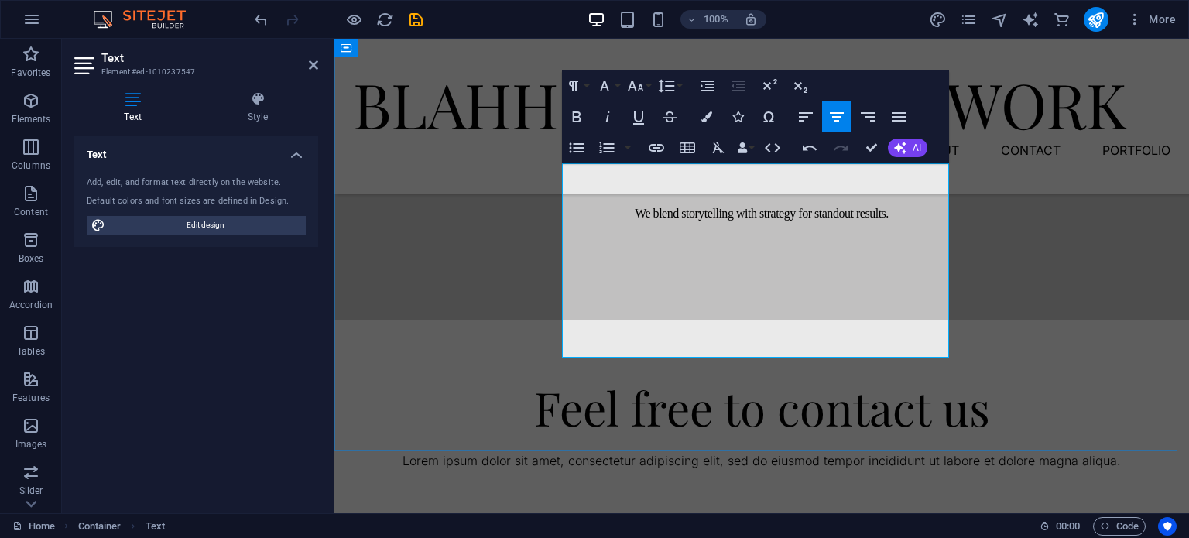
click at [884, 227] on p "We blend storytelling with strategy for standout results." at bounding box center [761, 212] width 817 height 29
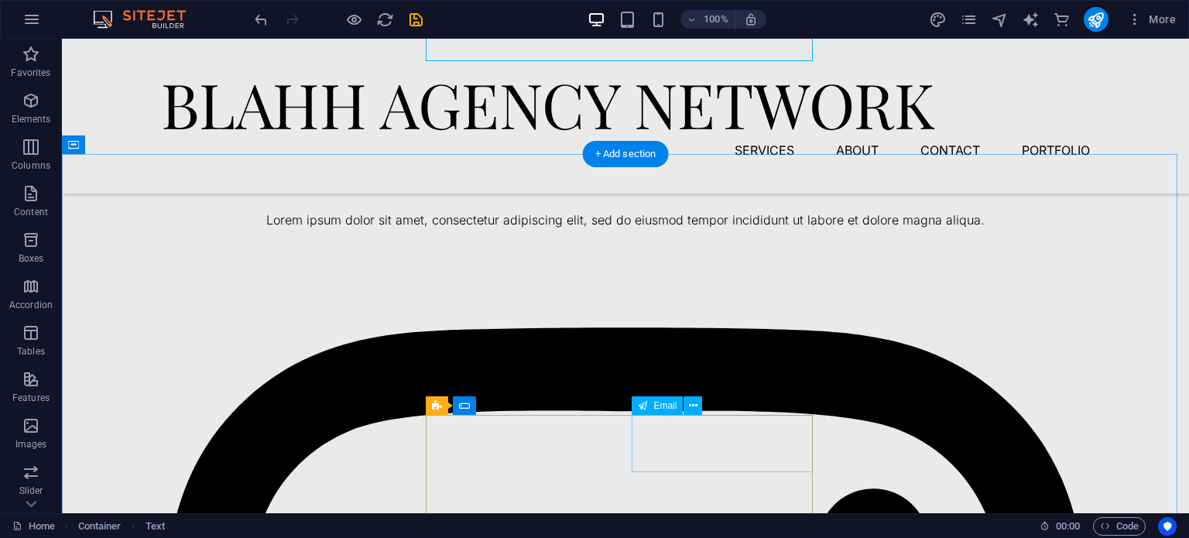
scroll to position [2332, 0]
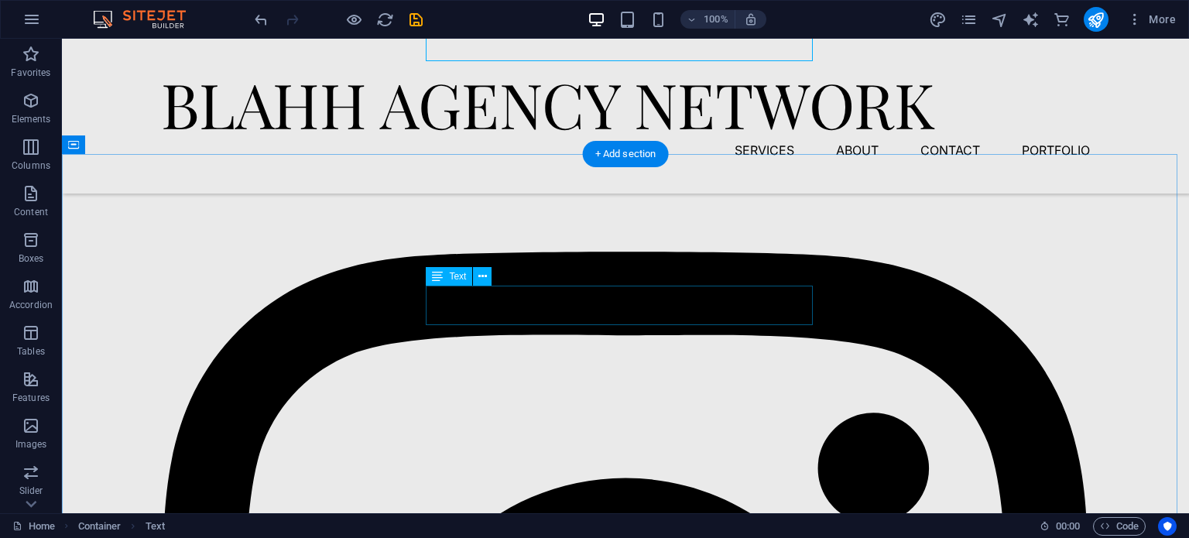
click at [735, 155] on div "Lorem ipsum dolor sit amet, consectetur adipiscing elit, sed do eiusmod tempor …" at bounding box center [625, 145] width 929 height 20
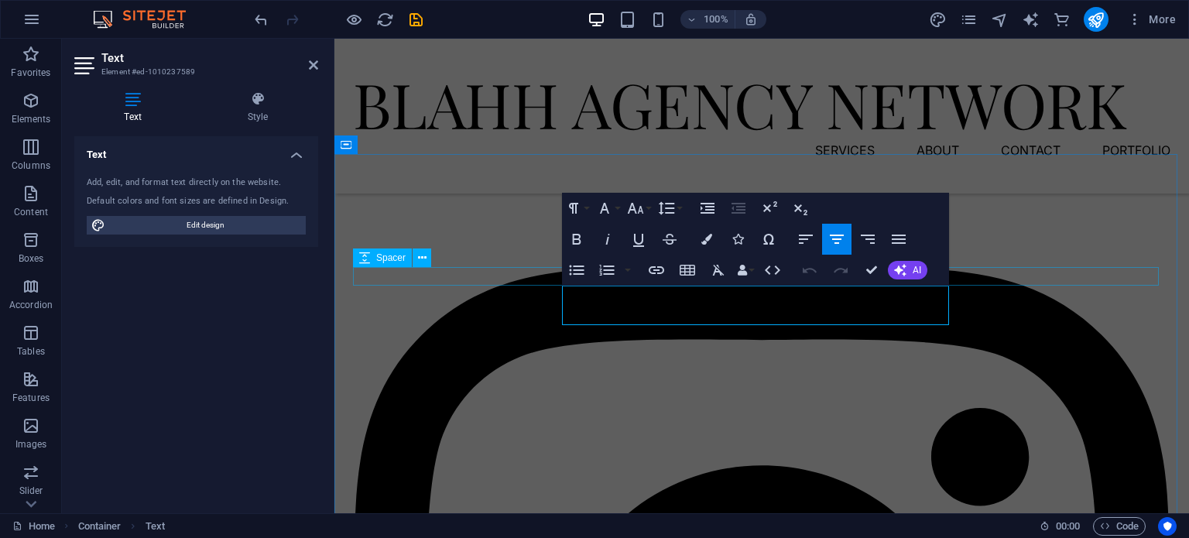
drag, startPoint x: 930, startPoint y: 320, endPoint x: 532, endPoint y: 285, distance: 400.3
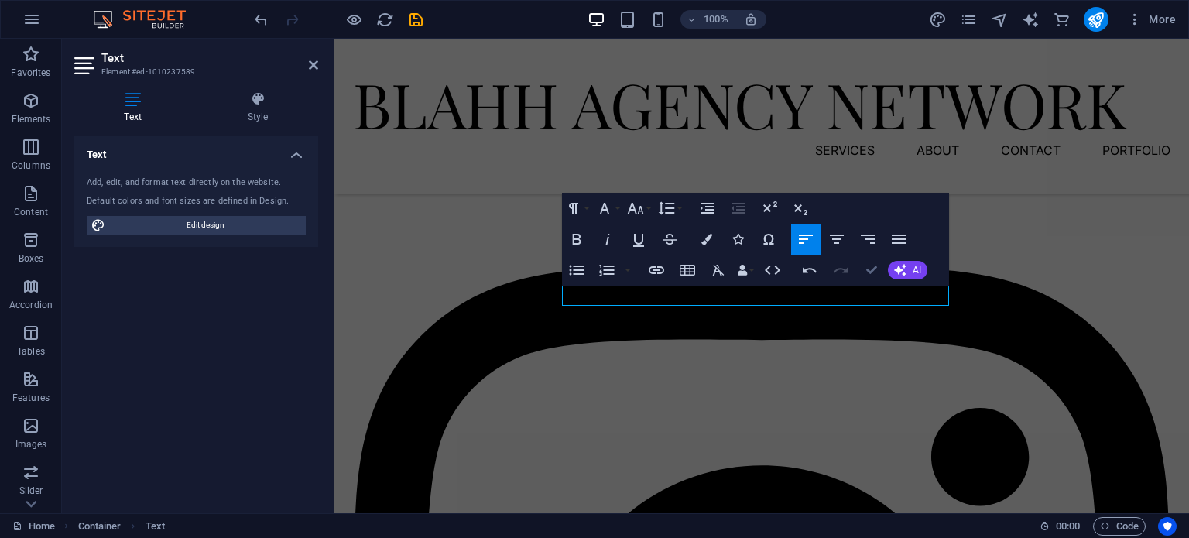
click at [1147, 157] on div at bounding box center [761, 148] width 817 height 19
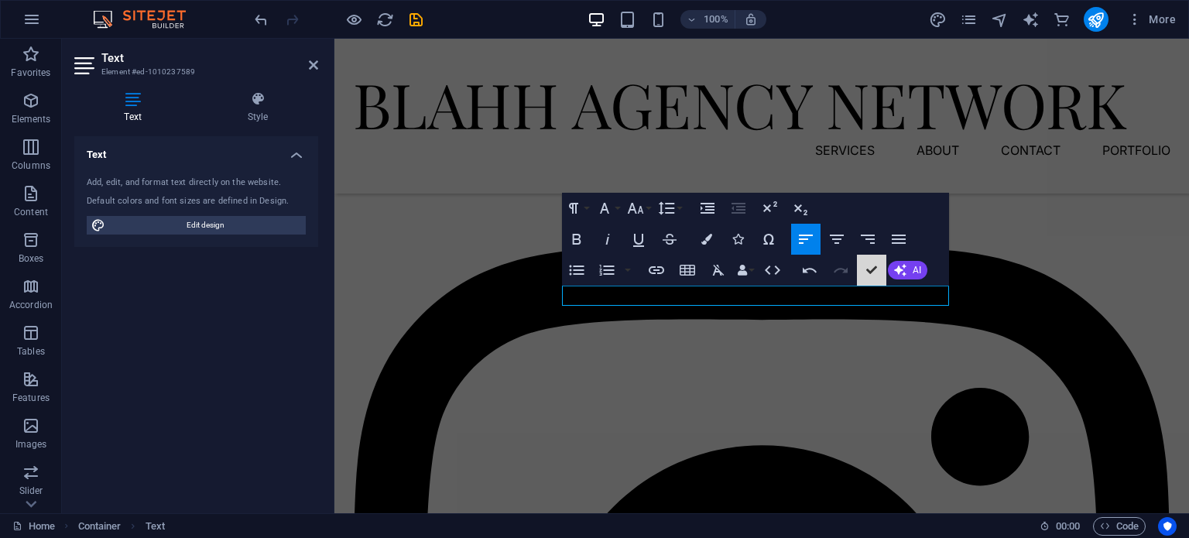
select select "px"
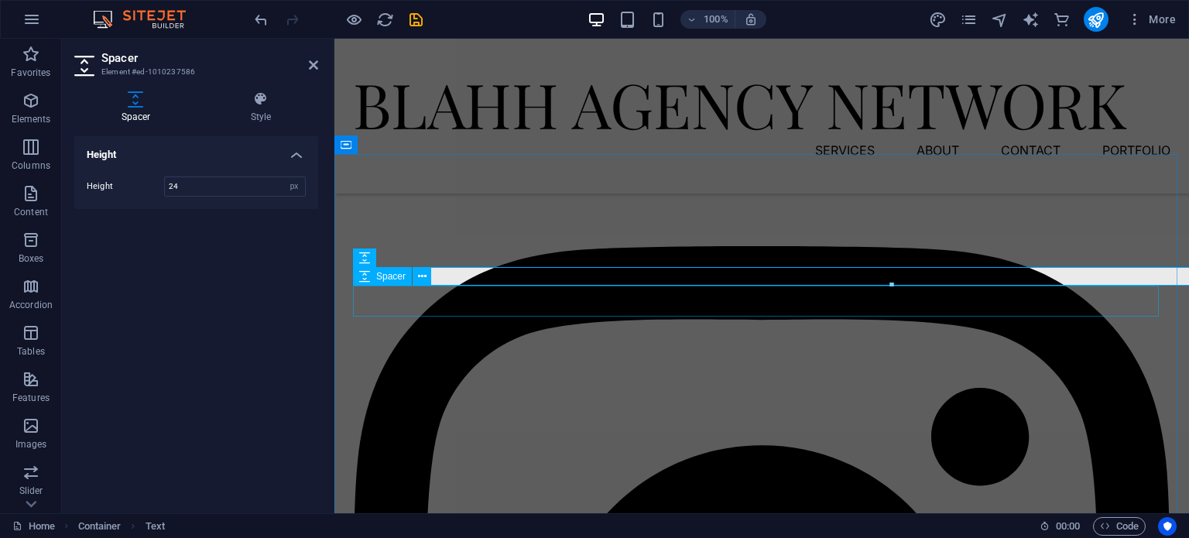
scroll to position [2486, 0]
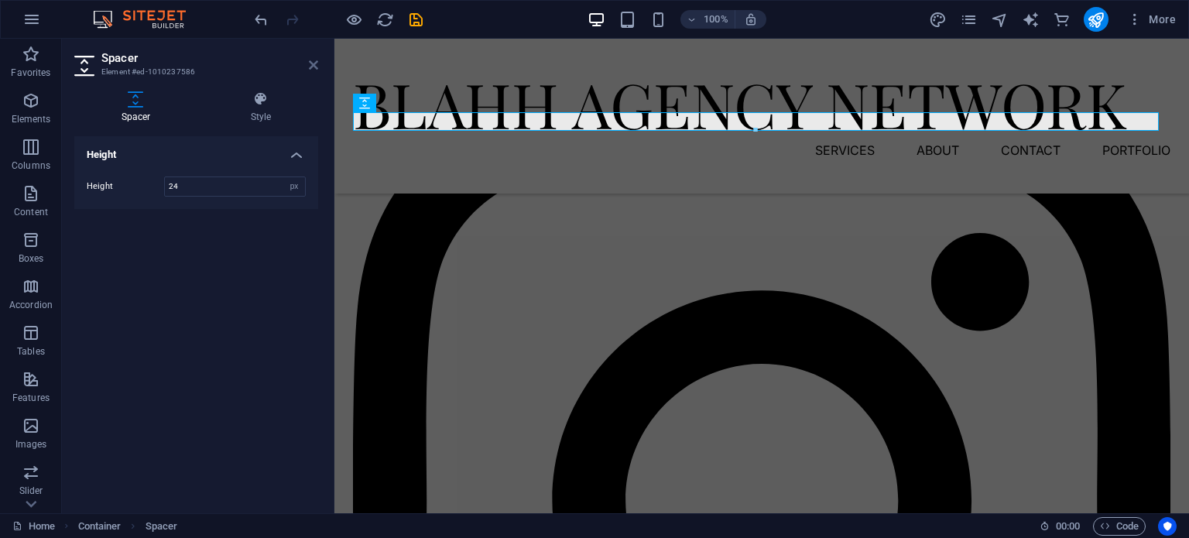
click at [310, 70] on icon at bounding box center [313, 65] width 9 height 12
click at [583, 70] on div "BLAHH AGENCY NETWORK" at bounding box center [761, 104] width 817 height 68
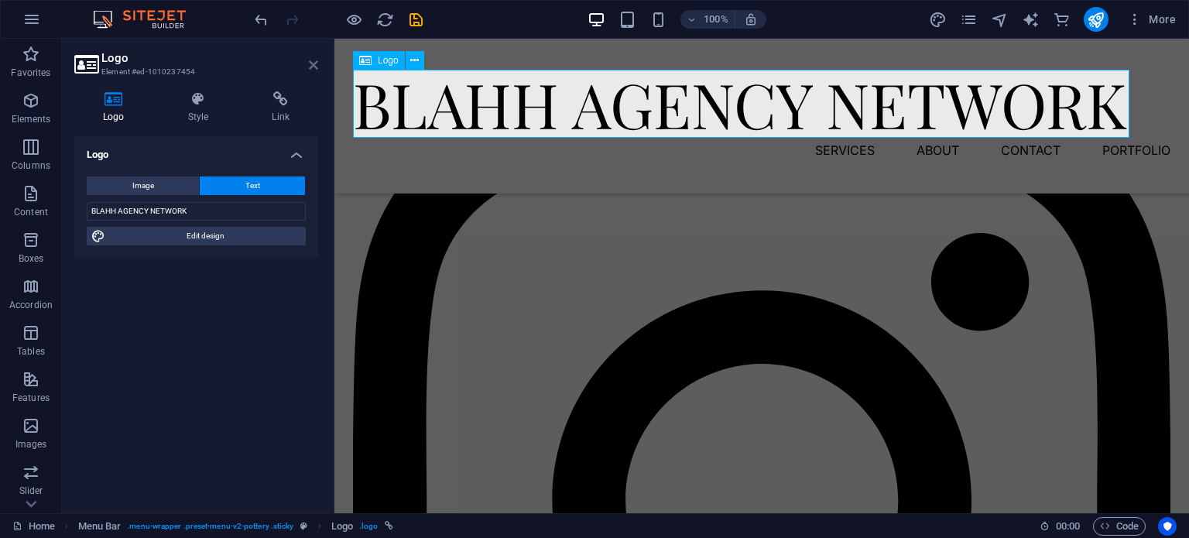
click at [313, 64] on icon at bounding box center [313, 65] width 9 height 12
click at [585, 64] on div "BLAHH AGENCY NETWORK Menu Services About Contact Portfolio" at bounding box center [761, 116] width 855 height 155
select select "header"
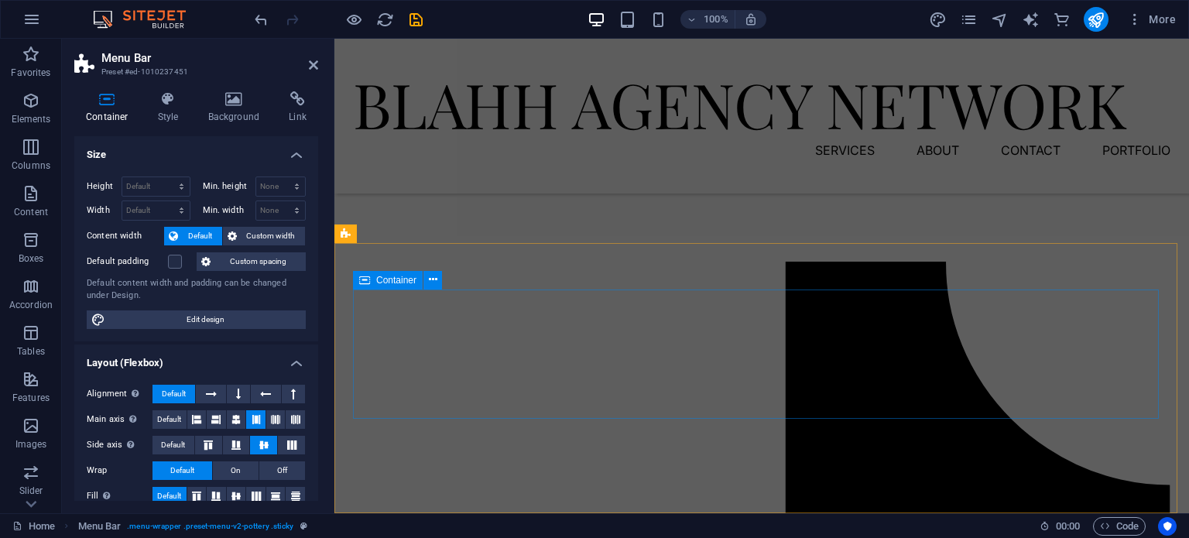
scroll to position [3544, 0]
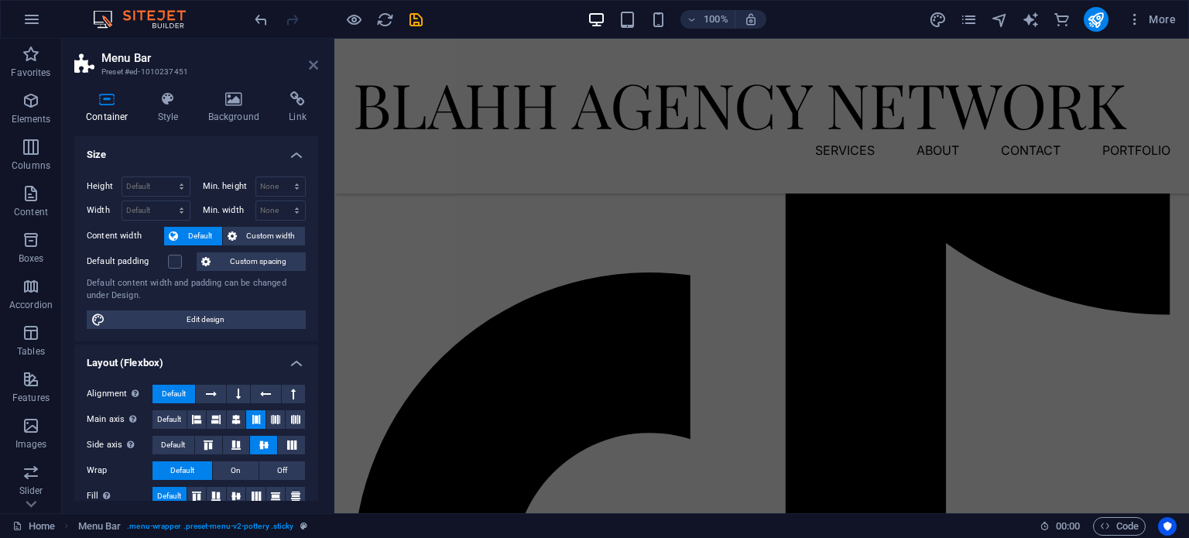
click at [316, 67] on icon at bounding box center [313, 65] width 9 height 12
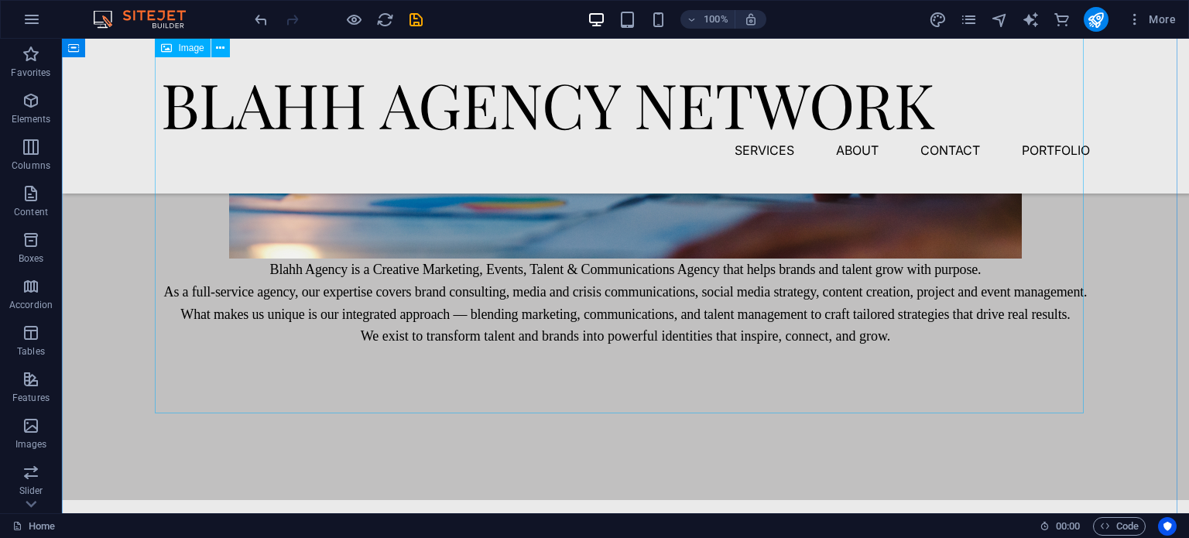
scroll to position [757, 0]
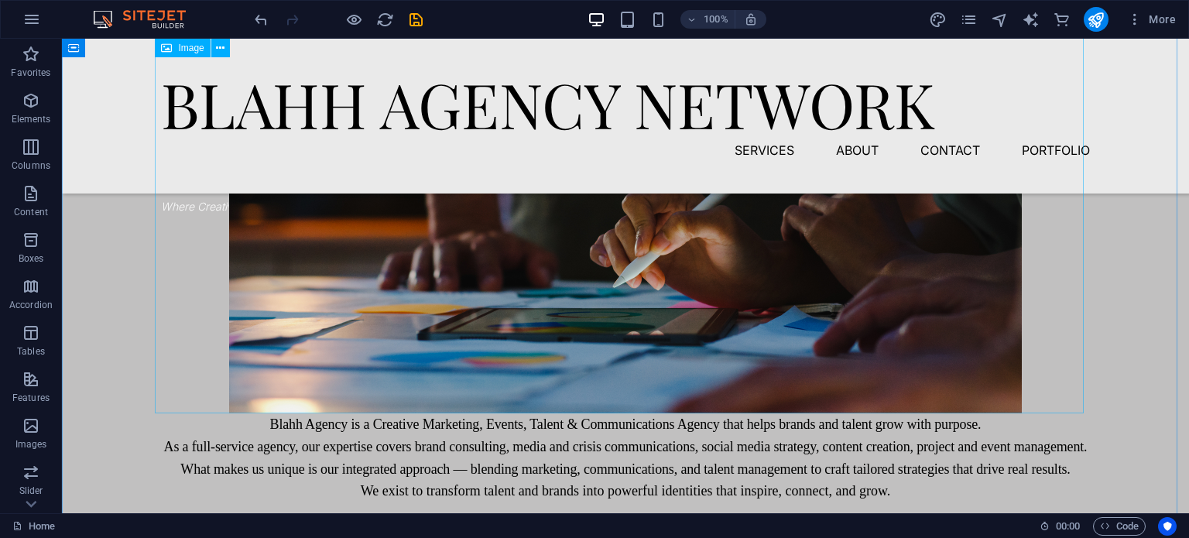
click at [569, 306] on figure at bounding box center [625, 190] width 929 height 446
click at [282, 269] on figure at bounding box center [625, 190] width 929 height 446
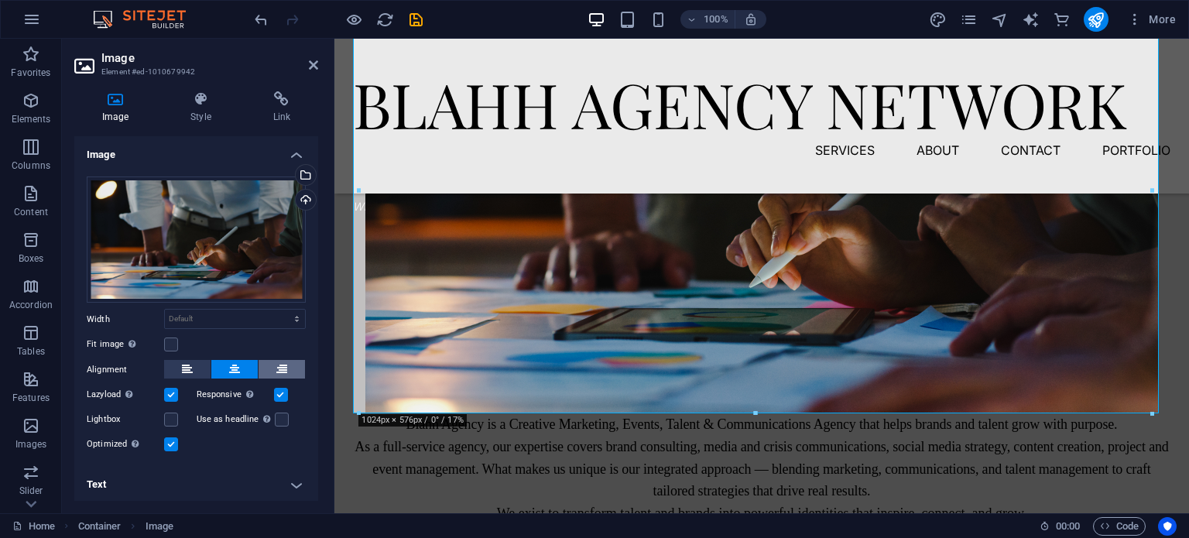
click at [268, 368] on button at bounding box center [282, 369] width 46 height 19
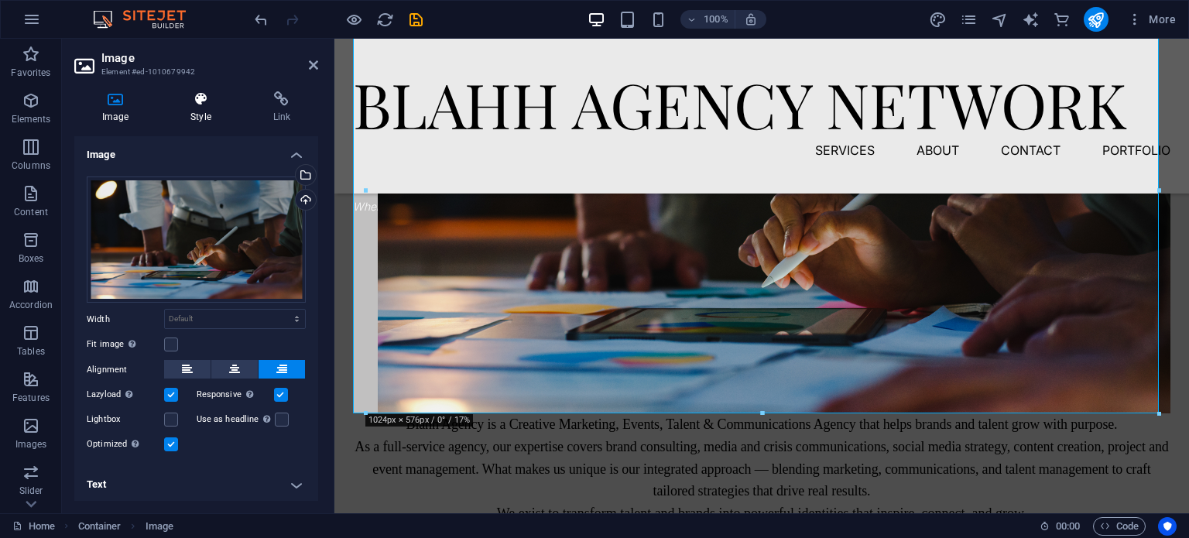
click at [207, 98] on icon at bounding box center [201, 98] width 76 height 15
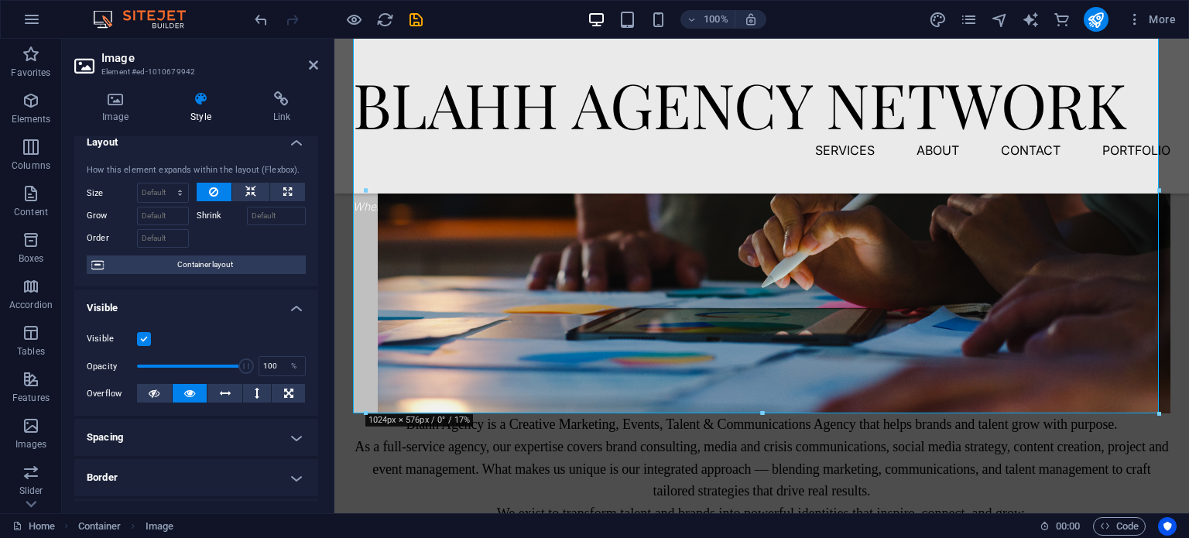
scroll to position [0, 0]
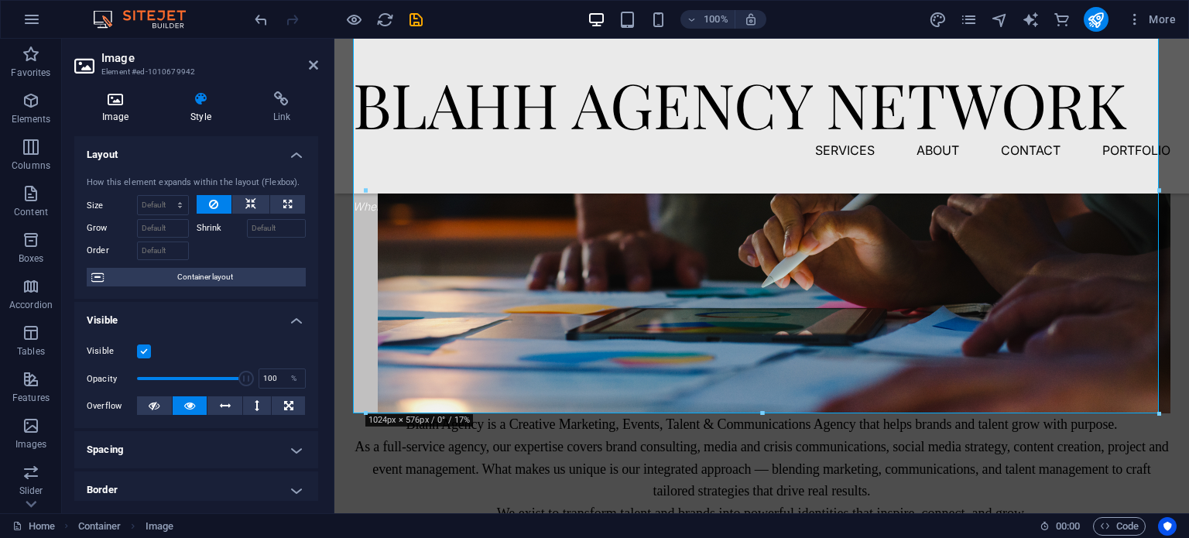
click at [136, 111] on h4 "Image" at bounding box center [118, 107] width 88 height 33
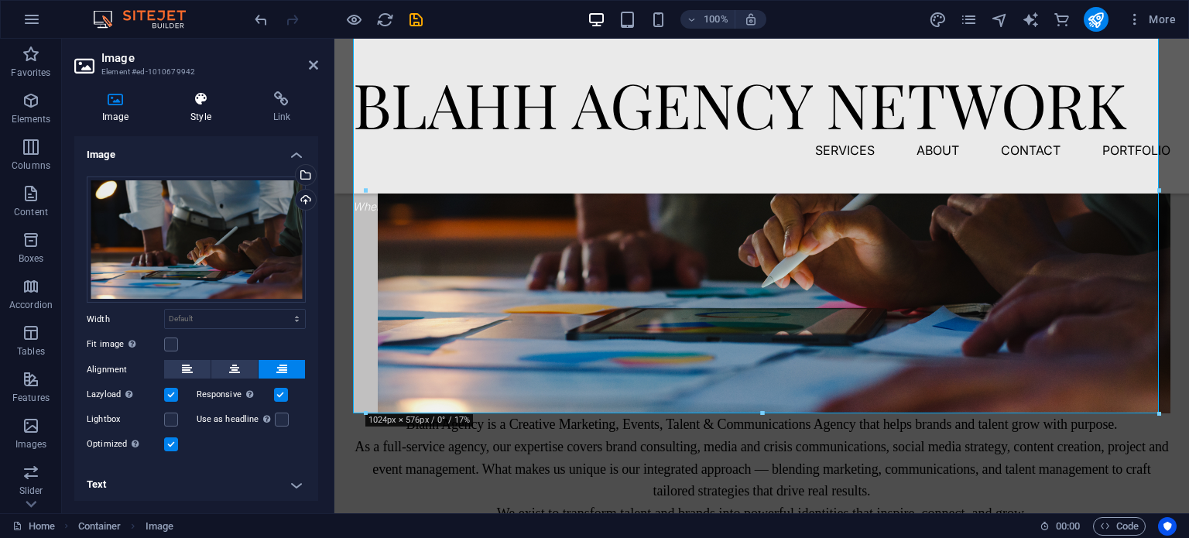
click at [204, 100] on icon at bounding box center [201, 98] width 76 height 15
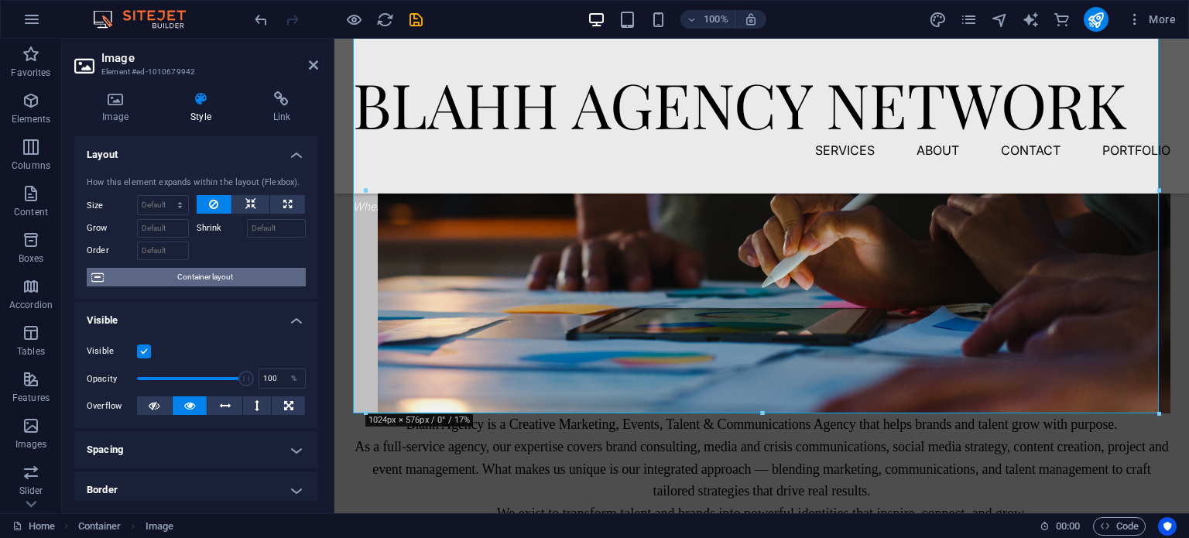
scroll to position [288, 0]
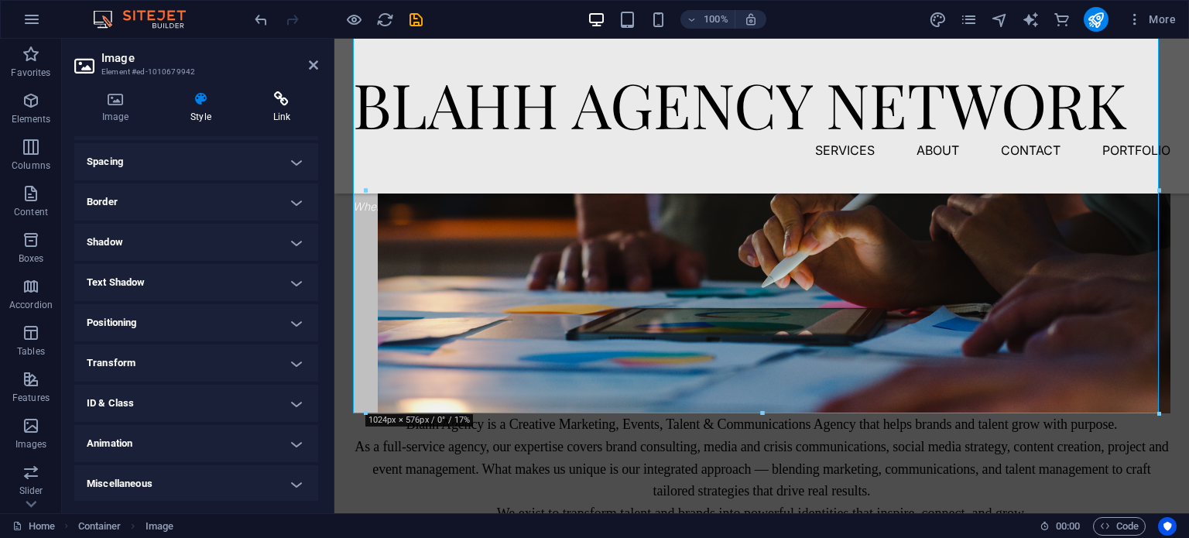
click at [283, 108] on h4 "Link" at bounding box center [281, 107] width 73 height 33
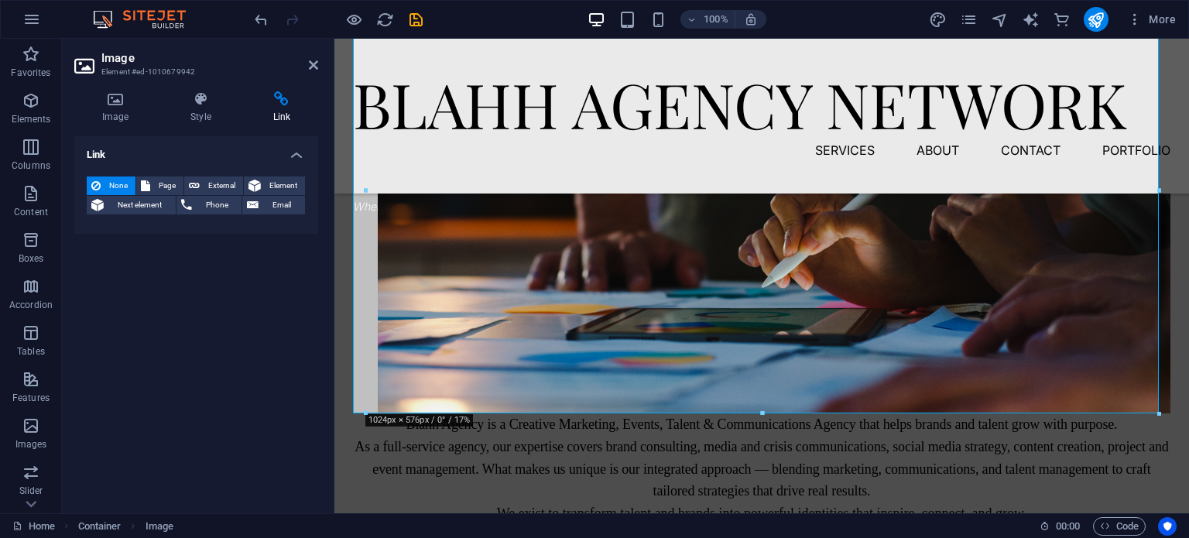
click at [306, 64] on h2 "Image" at bounding box center [209, 58] width 217 height 14
click at [309, 67] on icon at bounding box center [313, 65] width 9 height 12
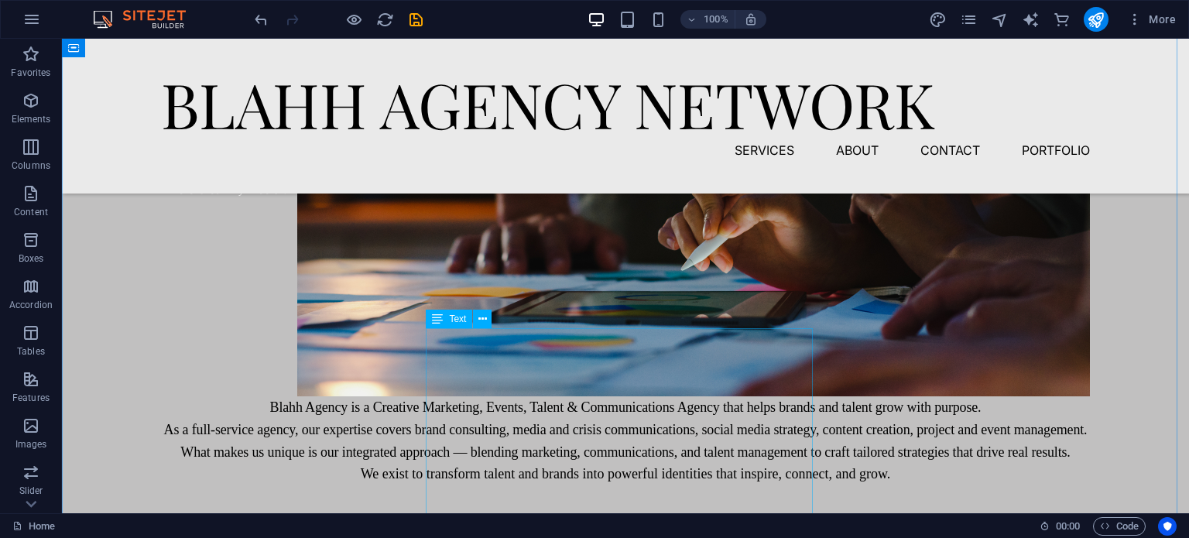
scroll to position [1006, 0]
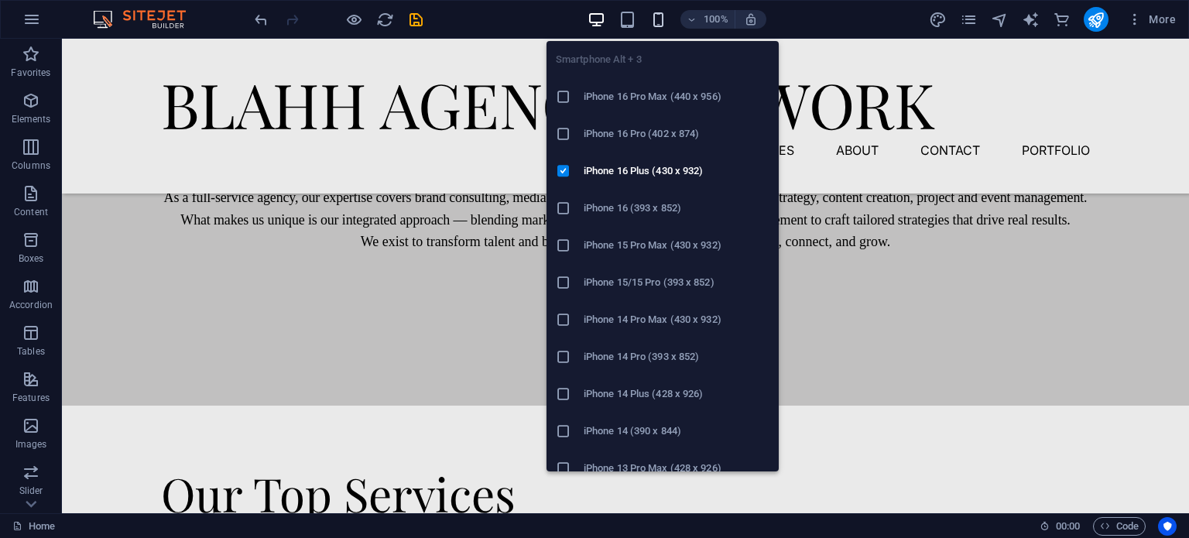
click at [655, 22] on icon "button" at bounding box center [658, 20] width 18 height 18
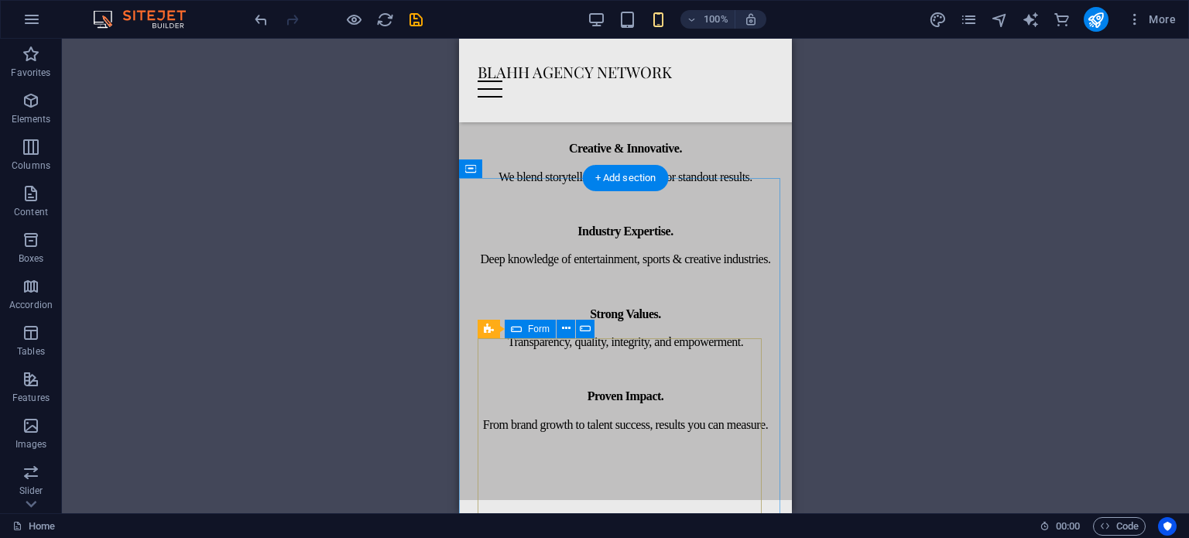
scroll to position [1780, 0]
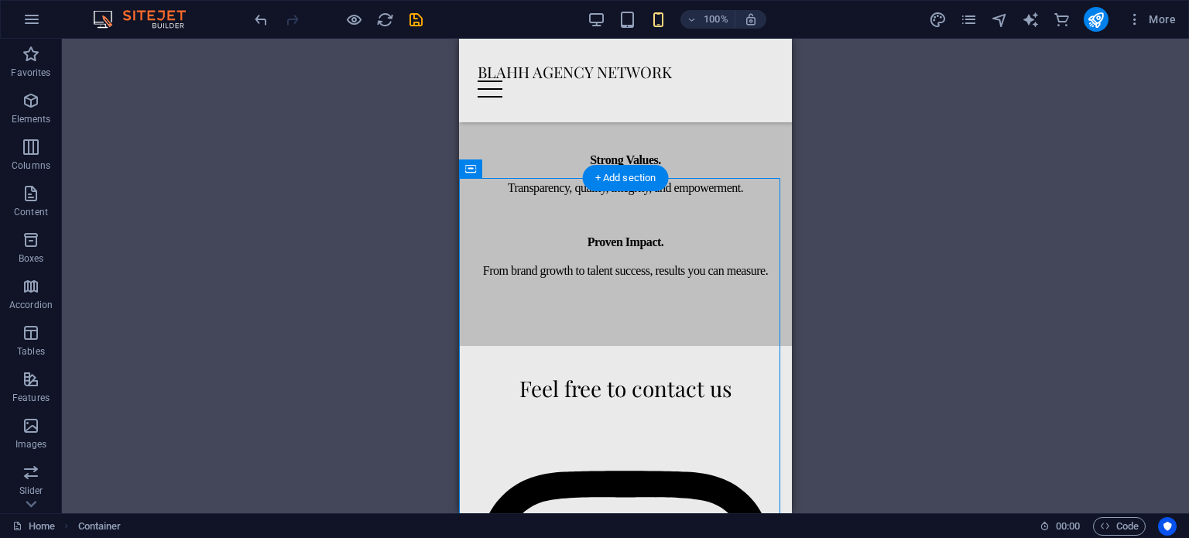
drag, startPoint x: 622, startPoint y: 224, endPoint x: 607, endPoint y: 289, distance: 66.1
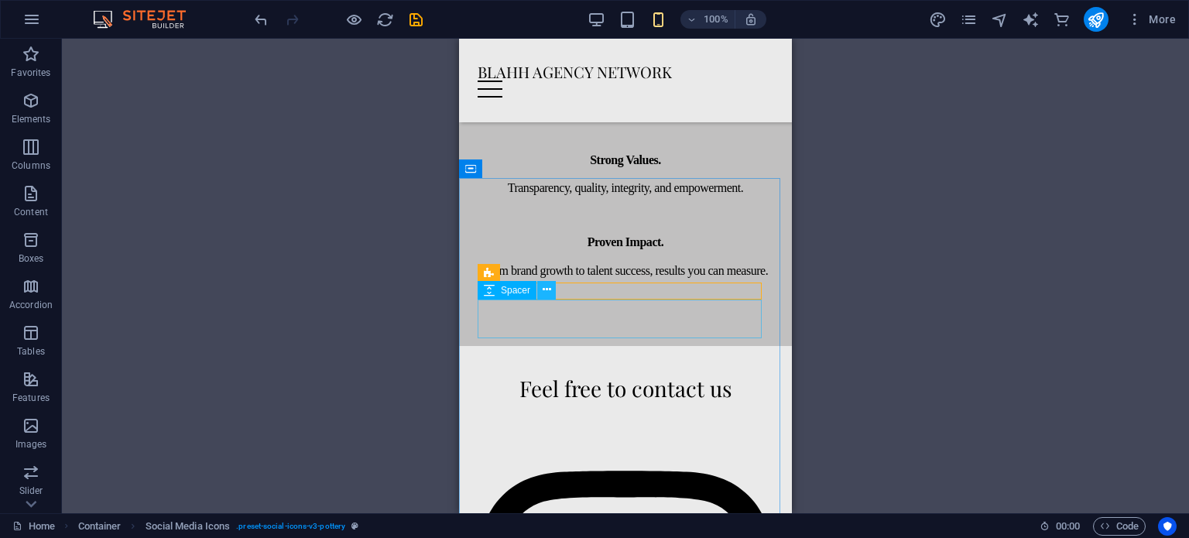
click at [545, 293] on icon at bounding box center [547, 290] width 9 height 16
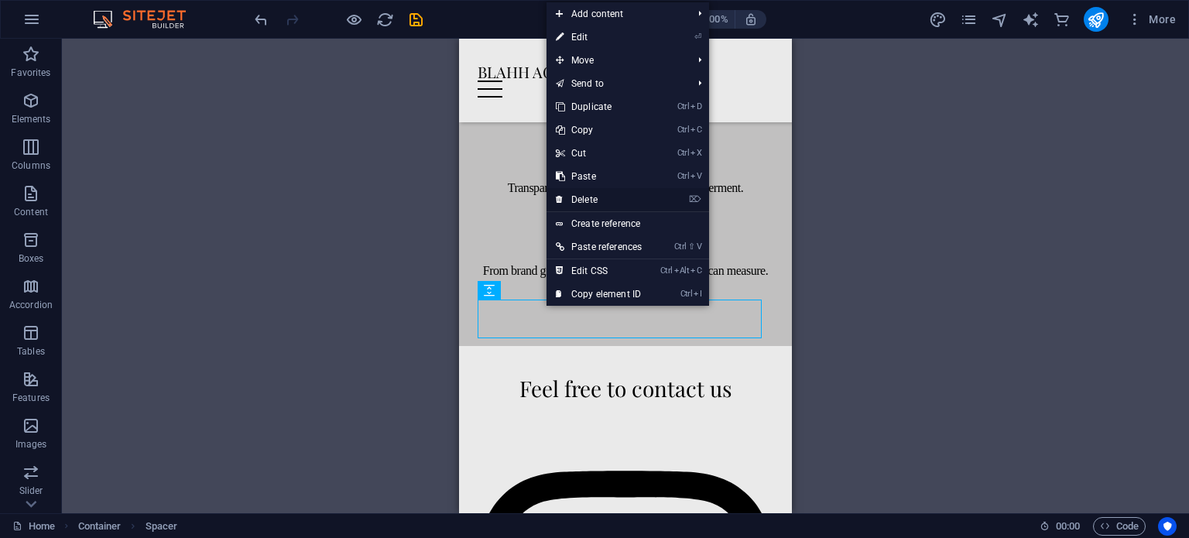
click at [591, 202] on link "⌦ Delete" at bounding box center [599, 199] width 105 height 23
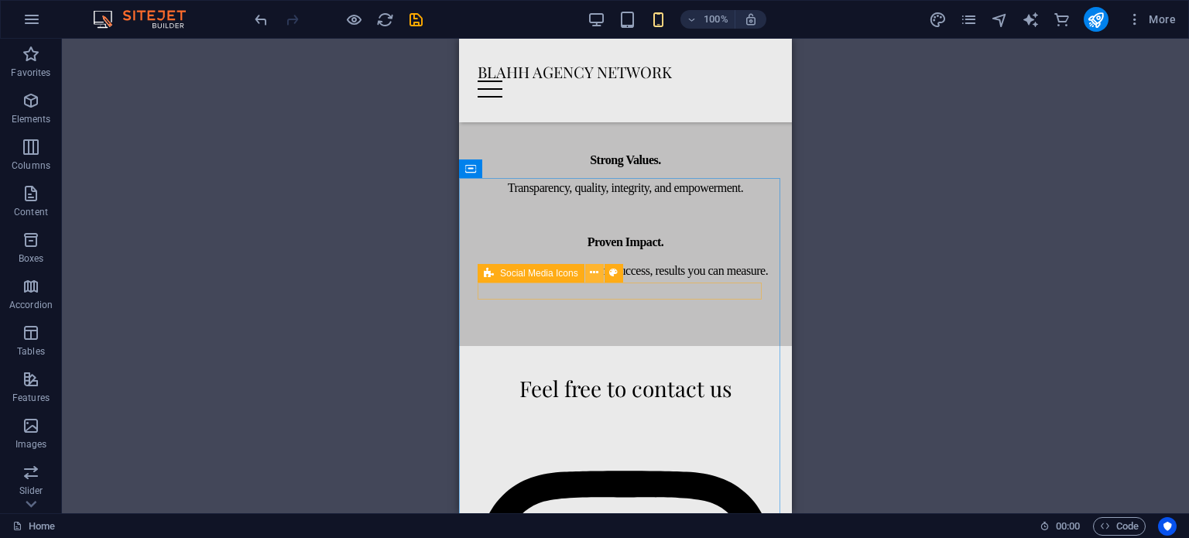
click at [590, 275] on icon at bounding box center [594, 273] width 9 height 16
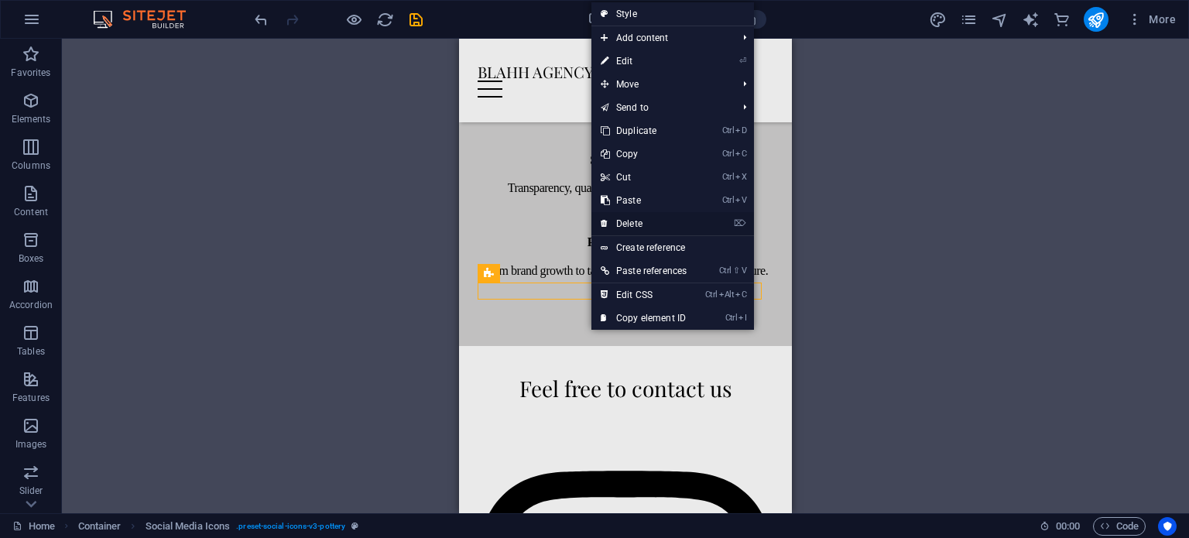
click at [619, 224] on link "⌦ Delete" at bounding box center [643, 223] width 105 height 23
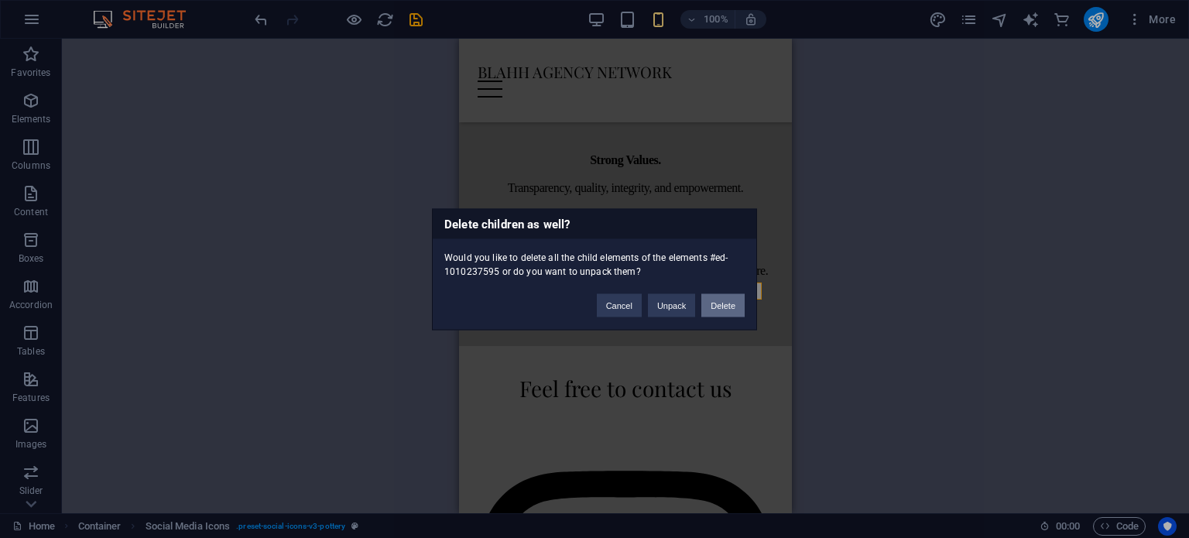
click at [715, 311] on button "Delete" at bounding box center [722, 304] width 43 height 23
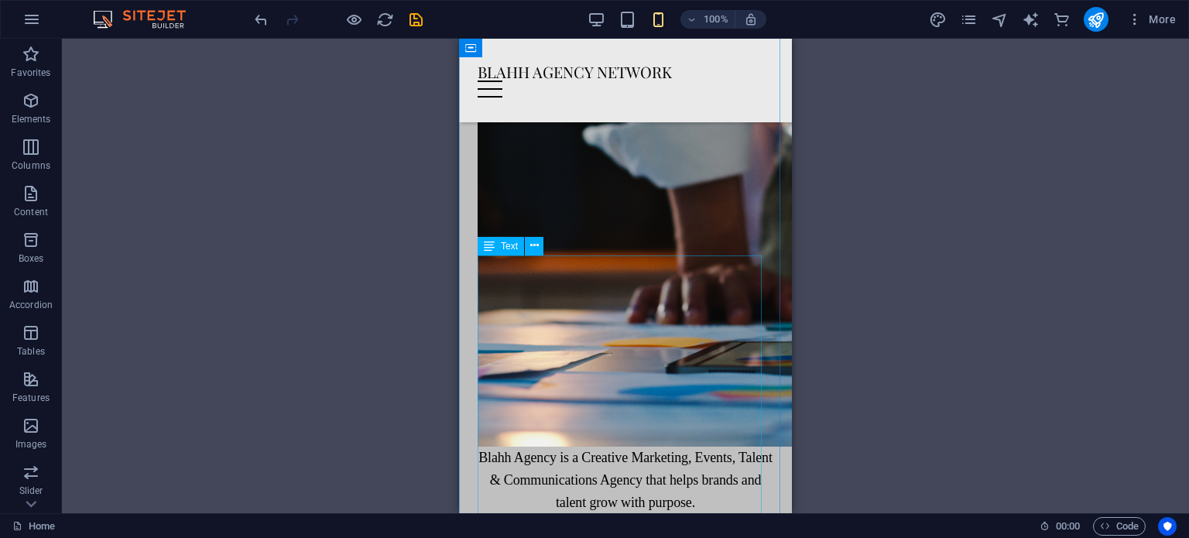
scroll to position [387, 0]
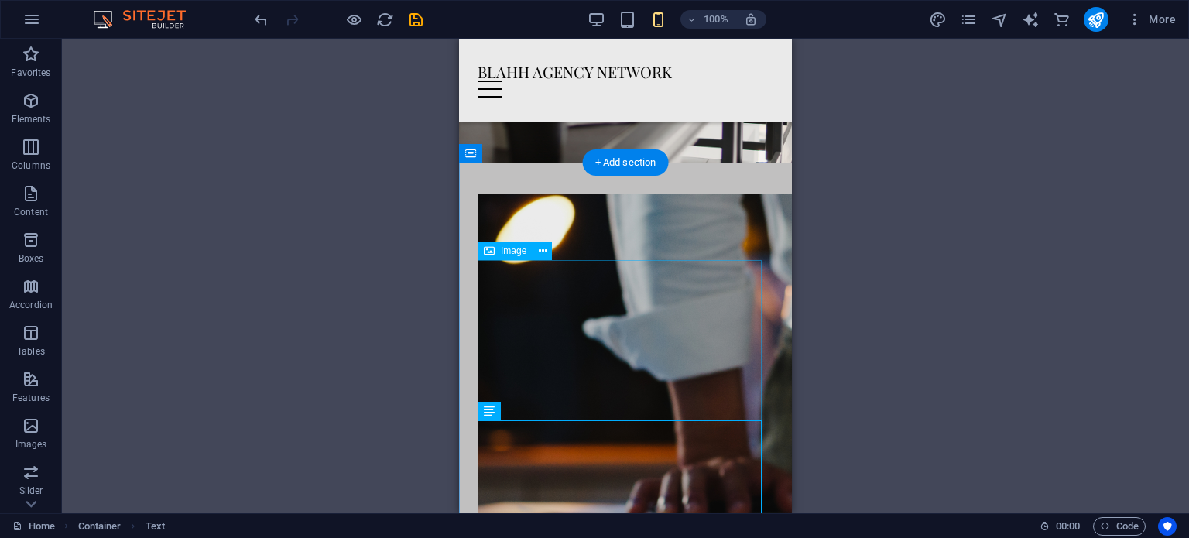
scroll to position [232, 0]
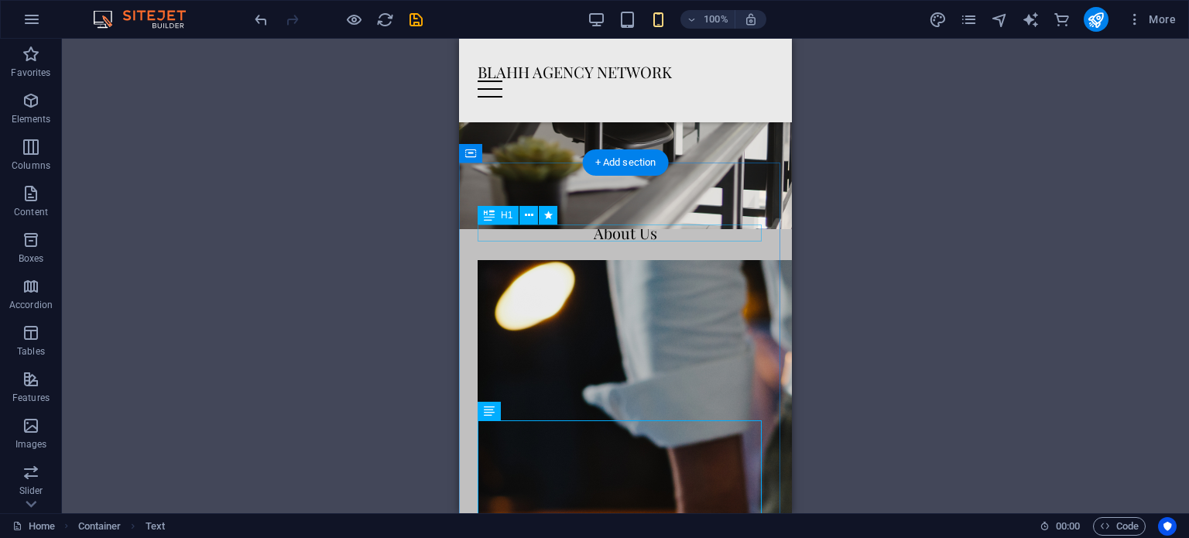
click at [639, 238] on div "About Us" at bounding box center [626, 232] width 296 height 17
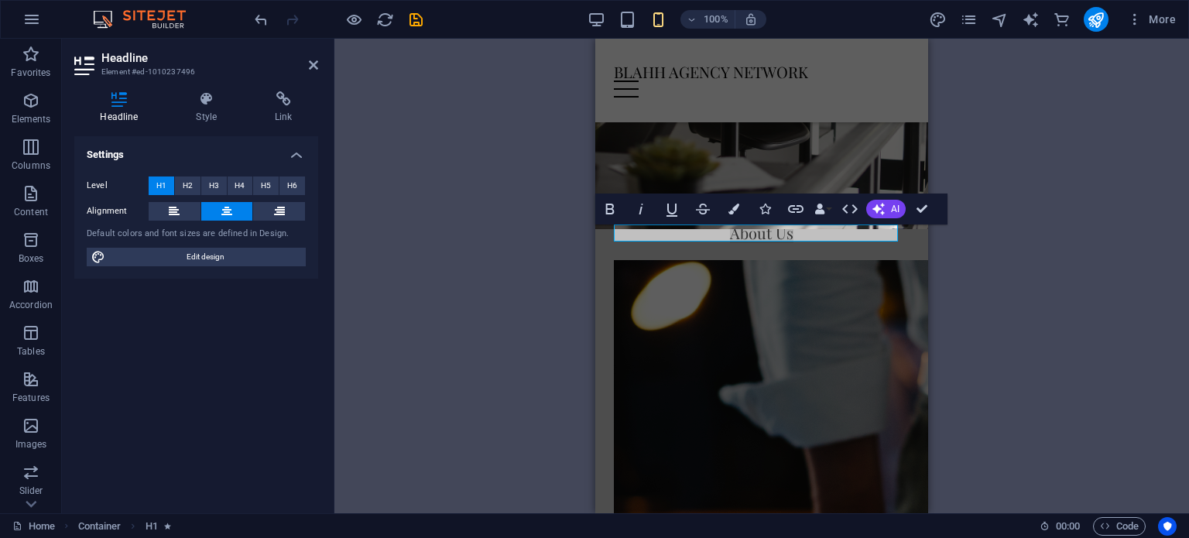
click at [156, 185] on span "H1" at bounding box center [161, 185] width 10 height 19
click at [313, 74] on header "Headline Element #ed-1010237496" at bounding box center [196, 59] width 244 height 40
click at [314, 65] on icon at bounding box center [313, 65] width 9 height 12
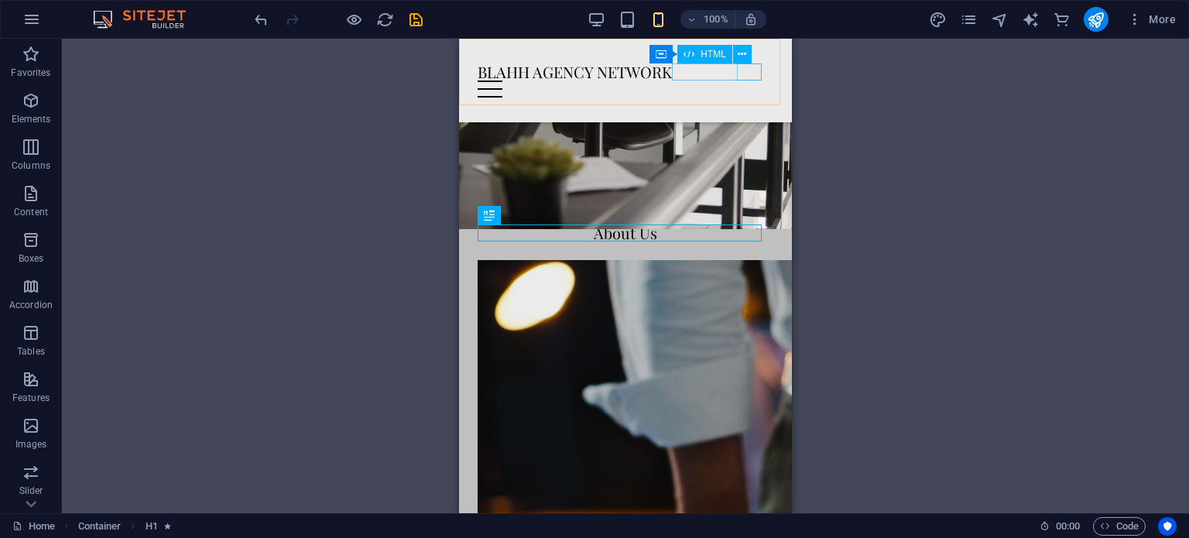
click at [745, 81] on div "Menu" at bounding box center [626, 89] width 296 height 17
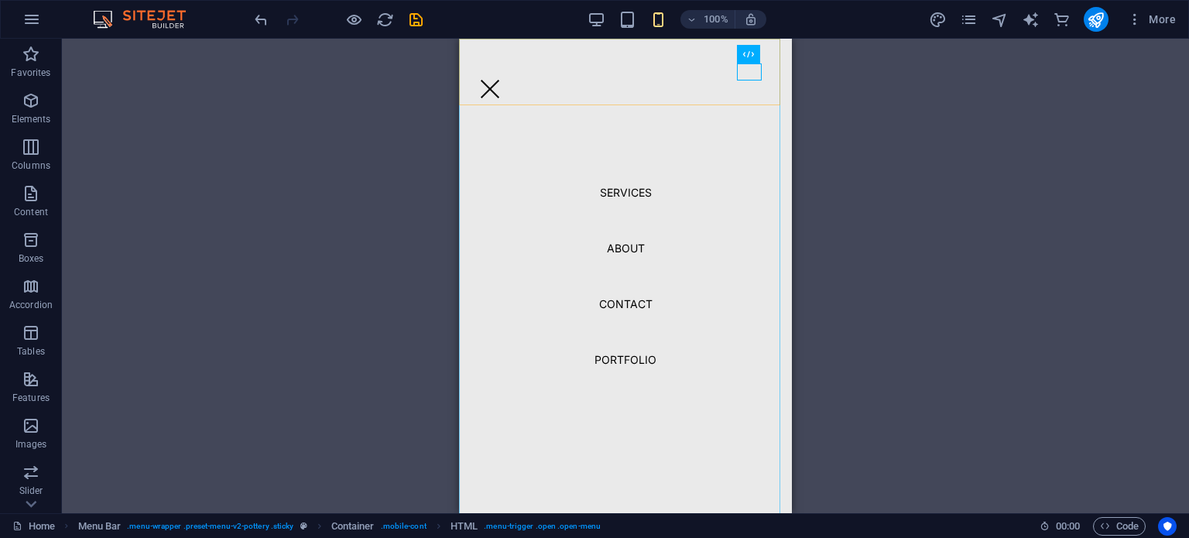
click at [629, 194] on nav "Services About Contact Portfolio" at bounding box center [625, 276] width 333 height 475
select select "1"
select select
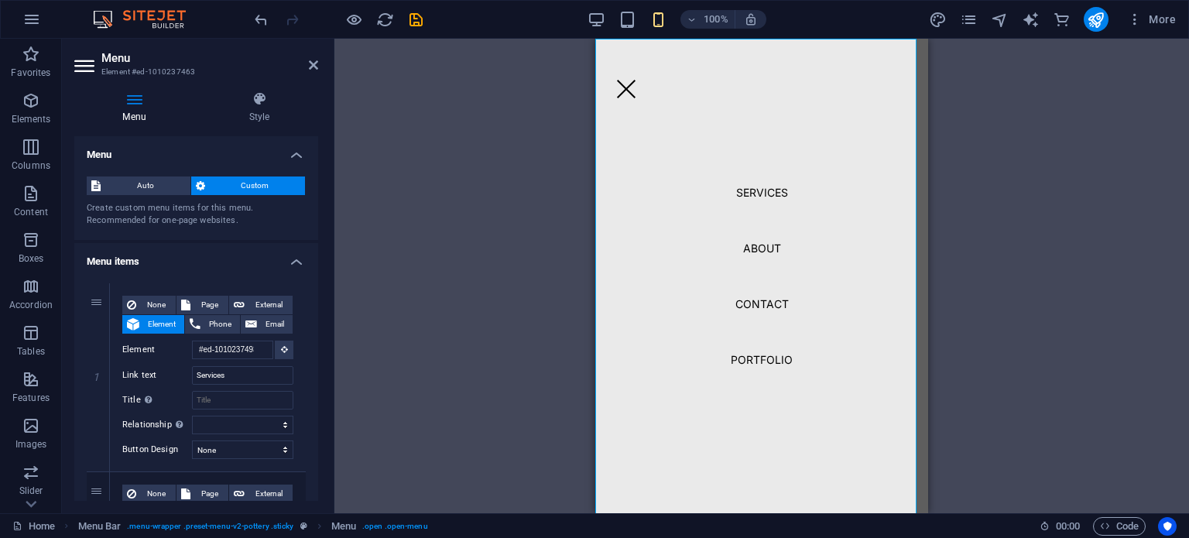
click at [629, 194] on nav "Services About Contact Portfolio" at bounding box center [761, 276] width 333 height 475
click at [759, 247] on nav "Services About Contact Portfolio" at bounding box center [761, 276] width 333 height 475
click at [768, 362] on nav "Services About Contact Portfolio" at bounding box center [761, 276] width 333 height 475
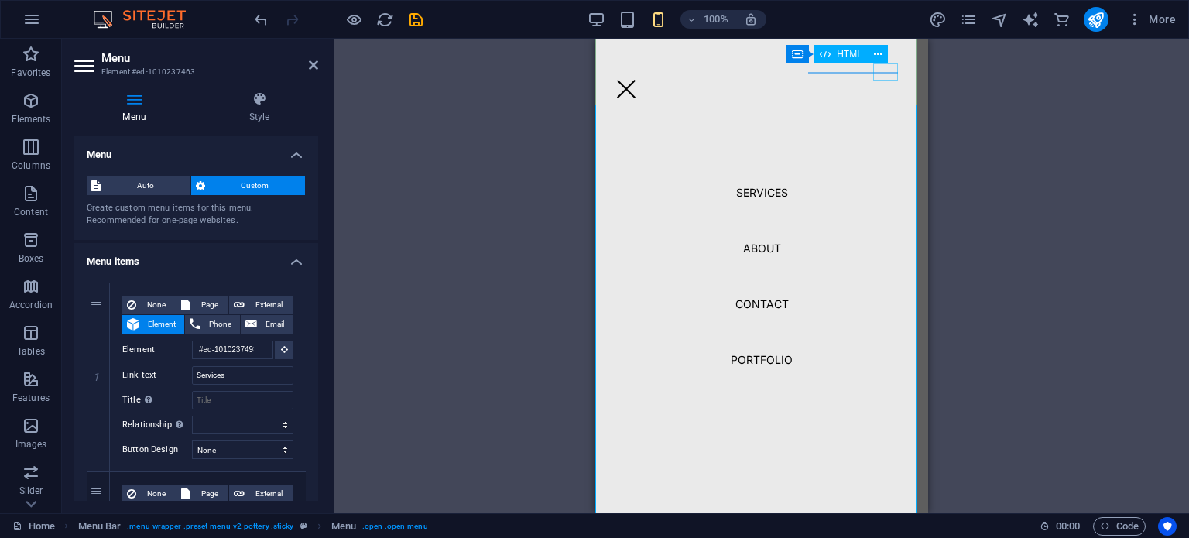
click at [639, 81] on div "Menu" at bounding box center [626, 89] width 25 height 17
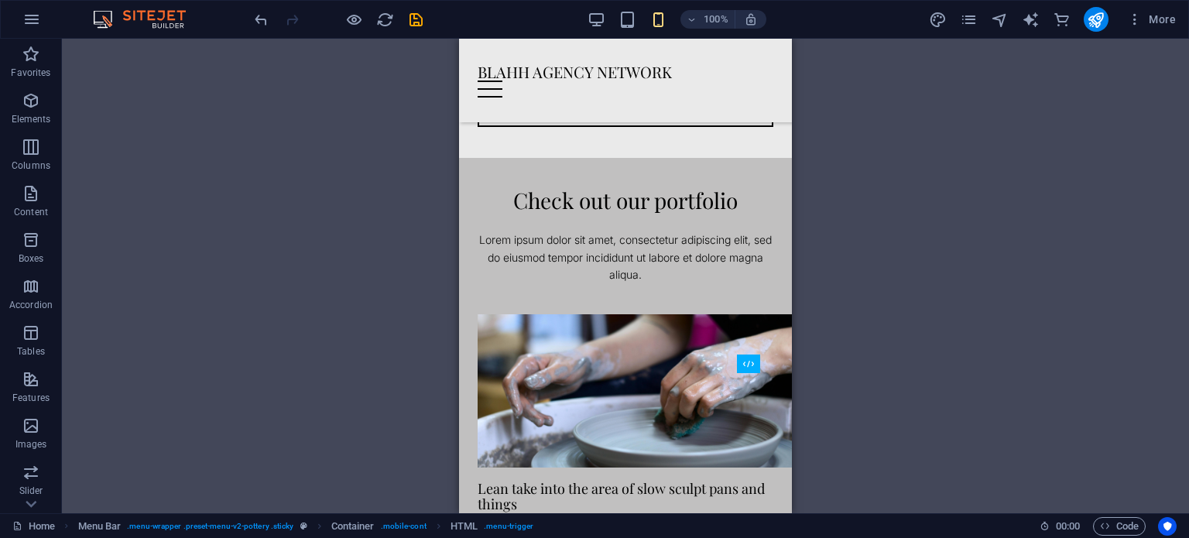
scroll to position [2145, 0]
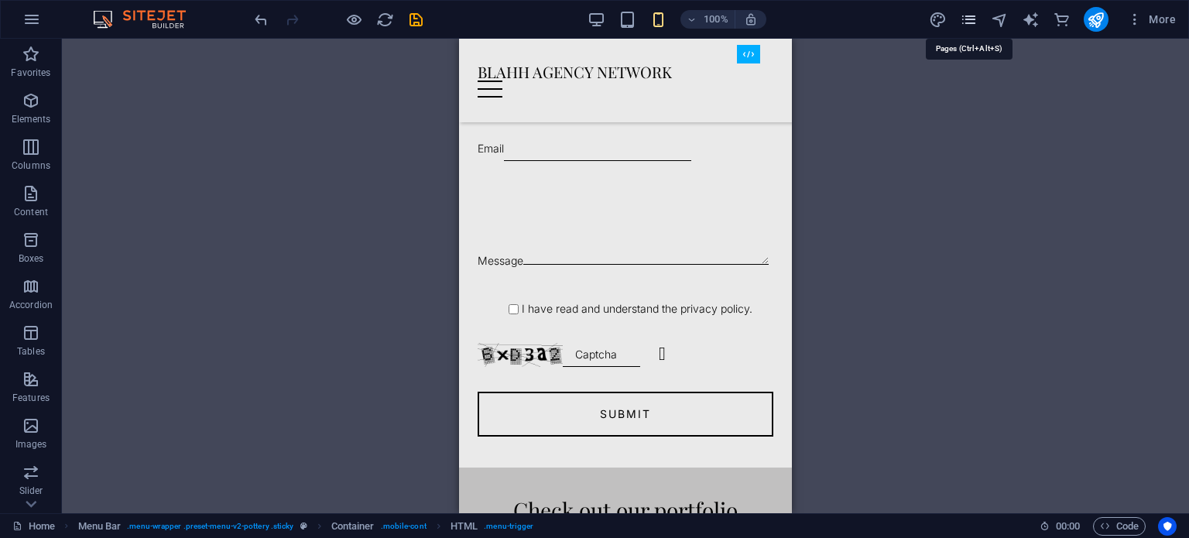
click at [967, 19] on icon "pages" at bounding box center [969, 20] width 18 height 18
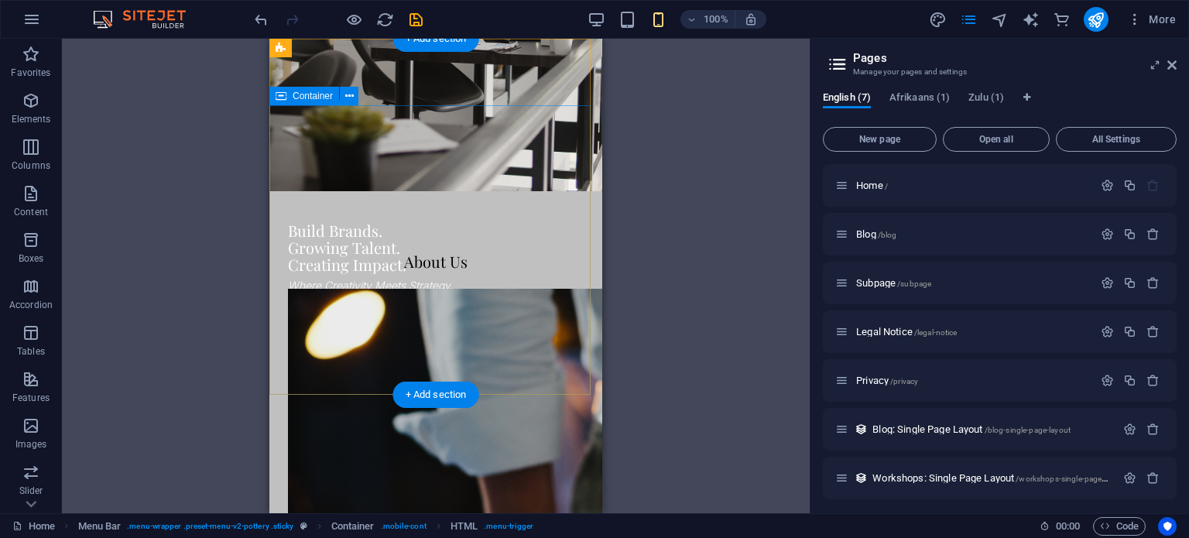
scroll to position [0, 0]
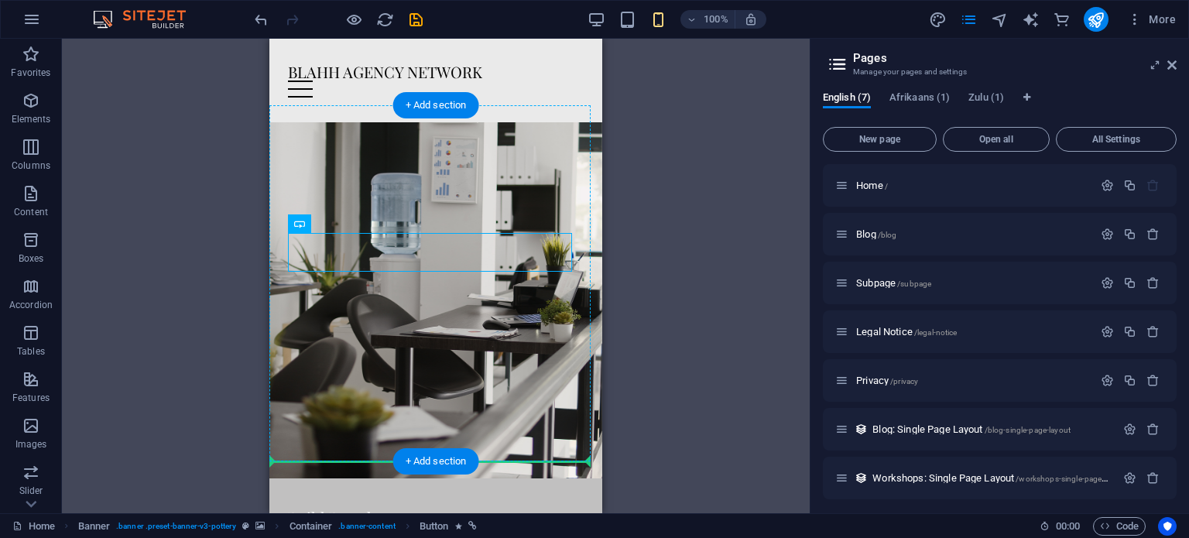
drag, startPoint x: 419, startPoint y: 246, endPoint x: 422, endPoint y: 337, distance: 90.6
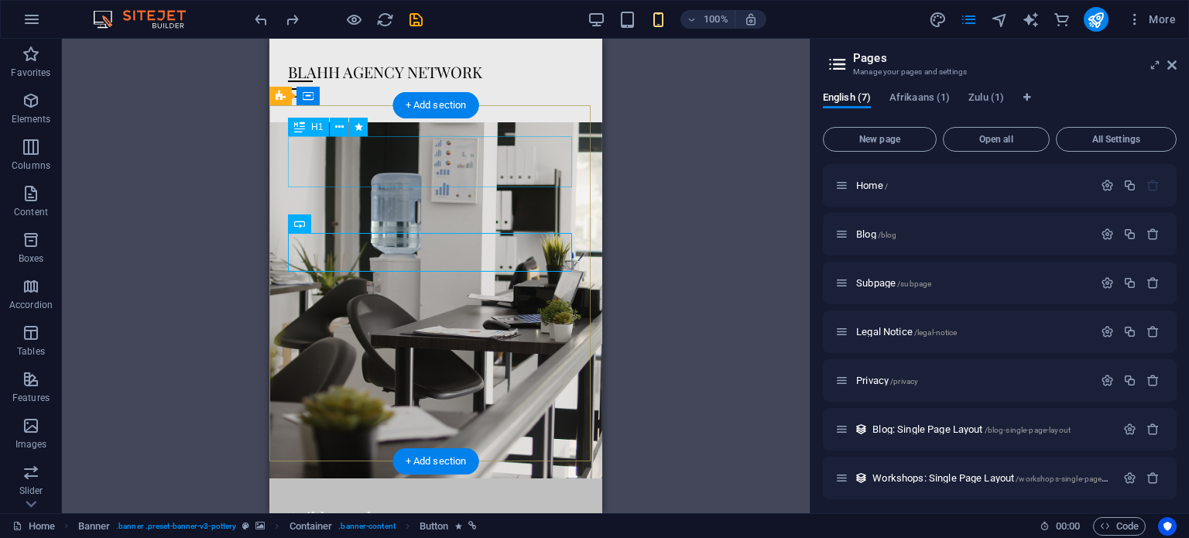
click at [405, 509] on div "Build Brands. Growing Talent. Creating Impact." at bounding box center [436, 534] width 296 height 51
click at [403, 509] on div "Build Brands. Growing Talent. Creating Impact." at bounding box center [436, 534] width 296 height 51
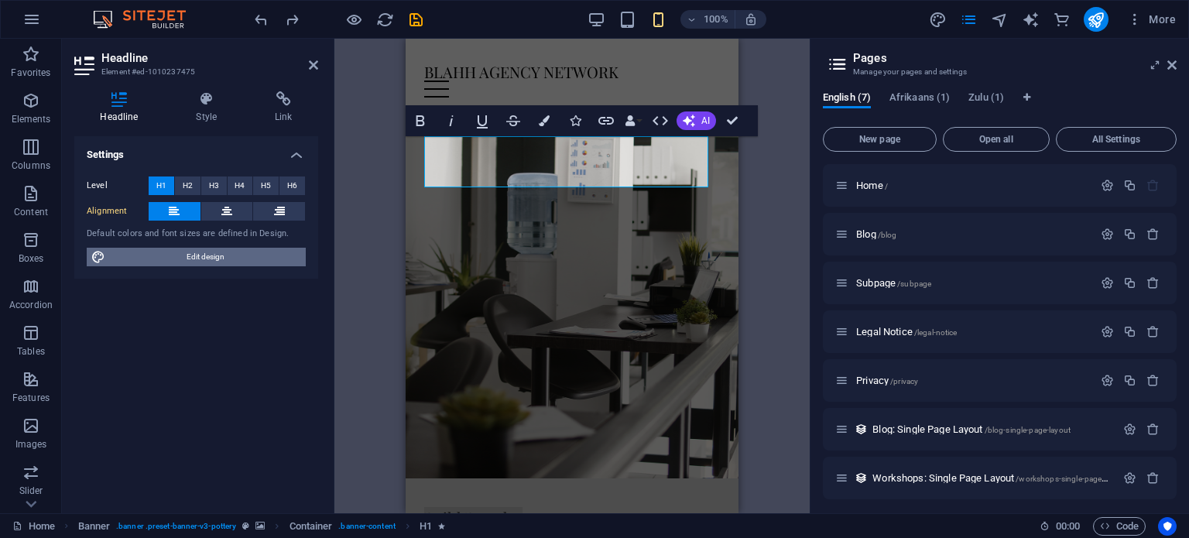
click at [197, 253] on span "Edit design" at bounding box center [205, 257] width 191 height 19
select select "px"
select select "300"
select select "px"
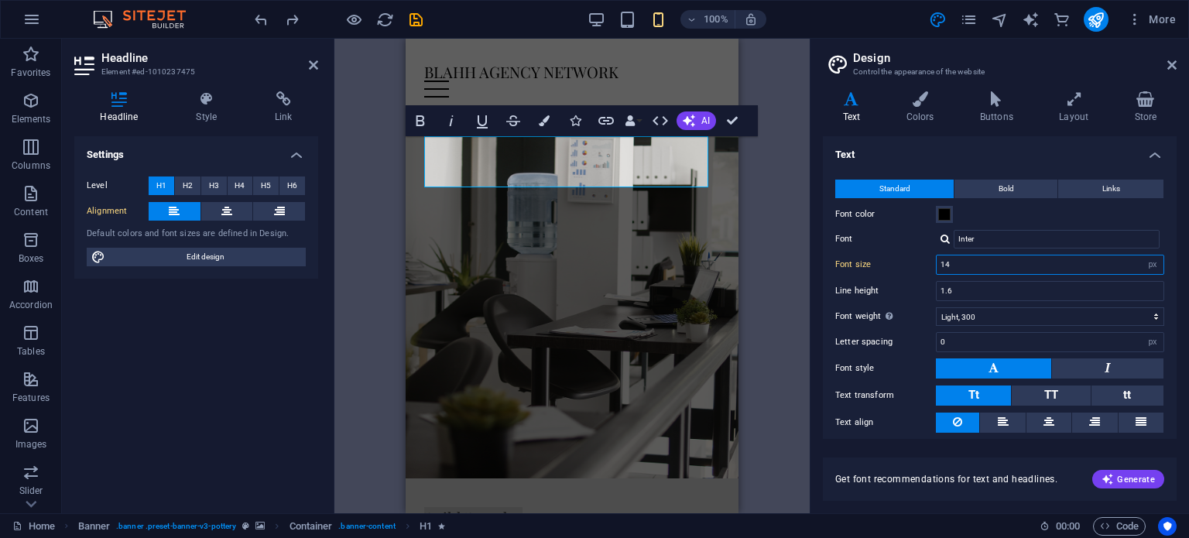
click at [969, 266] on input "14" at bounding box center [1050, 264] width 227 height 19
type input "1"
type input "20"
click at [1174, 67] on icon at bounding box center [1171, 65] width 9 height 12
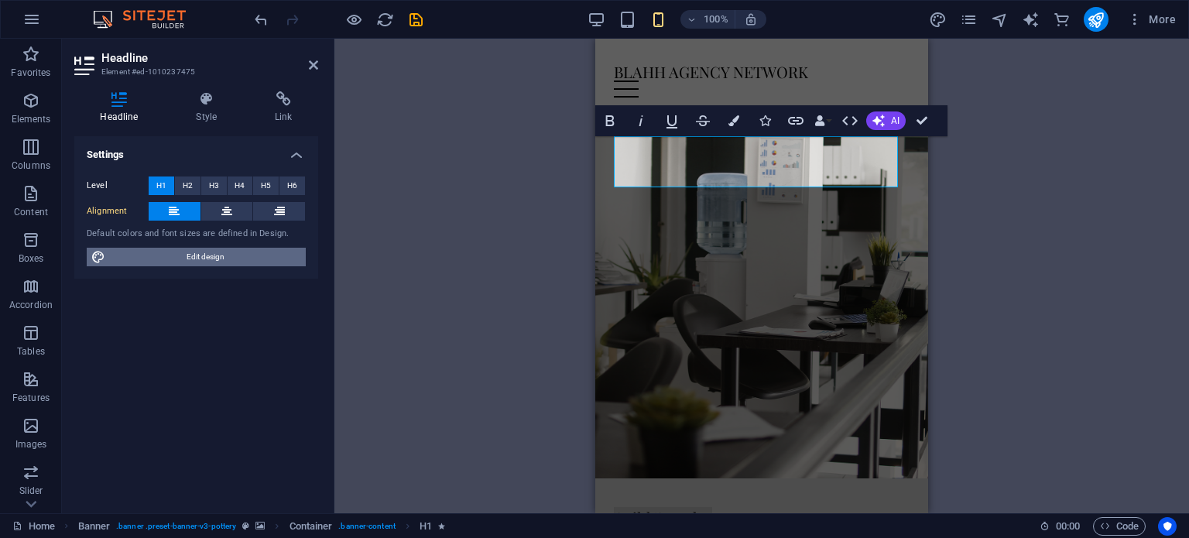
click at [211, 253] on span "Edit design" at bounding box center [205, 257] width 191 height 19
select select "px"
select select "300"
select select "px"
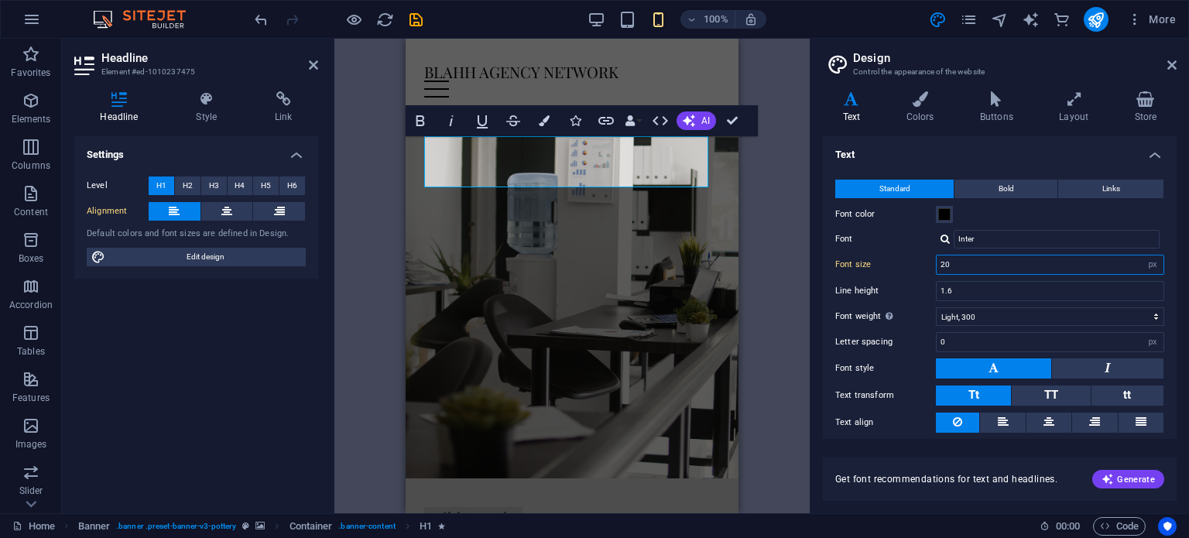
click at [962, 267] on input "20" at bounding box center [1050, 264] width 227 height 19
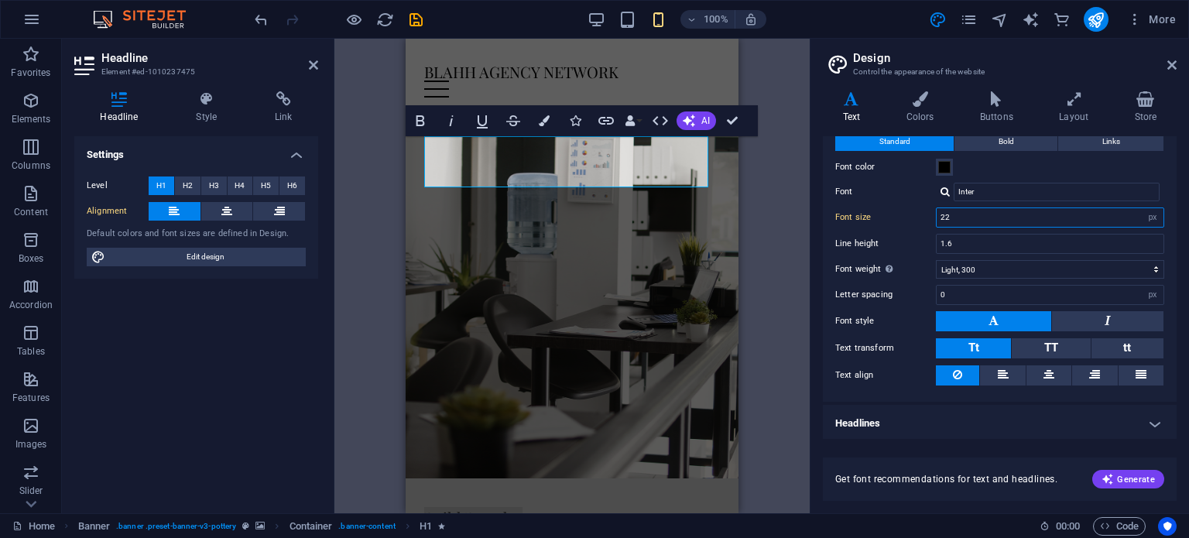
type input "22"
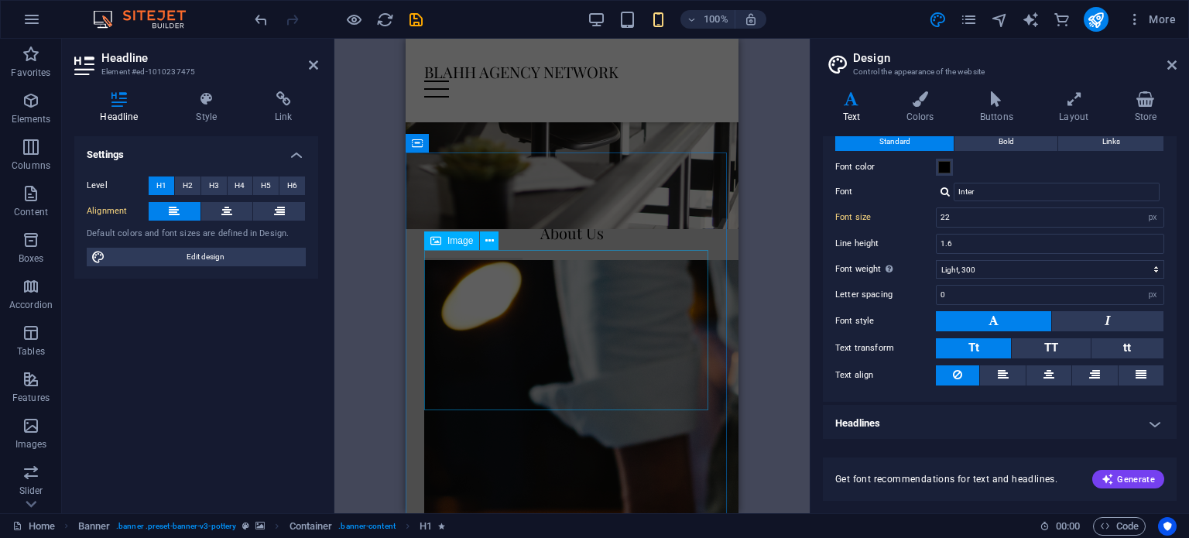
scroll to position [310, 0]
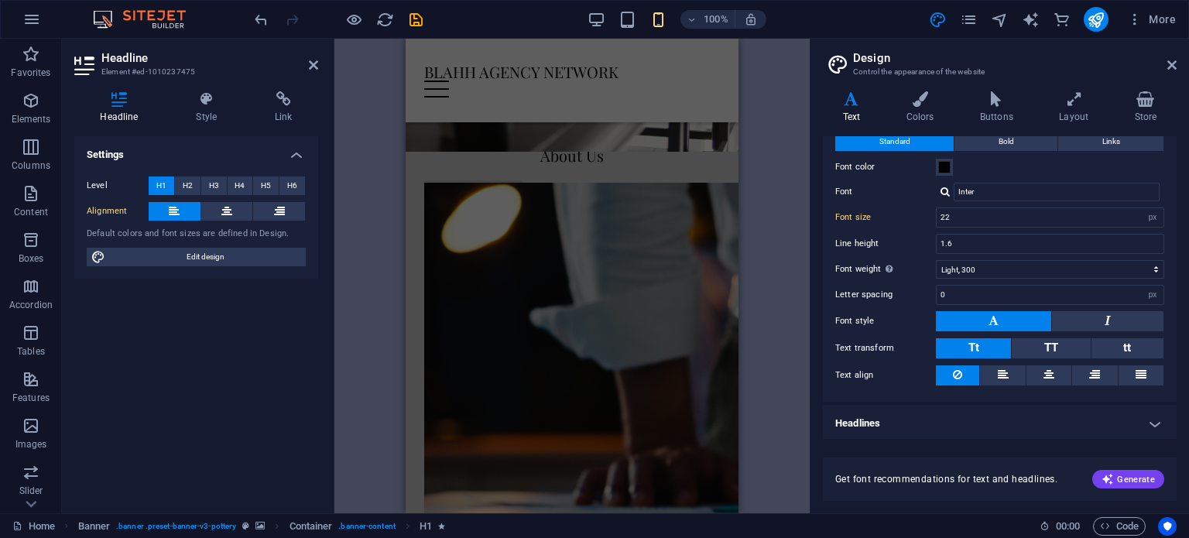
click at [1170, 66] on icon at bounding box center [1171, 65] width 9 height 12
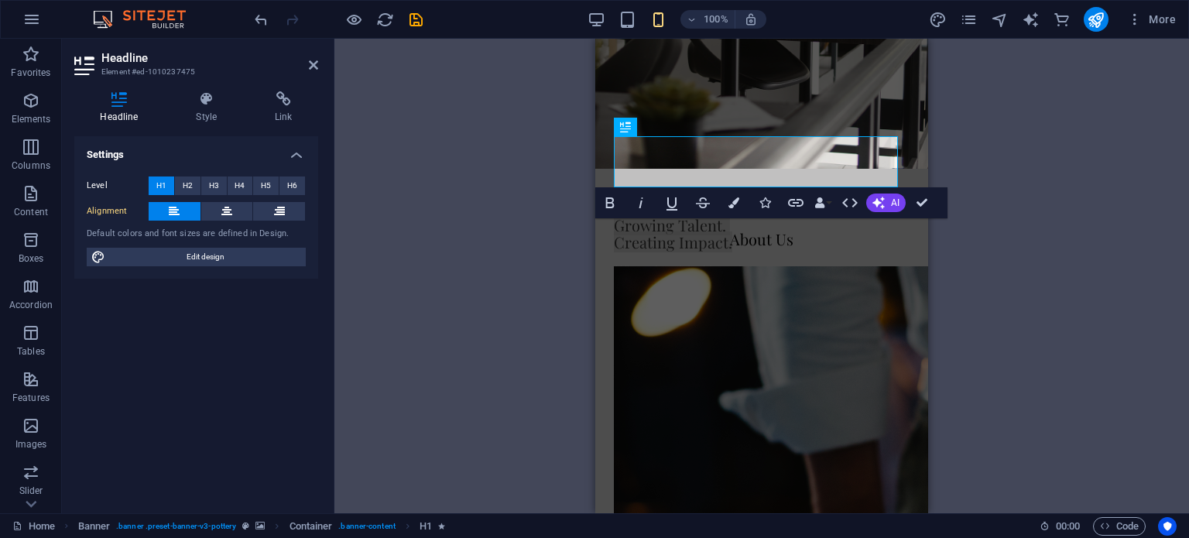
scroll to position [0, 0]
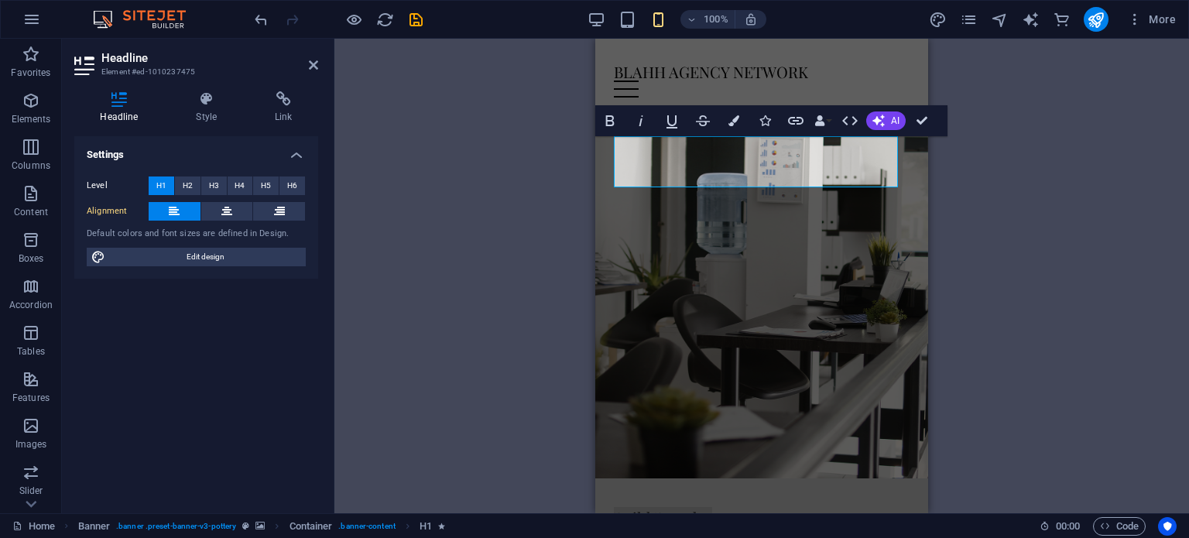
click at [319, 68] on aside "Headline Element #ed-1010237475 Headline Style Link Settings Level H1 H2 H3 H4 …" at bounding box center [198, 276] width 272 height 475
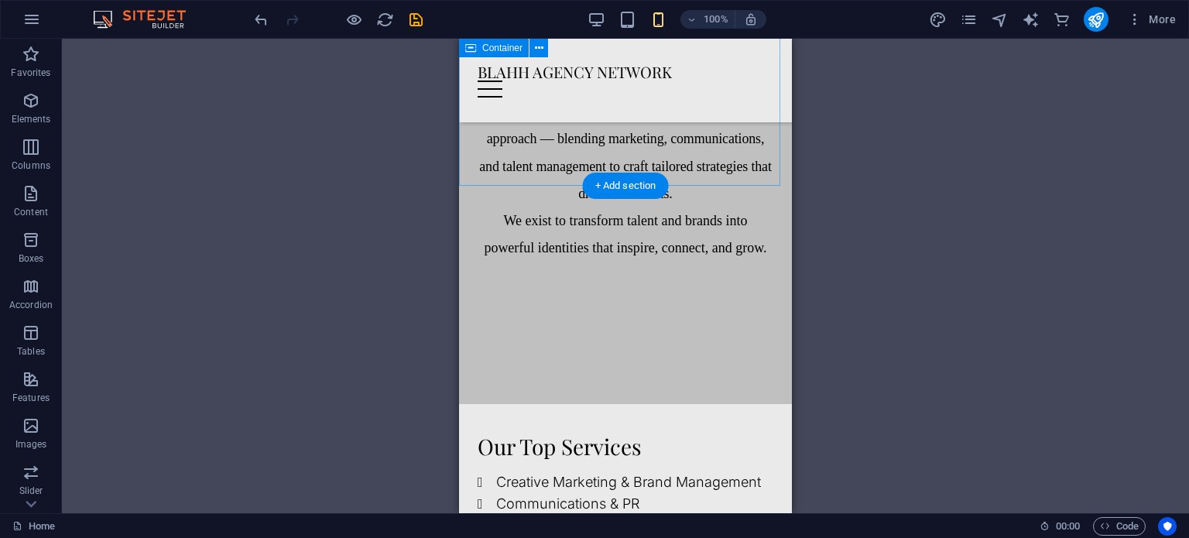
scroll to position [991, 0]
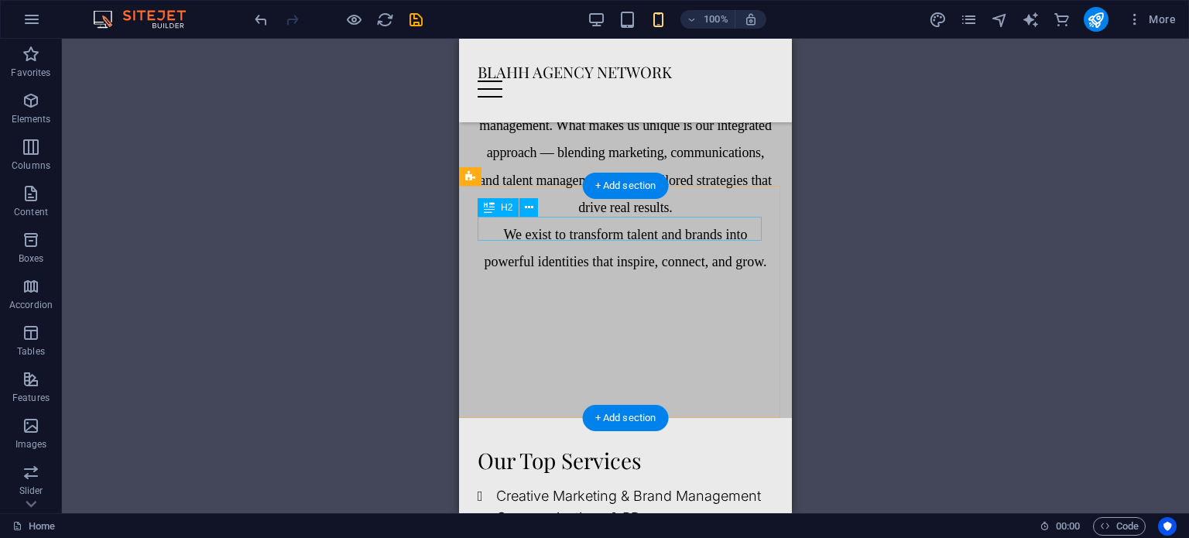
click at [638, 449] on div "Our Top Services" at bounding box center [626, 461] width 296 height 24
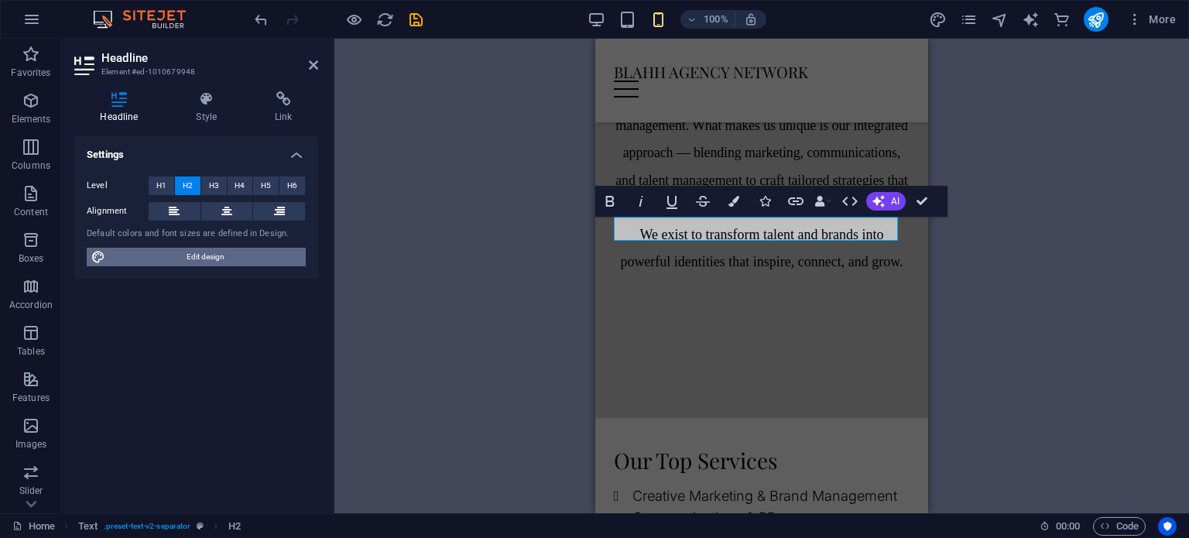
click at [221, 262] on span "Edit design" at bounding box center [205, 257] width 191 height 19
select select "px"
select select "300"
select select "px"
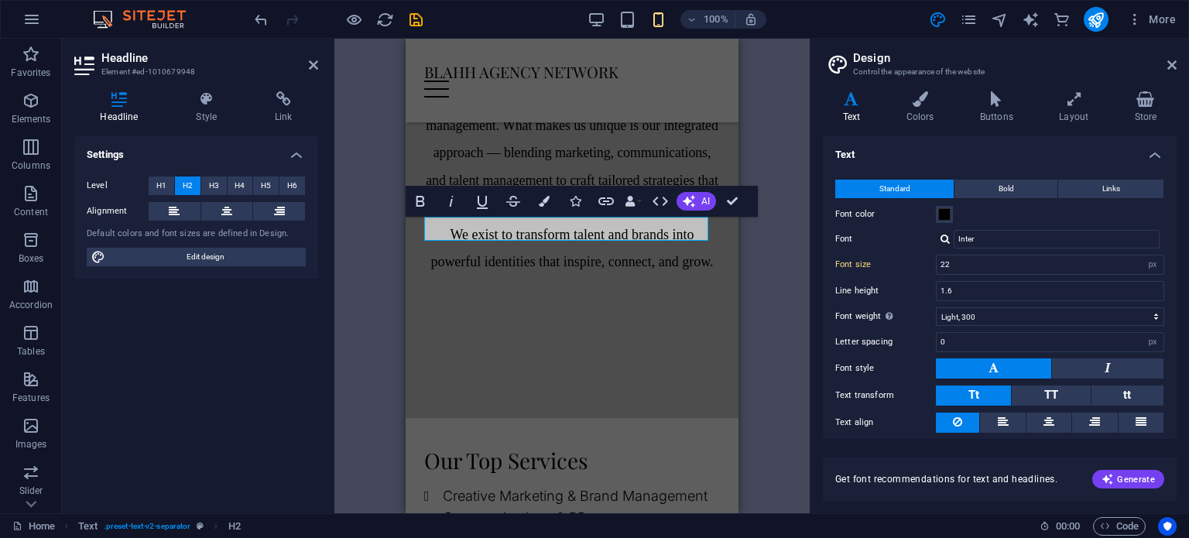
click at [1166, 62] on h2 "Design" at bounding box center [1015, 58] width 324 height 14
click at [1174, 64] on icon at bounding box center [1171, 65] width 9 height 12
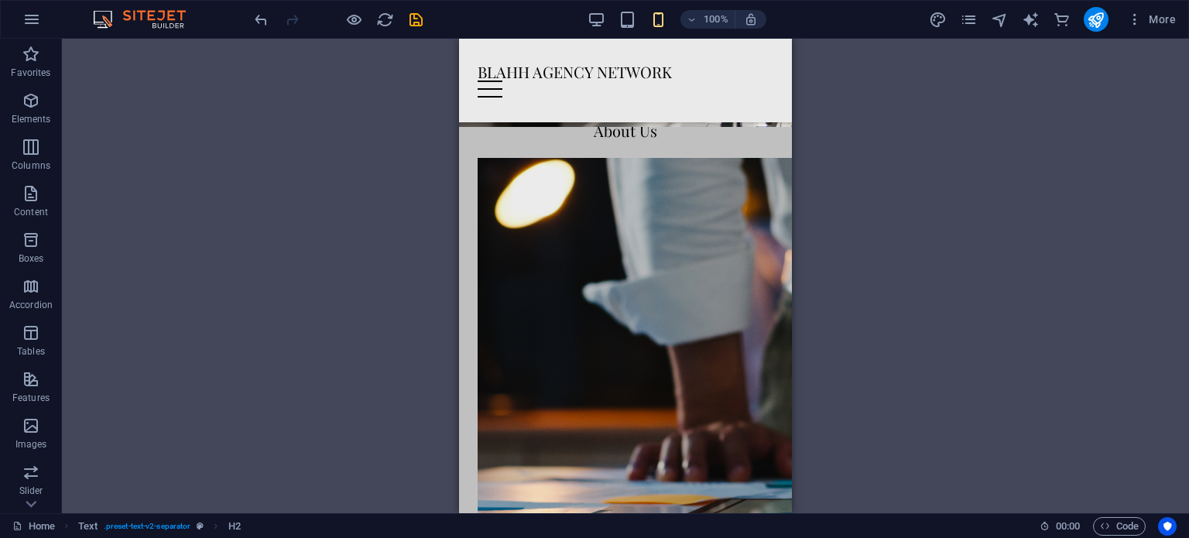
scroll to position [322, 0]
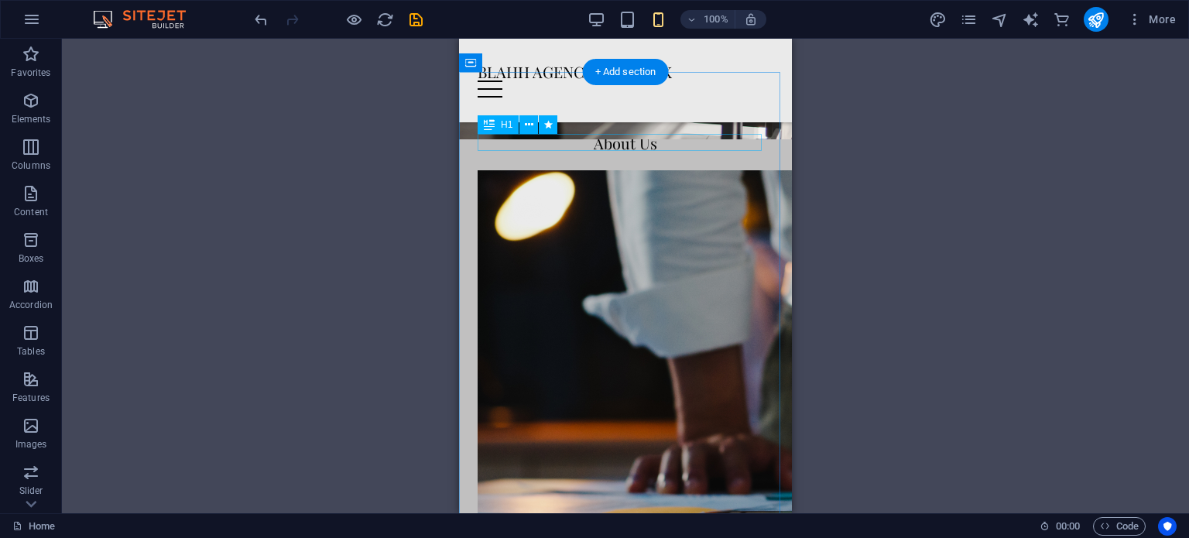
click at [612, 145] on div "About Us" at bounding box center [626, 143] width 296 height 17
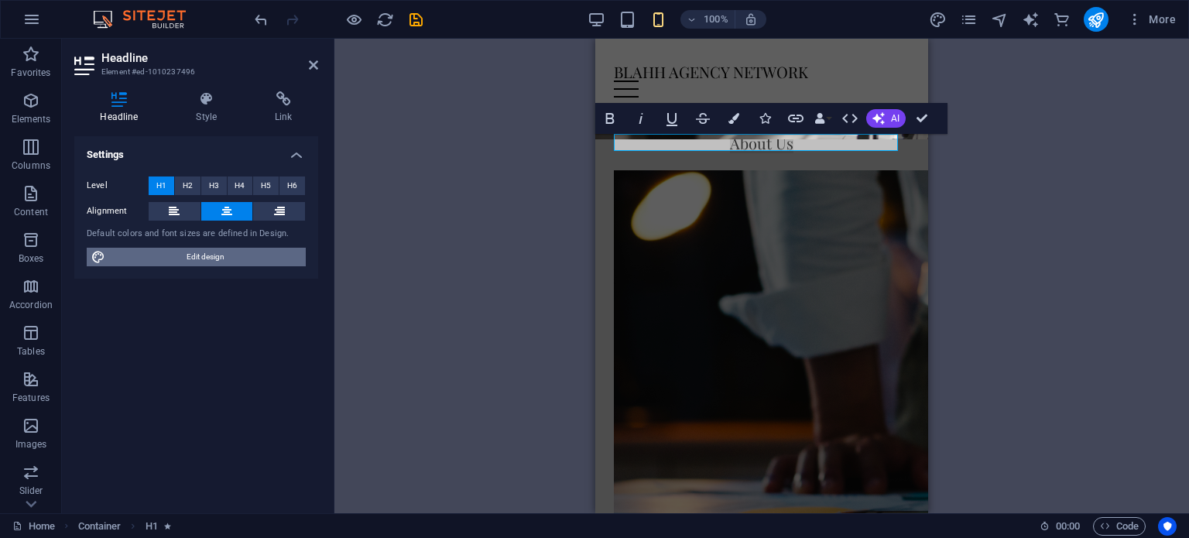
click at [158, 257] on span "Edit design" at bounding box center [205, 257] width 191 height 19
select select "px"
select select "300"
select select "px"
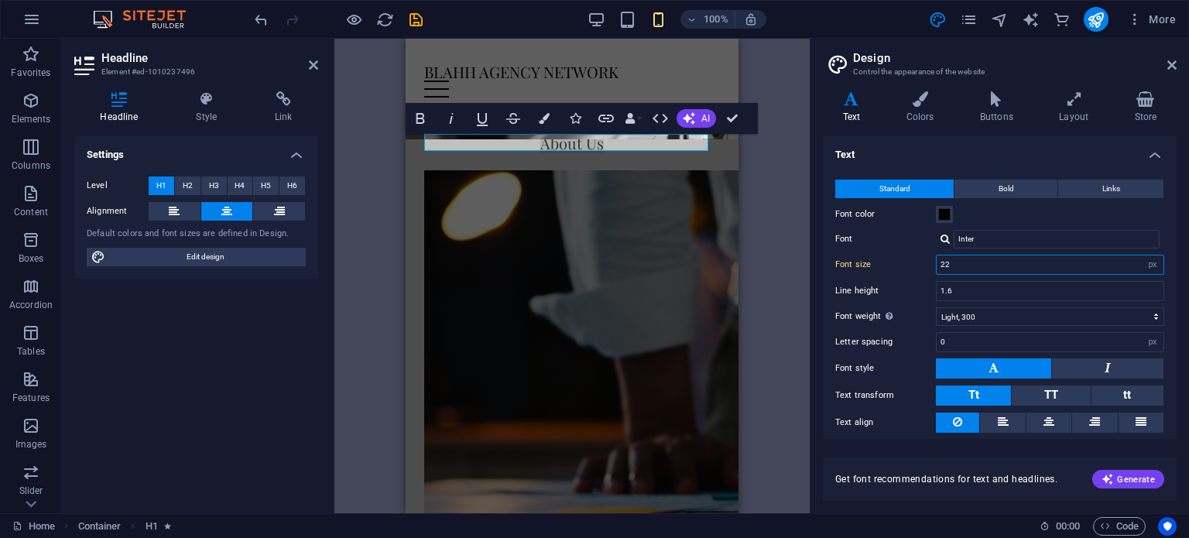
click at [1002, 262] on input "22" at bounding box center [1050, 264] width 227 height 19
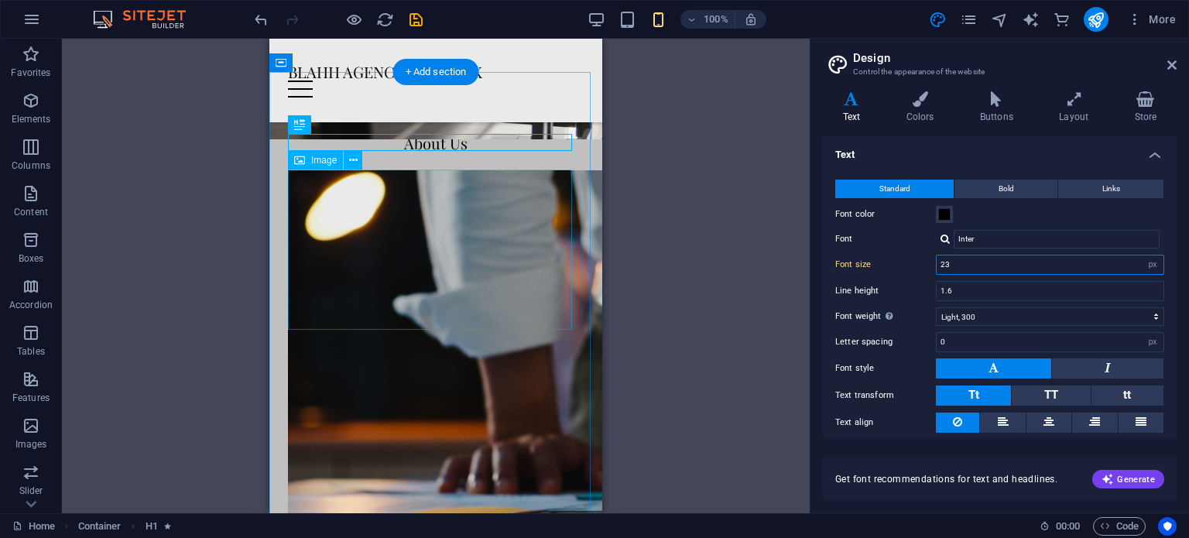
type input "23"
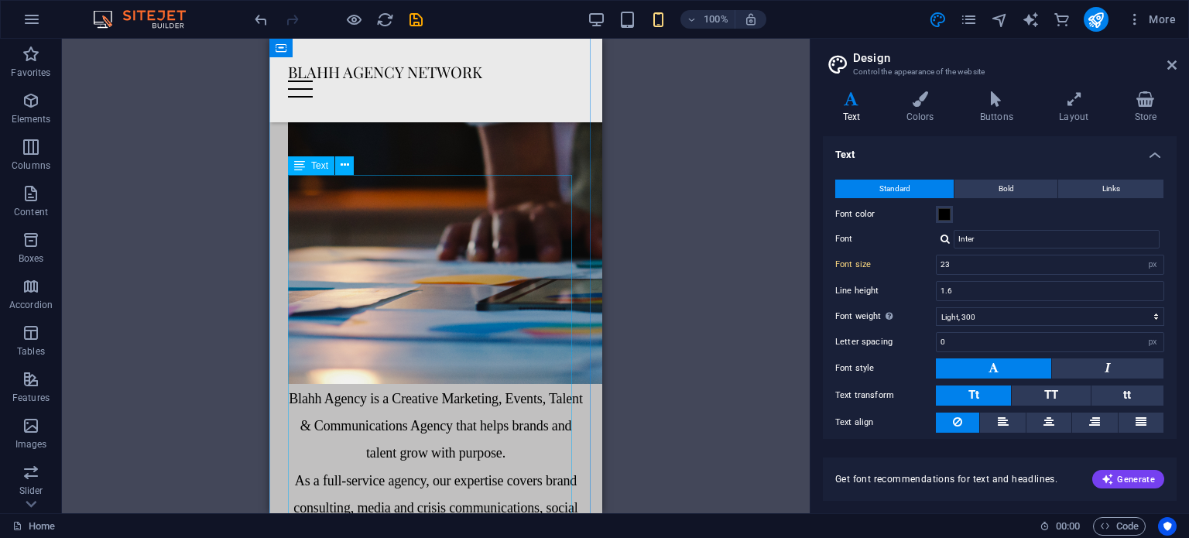
scroll to position [477, 0]
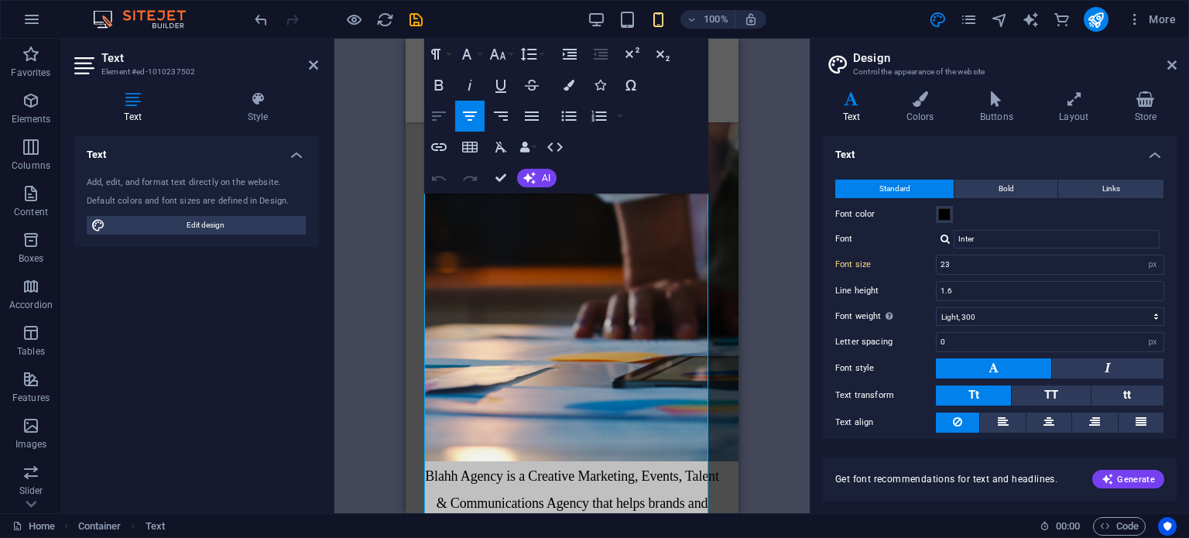
click at [435, 111] on icon "button" at bounding box center [439, 116] width 19 height 19
click at [527, 119] on icon "button" at bounding box center [532, 115] width 14 height 9
click at [472, 120] on icon "button" at bounding box center [470, 116] width 19 height 19
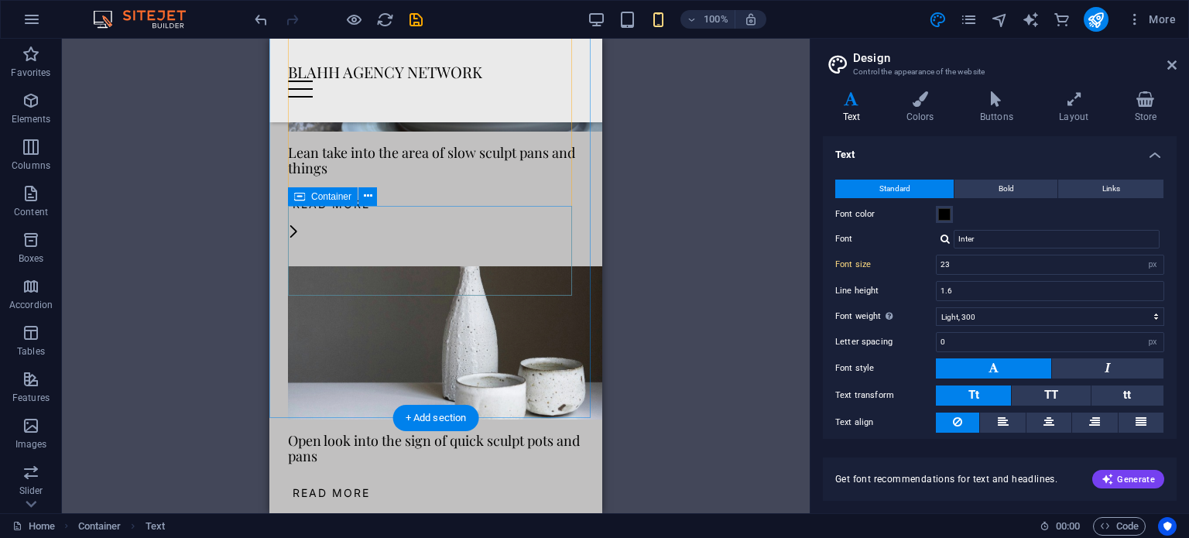
scroll to position [3960, 0]
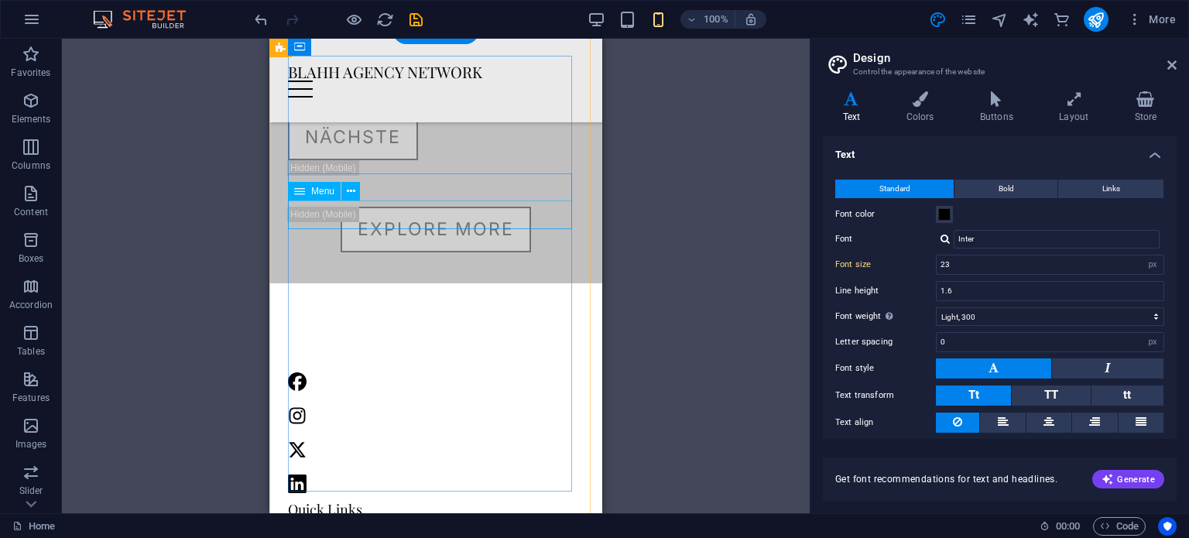
click at [348, 530] on nav "About" at bounding box center [436, 544] width 296 height 29
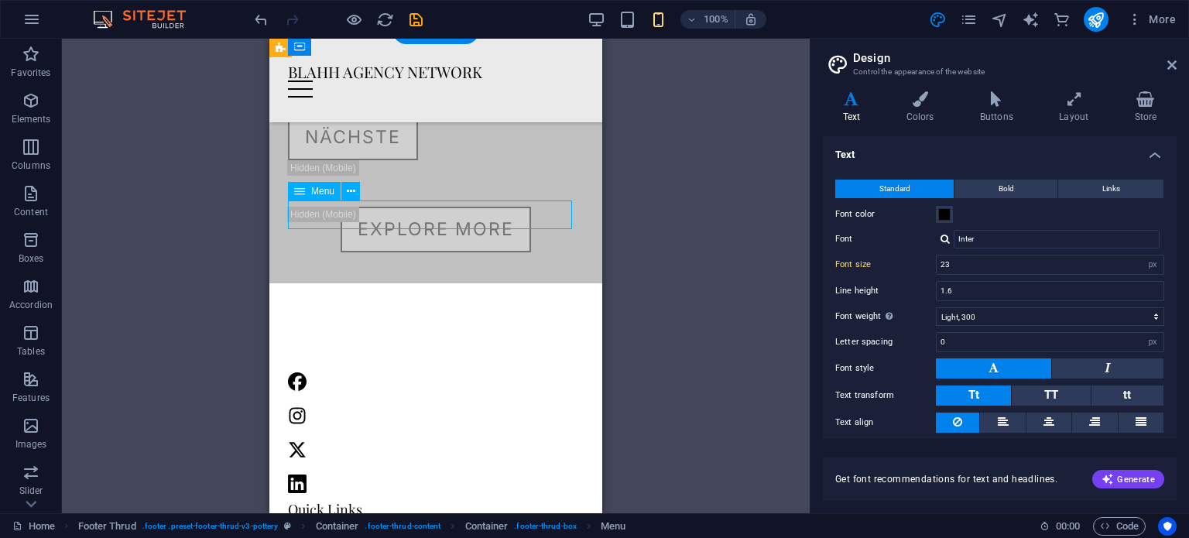
click at [348, 530] on nav "About" at bounding box center [436, 544] width 296 height 29
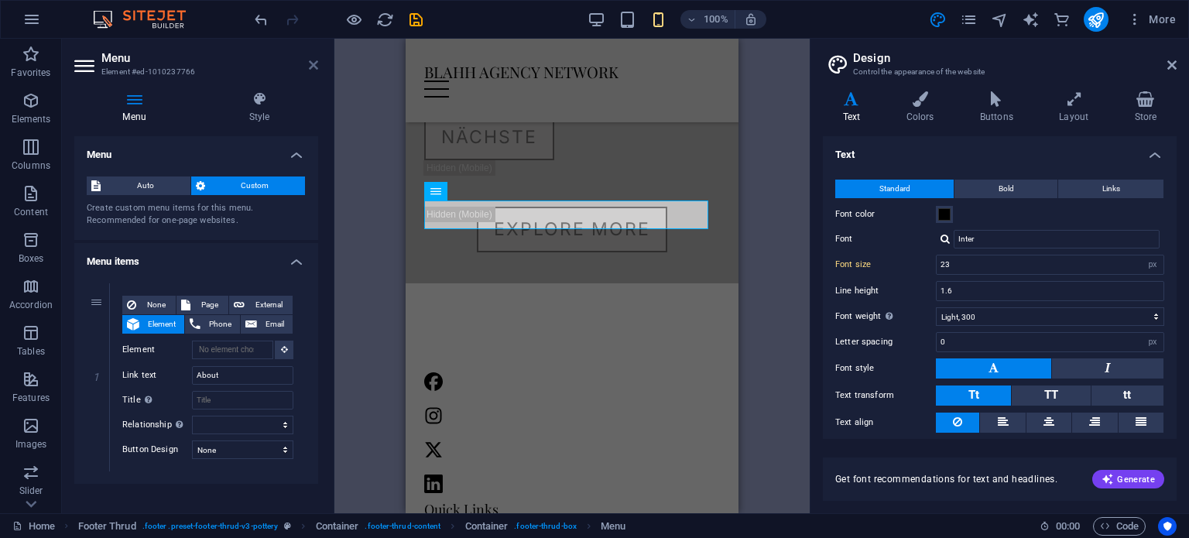
click at [314, 64] on icon at bounding box center [313, 65] width 9 height 12
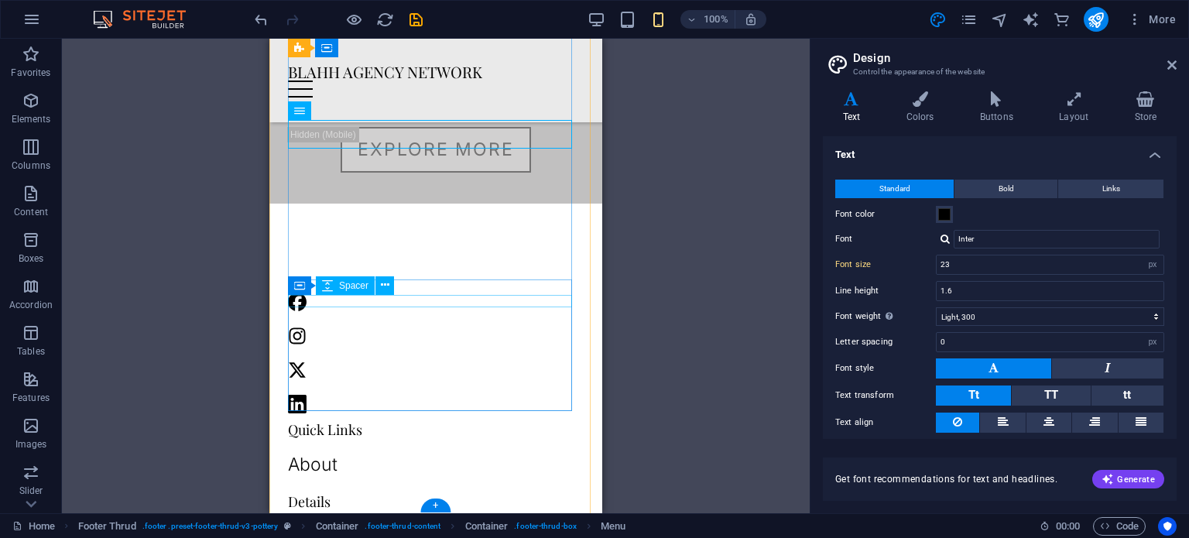
scroll to position [4041, 0]
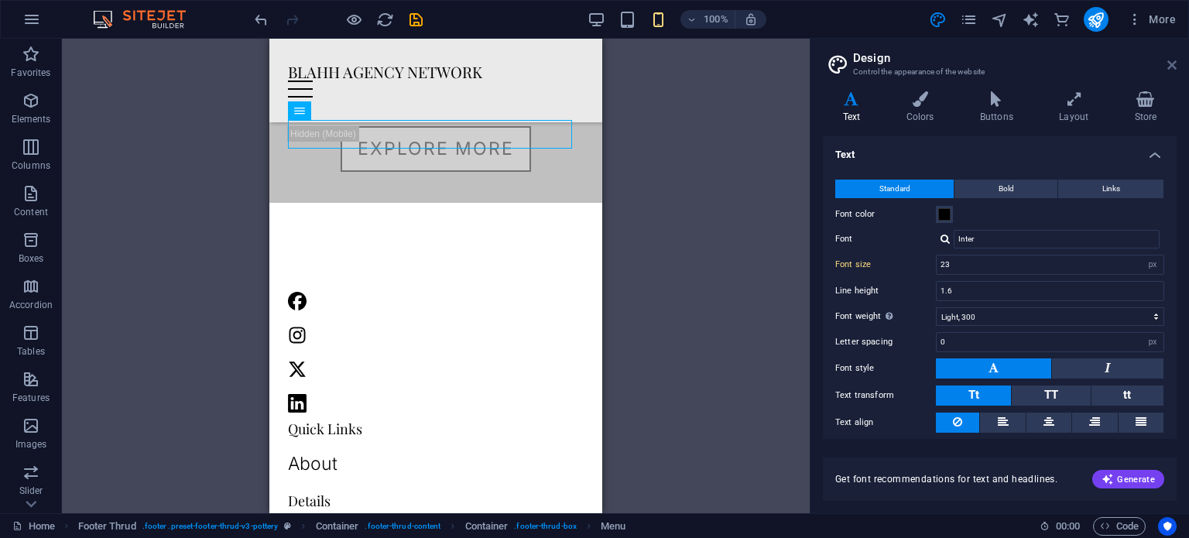
click at [1168, 63] on icon at bounding box center [1171, 65] width 9 height 12
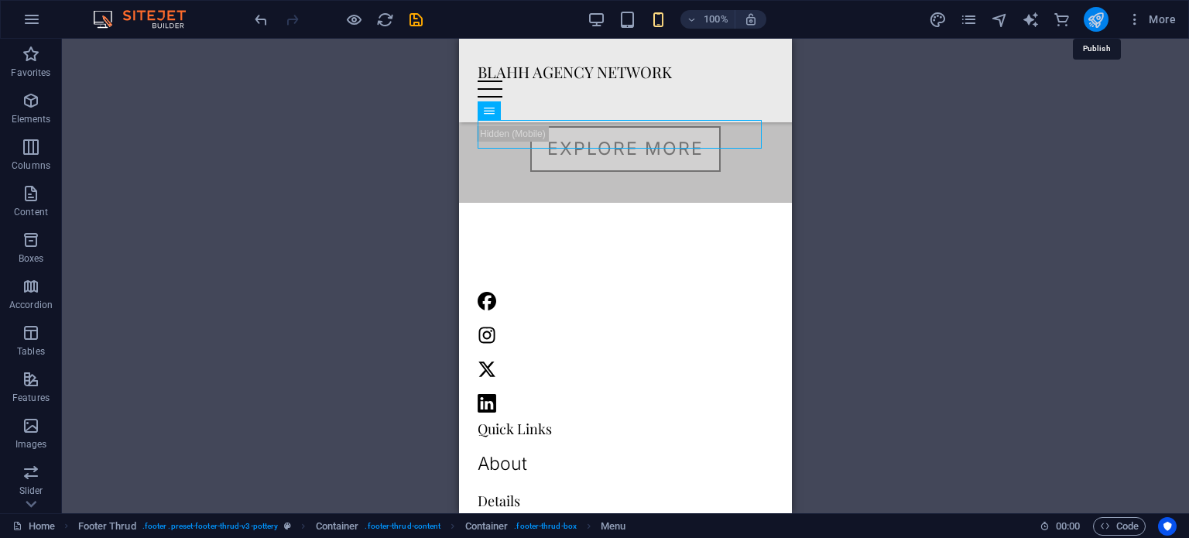
click at [1102, 21] on icon "publish" at bounding box center [1096, 20] width 18 height 18
checkbox input "false"
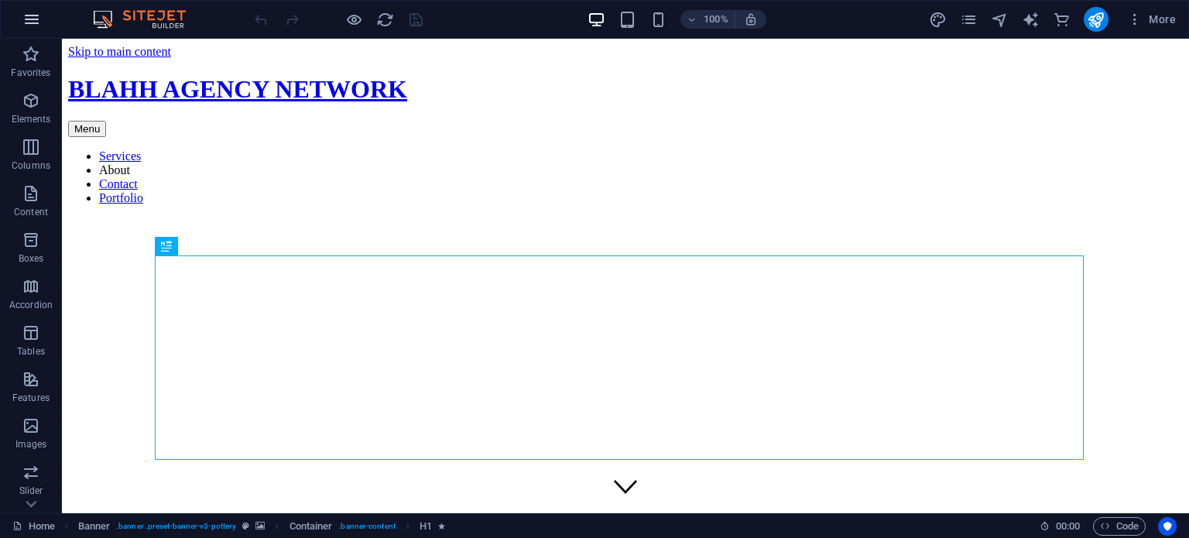
click at [38, 12] on icon "button" at bounding box center [31, 19] width 19 height 19
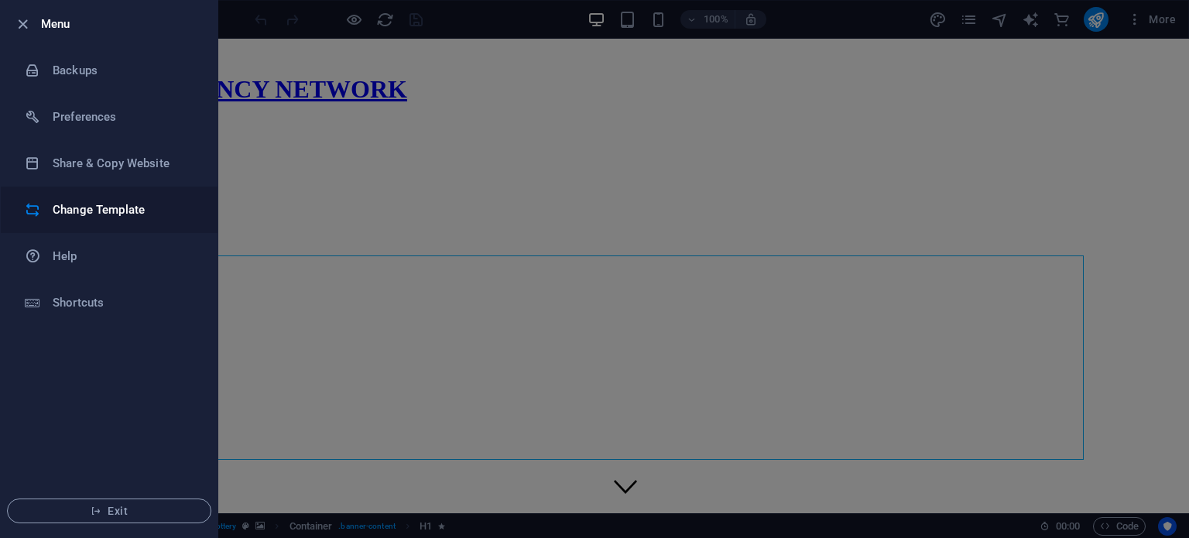
click at [84, 219] on li "Change Template" at bounding box center [109, 210] width 217 height 46
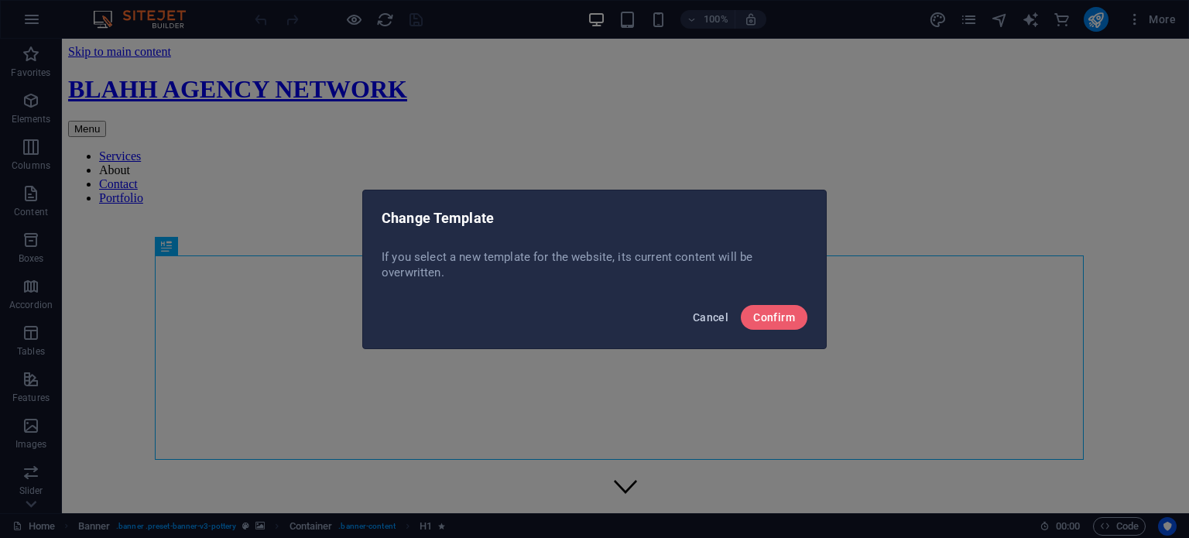
click at [702, 314] on span "Cancel" at bounding box center [711, 317] width 36 height 12
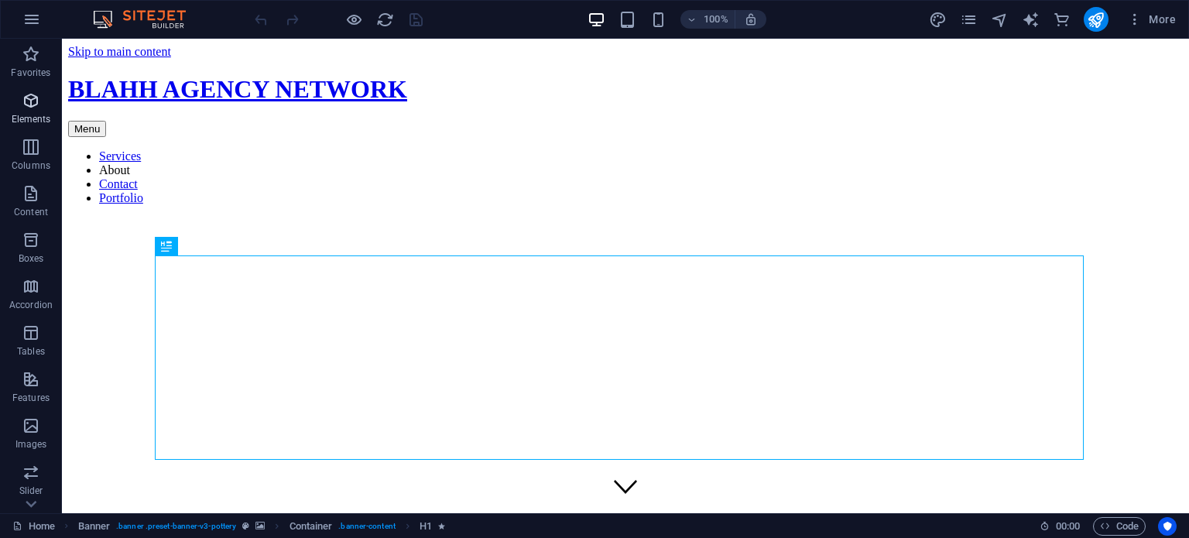
click at [32, 111] on span "Elements" at bounding box center [31, 109] width 62 height 37
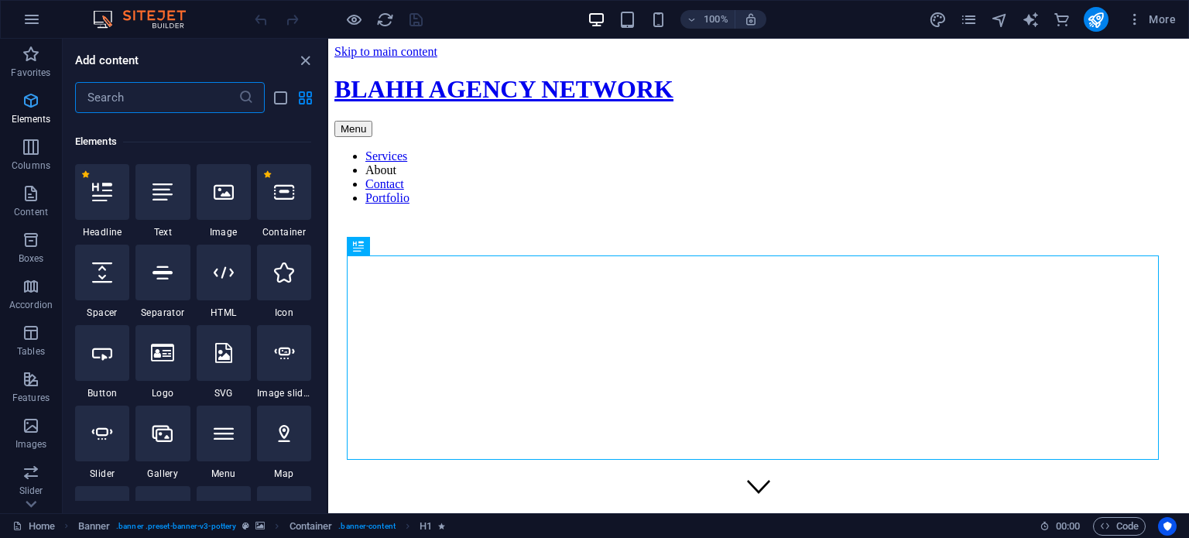
scroll to position [164, 0]
